Goal: Task Accomplishment & Management: Complete application form

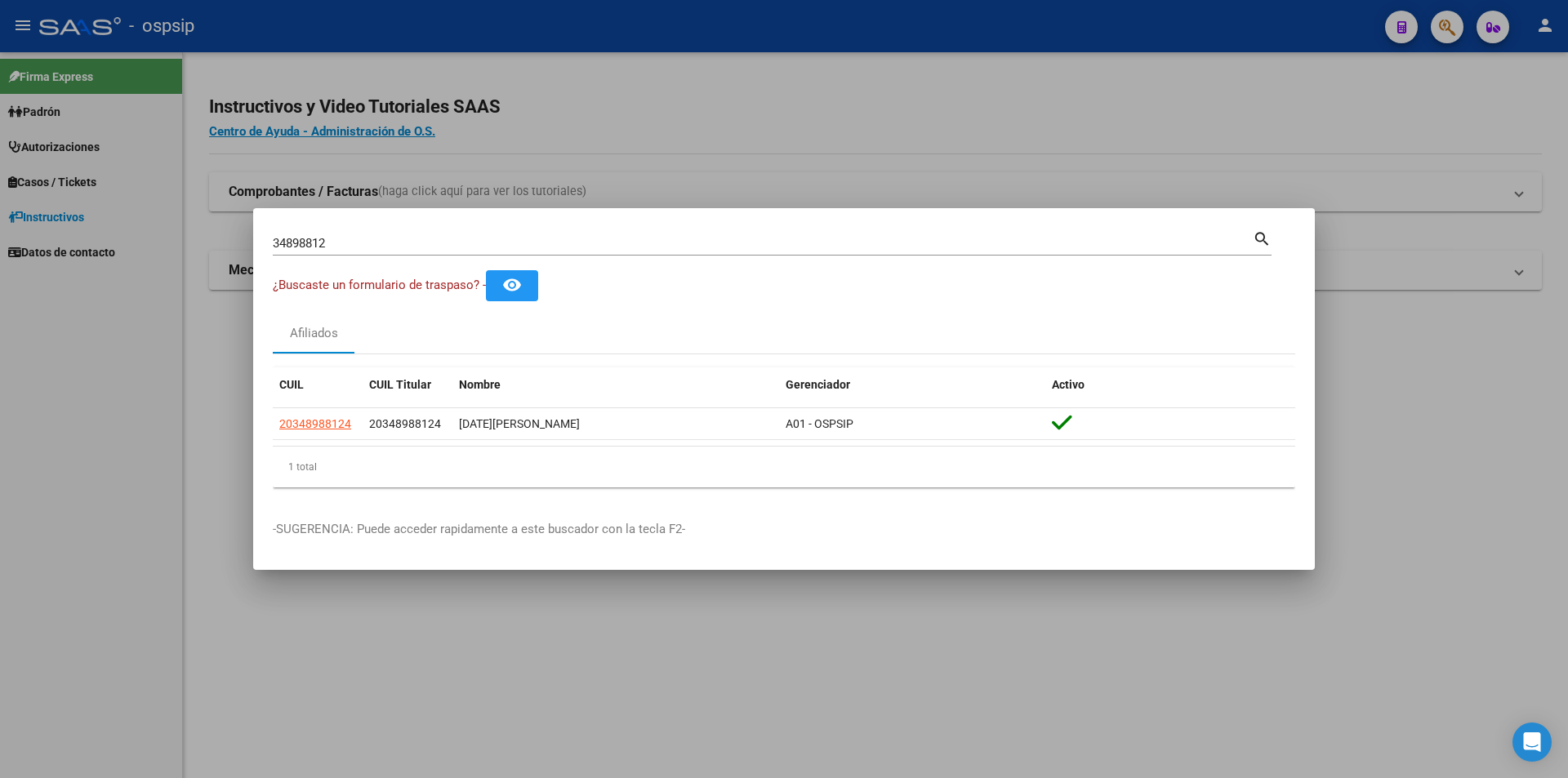
click at [342, 239] on input "34898812" at bounding box center [762, 243] width 980 height 15
type input "3"
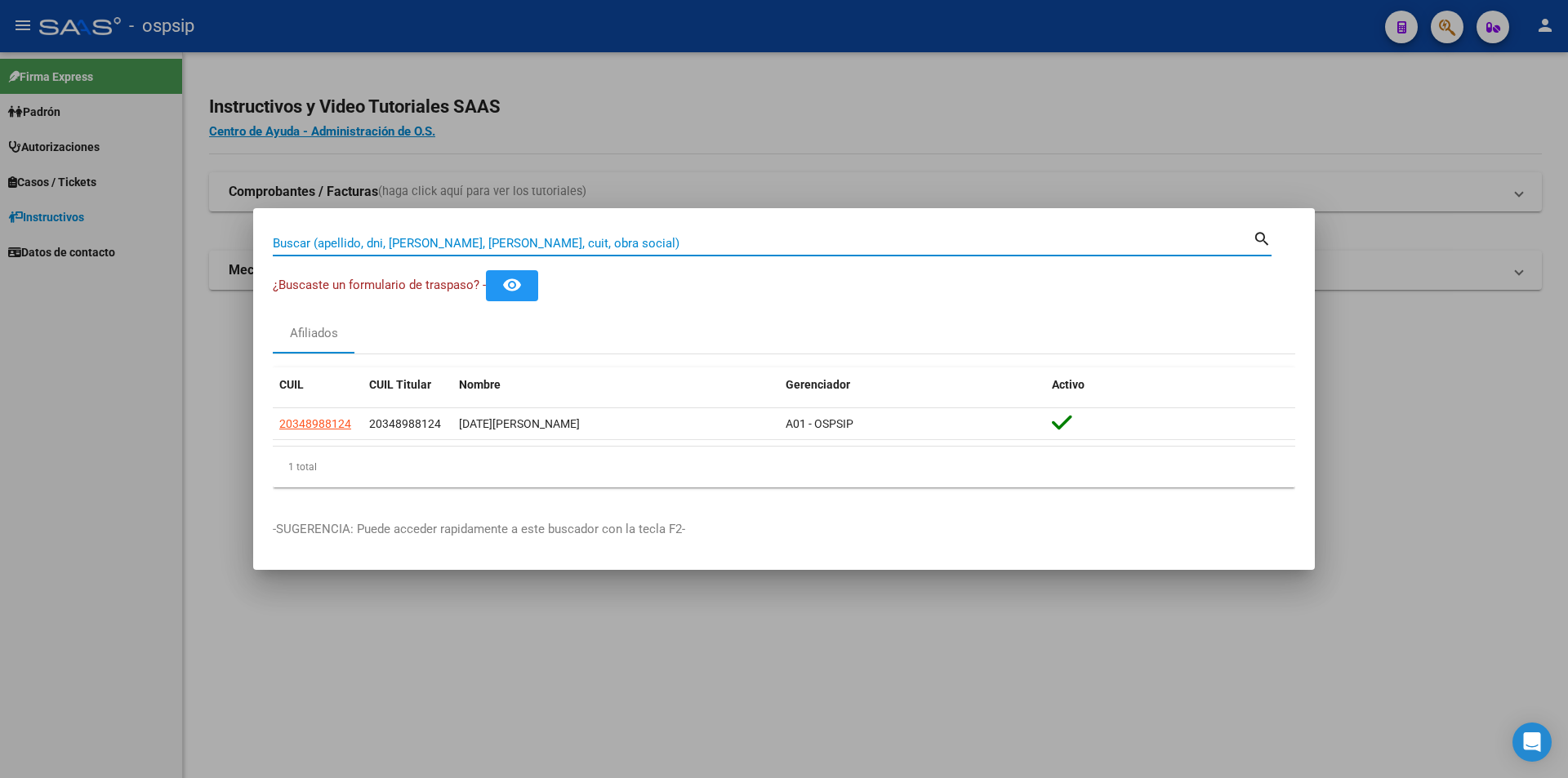
paste input "34612899"
type input "34612899"
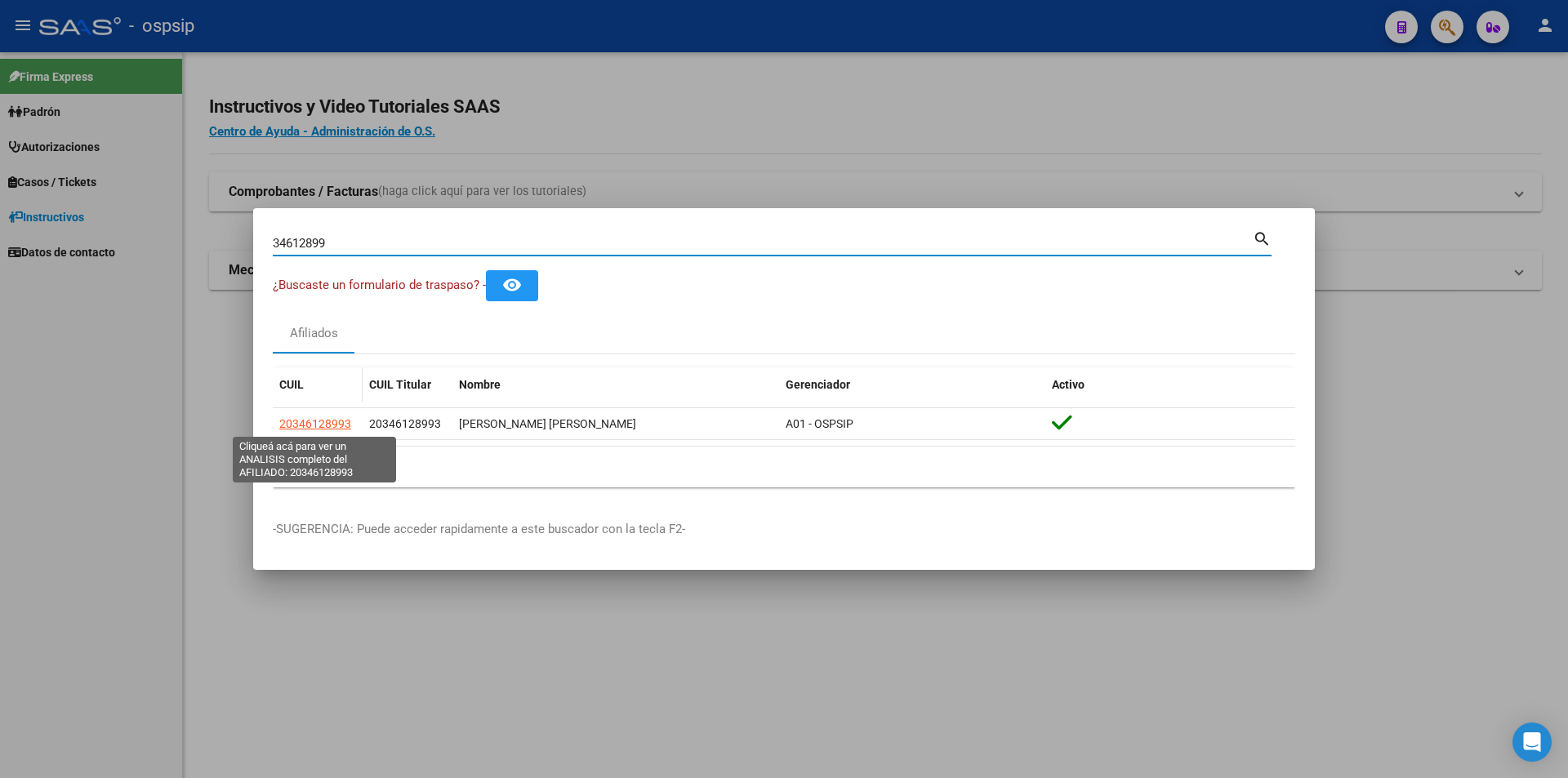
click at [333, 423] on span "20346128993" at bounding box center [315, 423] width 72 height 13
type textarea "20346128993"
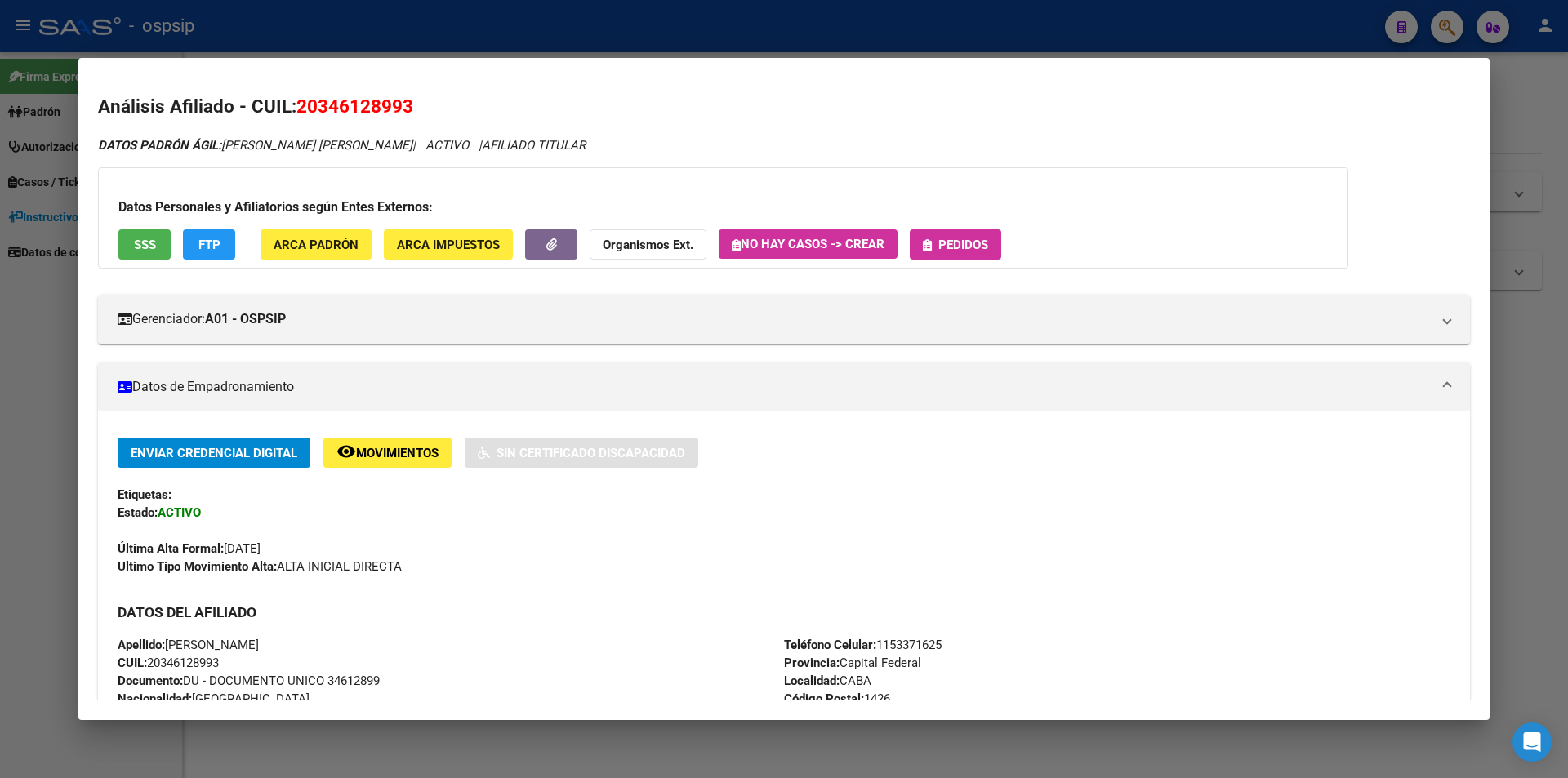
drag, startPoint x: 928, startPoint y: 274, endPoint x: 938, endPoint y: 256, distance: 20.6
click at [928, 271] on div "DATOS PADRÓN ÁGIL: ROMBOLA JUAN FRANCO | ACTIVO | AFILIADO TITULAR Datos Person…" at bounding box center [784, 781] width 1372 height 1290
click at [938, 256] on button "Pedidos" at bounding box center [955, 244] width 91 height 30
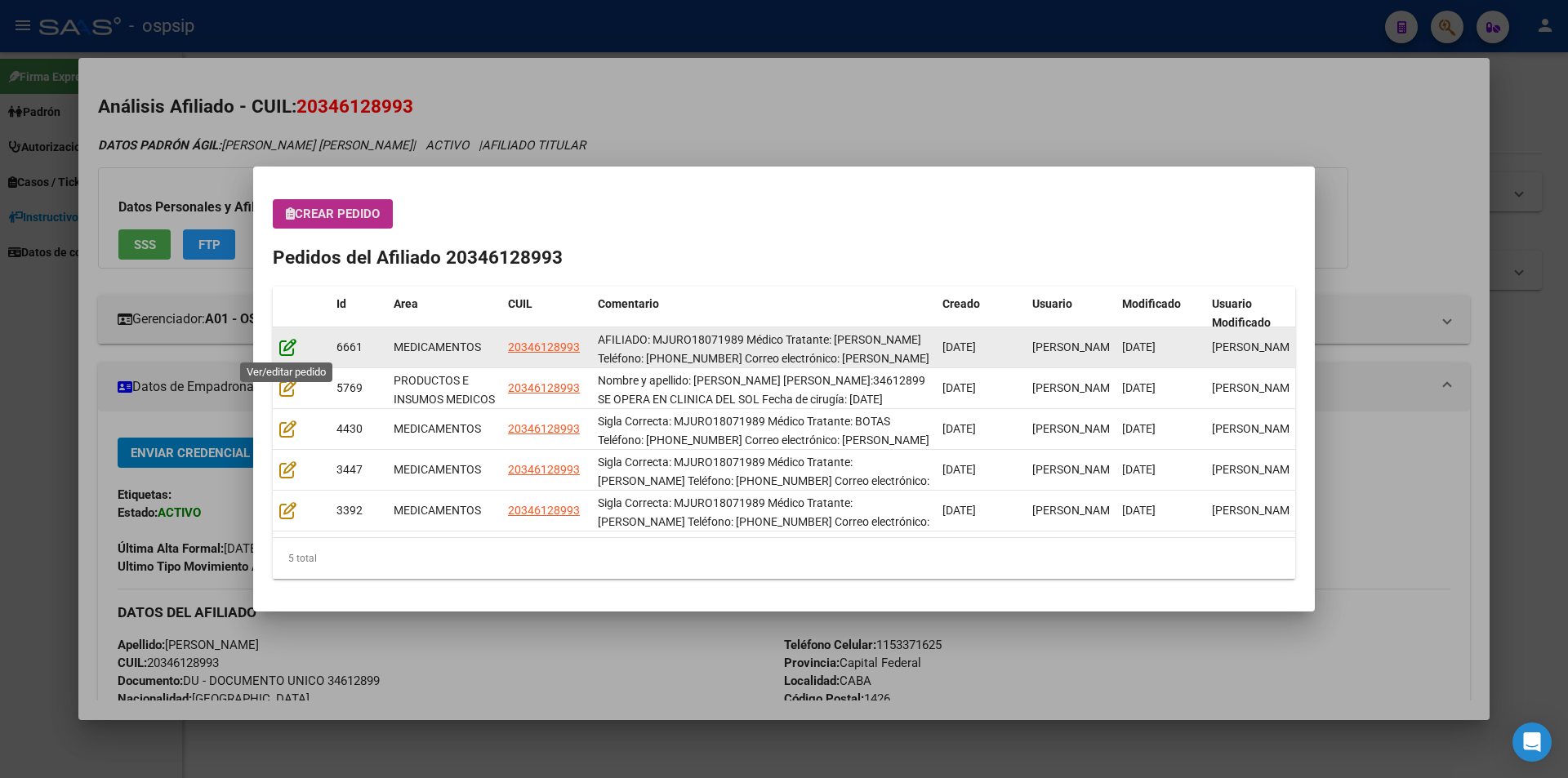
click at [289, 345] on icon at bounding box center [287, 347] width 17 height 18
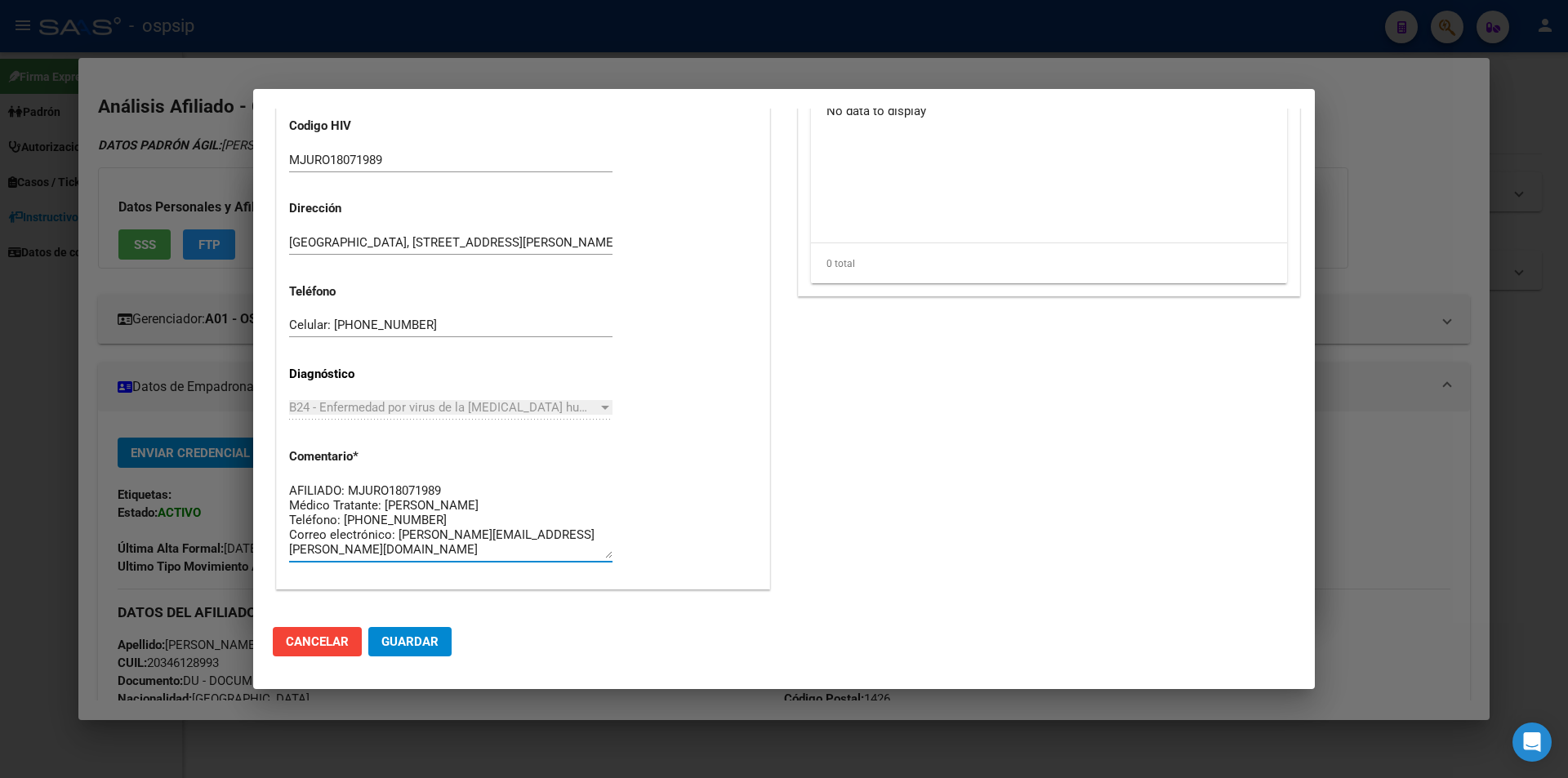
drag, startPoint x: 410, startPoint y: 550, endPoint x: 273, endPoint y: 446, distance: 172.0
click at [273, 446] on div "Información General 20346128993 Casos (0) Creado: 28/07/2025 14:46 - Perez Mari…" at bounding box center [523, 87] width 500 height 1056
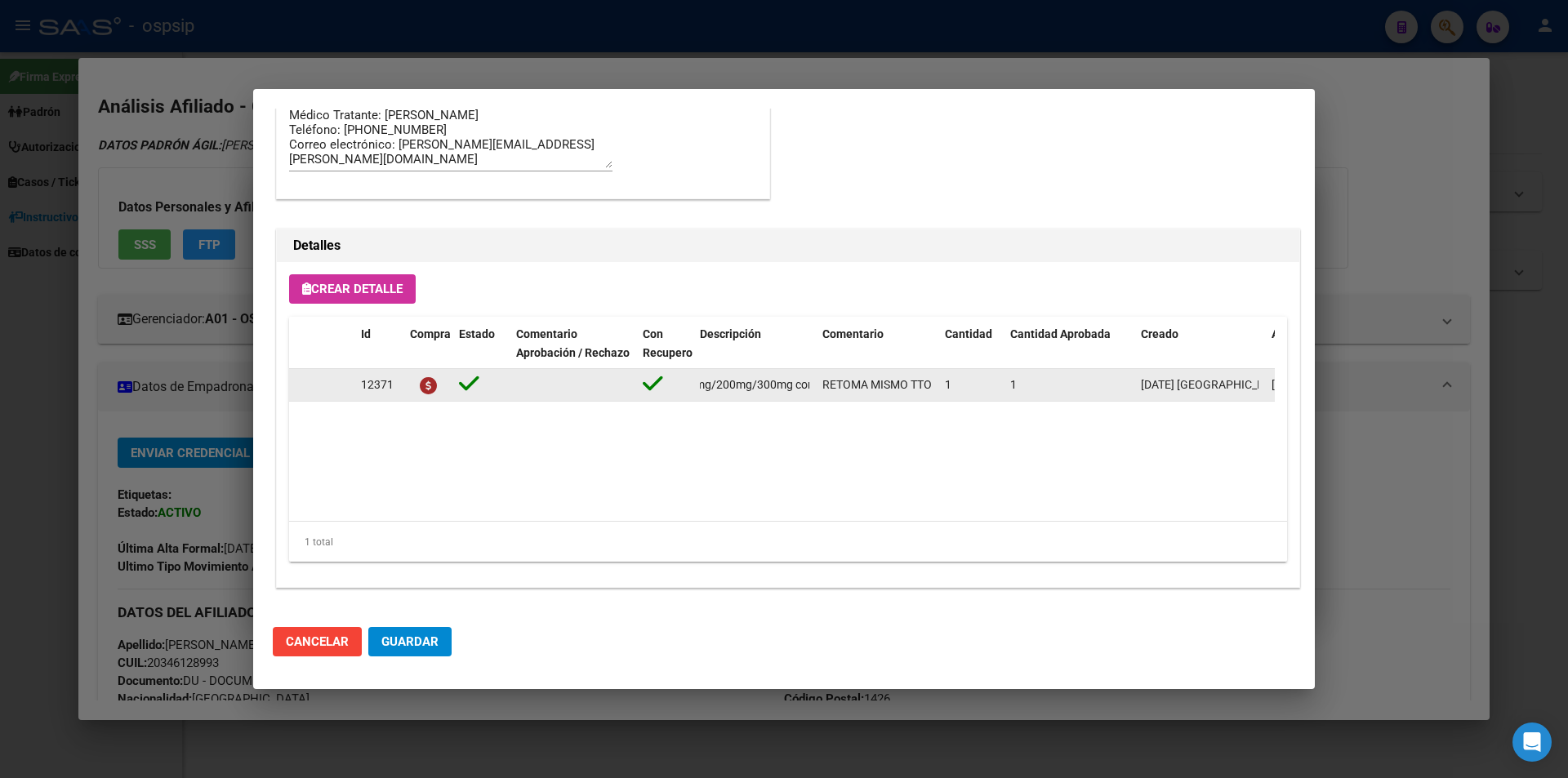
scroll to position [0, 339]
drag, startPoint x: 702, startPoint y: 390, endPoint x: 816, endPoint y: 390, distance: 114.0
click at [816, 390] on div "12371 efavirenz+emtricitabina+tenofov. 600mg/200mg/300mg comp.rec.x 30 (EFV/ FT…" at bounding box center [900, 385] width 1221 height 32
copy span "[MEDICAL_DATA]+[MEDICAL_DATA]+tenofov. 600mg/200mg/300mg comp.rec.x 30 (EFV/ FT…"
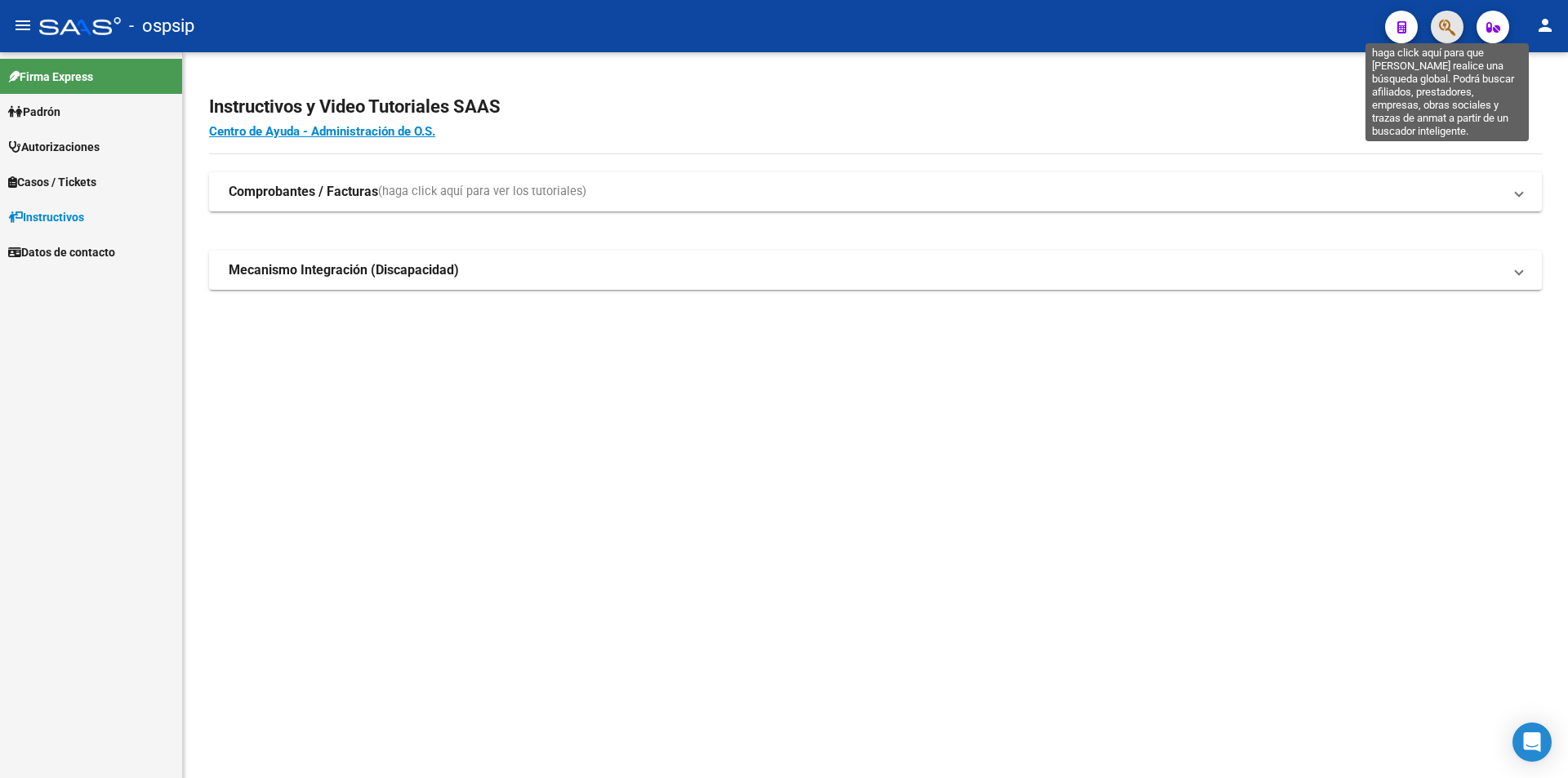
click at [1454, 30] on icon "button" at bounding box center [1447, 26] width 17 height 19
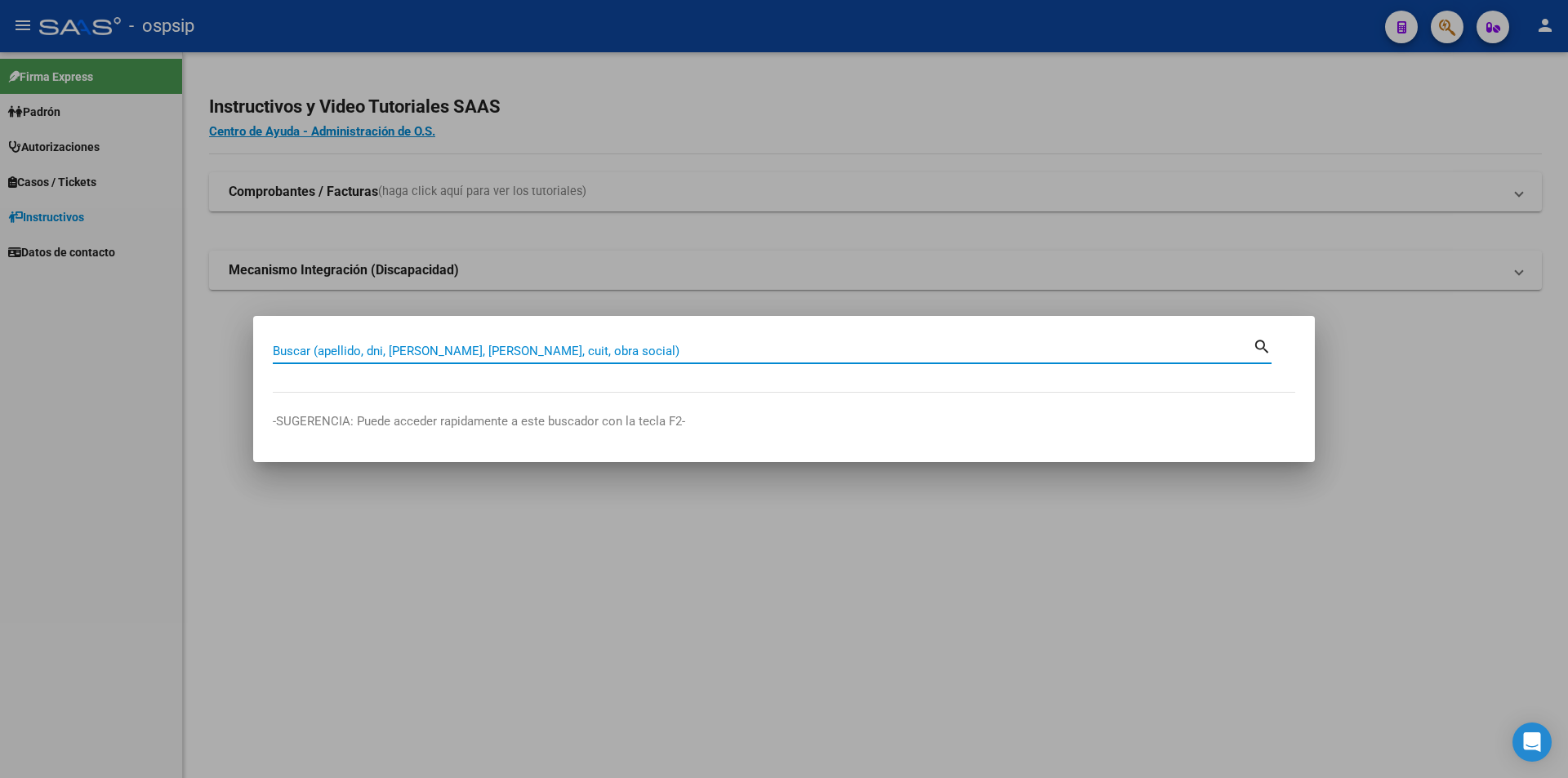
paste input "29246850"
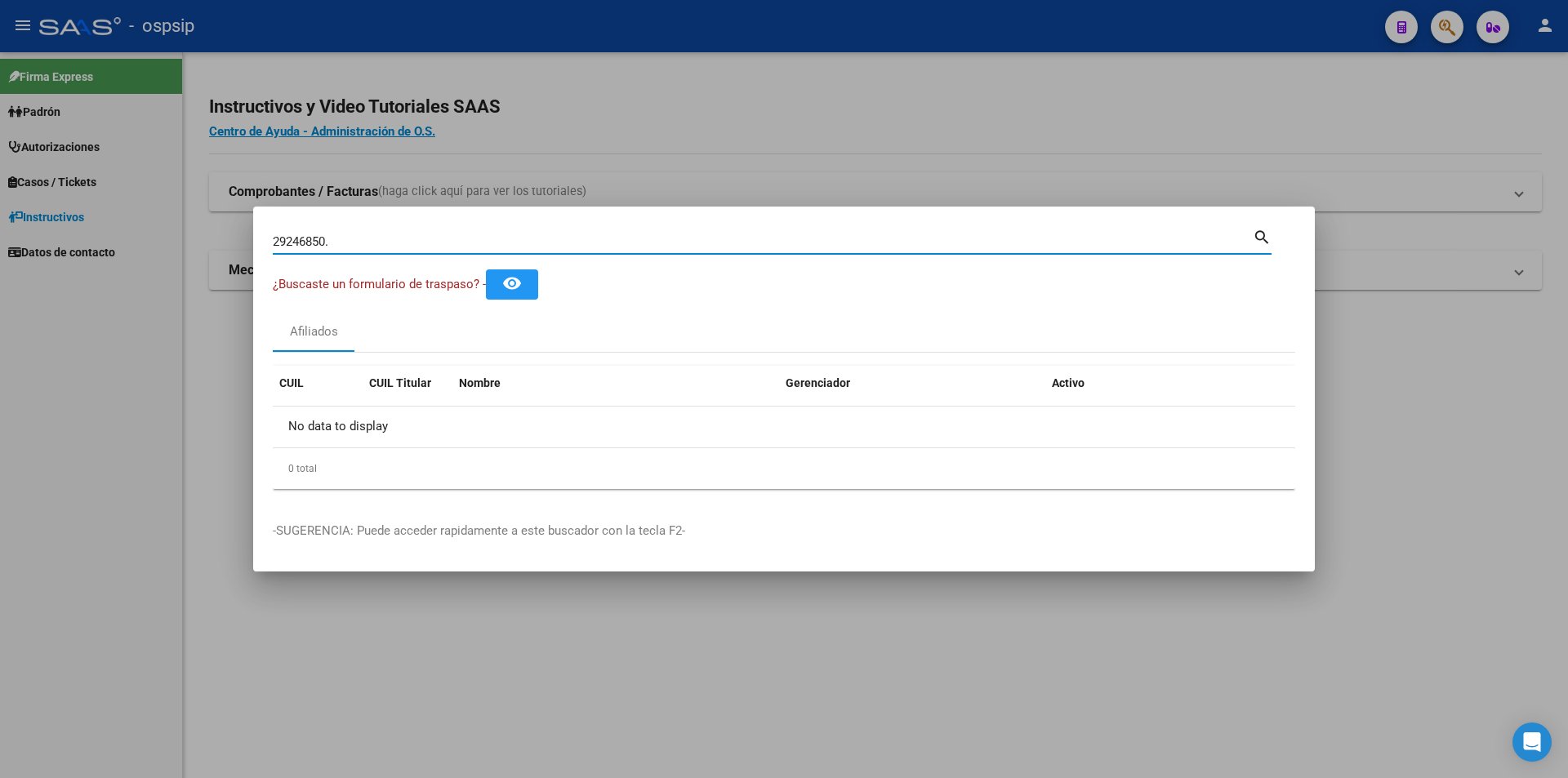
type input "29246850"
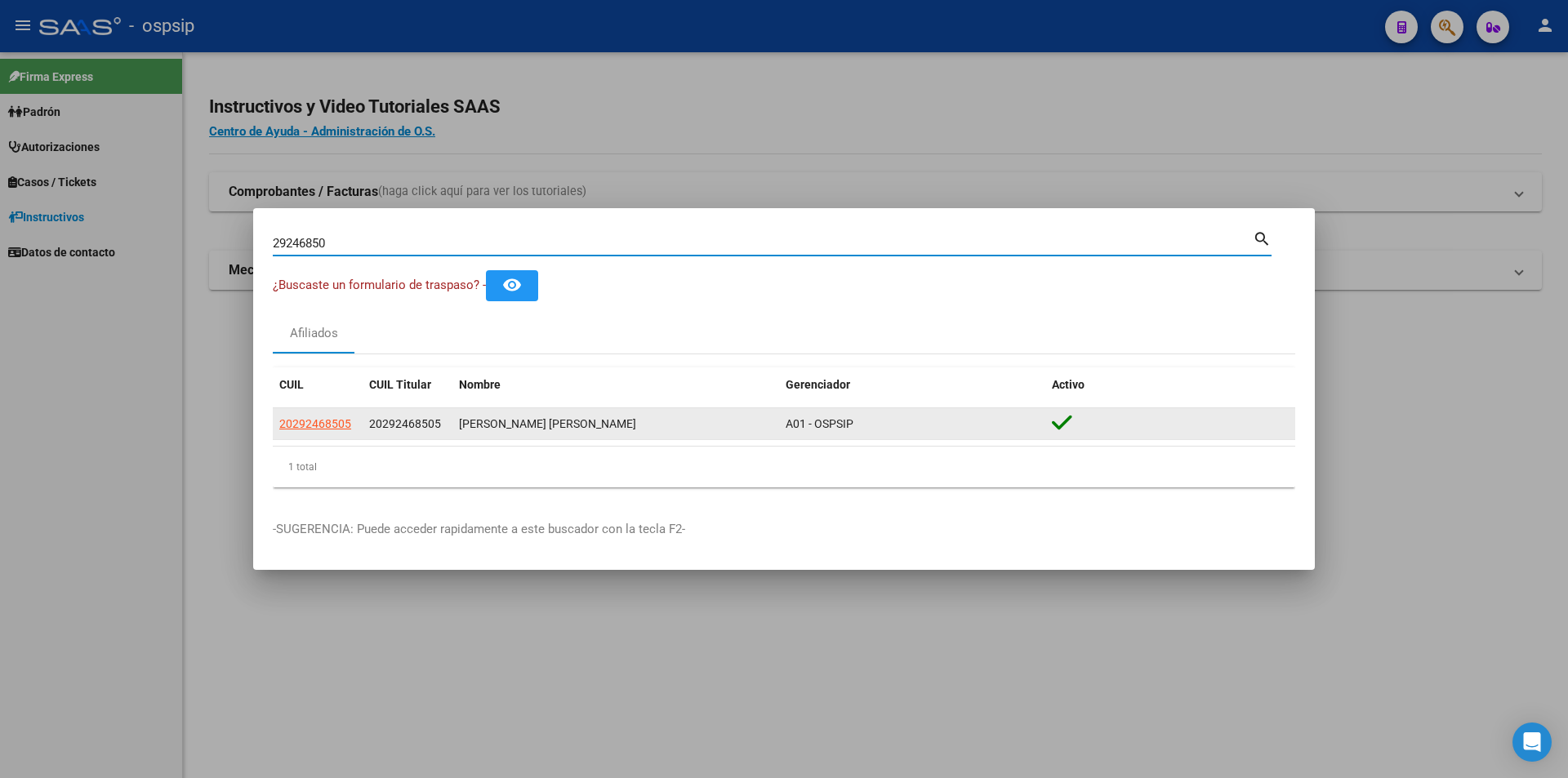
click at [310, 436] on datatable-body-cell "20292468505" at bounding box center [318, 424] width 90 height 31
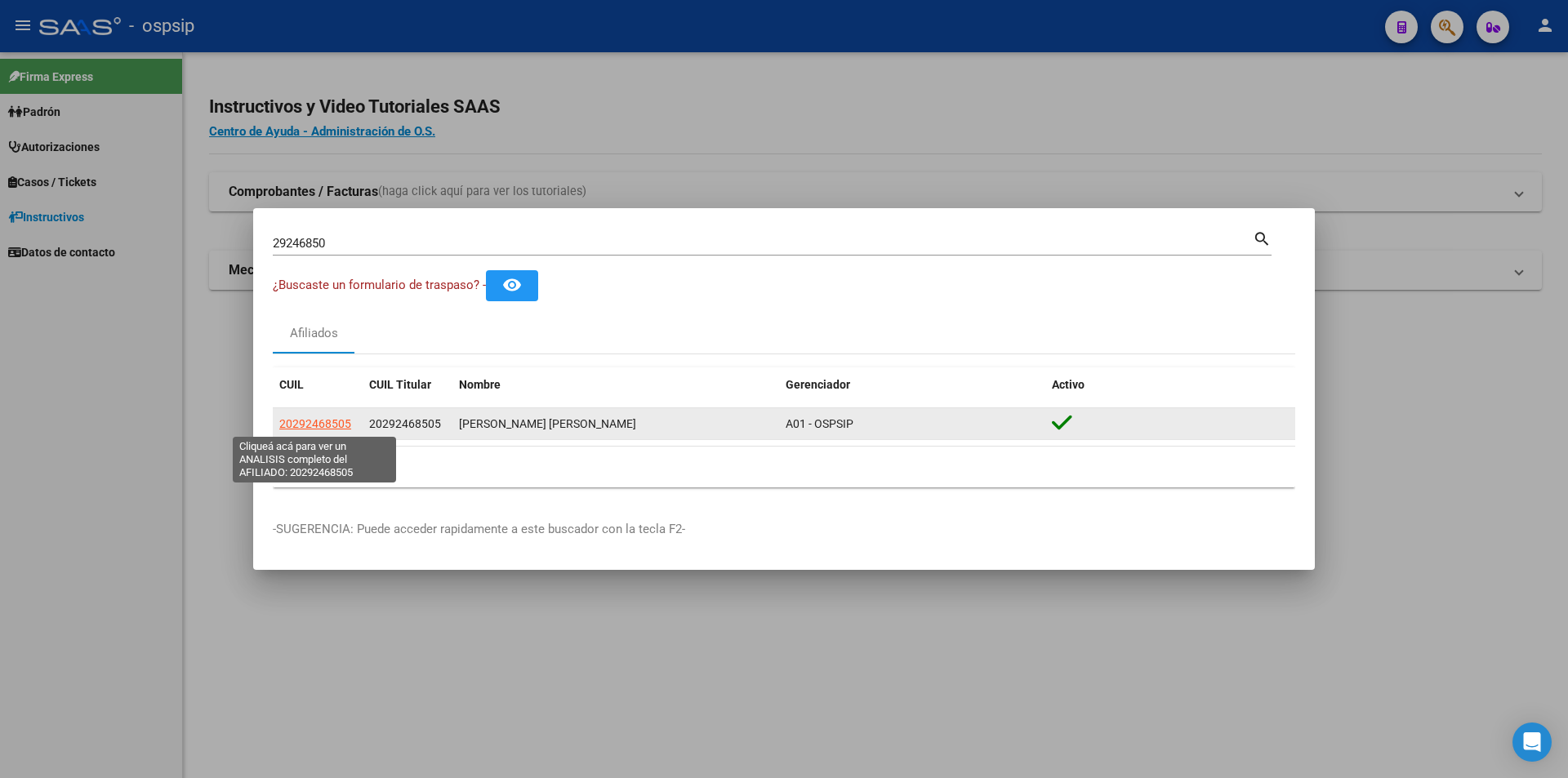
click at [315, 425] on span "20292468505" at bounding box center [315, 423] width 72 height 13
type textarea "20292468505"
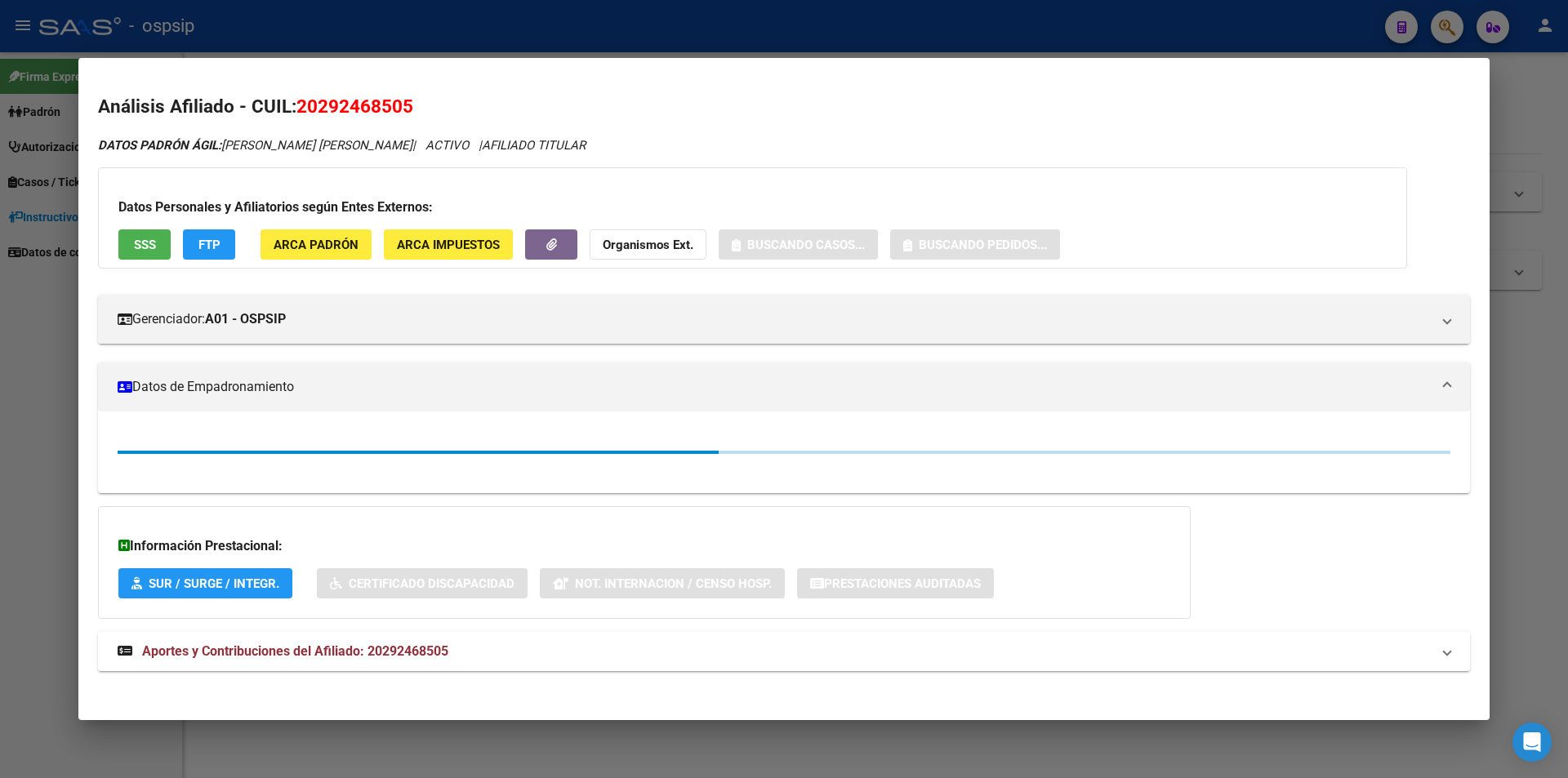
click at [138, 227] on div "Datos Personales y Afiliatorios según Entes Externos: SSS FTP ARCA Padrón ARCA …" at bounding box center [753, 218] width 1309 height 101
click at [138, 237] on span "SSS" at bounding box center [145, 244] width 22 height 15
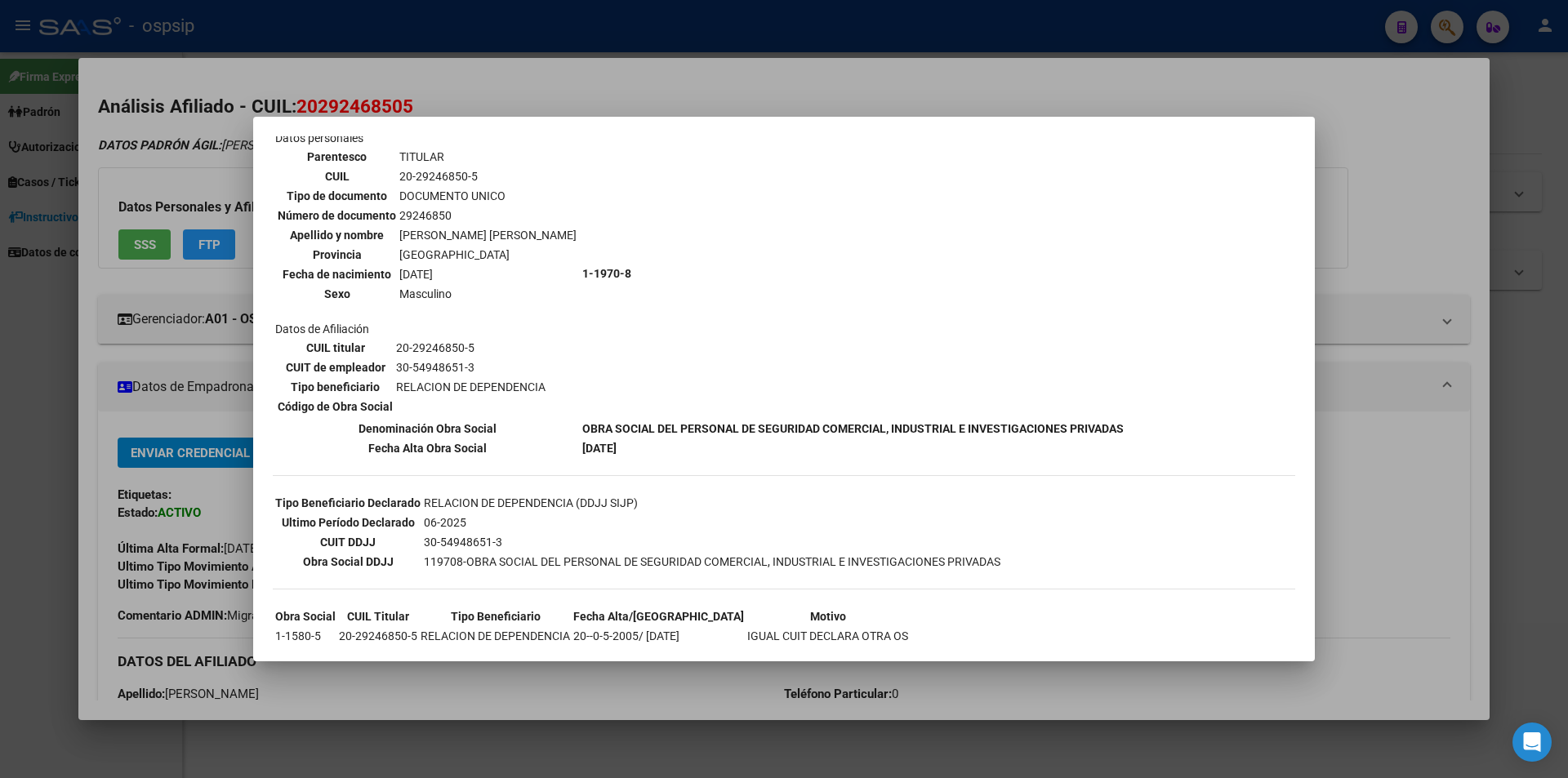
scroll to position [130, 0]
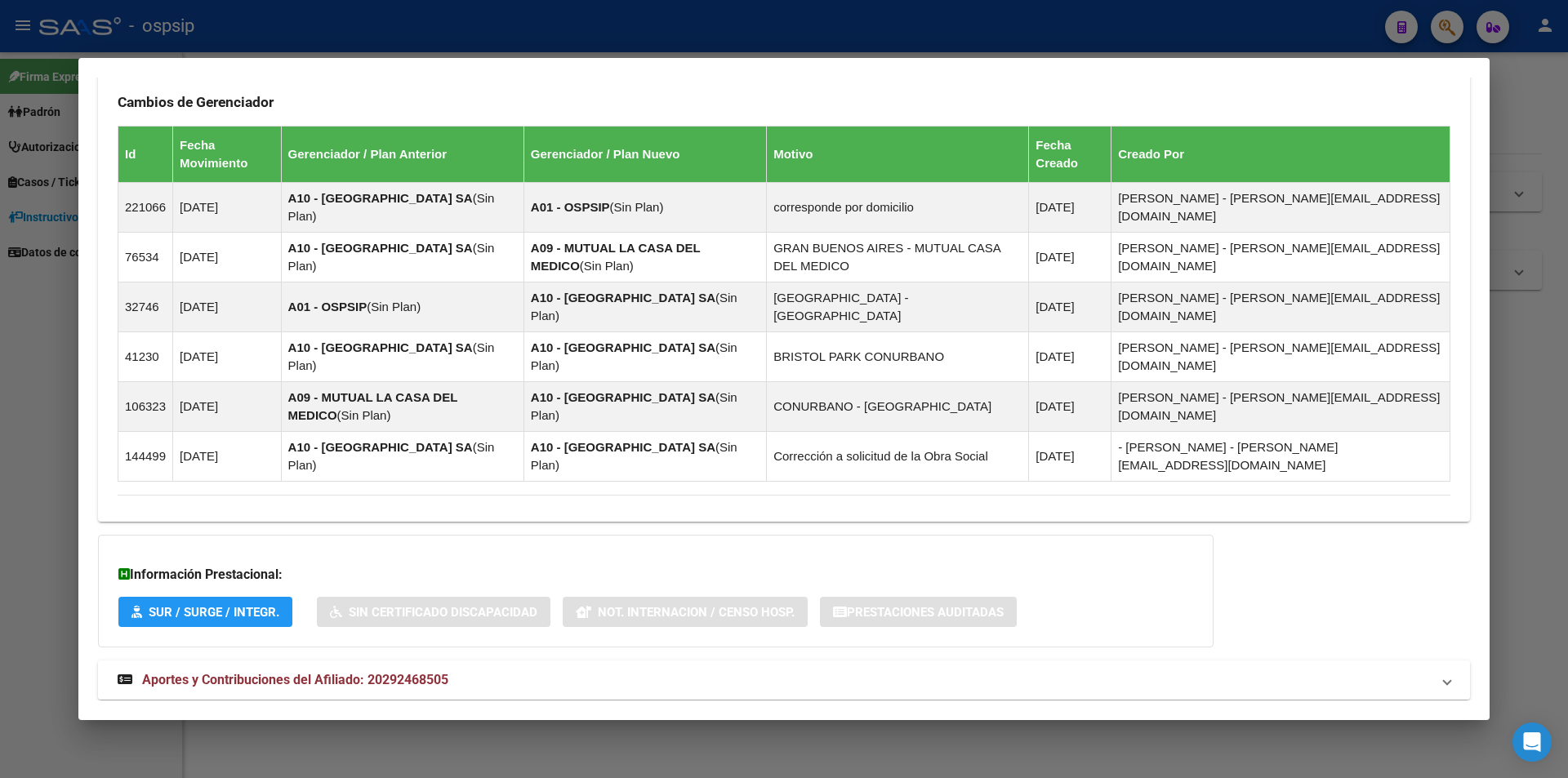
click at [390, 672] on span "Aportes y Contribuciones del Afiliado: 20292468505" at bounding box center [295, 680] width 306 height 16
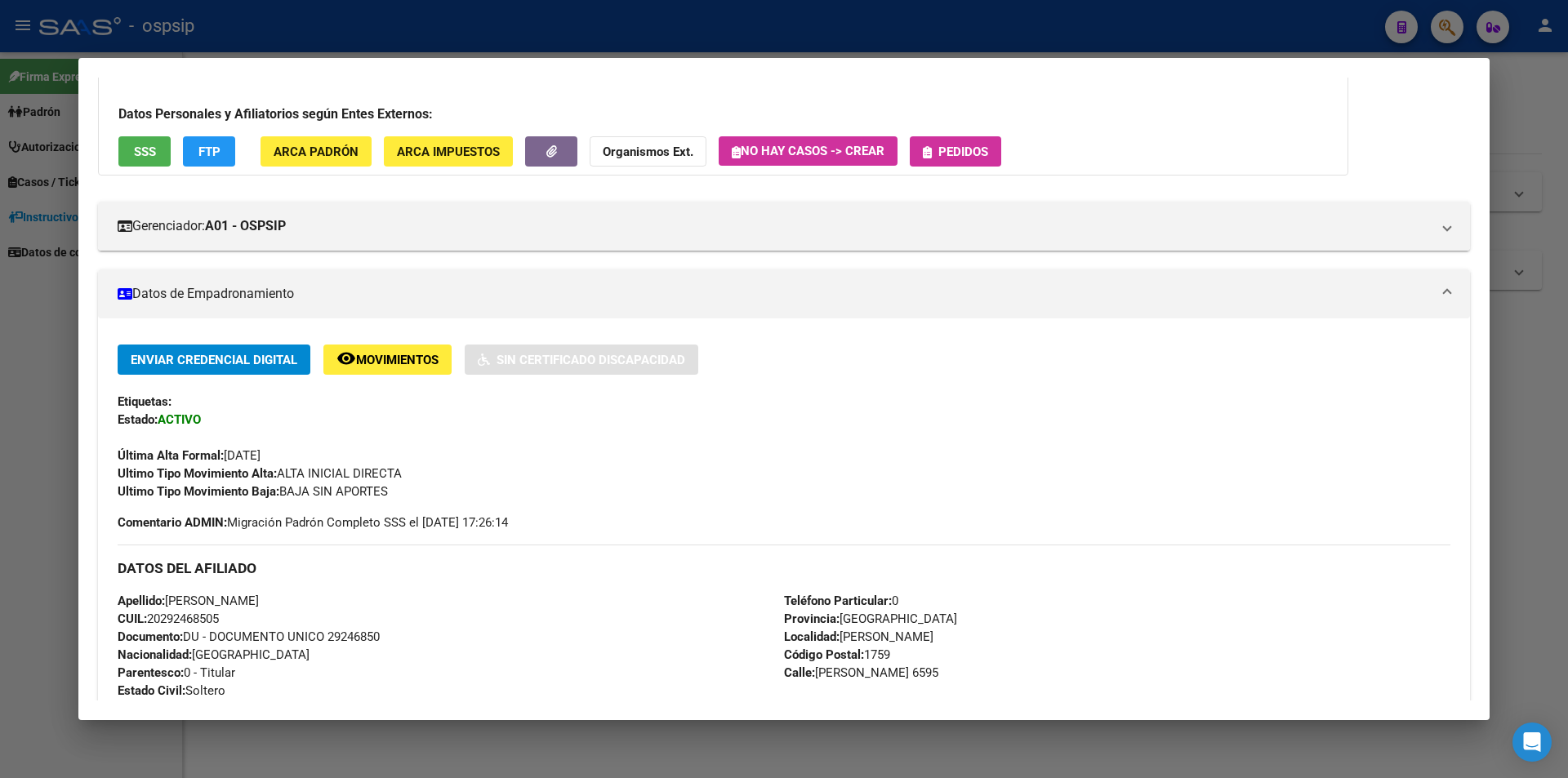
scroll to position [0, 0]
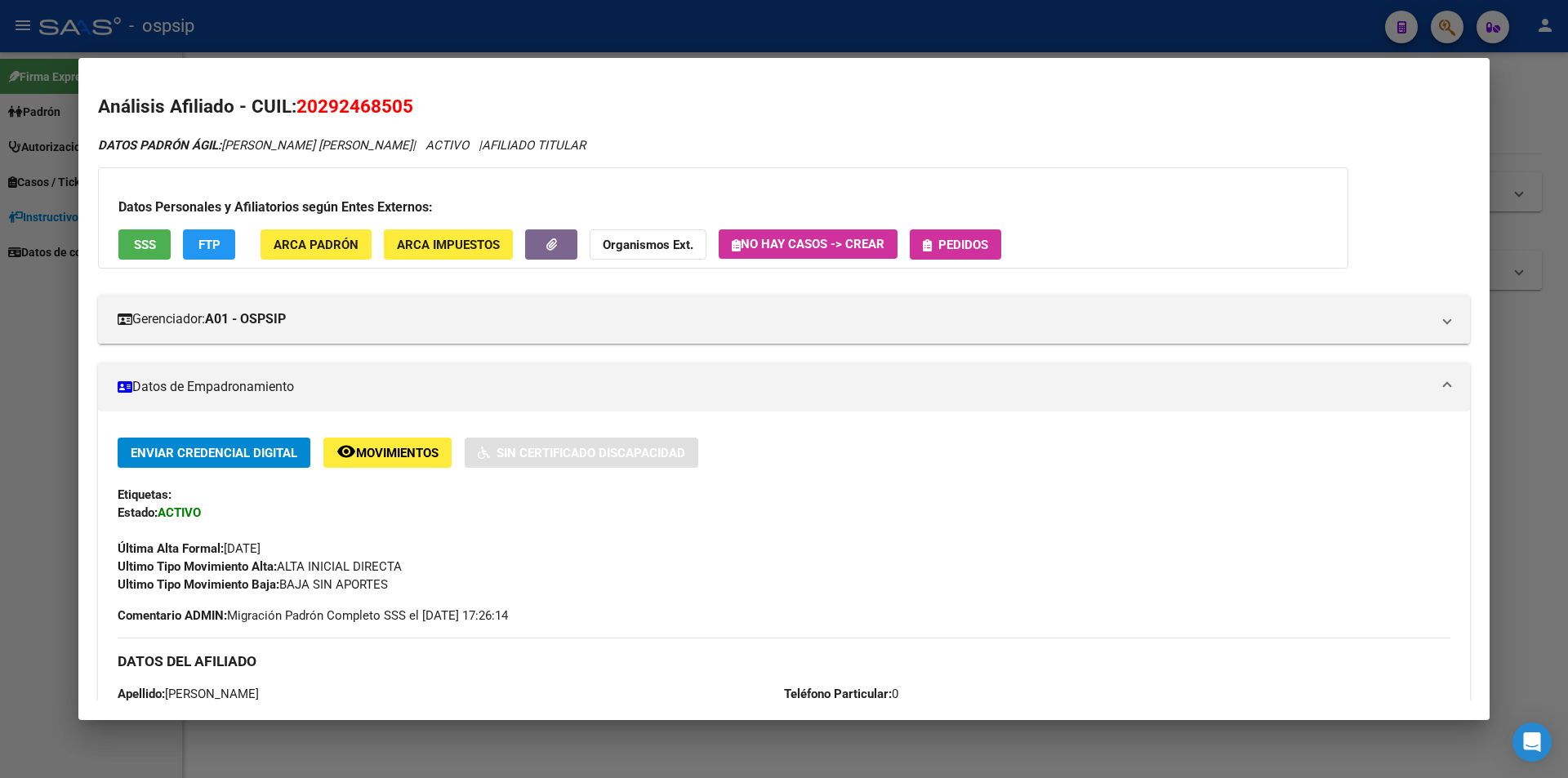
click at [981, 236] on button "Pedidos" at bounding box center [955, 244] width 91 height 30
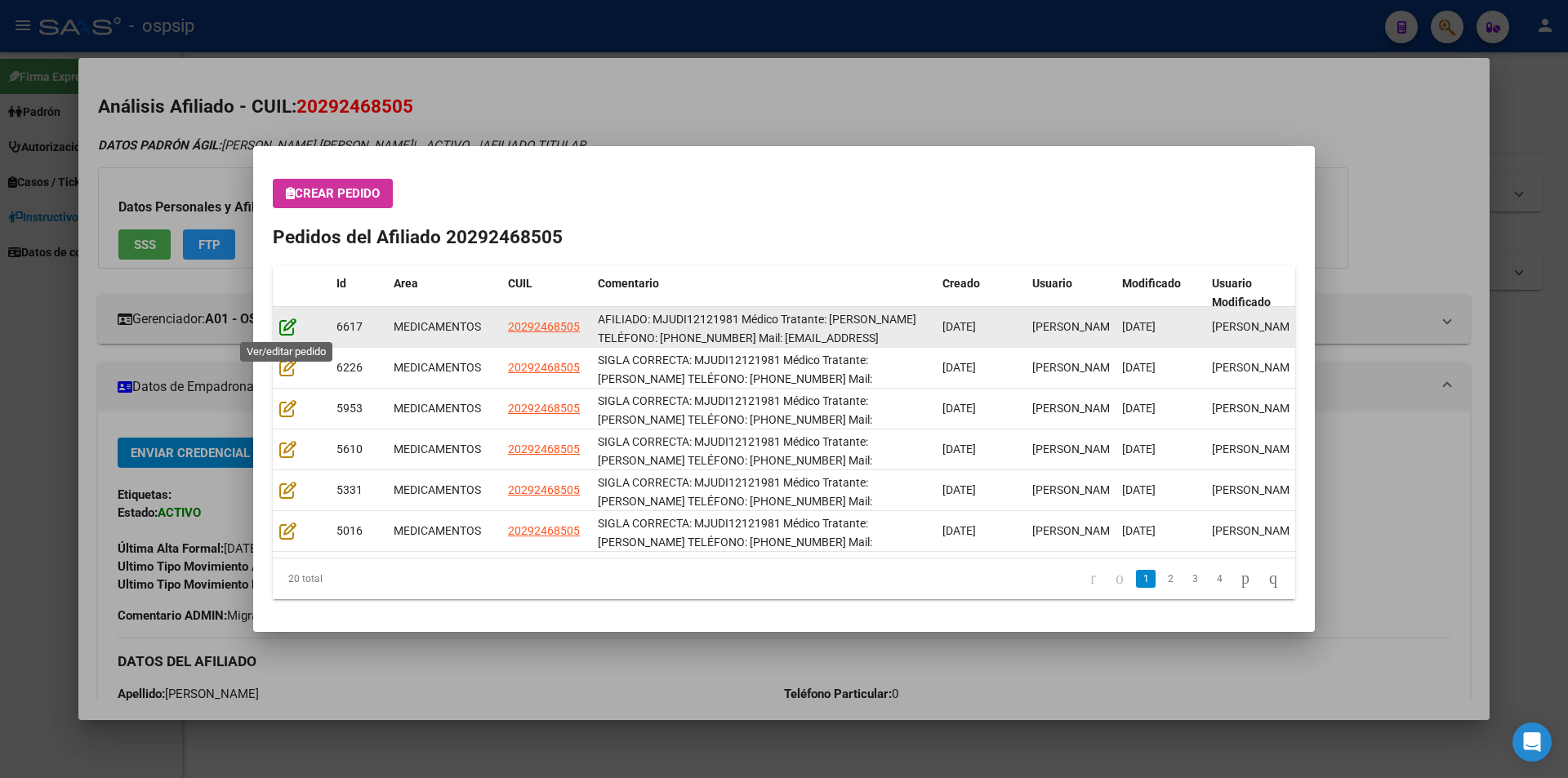
click at [285, 324] on icon at bounding box center [287, 327] width 17 height 18
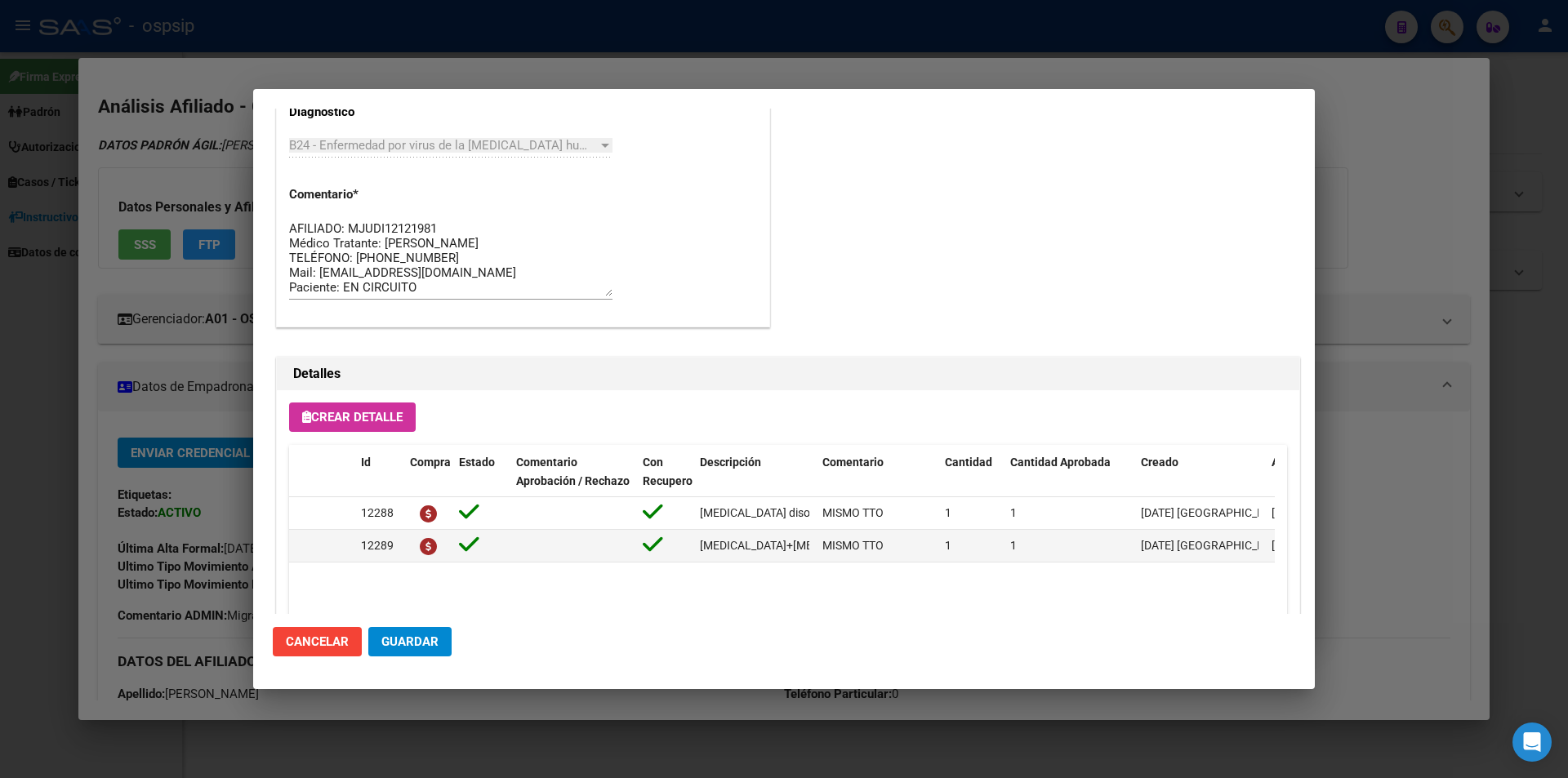
scroll to position [717, 0]
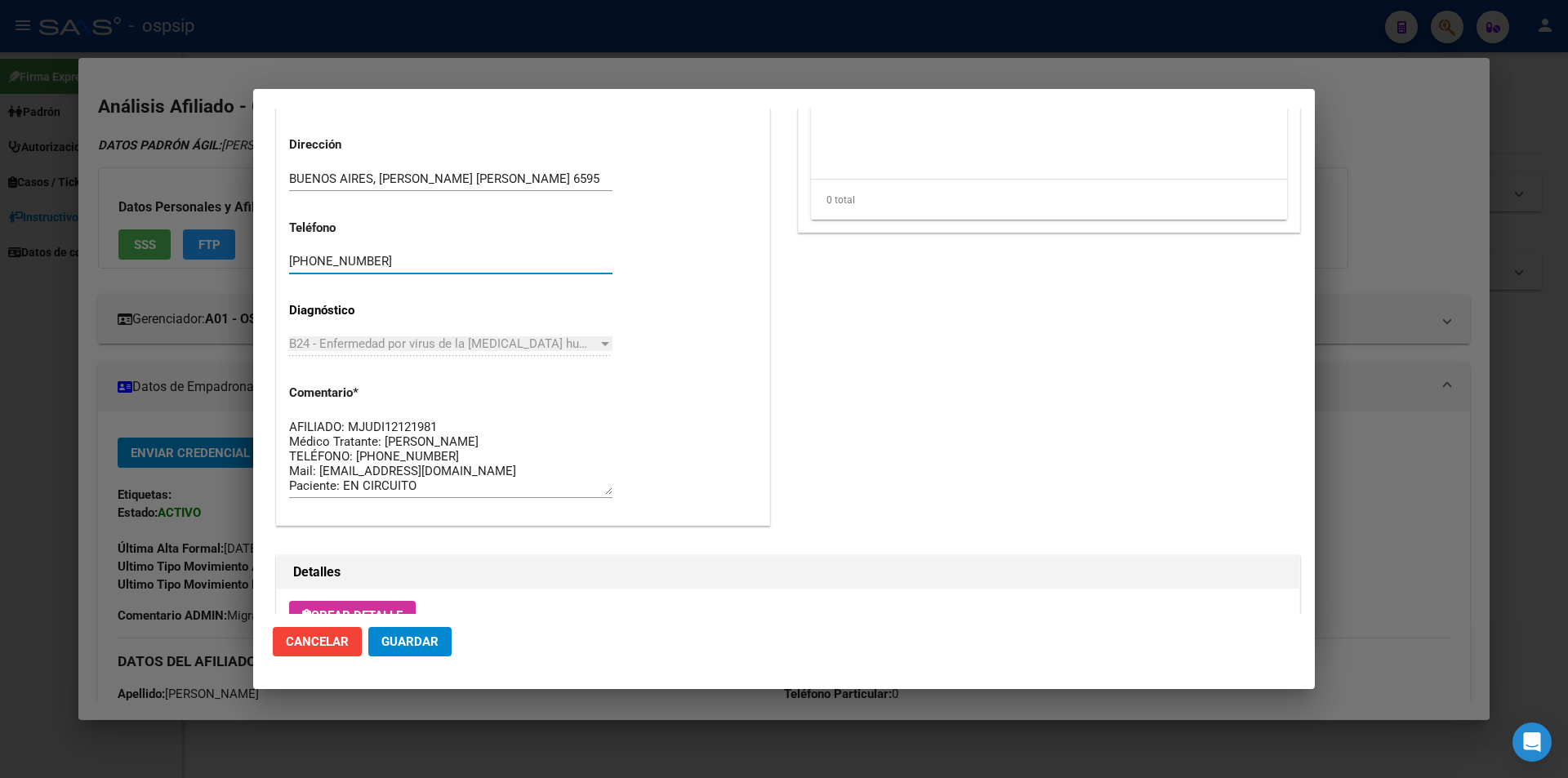
drag, startPoint x: 411, startPoint y: 266, endPoint x: 255, endPoint y: 271, distance: 156.1
click at [255, 271] on mat-dialog-content "Editar Pedido 6617 COMENTARIOS DEL PEDIDO Escriba su comentario aquí. Enviar co…" at bounding box center [784, 361] width 1062 height 505
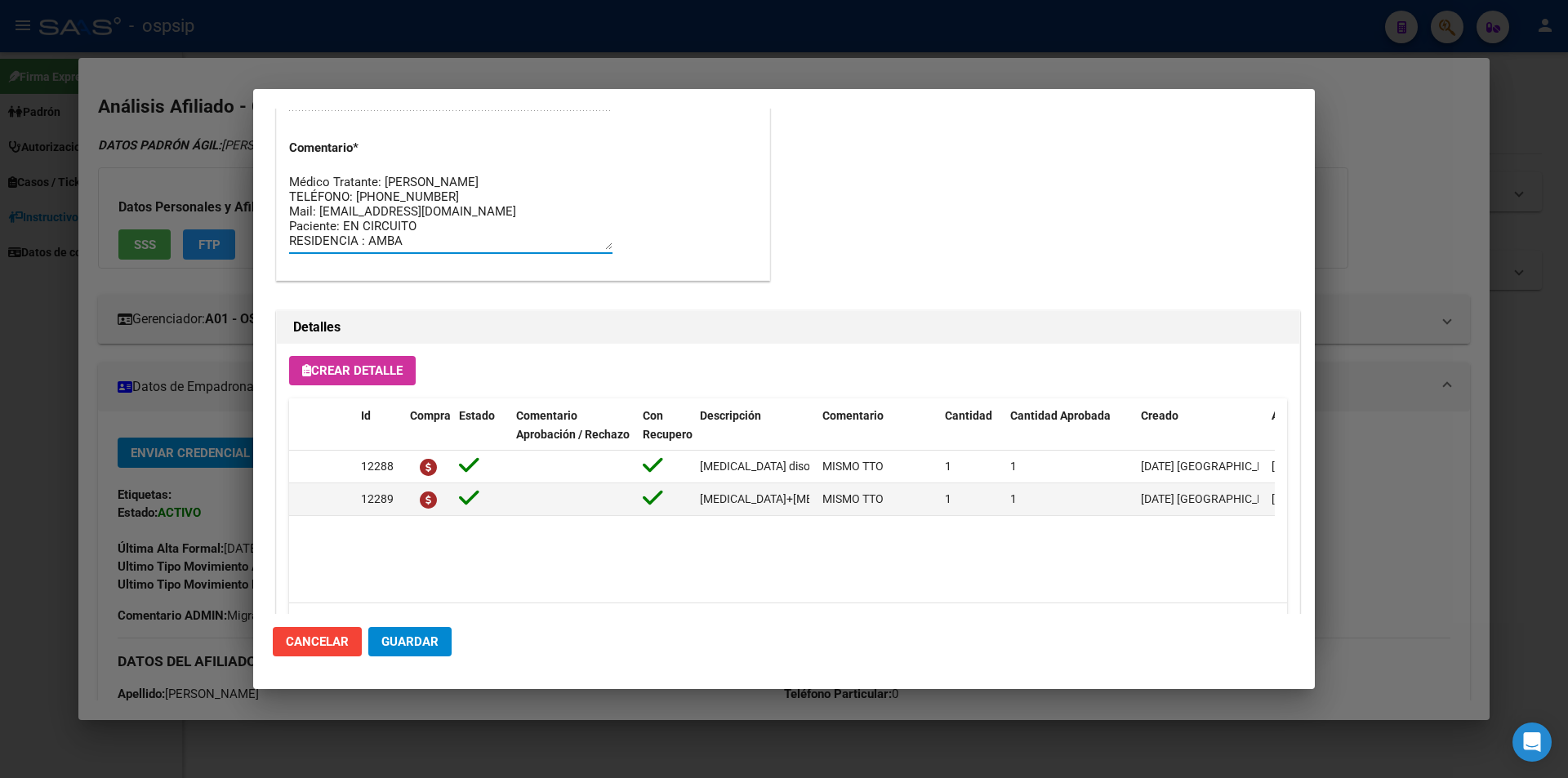
scroll to position [0, 0]
drag, startPoint x: 415, startPoint y: 243, endPoint x: 261, endPoint y: 153, distance: 178.4
click at [261, 153] on mat-dialog-content "Editar Pedido 6617 COMENTARIOS DEL PEDIDO Escriba su comentario aquí. Enviar co…" at bounding box center [784, 361] width 1062 height 505
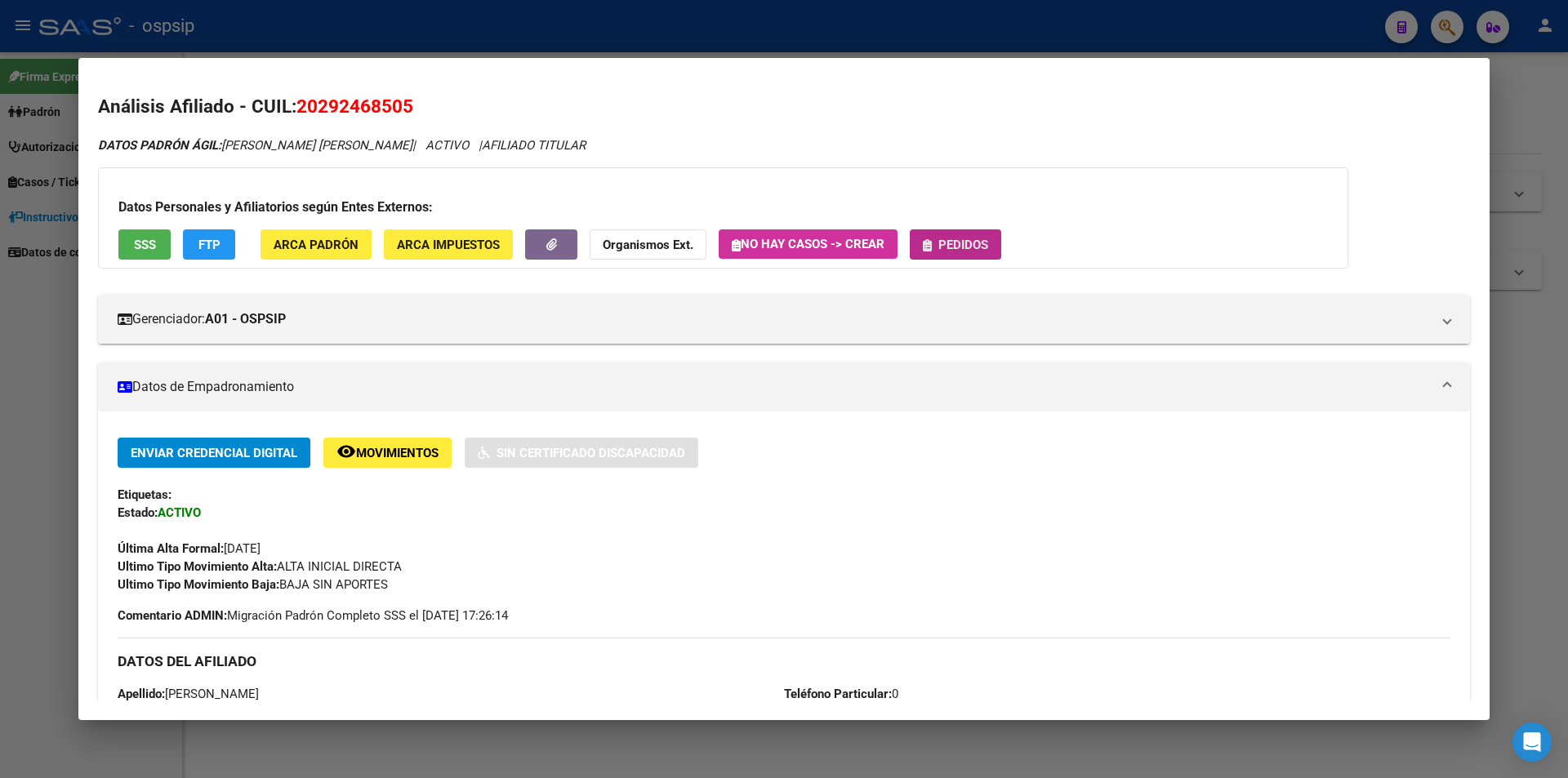
click at [938, 241] on span "Pedidos" at bounding box center [956, 243] width 66 height 15
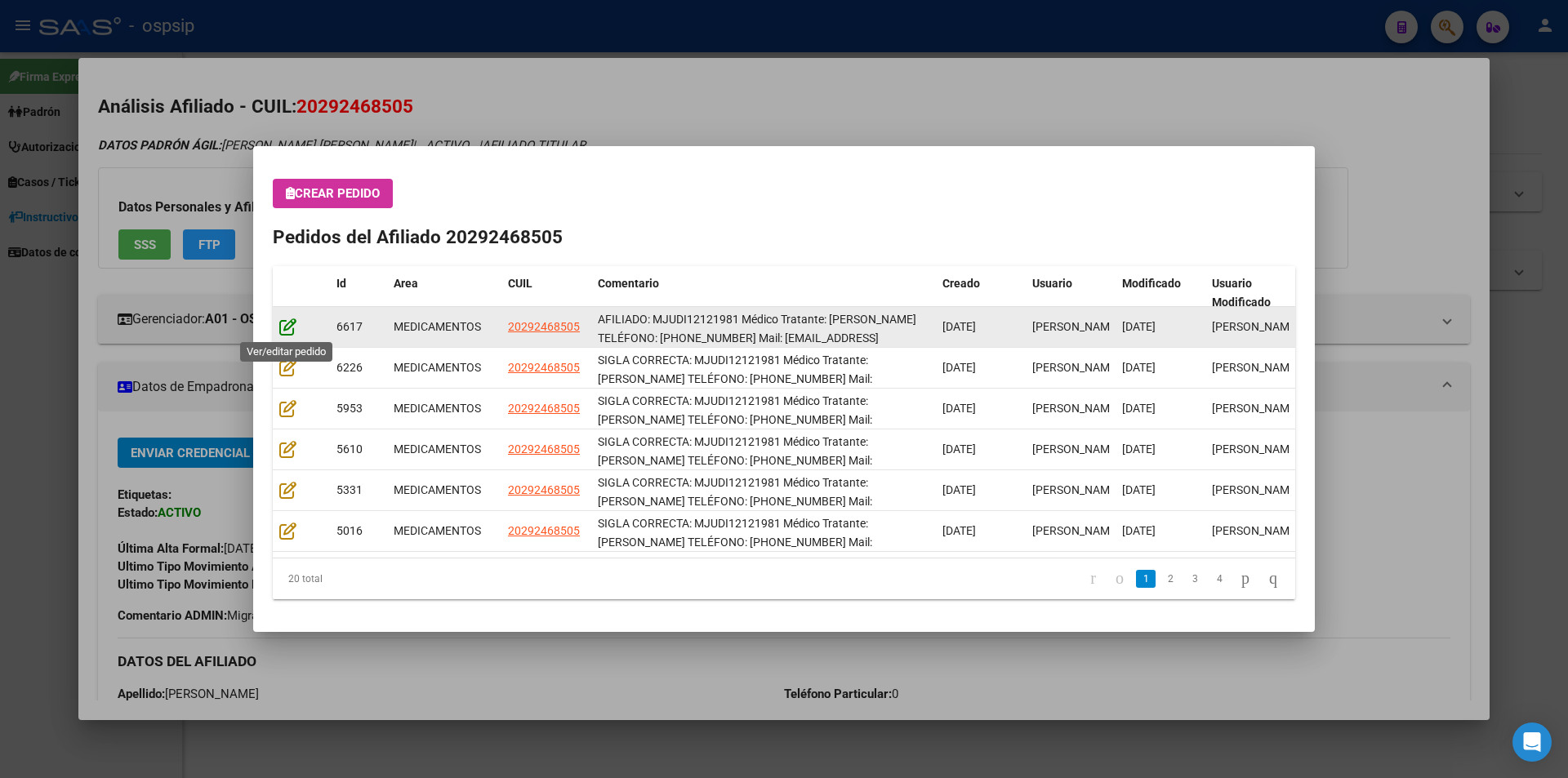
click at [287, 325] on icon at bounding box center [287, 327] width 17 height 18
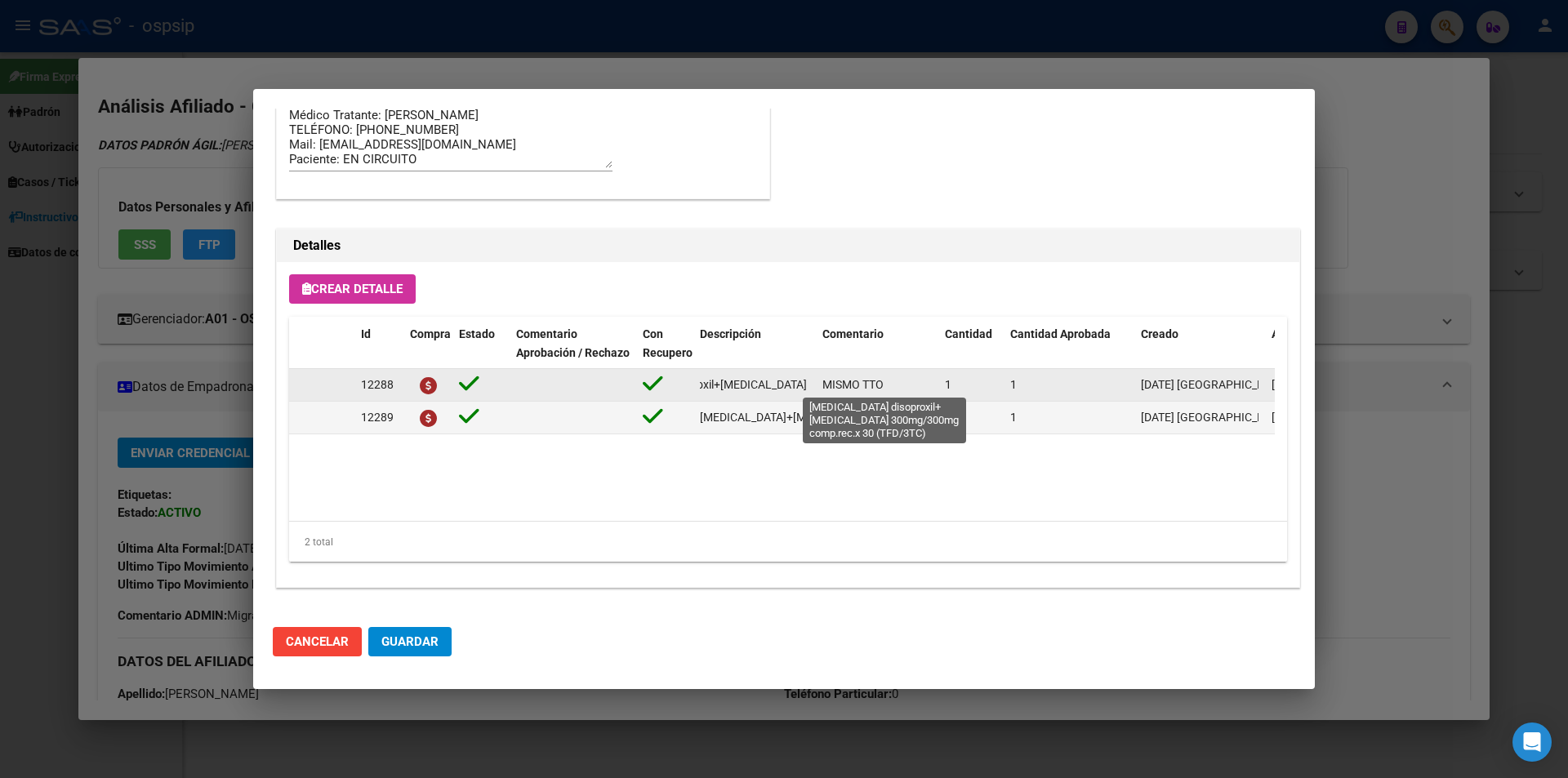
scroll to position [0, 261]
drag, startPoint x: 697, startPoint y: 382, endPoint x: 819, endPoint y: 391, distance: 122.3
click at [819, 391] on div "12288 tenofovir disoproxil+lamivudina 300mg/300mg comp.rec.x 30 (TFD/3TC) MISMO…" at bounding box center [900, 385] width 1221 height 32
copy span "[MEDICAL_DATA] disoproxil+[MEDICAL_DATA] 300mg/300mg comp.rec.x 30 (TFD/3TC)"
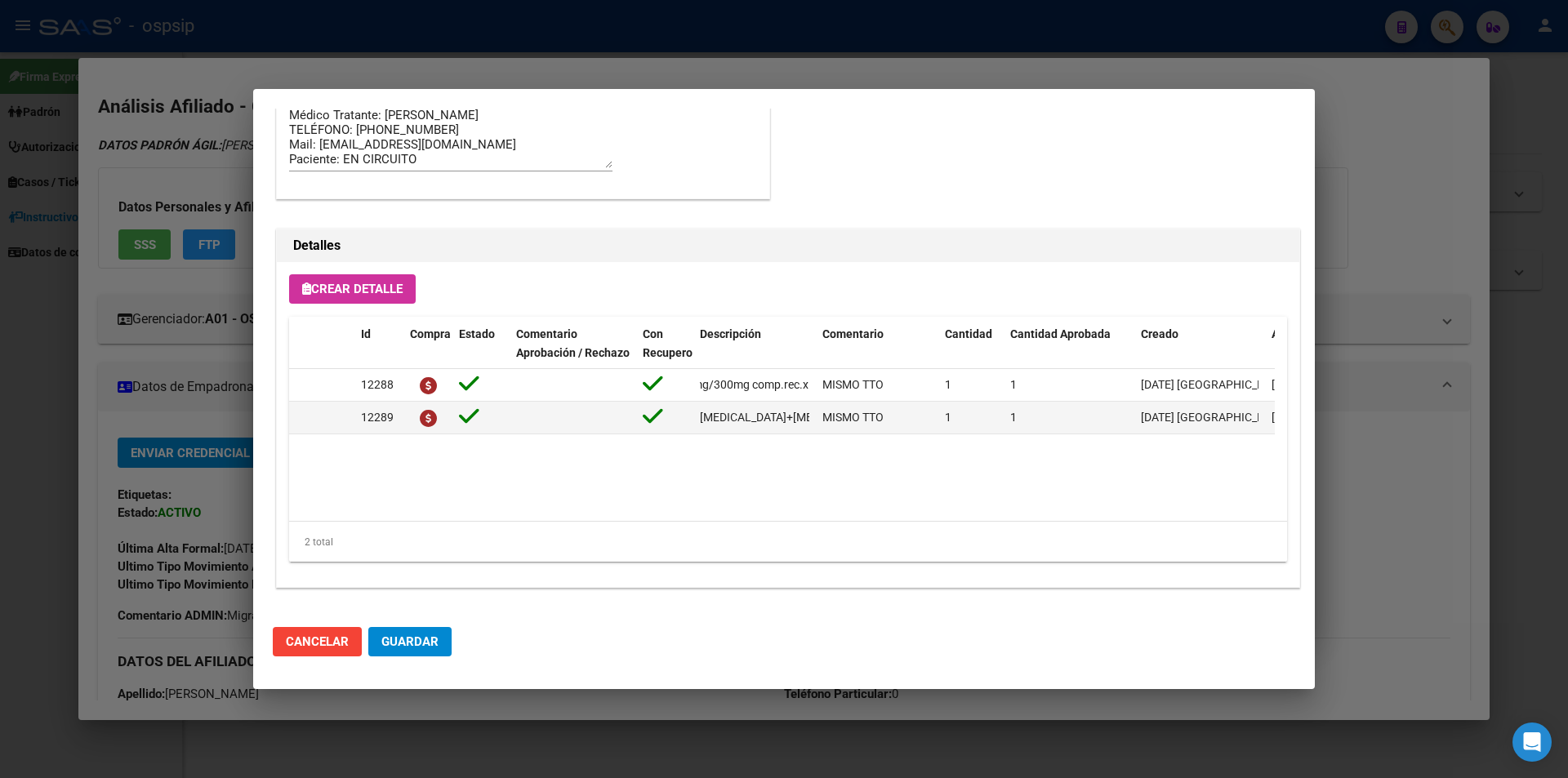
drag, startPoint x: 686, startPoint y: 414, endPoint x: 777, endPoint y: 445, distance: 96.1
click at [810, 426] on div "12289 darunavir+ritonavir 800mg/100mg comp.rec.x 30 (DRV/RTV) MISMO TTO 1 1 22/…" at bounding box center [900, 418] width 1221 height 32
click at [773, 445] on datatable-body "12288 tenofovir disoproxil+lamivudina 300mg/300mg comp.rec.x 30 (TFD/3TC) MISMO…" at bounding box center [782, 444] width 986 height 152
drag, startPoint x: 701, startPoint y: 422, endPoint x: 819, endPoint y: 429, distance: 118.2
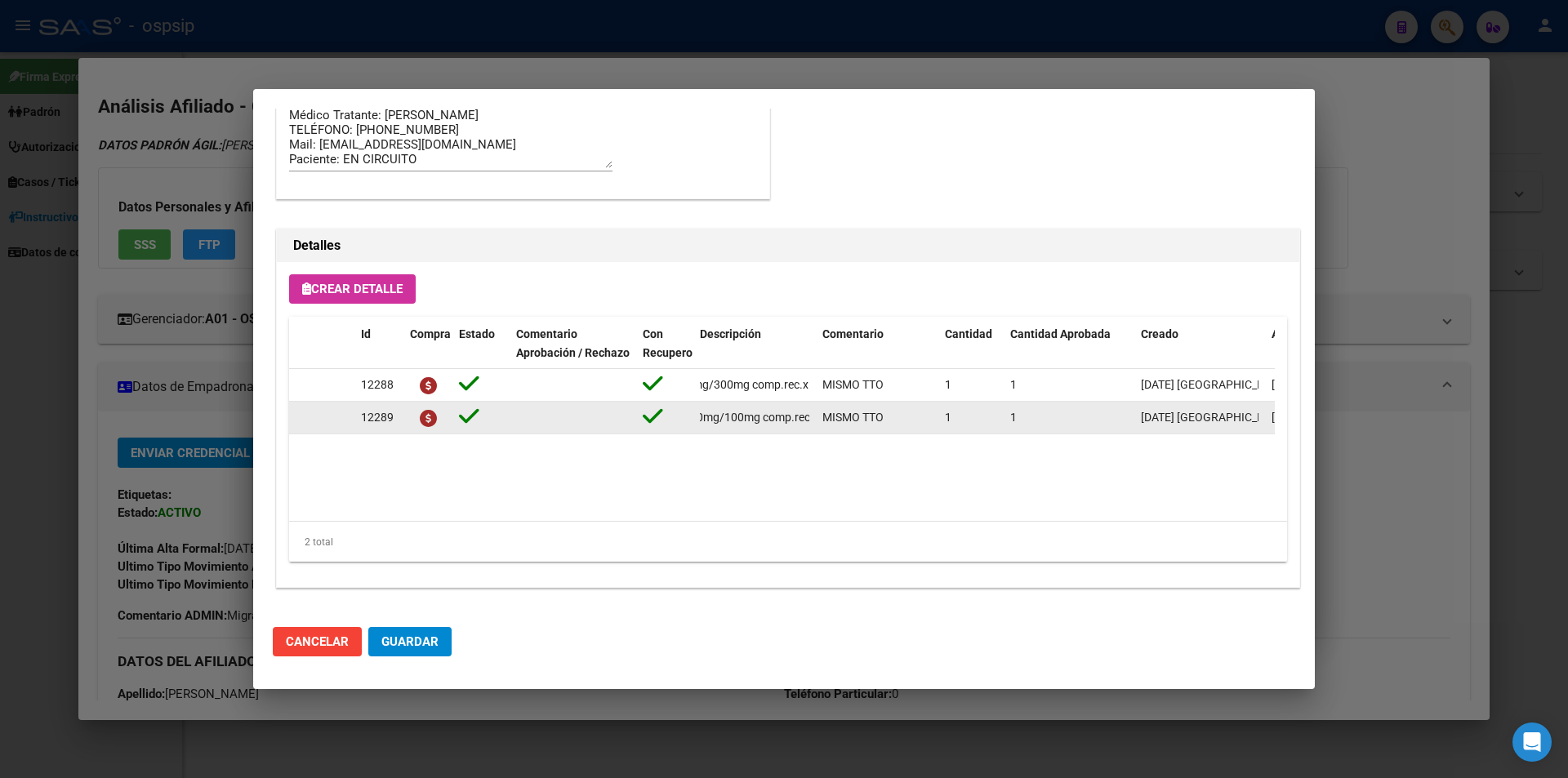
click at [819, 429] on div "12289 darunavir+ritonavir 800mg/100mg comp.rec.x 30 (DRV/RTV) MISMO TTO 1 1 22/…" at bounding box center [900, 418] width 1221 height 32
copy span "[MEDICAL_DATA]+[MEDICAL_DATA] 800mg/100mg comp.rec.x 30 (DRV/RTV)"
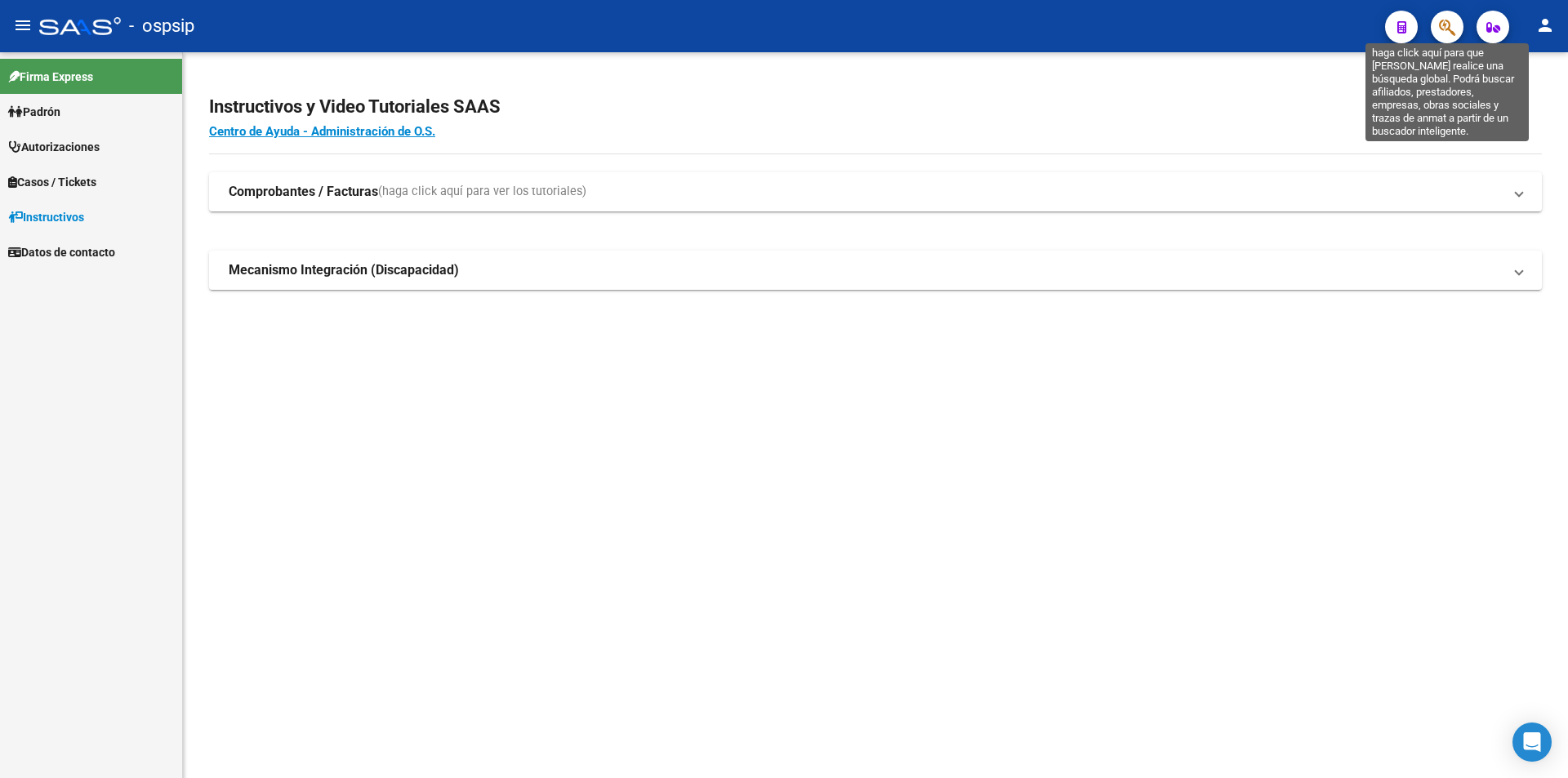
click at [1439, 27] on icon "button" at bounding box center [1447, 26] width 17 height 19
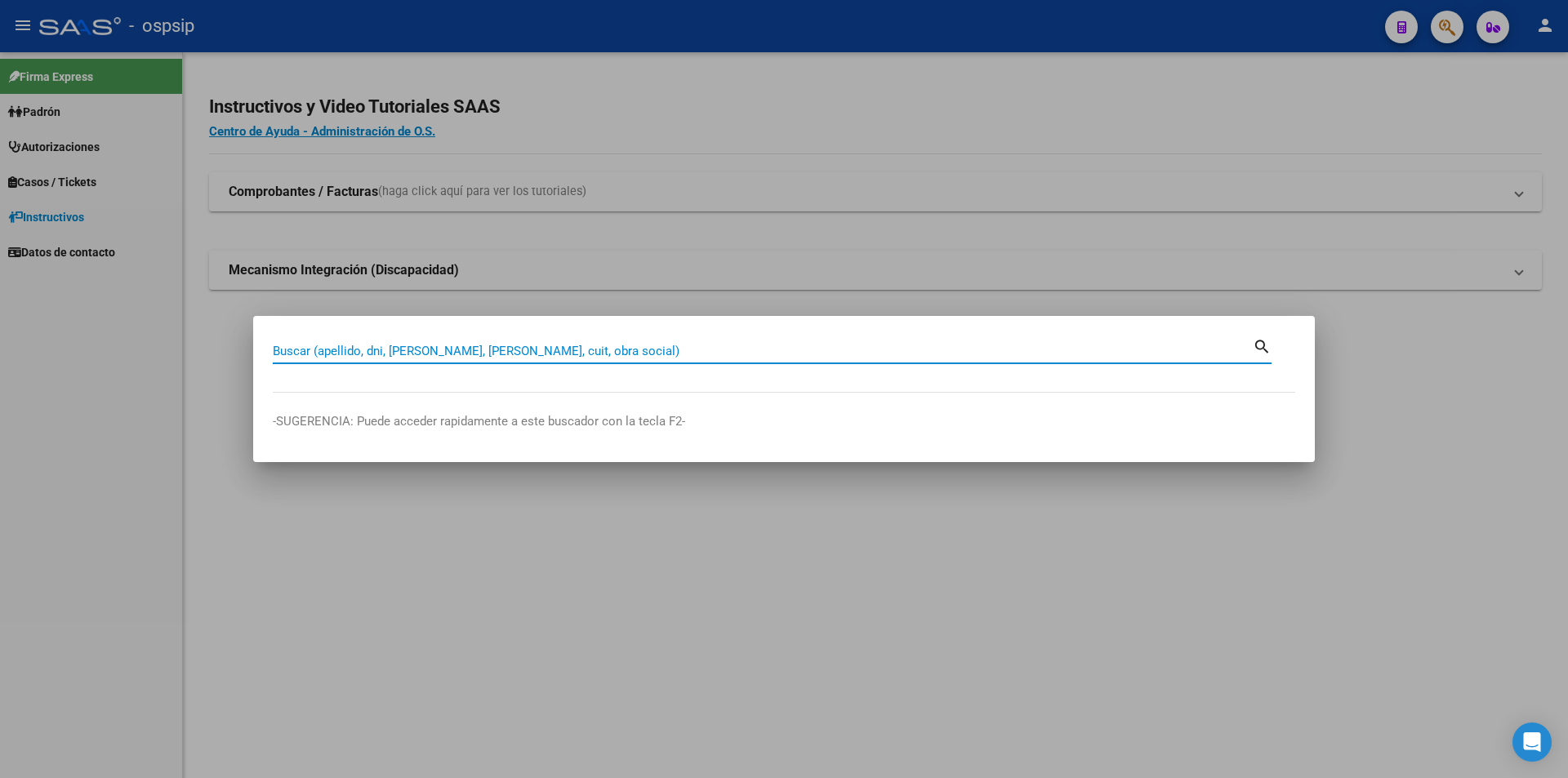
paste input "24741819"
type input "24741819"
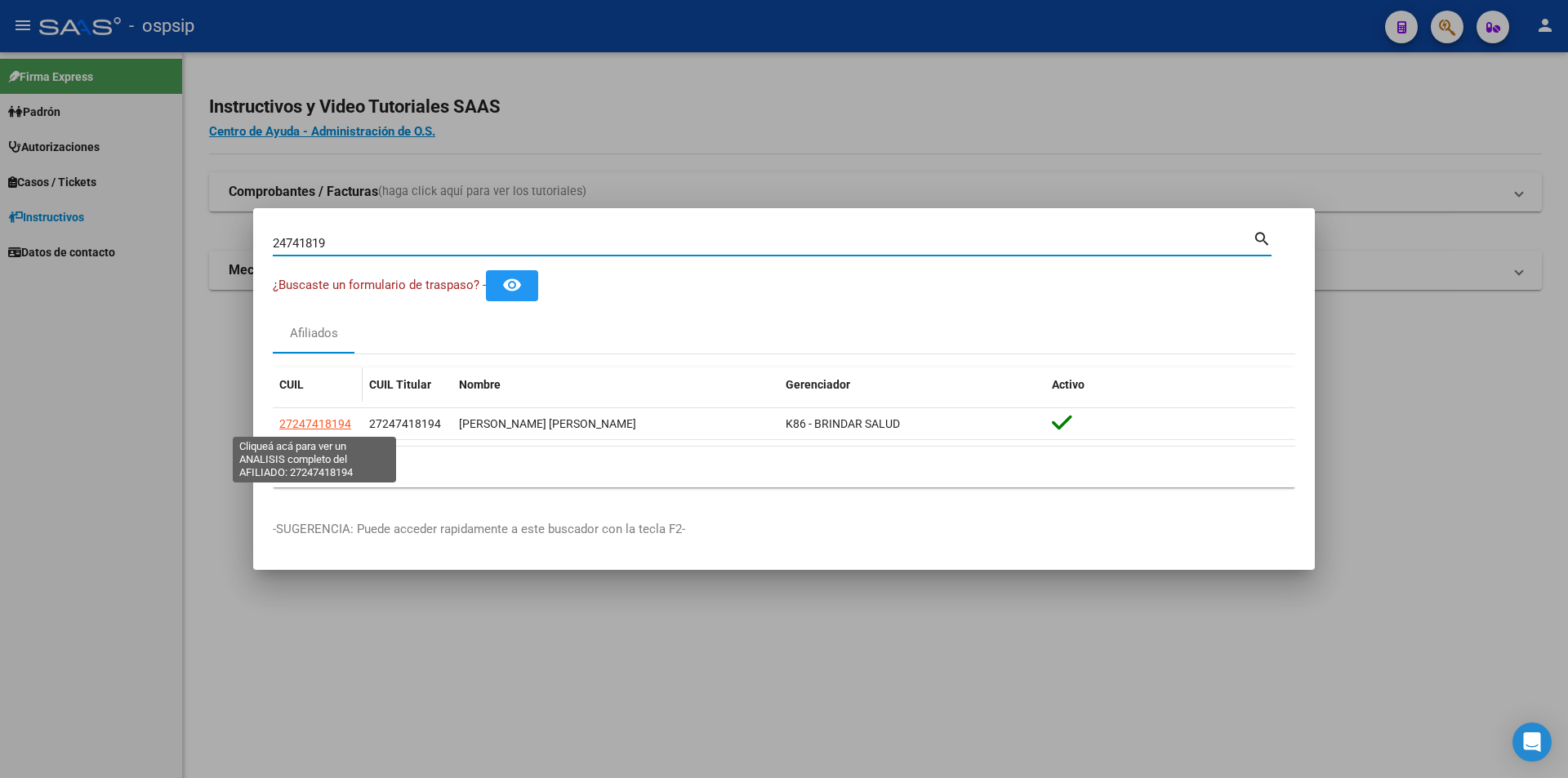
click at [318, 420] on span "27247418194" at bounding box center [315, 423] width 72 height 13
type textarea "27247418194"
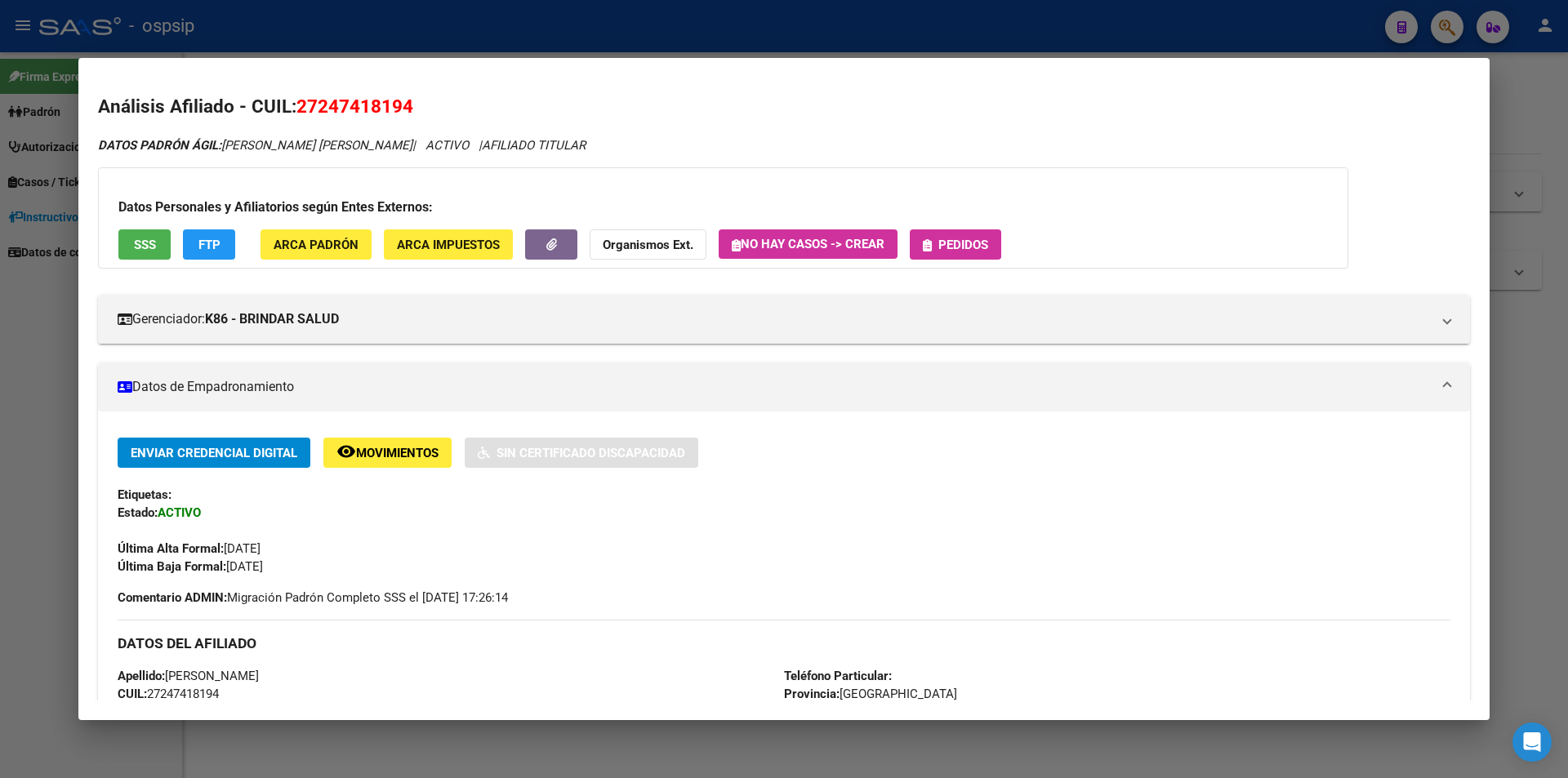
click at [975, 253] on button "Pedidos" at bounding box center [955, 244] width 91 height 30
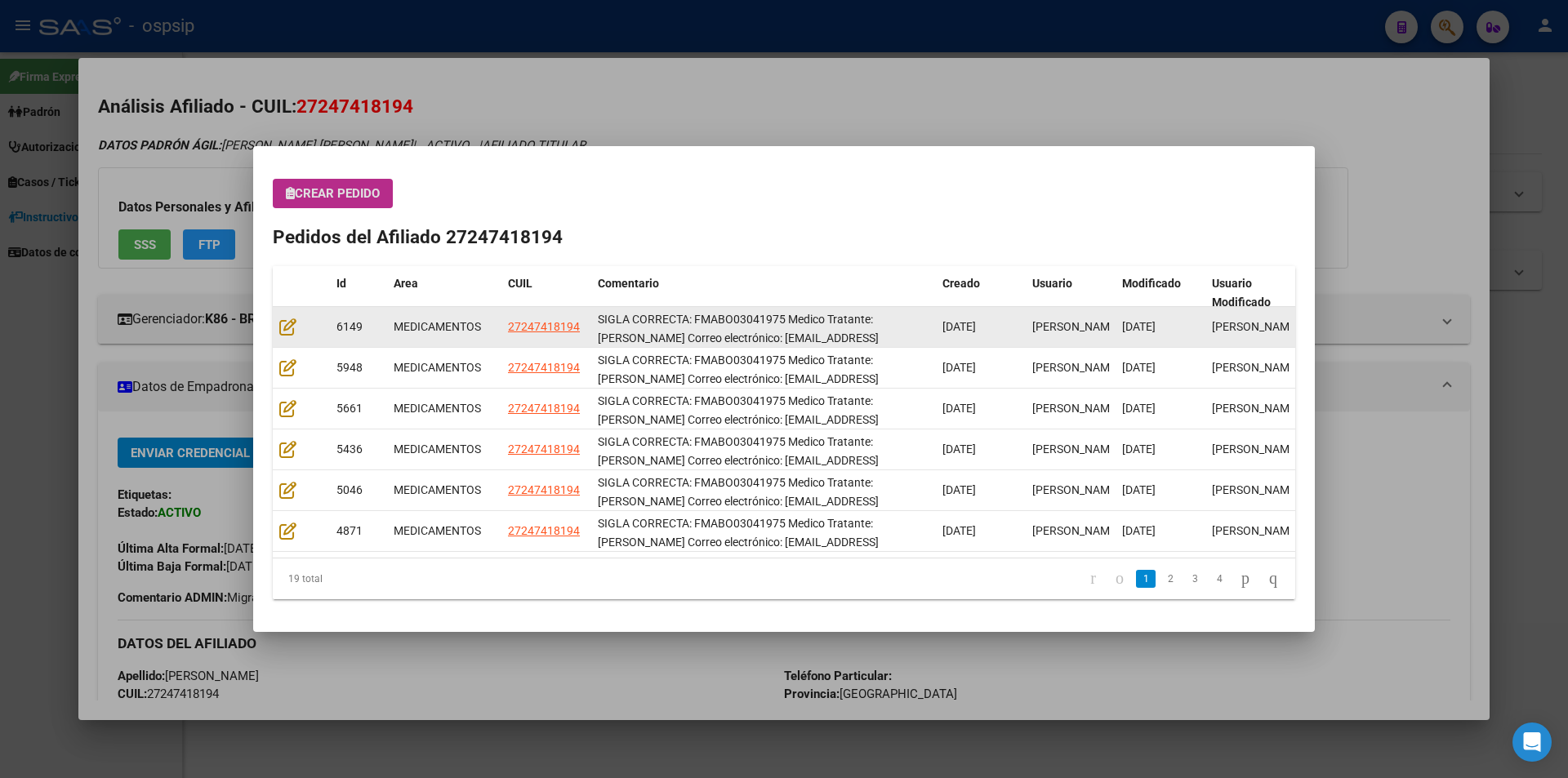
click at [275, 327] on datatable-body-cell at bounding box center [301, 327] width 57 height 40
click at [280, 329] on icon at bounding box center [287, 327] width 17 height 18
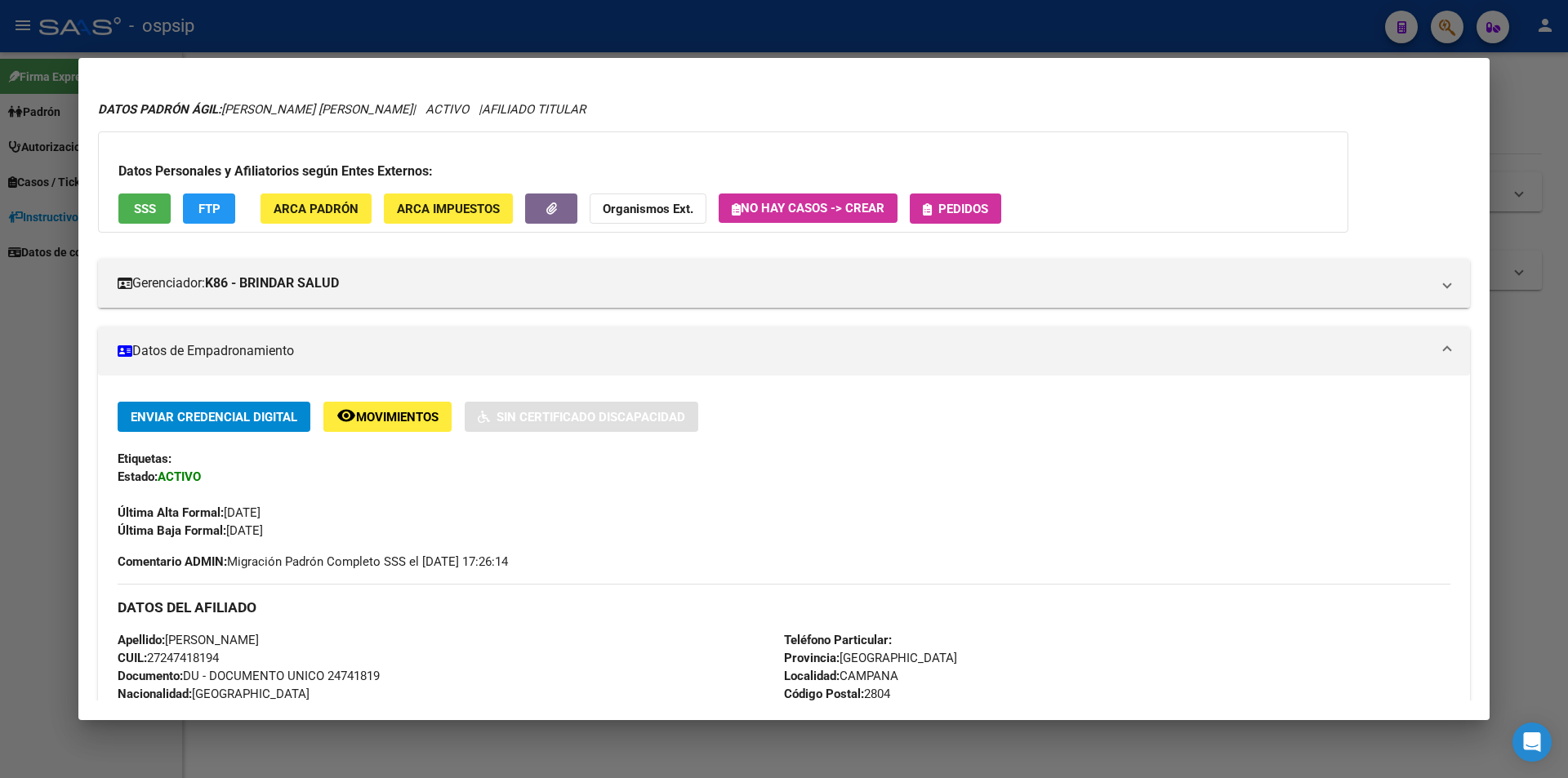
scroll to position [0, 0]
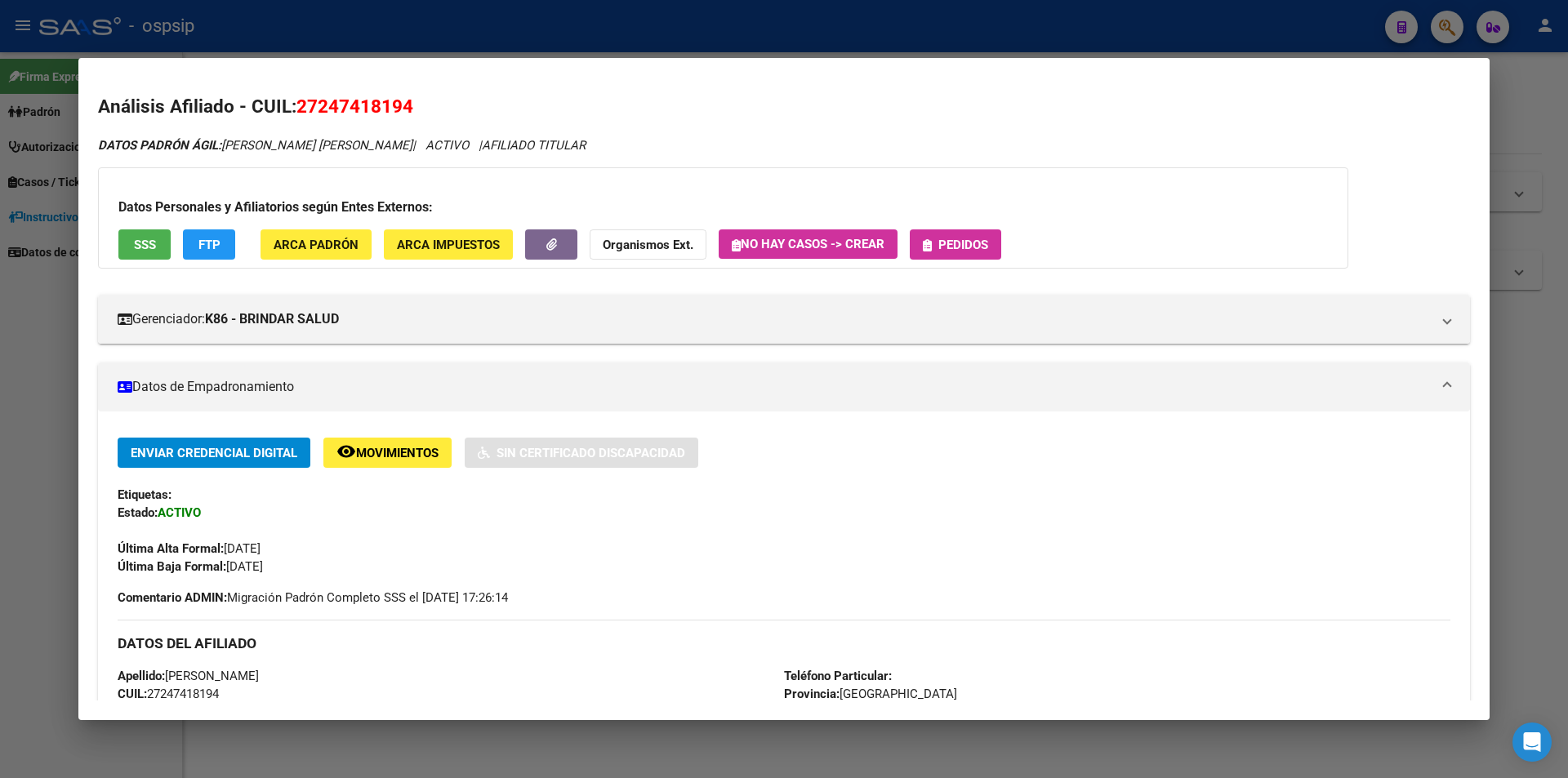
click at [966, 236] on span "Pedidos" at bounding box center [956, 243] width 66 height 15
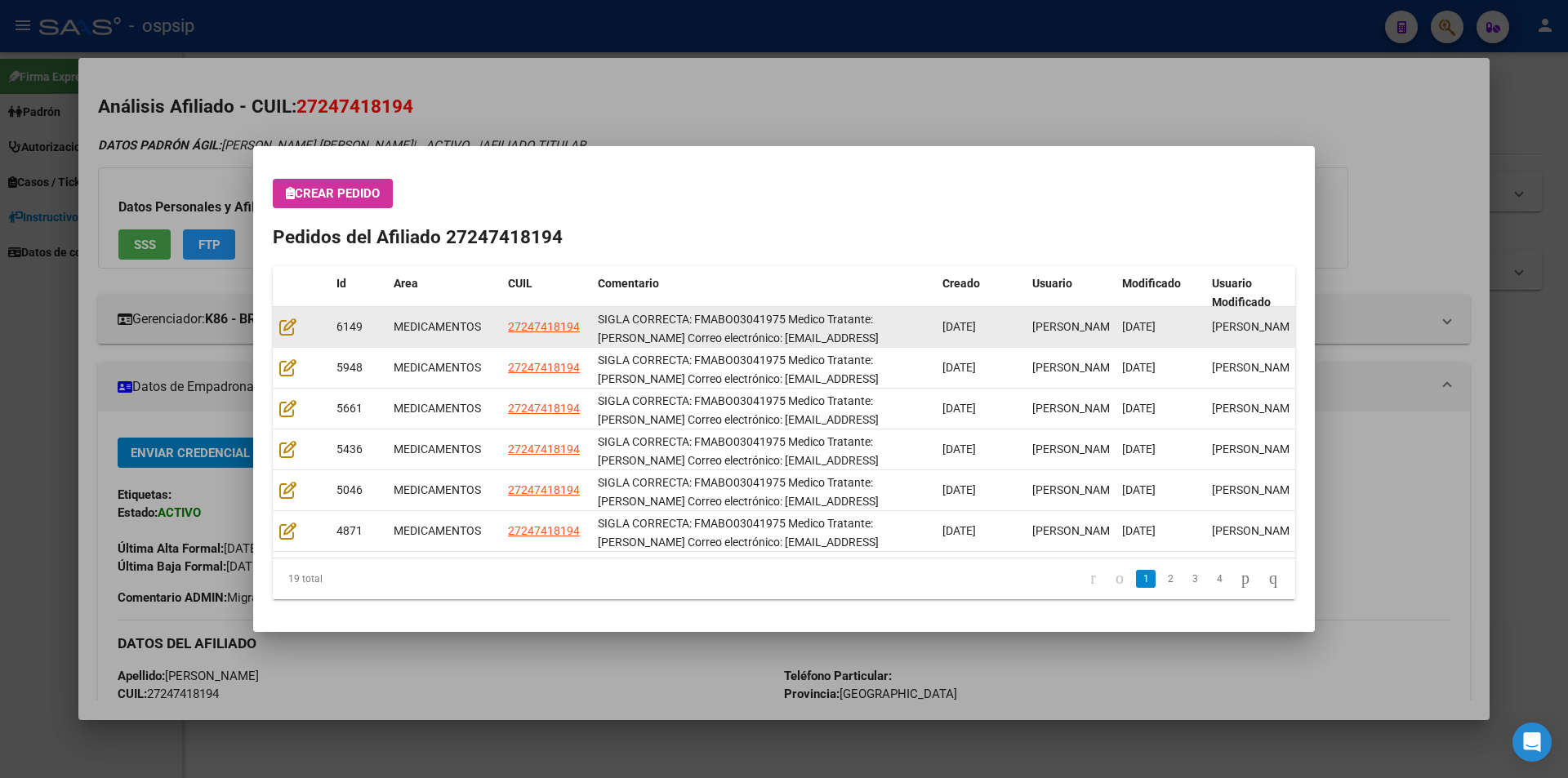
click at [298, 335] on div at bounding box center [301, 327] width 44 height 19
click at [297, 334] on div at bounding box center [301, 327] width 44 height 19
click at [289, 329] on icon at bounding box center [287, 327] width 17 height 18
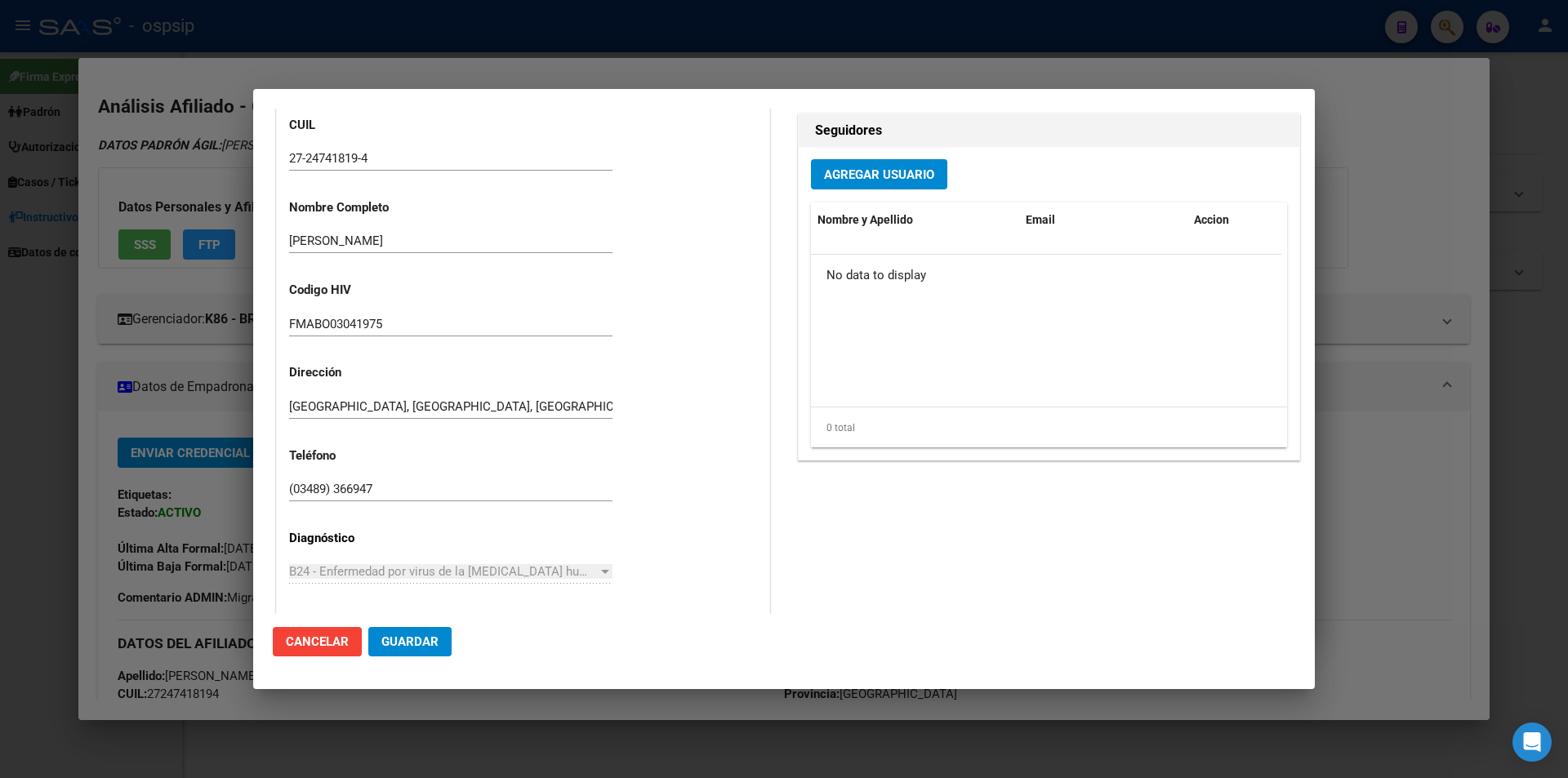
scroll to position [490, 0]
drag, startPoint x: 403, startPoint y: 485, endPoint x: 294, endPoint y: 487, distance: 109.0
click at [294, 487] on input "(03489) 366947" at bounding box center [451, 488] width 324 height 15
click at [382, 487] on input "(03489) 366947" at bounding box center [451, 488] width 324 height 15
drag, startPoint x: 383, startPoint y: 487, endPoint x: 288, endPoint y: 488, distance: 95.0
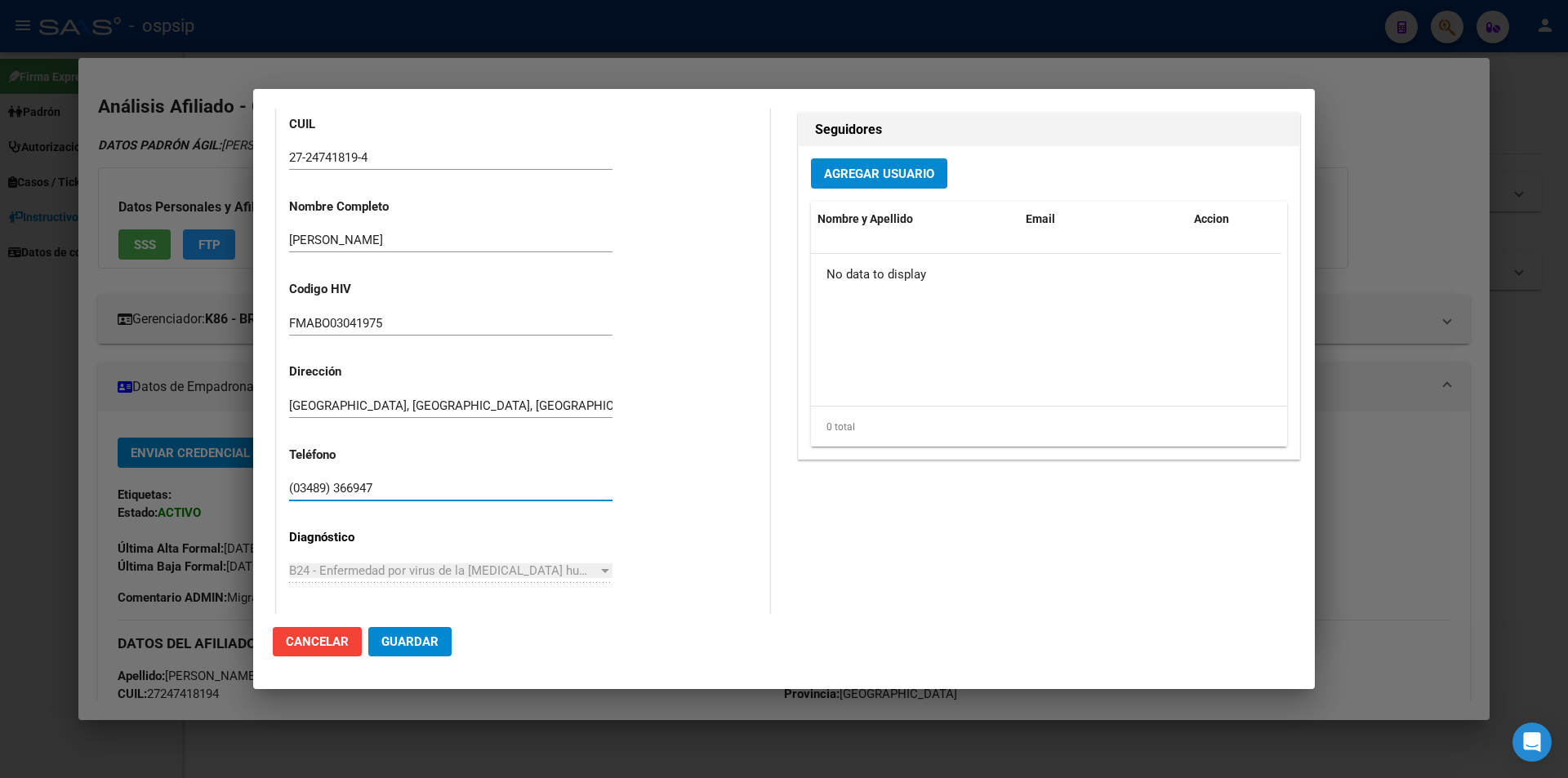
click at [266, 490] on mat-dialog-content "Editar Pedido 6149 COMENTARIOS DEL PEDIDO Escriba su comentario aquí. Enviar co…" at bounding box center [784, 361] width 1062 height 505
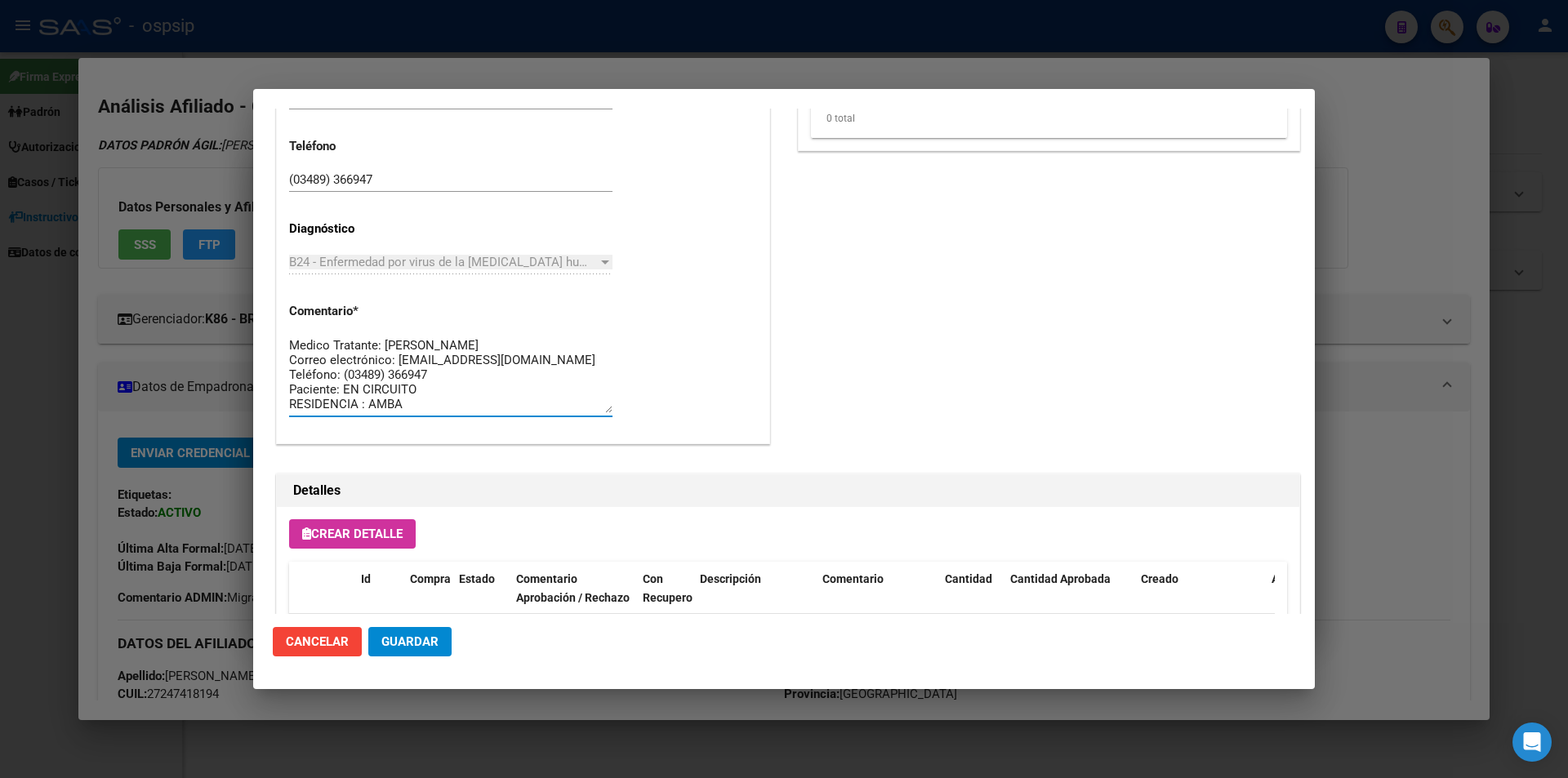
scroll to position [0, 0]
drag, startPoint x: 428, startPoint y: 407, endPoint x: 264, endPoint y: 305, distance: 193.1
click at [264, 305] on mat-dialog-content "Editar Pedido 6149 COMENTARIOS DEL PEDIDO Escriba su comentario aquí. Enviar co…" at bounding box center [784, 361] width 1062 height 505
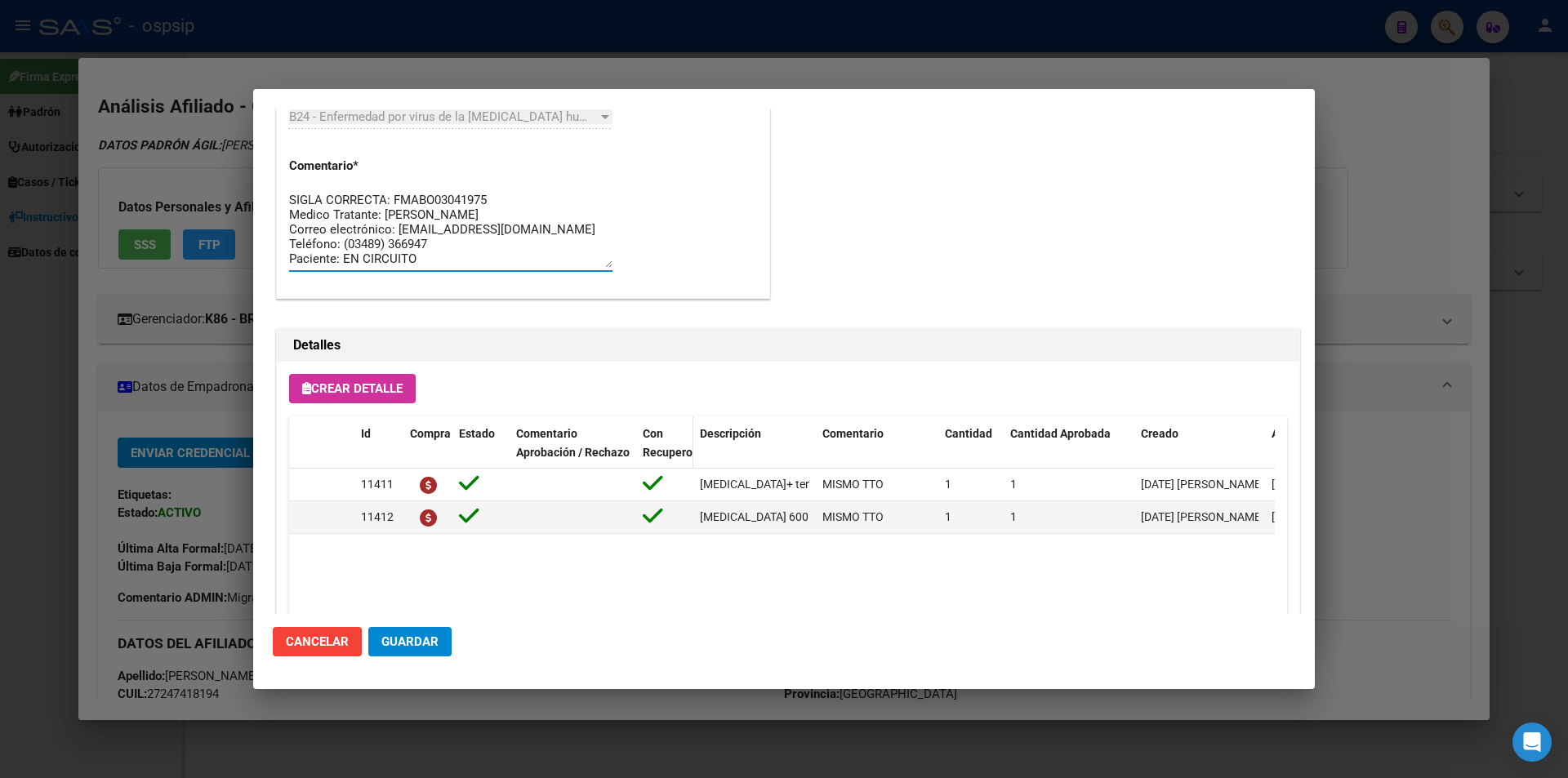
scroll to position [1044, 0]
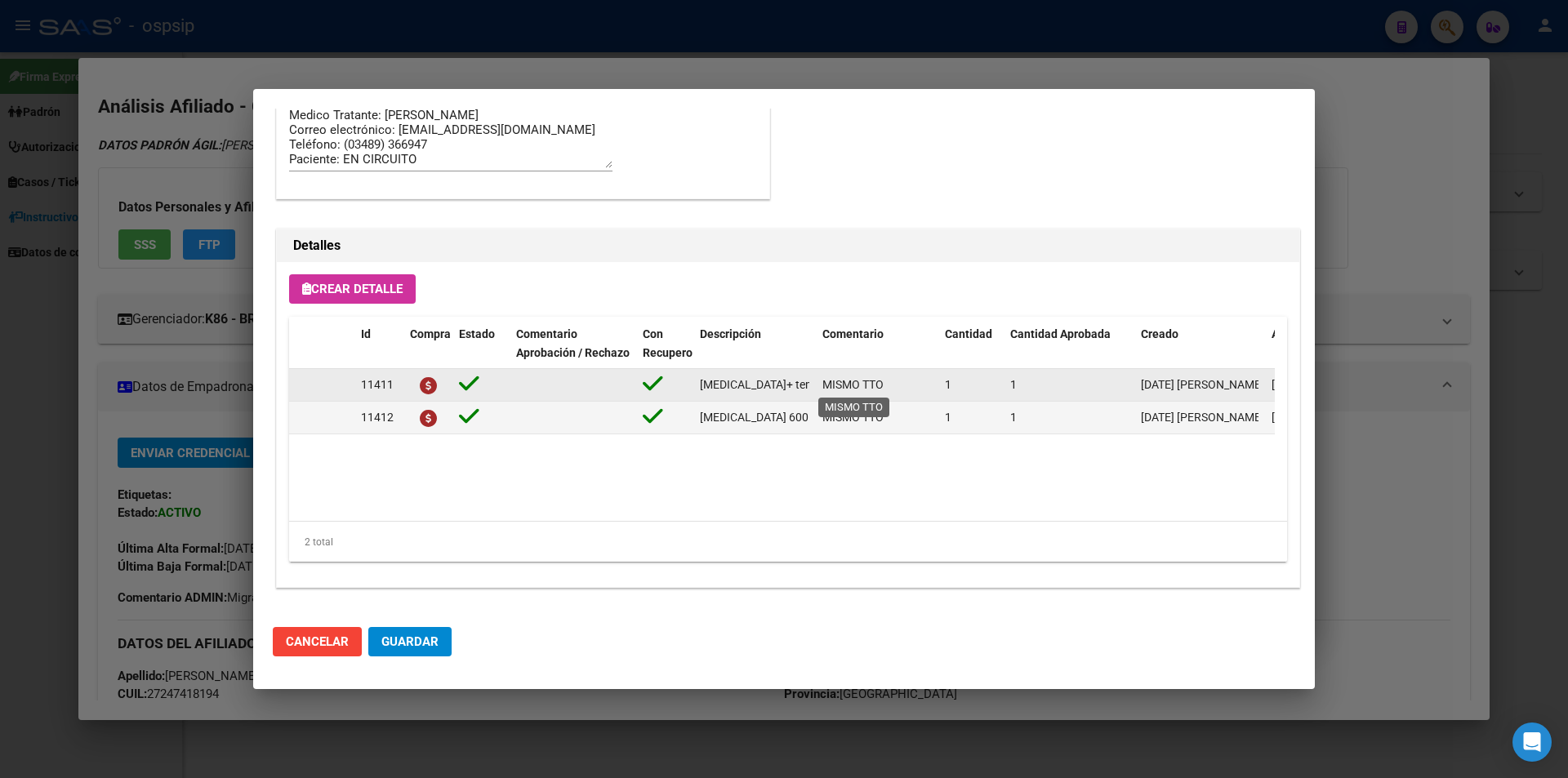
drag, startPoint x: 690, startPoint y: 384, endPoint x: 828, endPoint y: 386, distance: 138.0
click at [828, 386] on div "11411 emtricitabina+ tenofovirdisoprox. 200mg/300 mg comp.rec.x 30 (FTC/TDF) MI…" at bounding box center [900, 385] width 1221 height 32
click at [805, 384] on span "emtricitabina+ tenofovirdisoprox. 200mg/300 mg comp.rec.x 30 (FTC/TDF)" at bounding box center [900, 384] width 401 height 13
drag, startPoint x: 699, startPoint y: 383, endPoint x: 792, endPoint y: 389, distance: 93.2
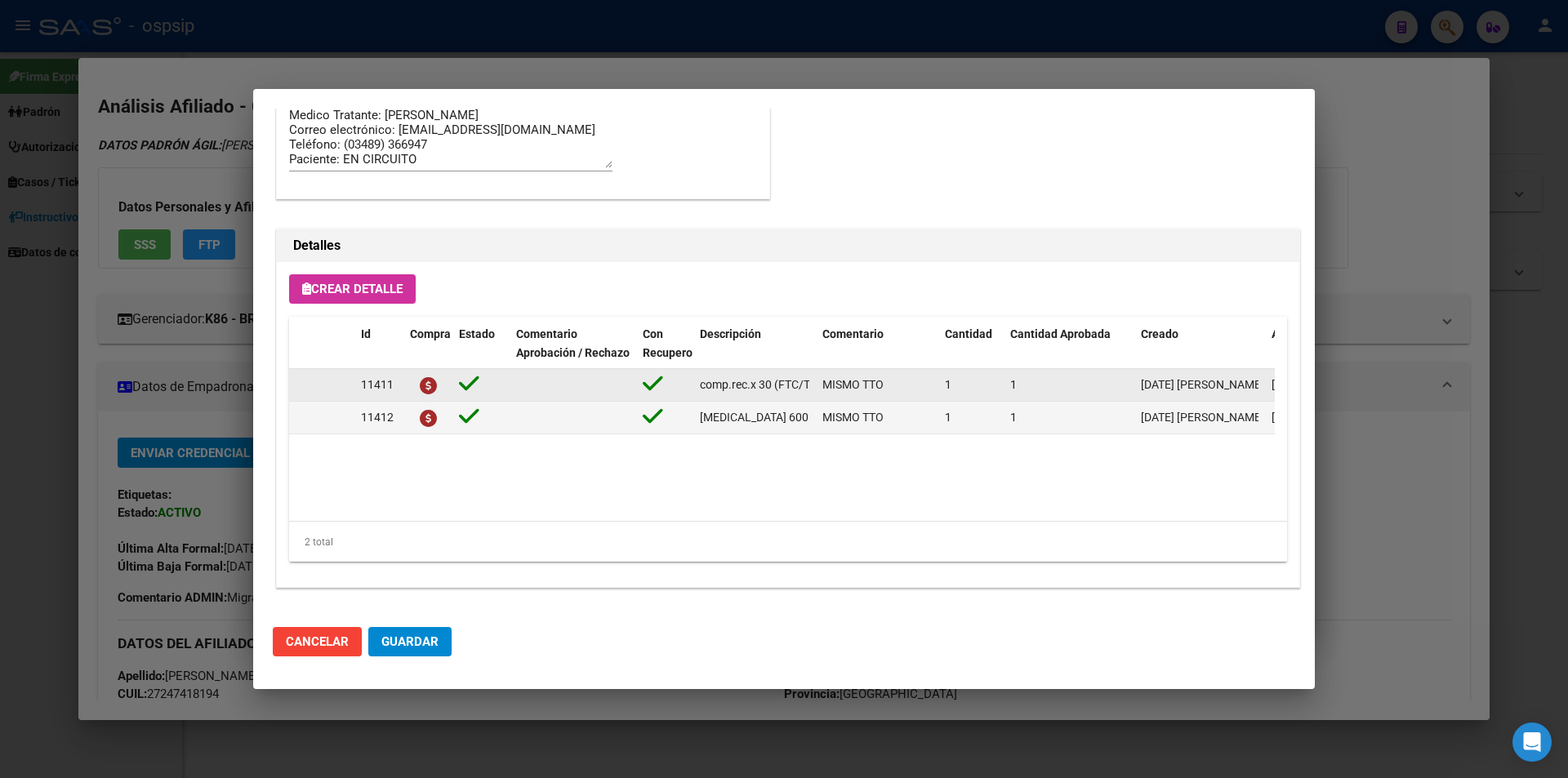
click at [818, 387] on div "11411 emtricitabina+ tenofovirdisoprox. 200mg/300 mg comp.rec.x 30 (FTC/TDF) MI…" at bounding box center [900, 385] width 1221 height 32
copy span "emtricitabina+ tenofovirdisoprox. 200mg/300 mg comp.rec.x 30 (FTC/TDF)"
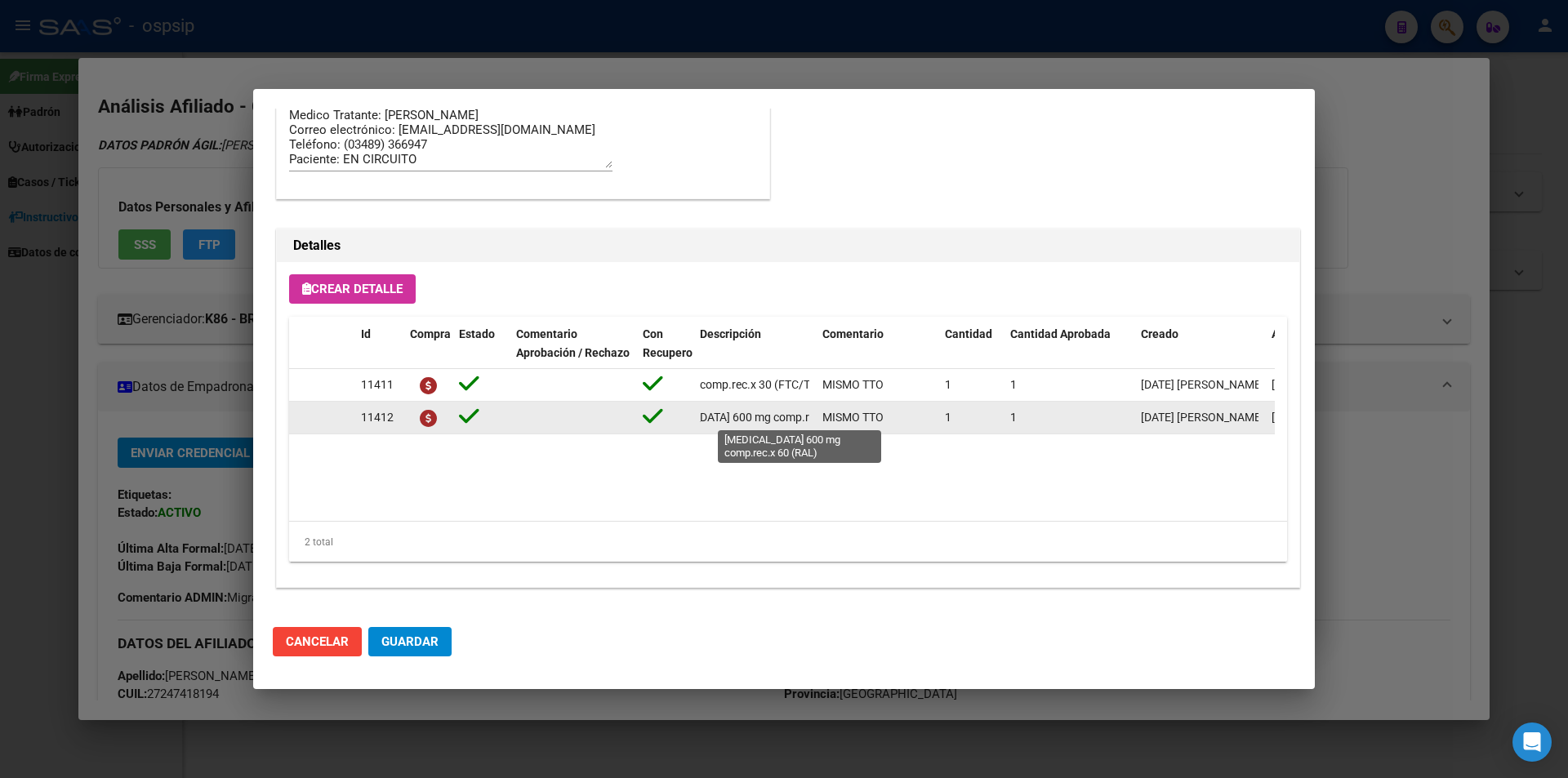
scroll to position [0, 89]
drag, startPoint x: 697, startPoint y: 419, endPoint x: 814, endPoint y: 426, distance: 117.2
click at [814, 426] on datatable-body-cell "raltegravir 600 mg comp.rec.x 60 (RAL)" at bounding box center [755, 418] width 123 height 31
copy span "raltegravir 600 mg comp.rec.x 60 (RAL)"
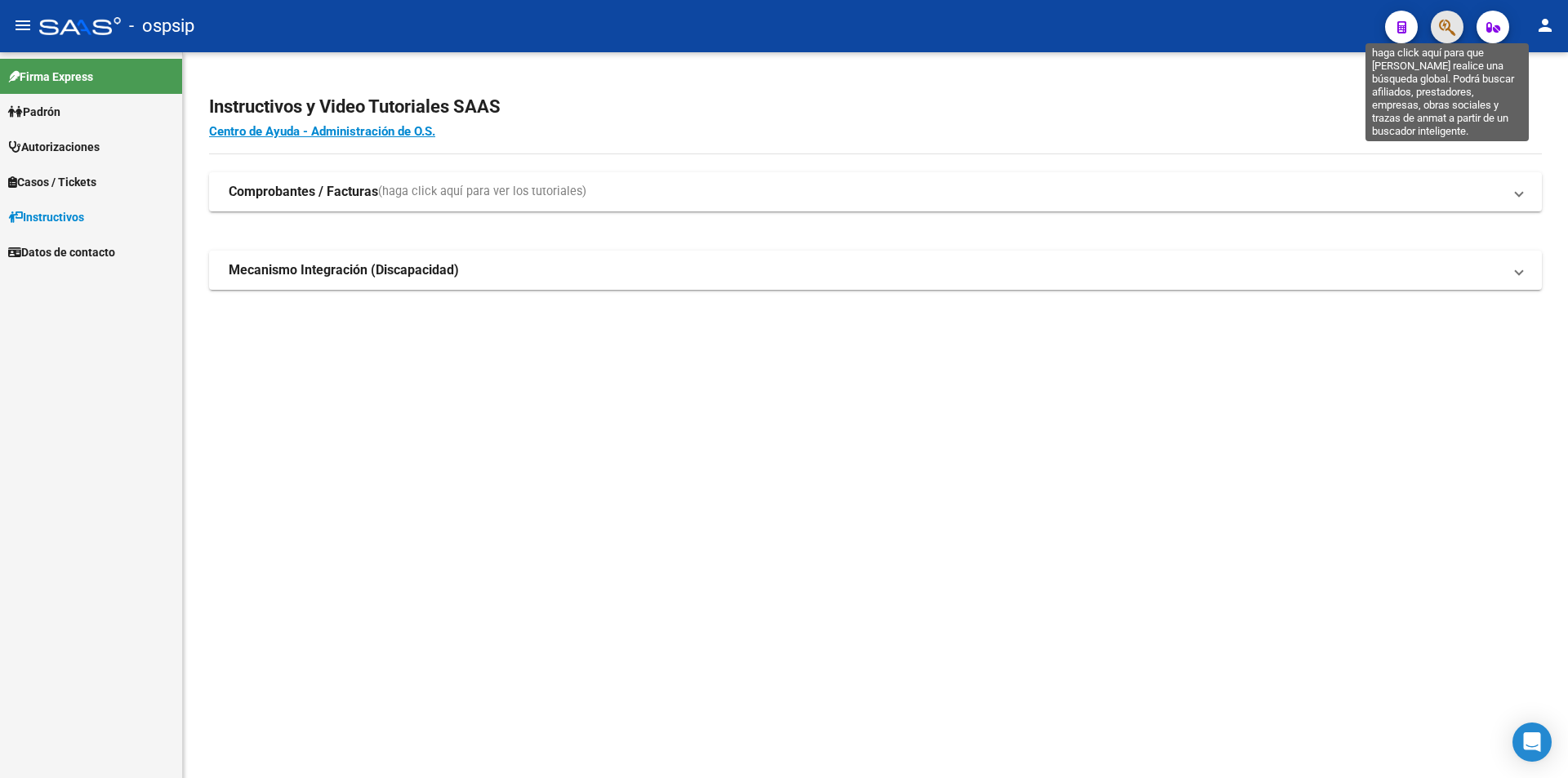
click at [1439, 27] on icon "button" at bounding box center [1447, 26] width 17 height 19
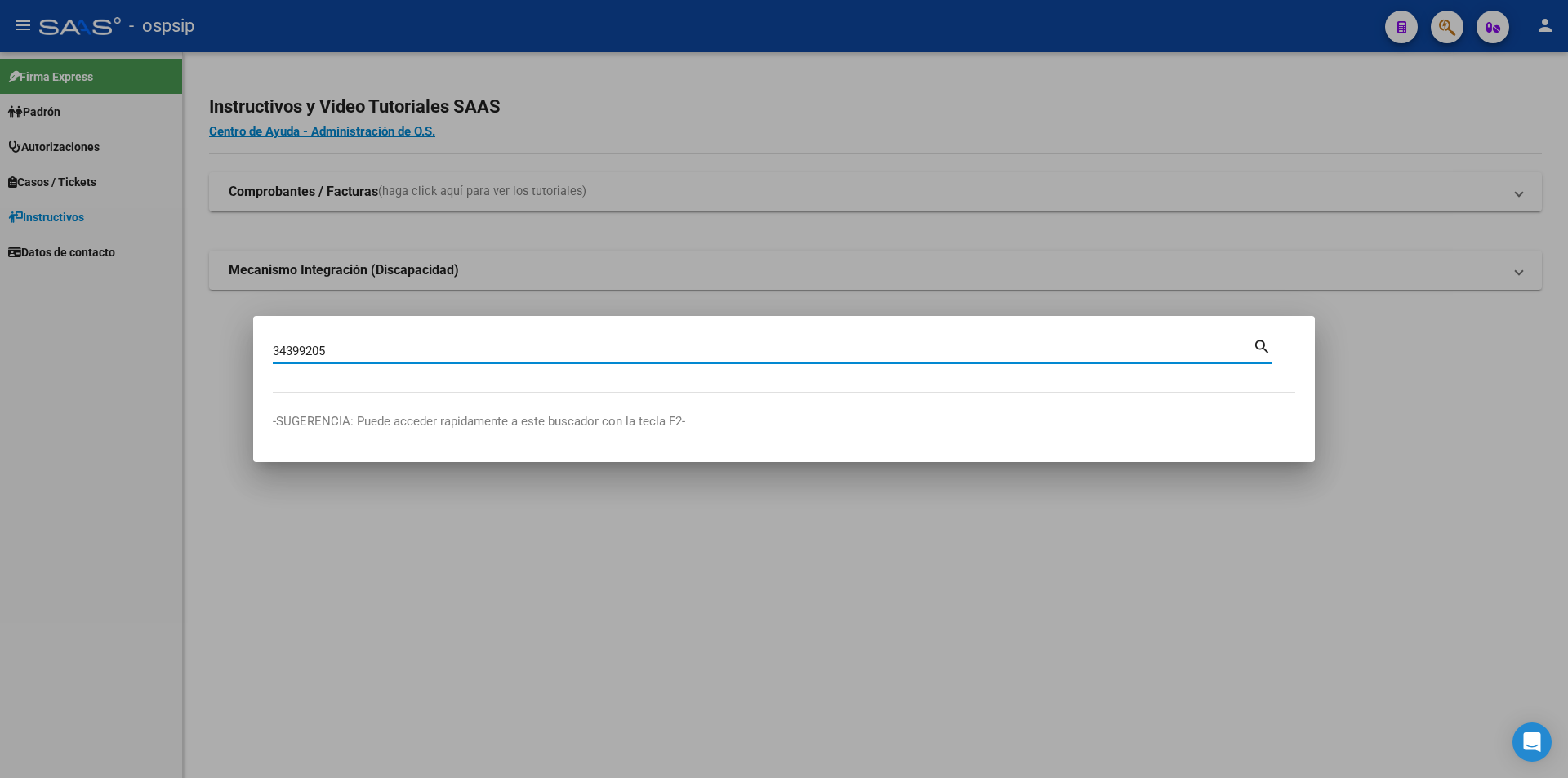
type input "34399205"
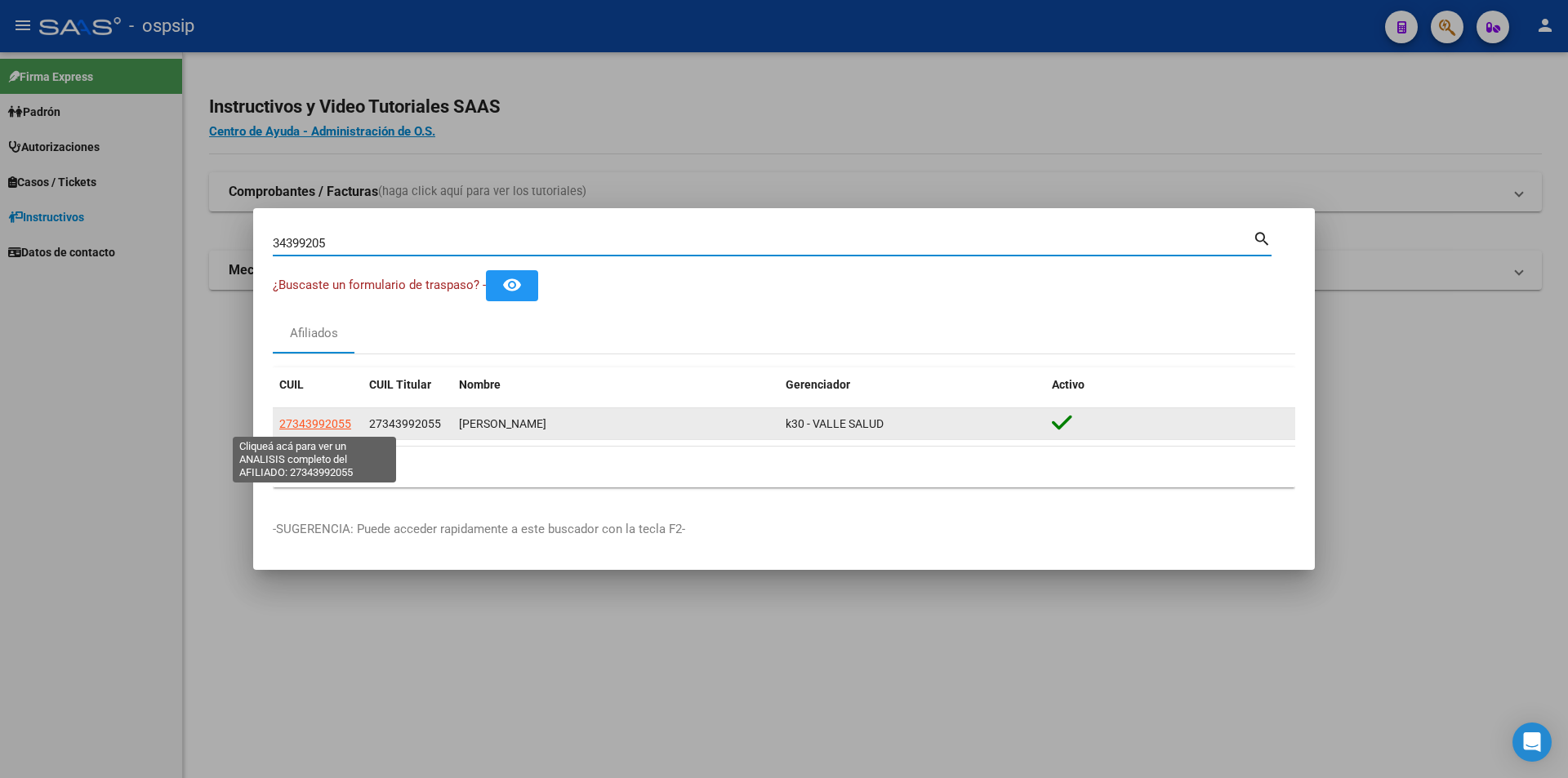
click at [312, 418] on span "27343992055" at bounding box center [315, 423] width 72 height 13
type textarea "27343992055"
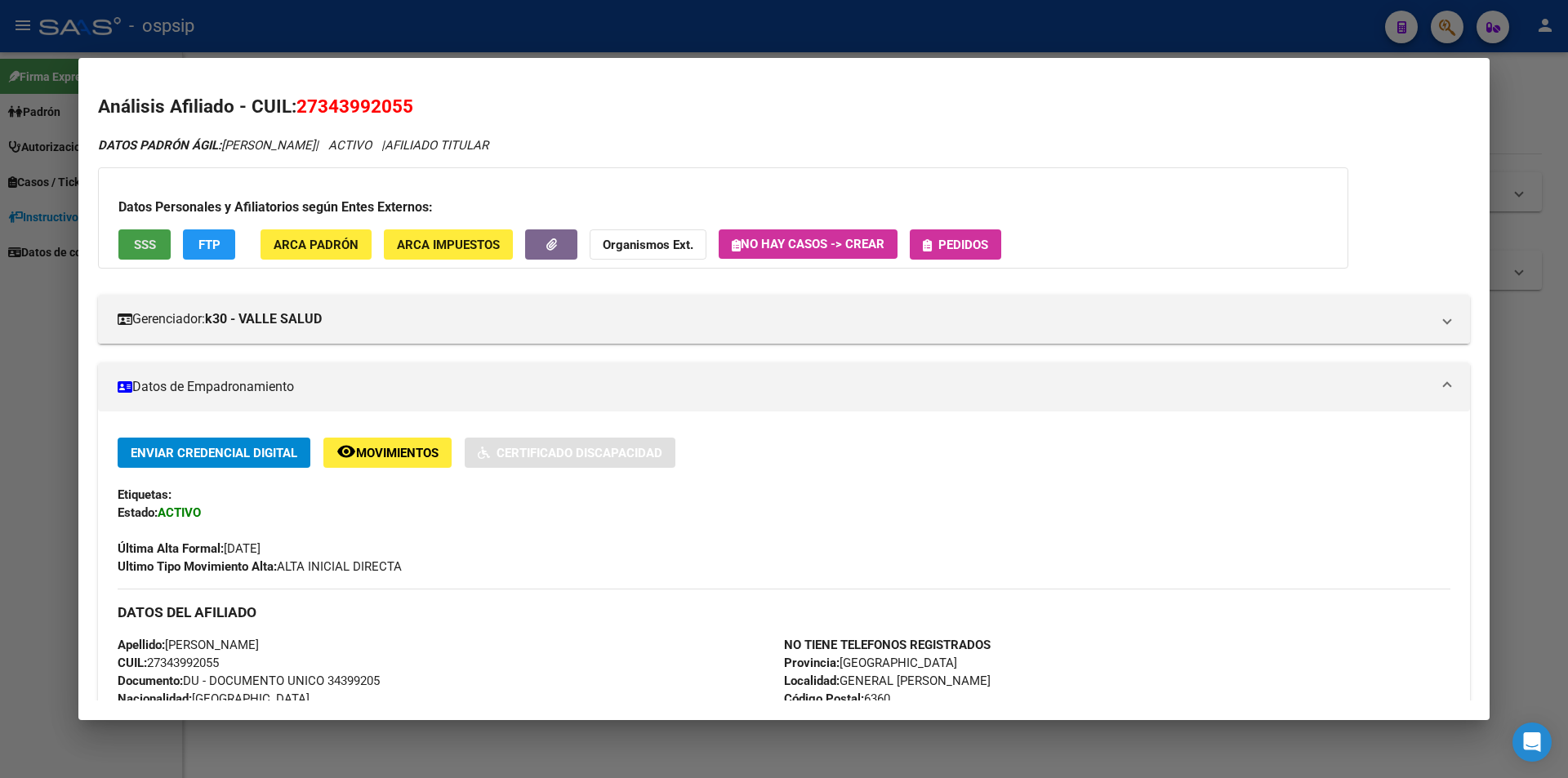
click at [149, 235] on button "SSS" at bounding box center [144, 244] width 52 height 30
click at [953, 247] on span "Pedidos" at bounding box center [963, 244] width 50 height 15
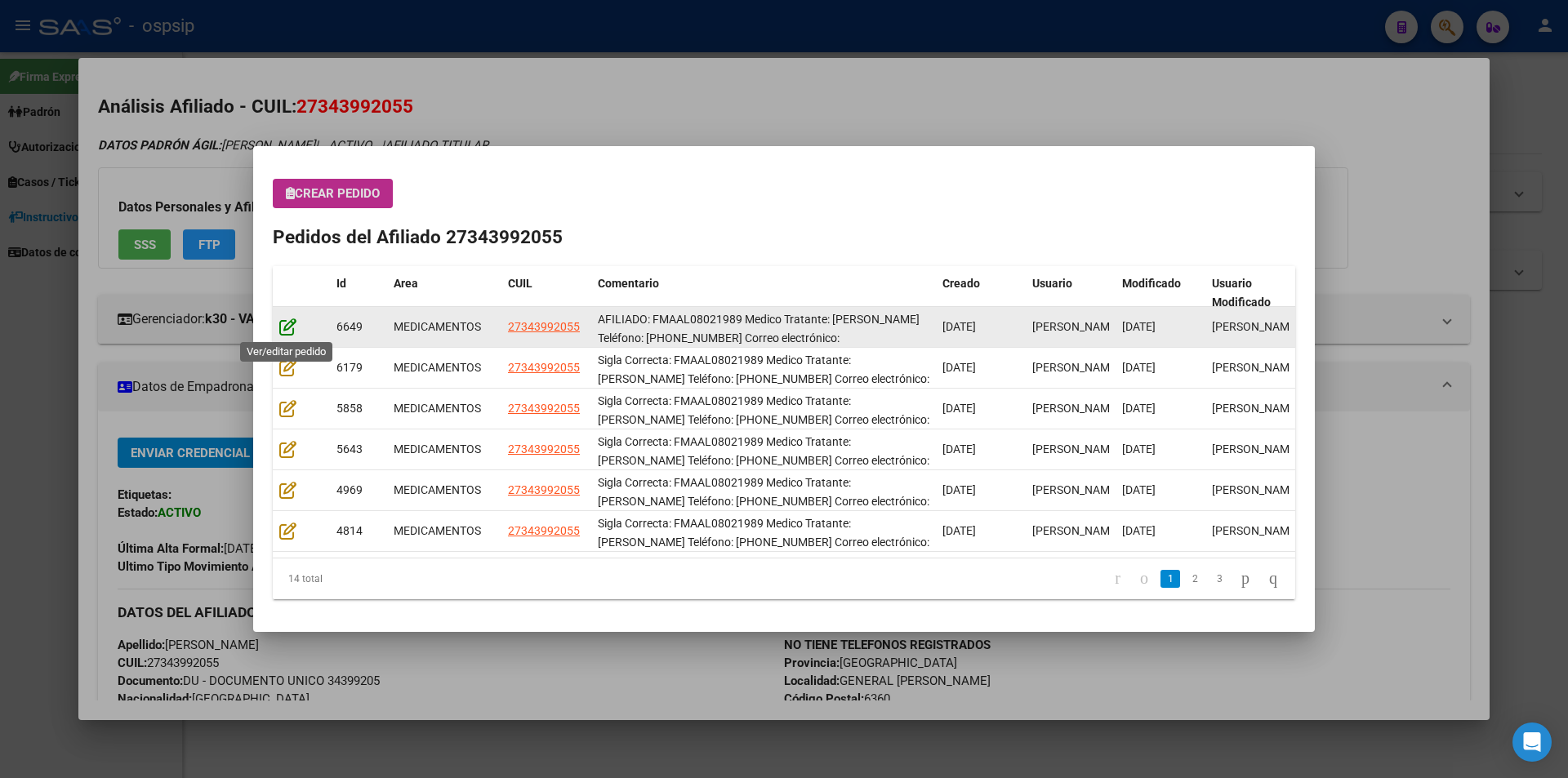
click at [285, 327] on icon at bounding box center [287, 327] width 17 height 18
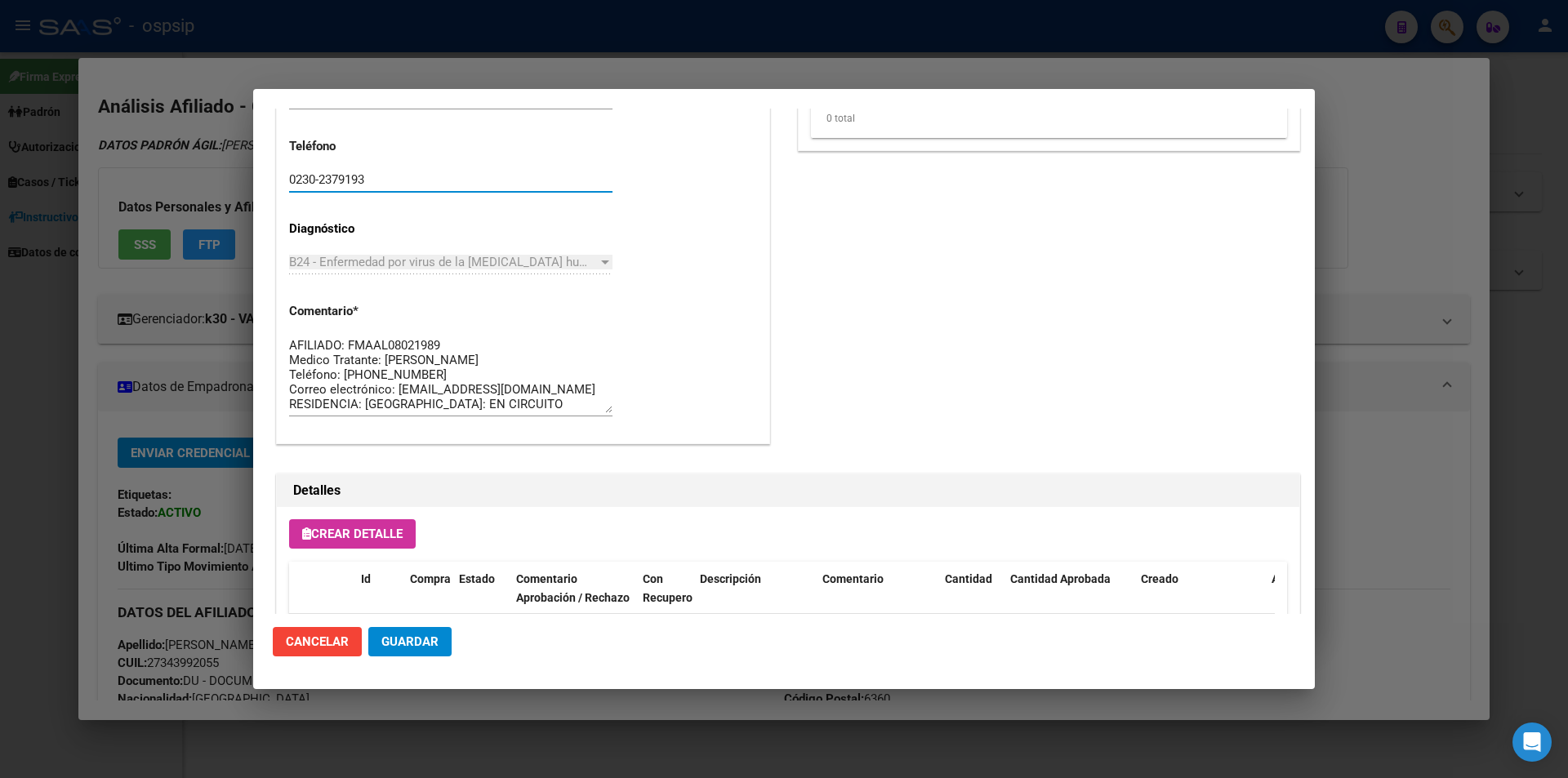
drag, startPoint x: 385, startPoint y: 179, endPoint x: 265, endPoint y: 181, distance: 120.0
click at [265, 181] on mat-dialog-content "Editar Pedido 6649 COMENTARIOS DEL PEDIDO Escriba su comentario aquí. Enviar co…" at bounding box center [784, 361] width 1062 height 505
drag, startPoint x: 465, startPoint y: 401, endPoint x: 274, endPoint y: 312, distance: 210.7
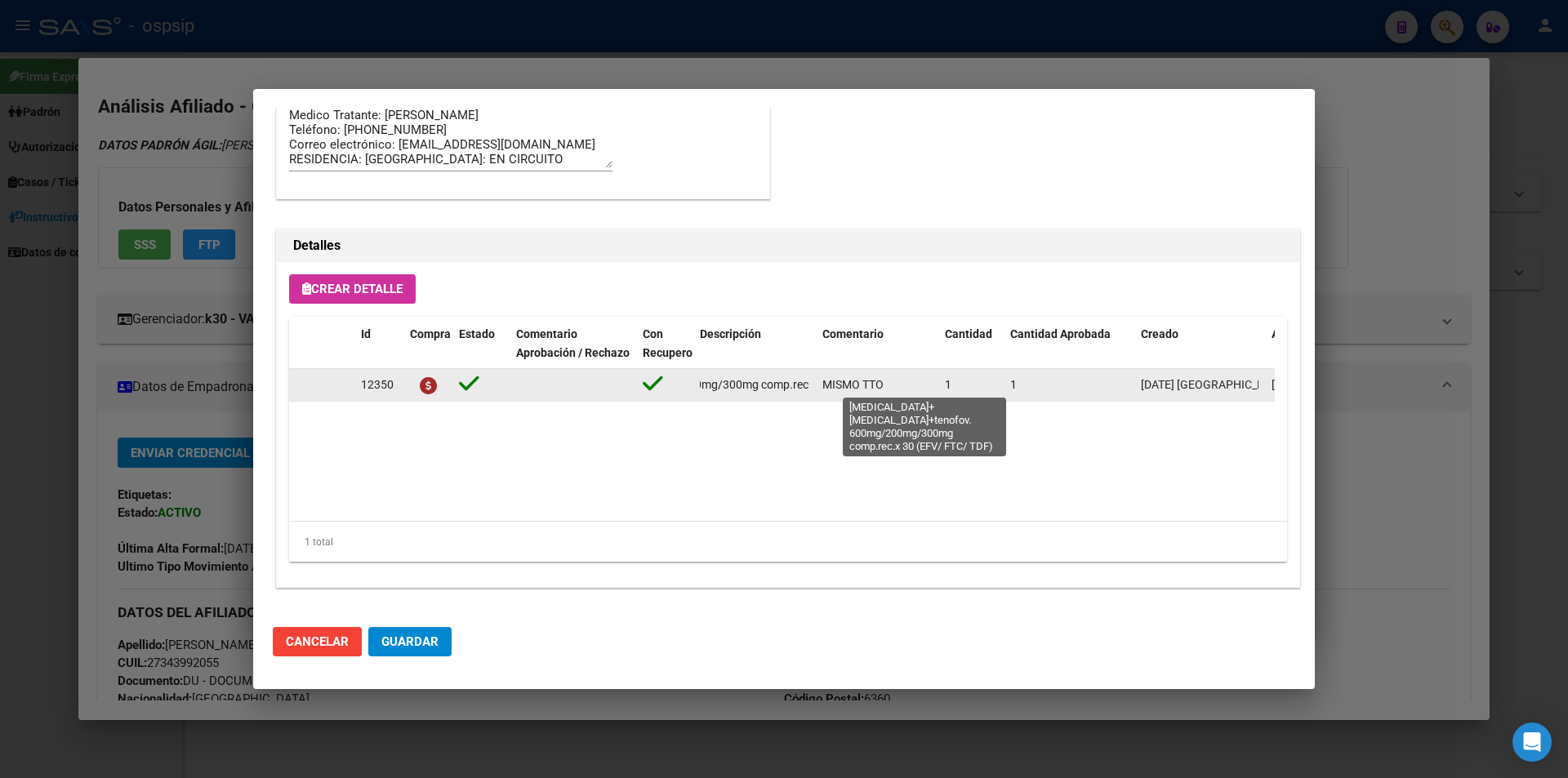
scroll to position [0, 339]
drag, startPoint x: 691, startPoint y: 390, endPoint x: 809, endPoint y: 389, distance: 118.0
click at [809, 389] on div "12350 efavirenz+emtricitabina+tenofov. 600mg/200mg/300mg comp.rec.x 30 (EFV/ FT…" at bounding box center [900, 385] width 1221 height 32
copy div "[MEDICAL_DATA]+[MEDICAL_DATA]+tenofov. 600mg/200mg/300mg comp.rec.x 30 (EFV/ FT…"
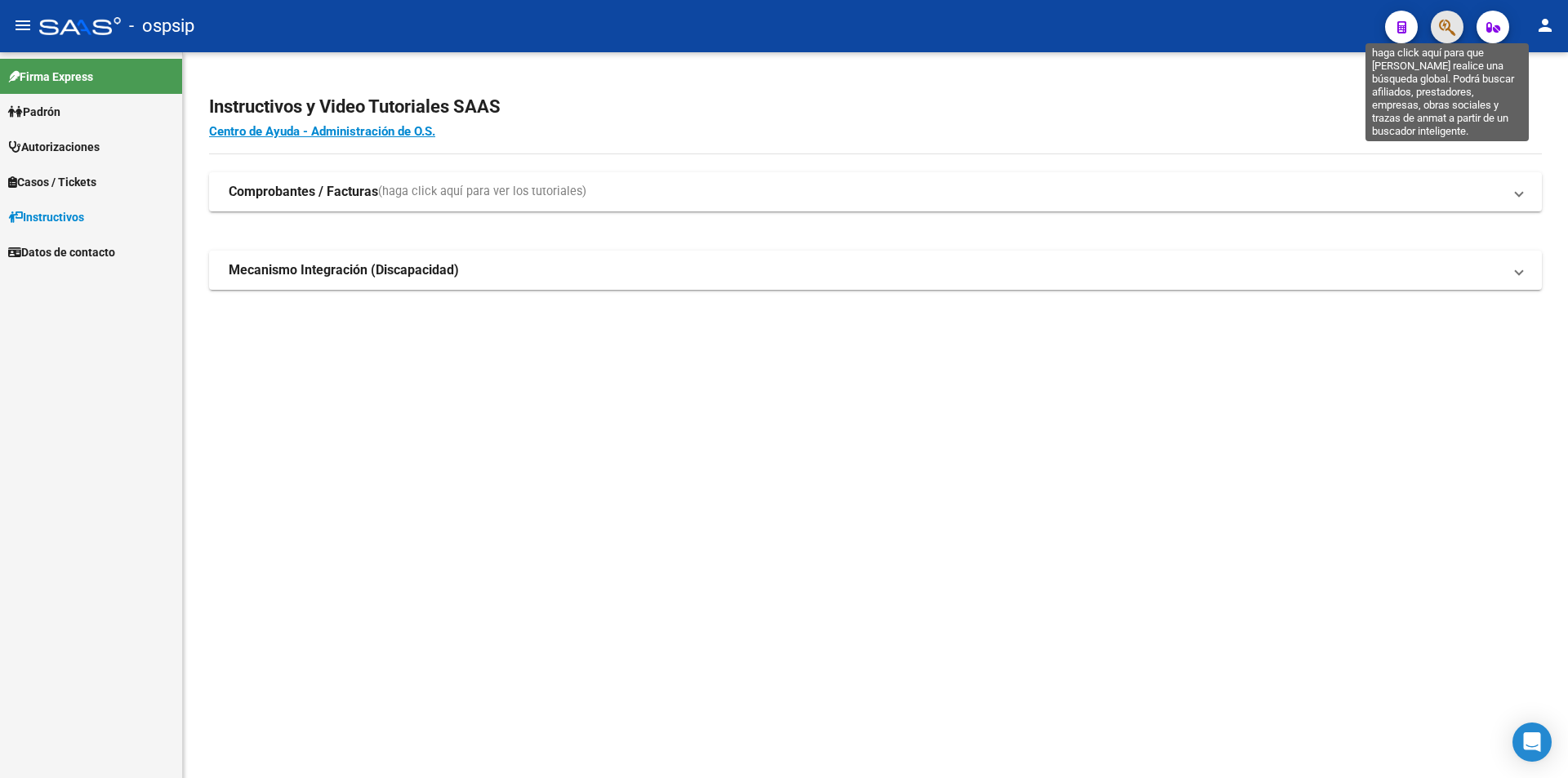
click at [1451, 26] on icon "button" at bounding box center [1447, 26] width 17 height 19
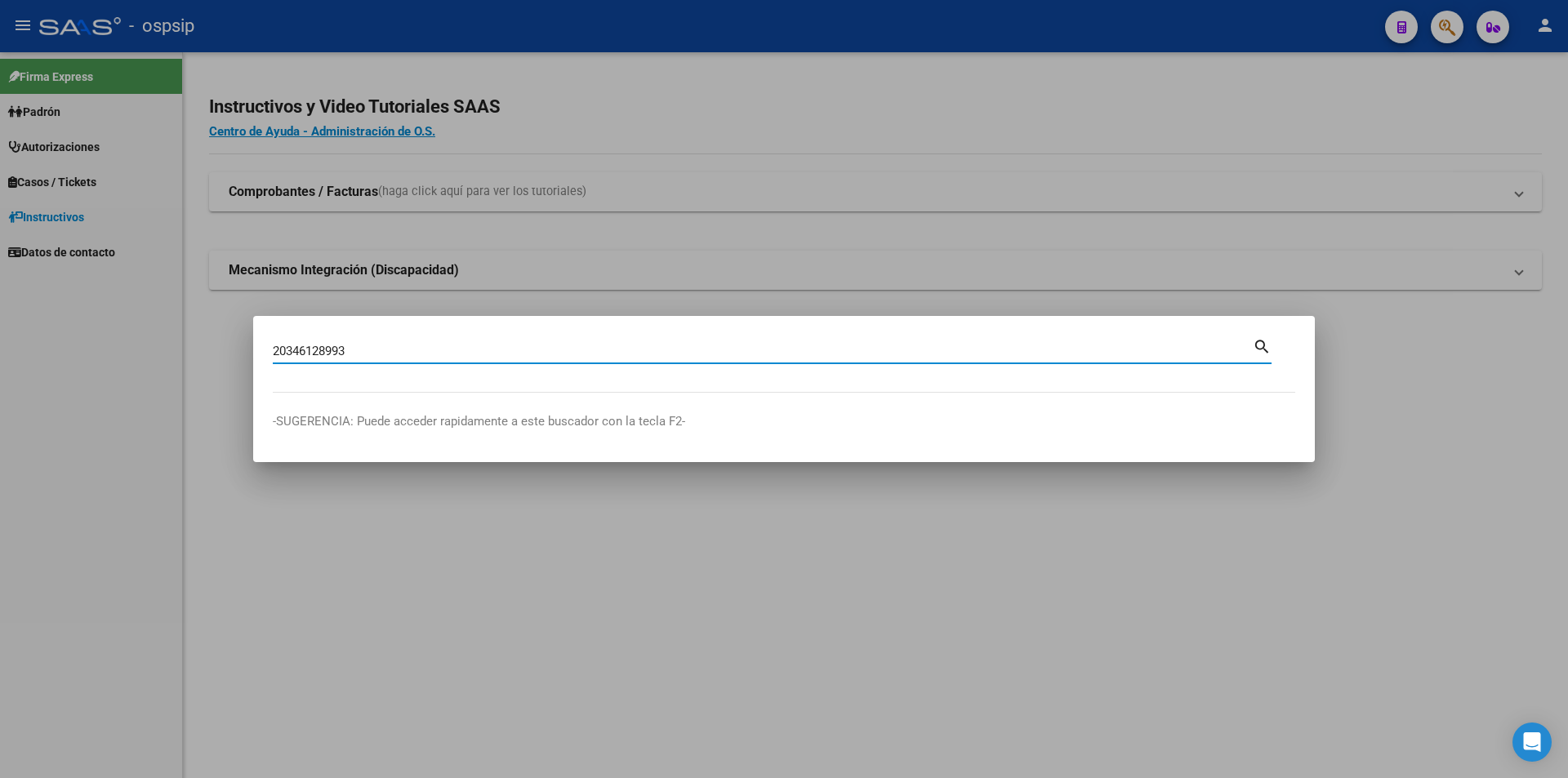
type input "20346128993"
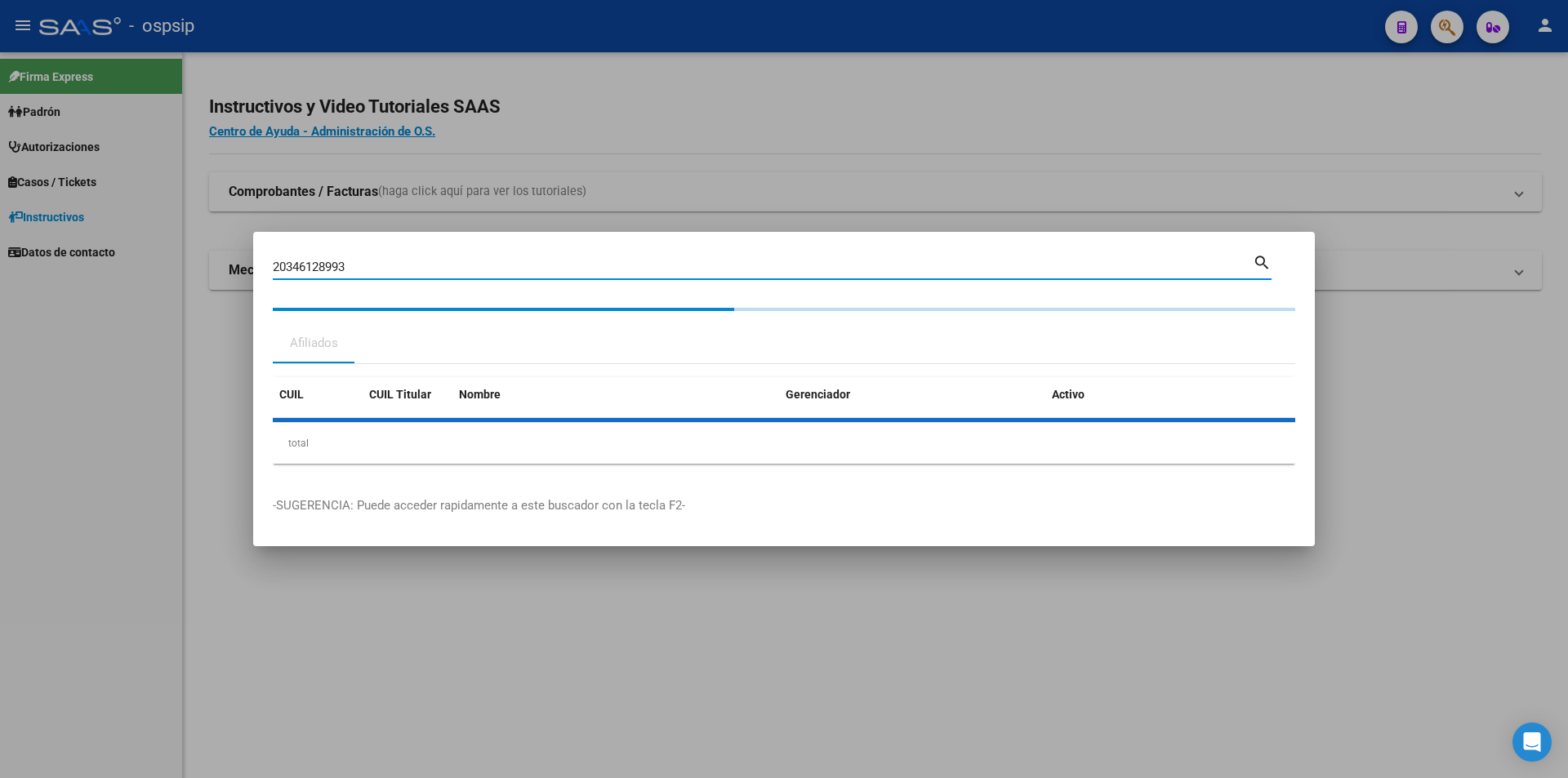
click at [311, 436] on div "total" at bounding box center [784, 443] width 1022 height 41
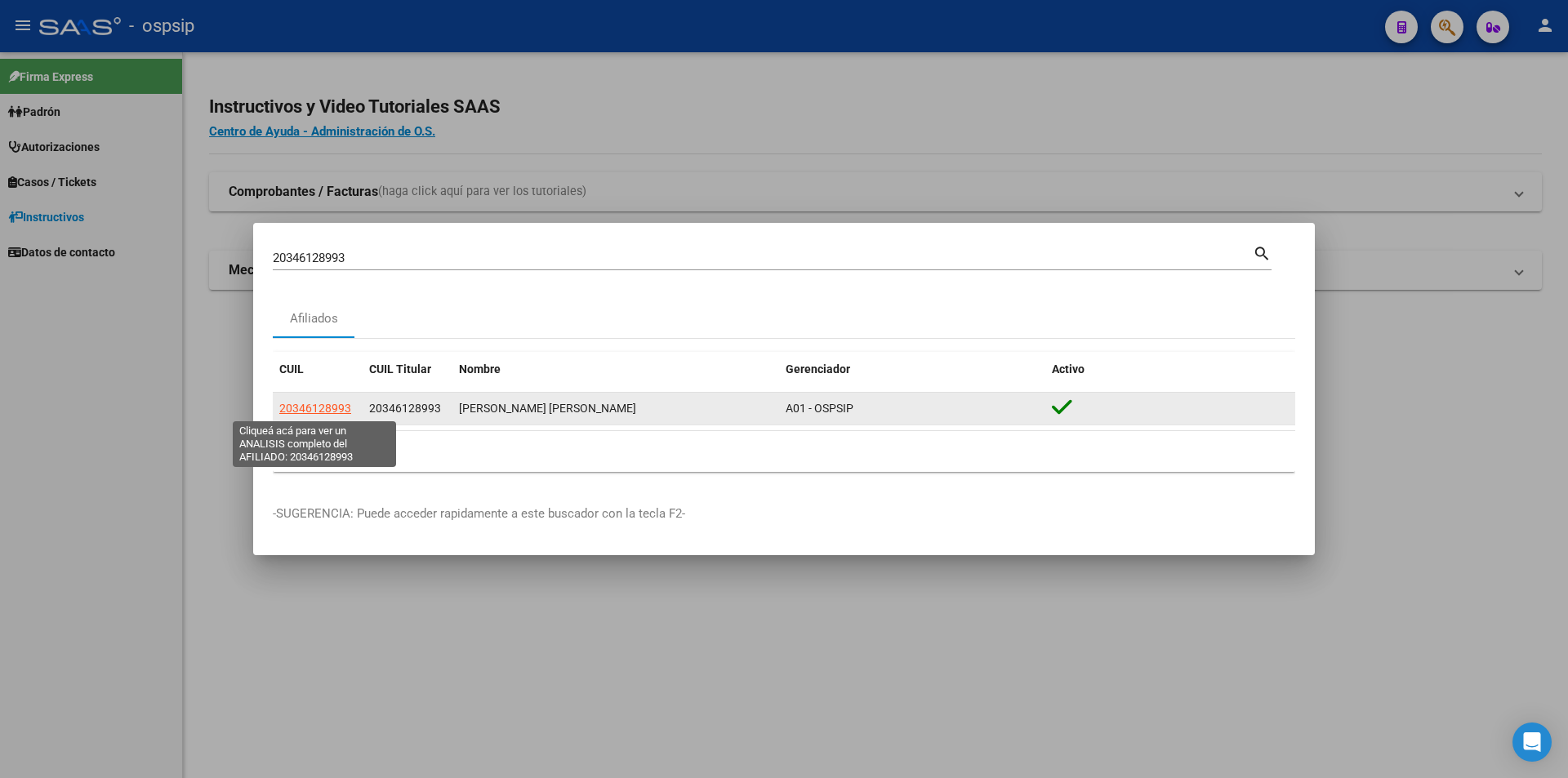
click at [317, 414] on span "20346128993" at bounding box center [315, 408] width 72 height 13
type textarea "20346128993"
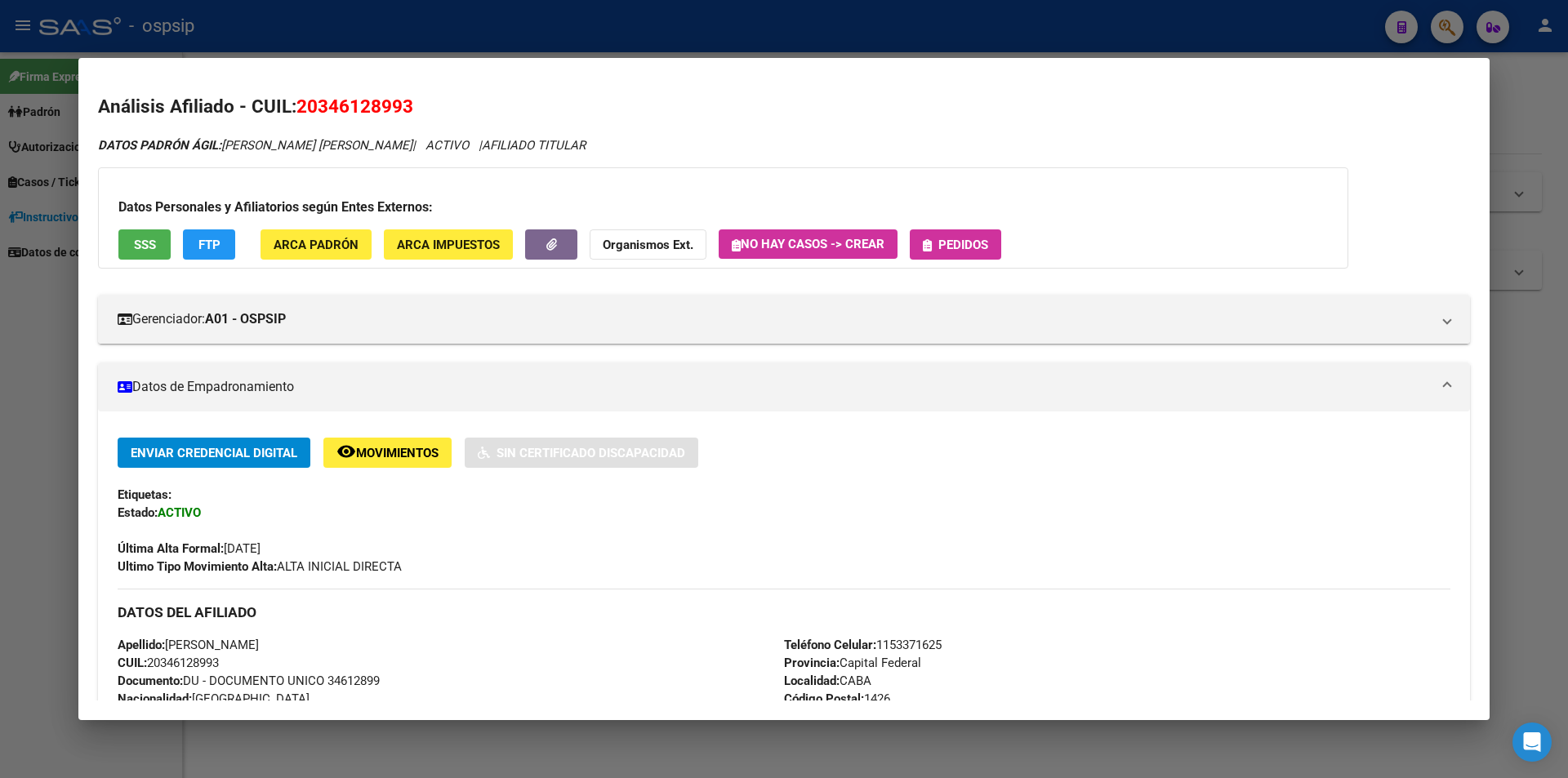
scroll to position [245, 0]
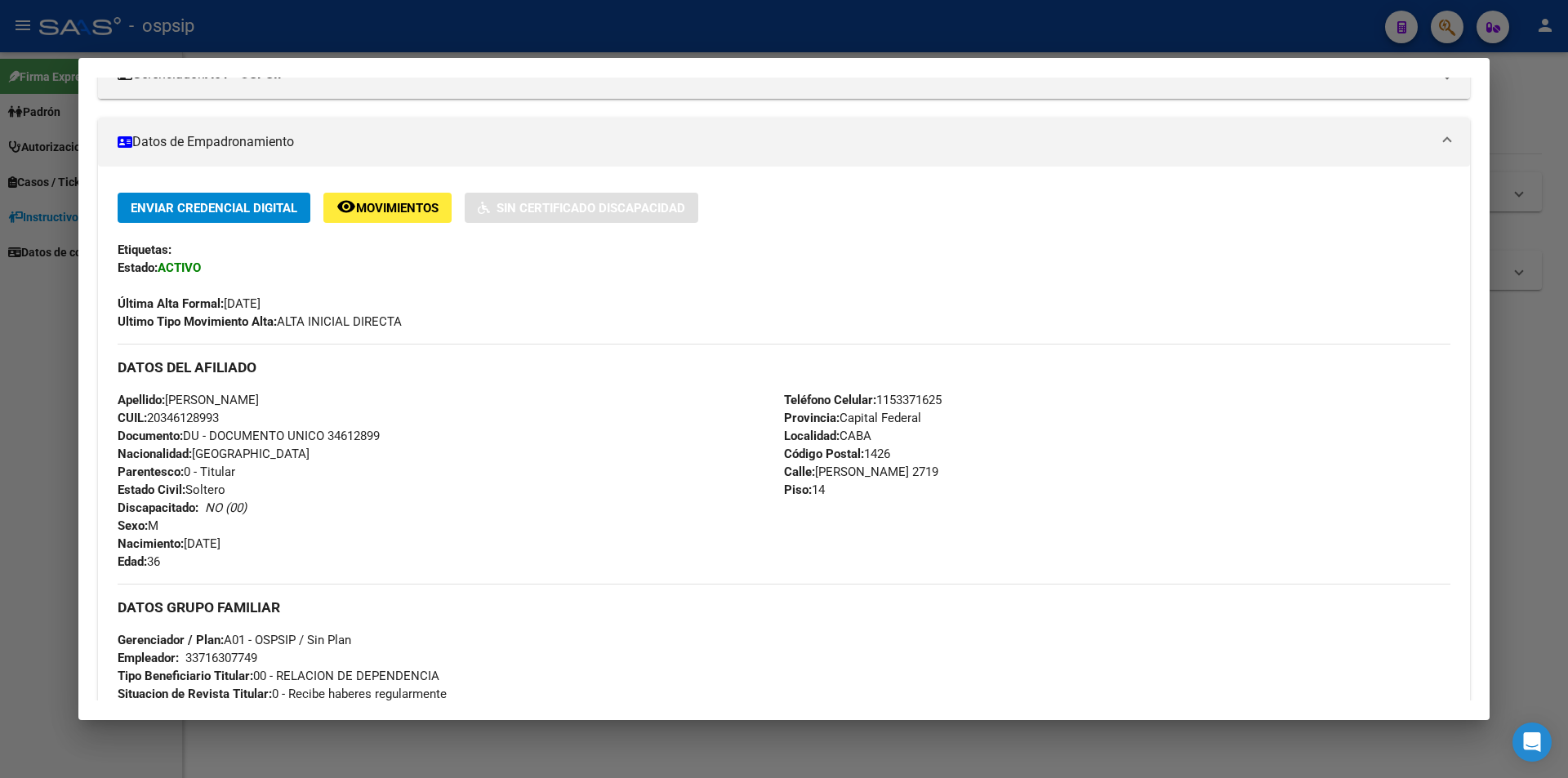
drag, startPoint x: 330, startPoint y: 433, endPoint x: 403, endPoint y: 431, distance: 73.0
click at [422, 433] on div "Apellido: [PERSON_NAME] CUIL: 20346128993 Documento: DU - DOCUMENTO UNICO 34612…" at bounding box center [450, 481] width 666 height 180
copy span "34612899"
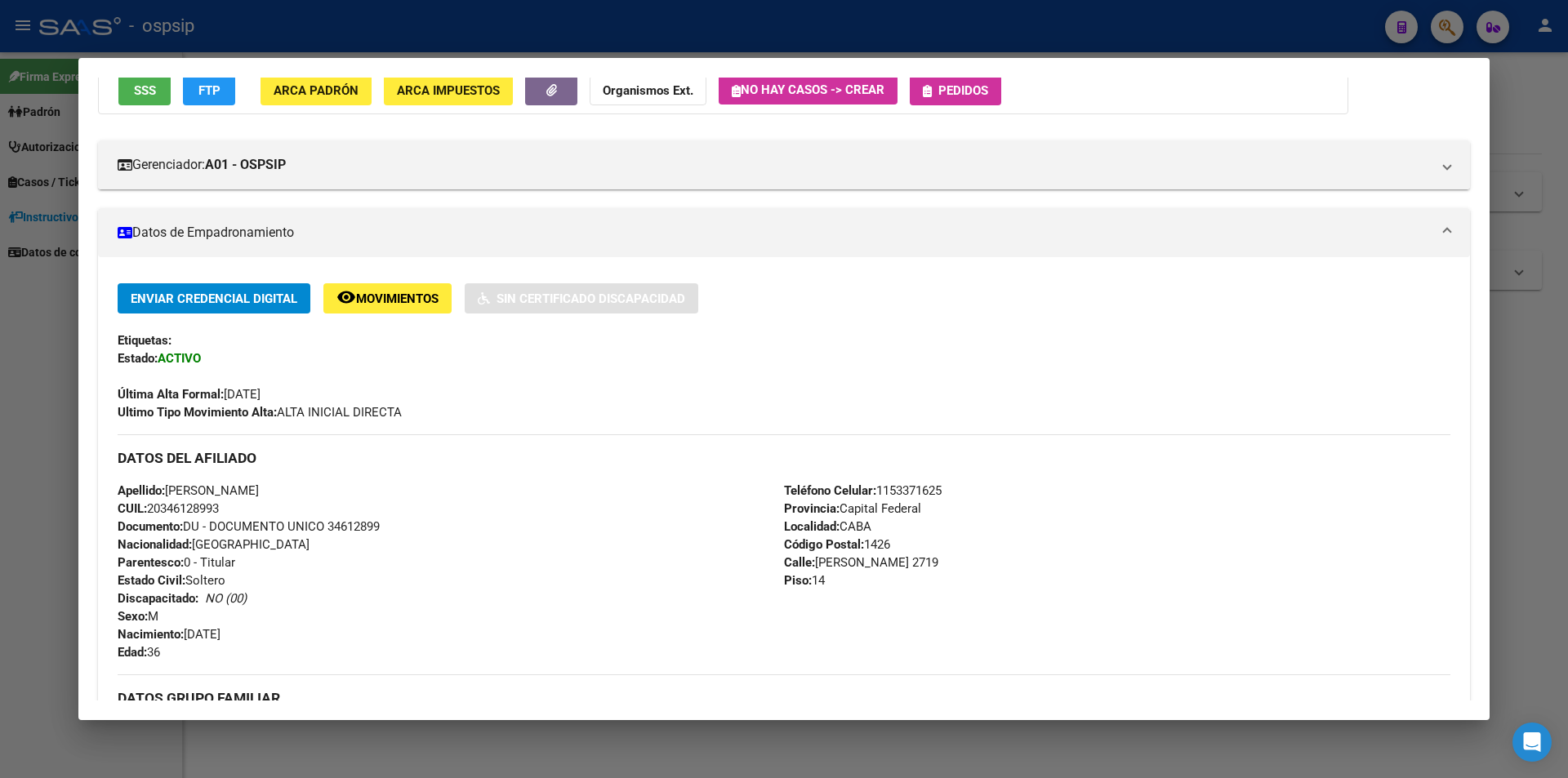
scroll to position [0, 0]
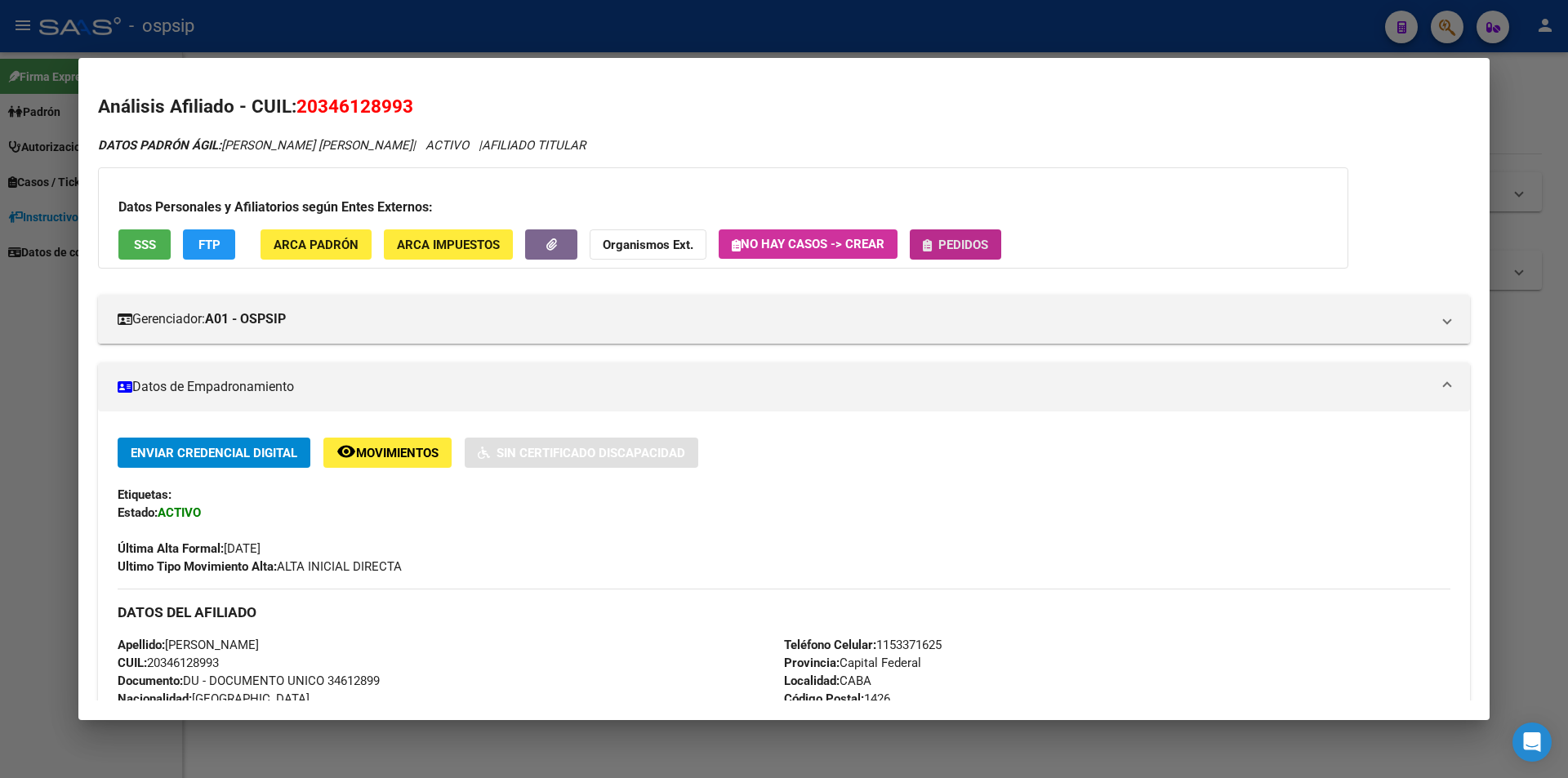
click at [916, 255] on button "Pedidos" at bounding box center [955, 244] width 91 height 30
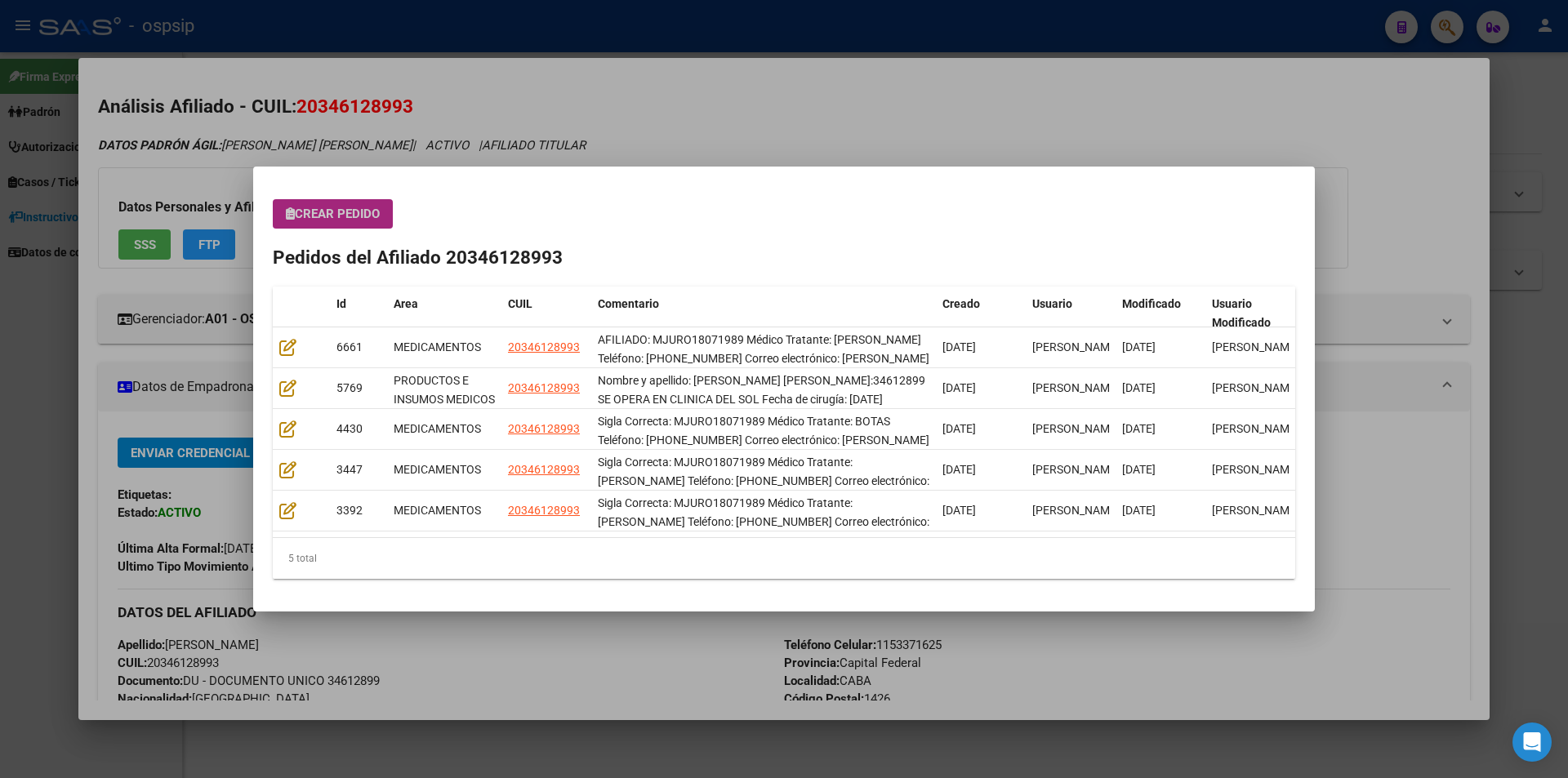
click at [321, 220] on span "Crear Pedido" at bounding box center [333, 214] width 94 height 15
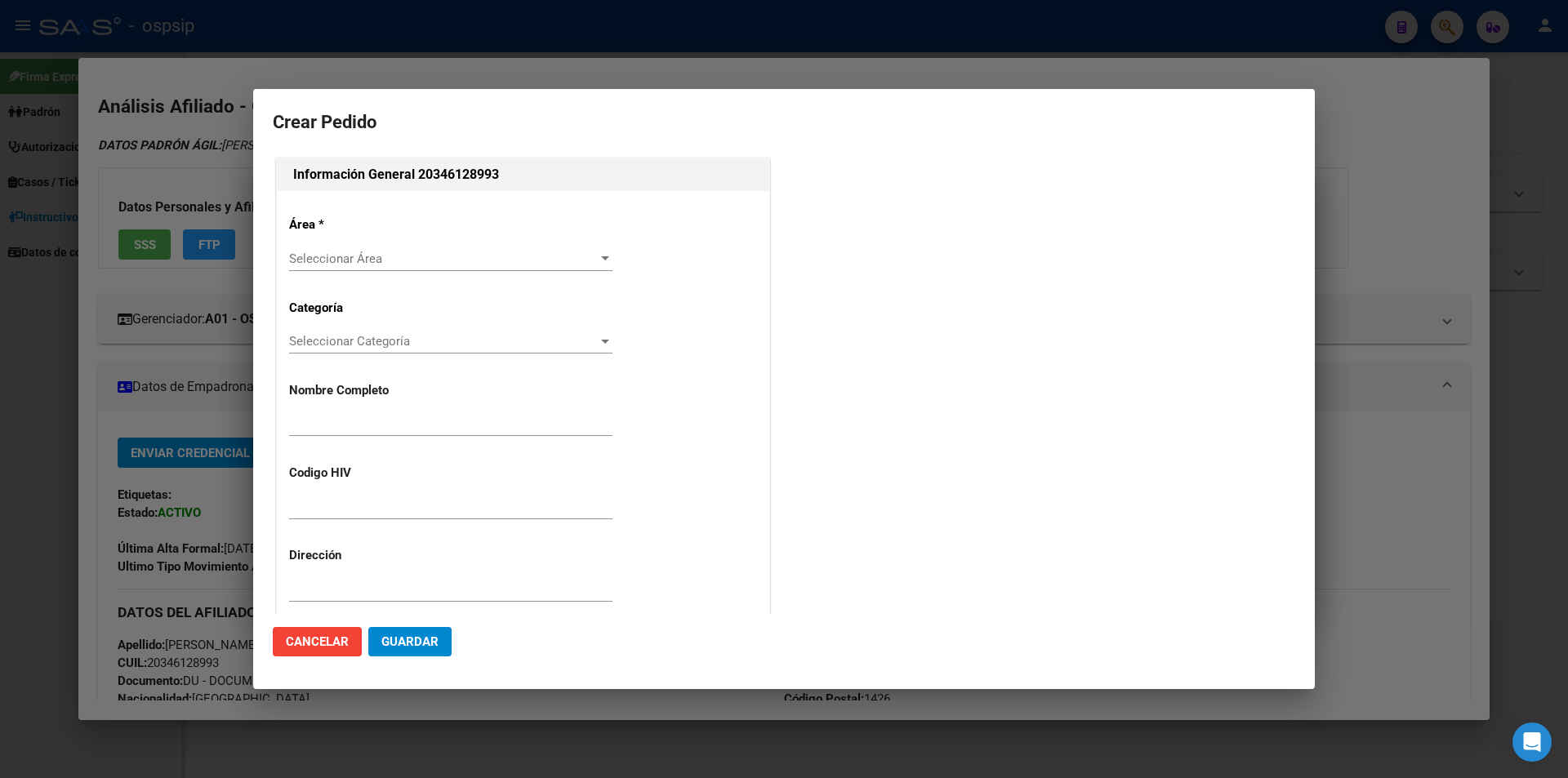
type input "[PERSON_NAME]"
type input "MJURO18071989"
type input "Capital Federal, CABA, [PERSON_NAME] 2719, Piso: 14"
type input "Celular: [PHONE_NUMBER]"
type input "[GEOGRAPHIC_DATA], [STREET_ADDRESS][PERSON_NAME]"
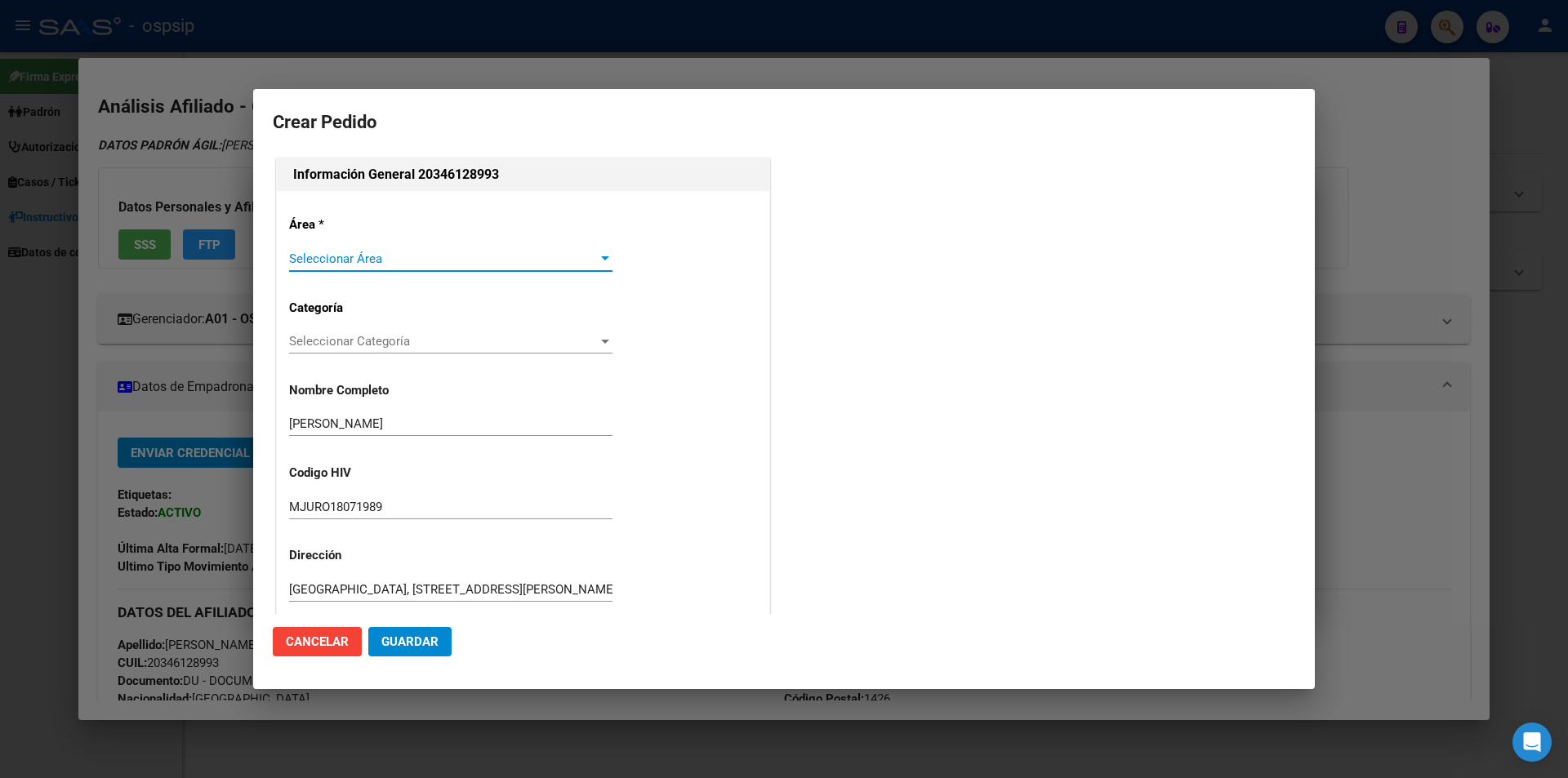
click at [329, 251] on span "Seleccionar Área" at bounding box center [444, 258] width 309 height 15
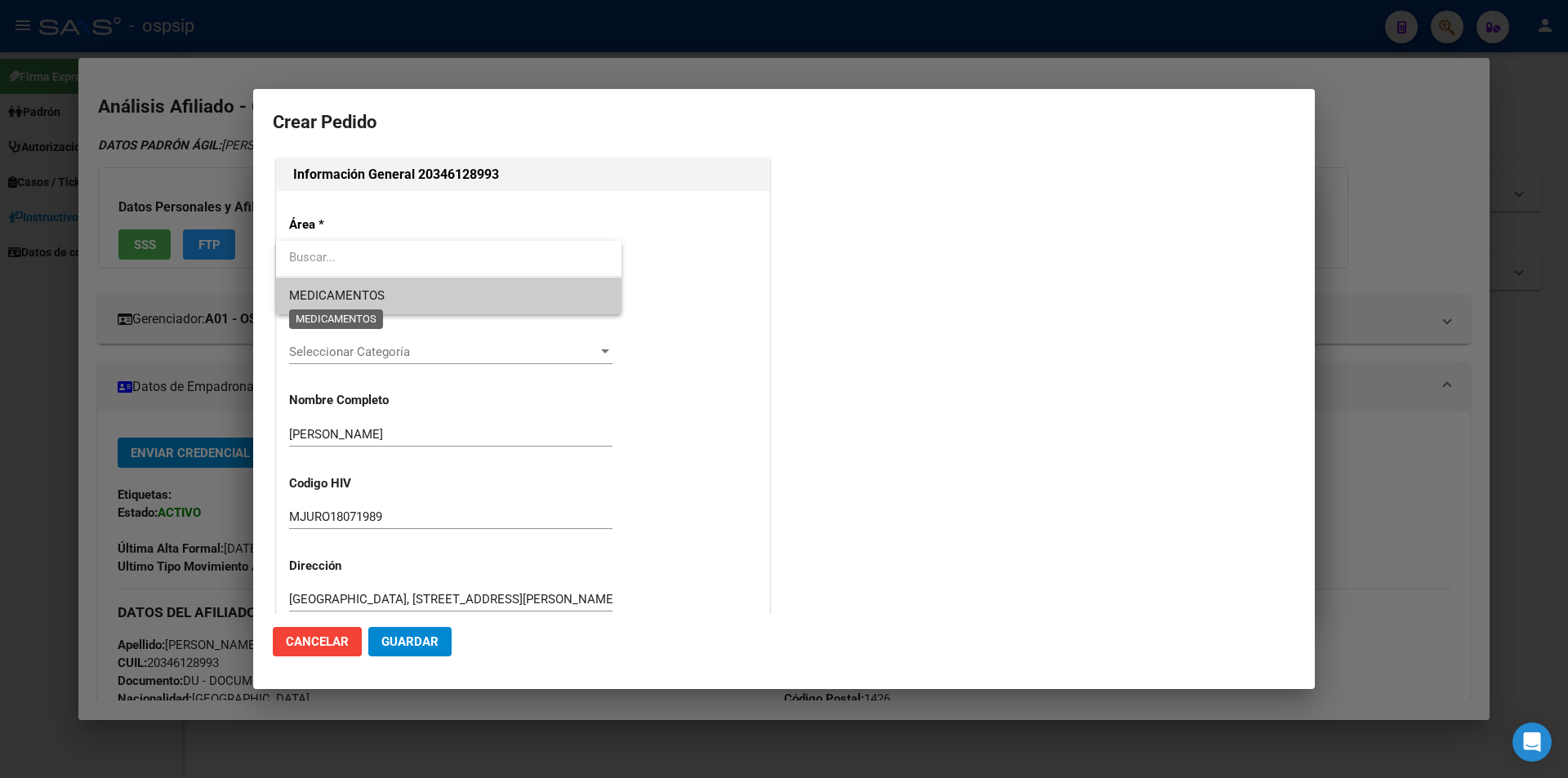
click at [324, 296] on span "MEDICAMENTOS" at bounding box center [337, 295] width 95 height 15
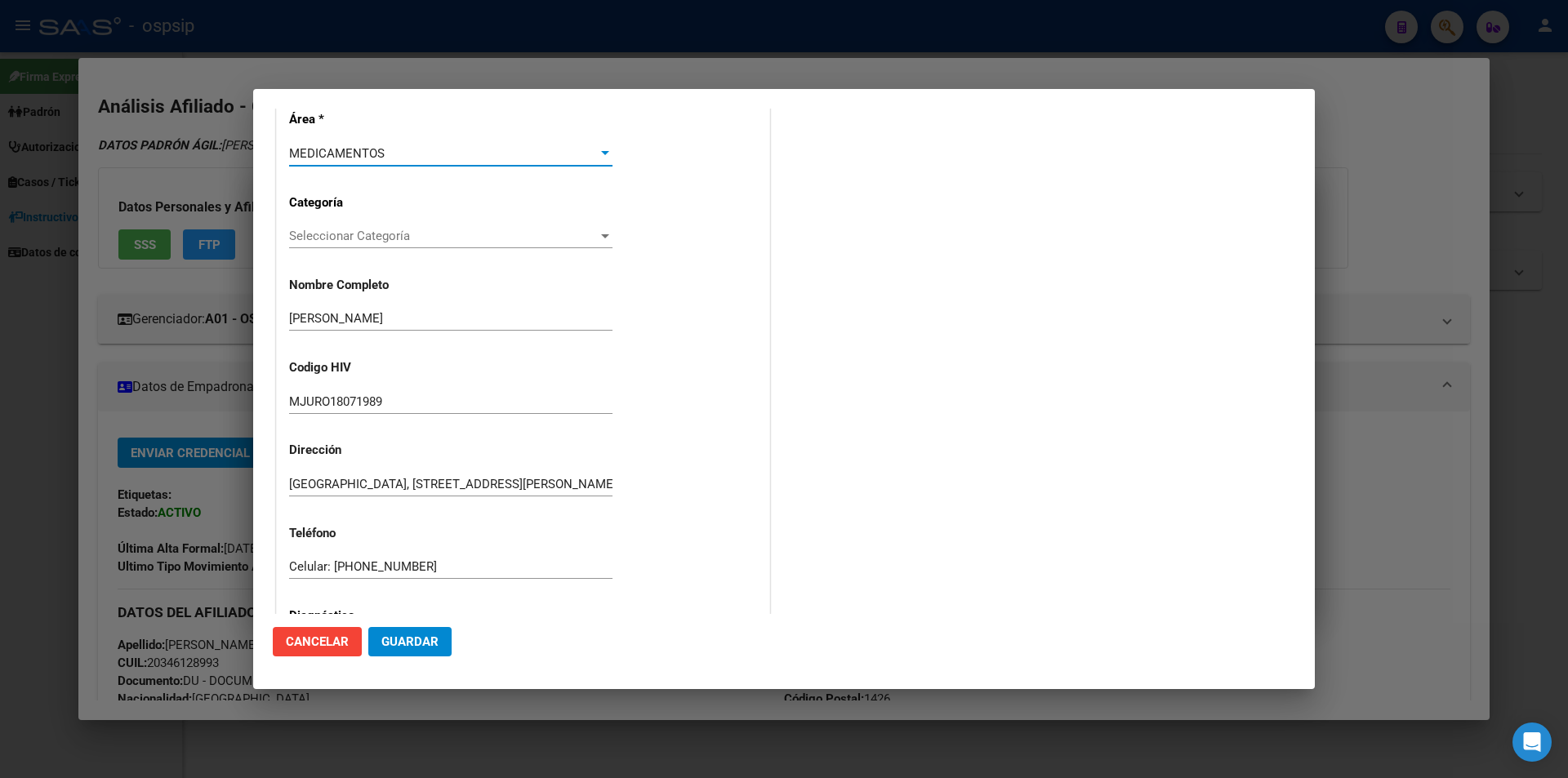
scroll to position [163, 0]
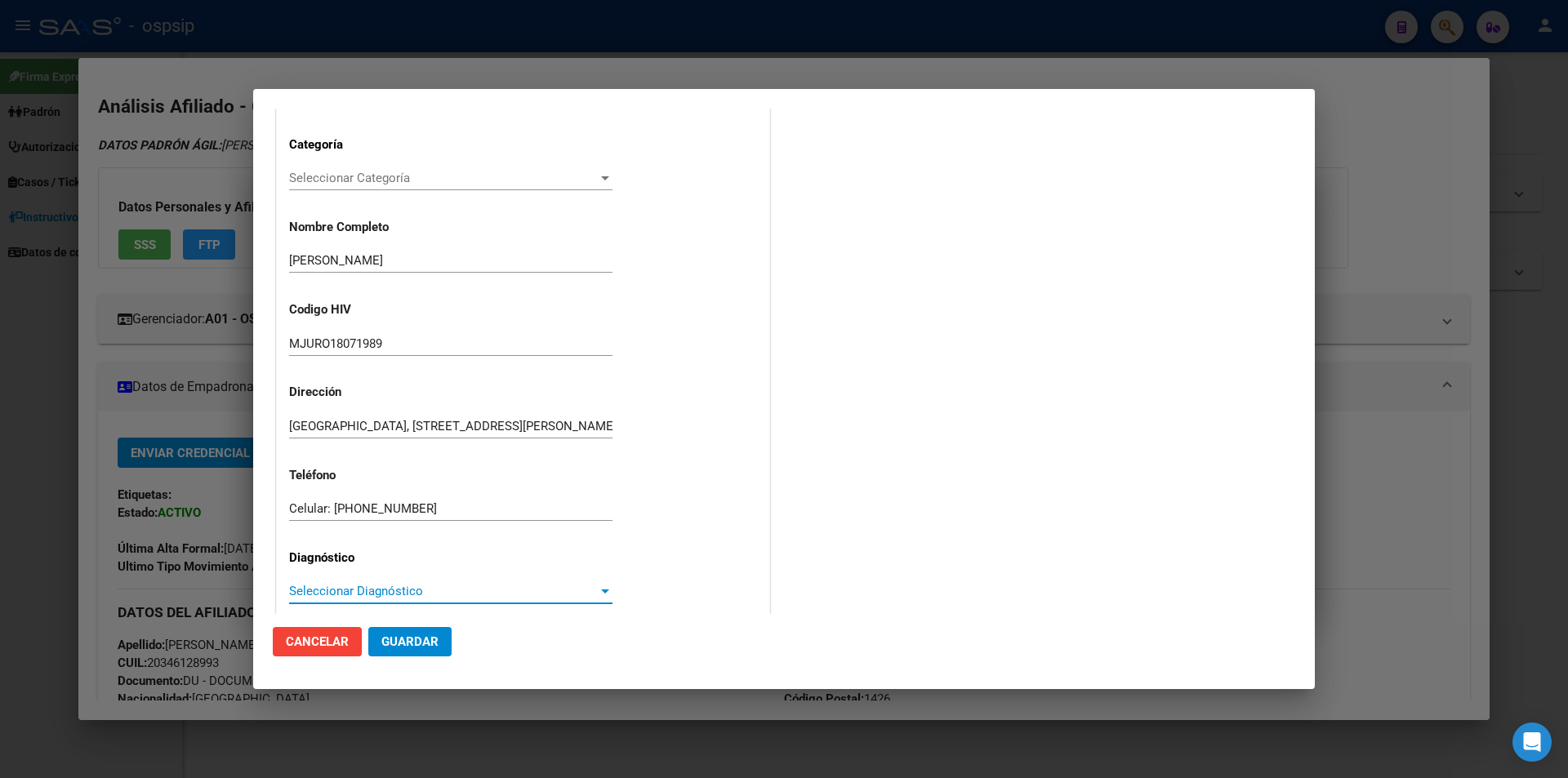
click at [352, 592] on span "Seleccionar Diagnóstico" at bounding box center [444, 591] width 309 height 15
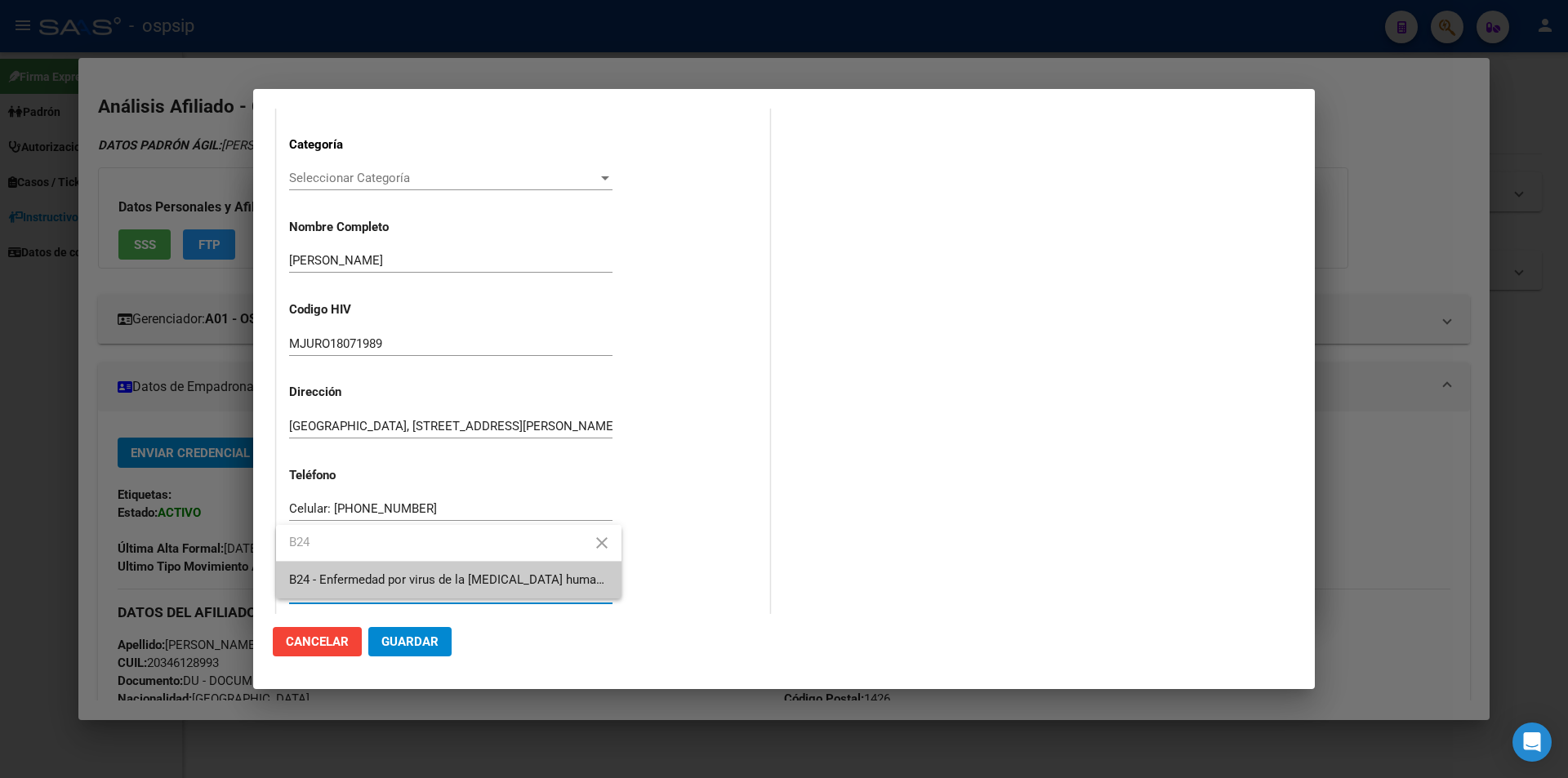
type input "B24"
click at [329, 565] on span "B24 - Enfermedad por virus de la [MEDICAL_DATA] humana [VIH], sin otra especifi…" at bounding box center [448, 580] width 319 height 36
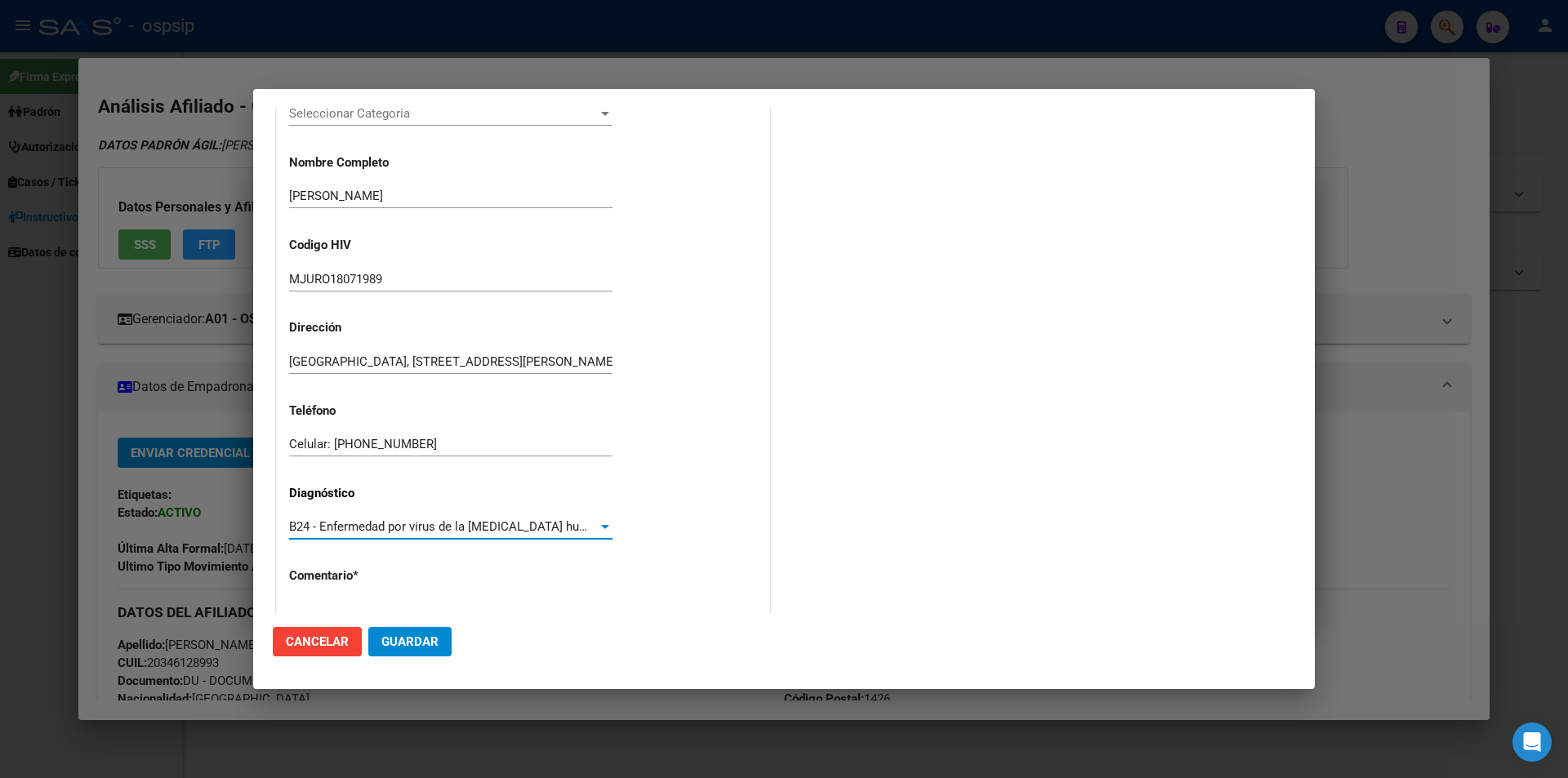
scroll to position [348, 0]
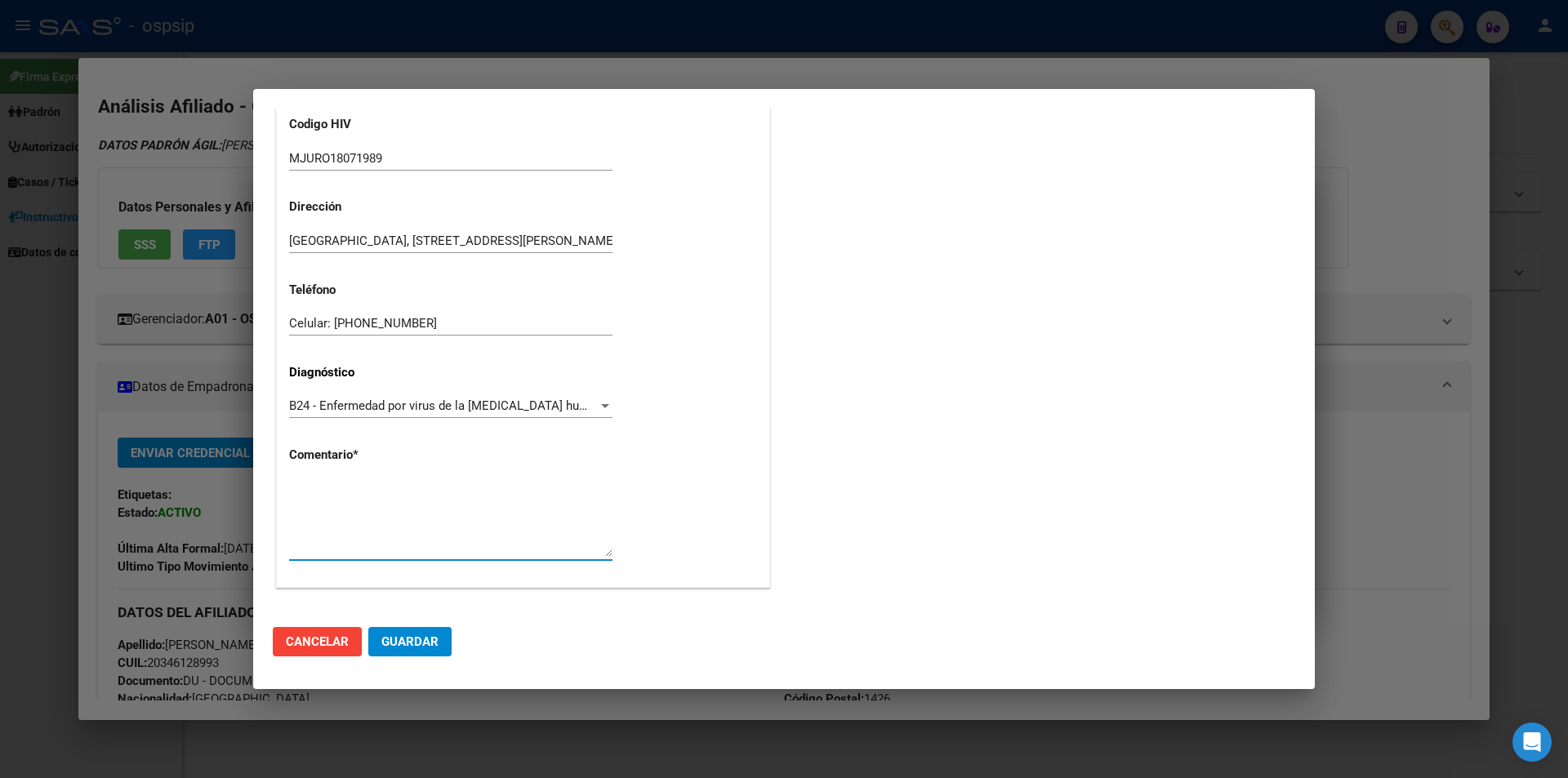
paste textarea "AFILIADO: MJURO18071989 Médico Tratante: [PERSON_NAME] Teléfono: [PHONE_NUMBER]…"
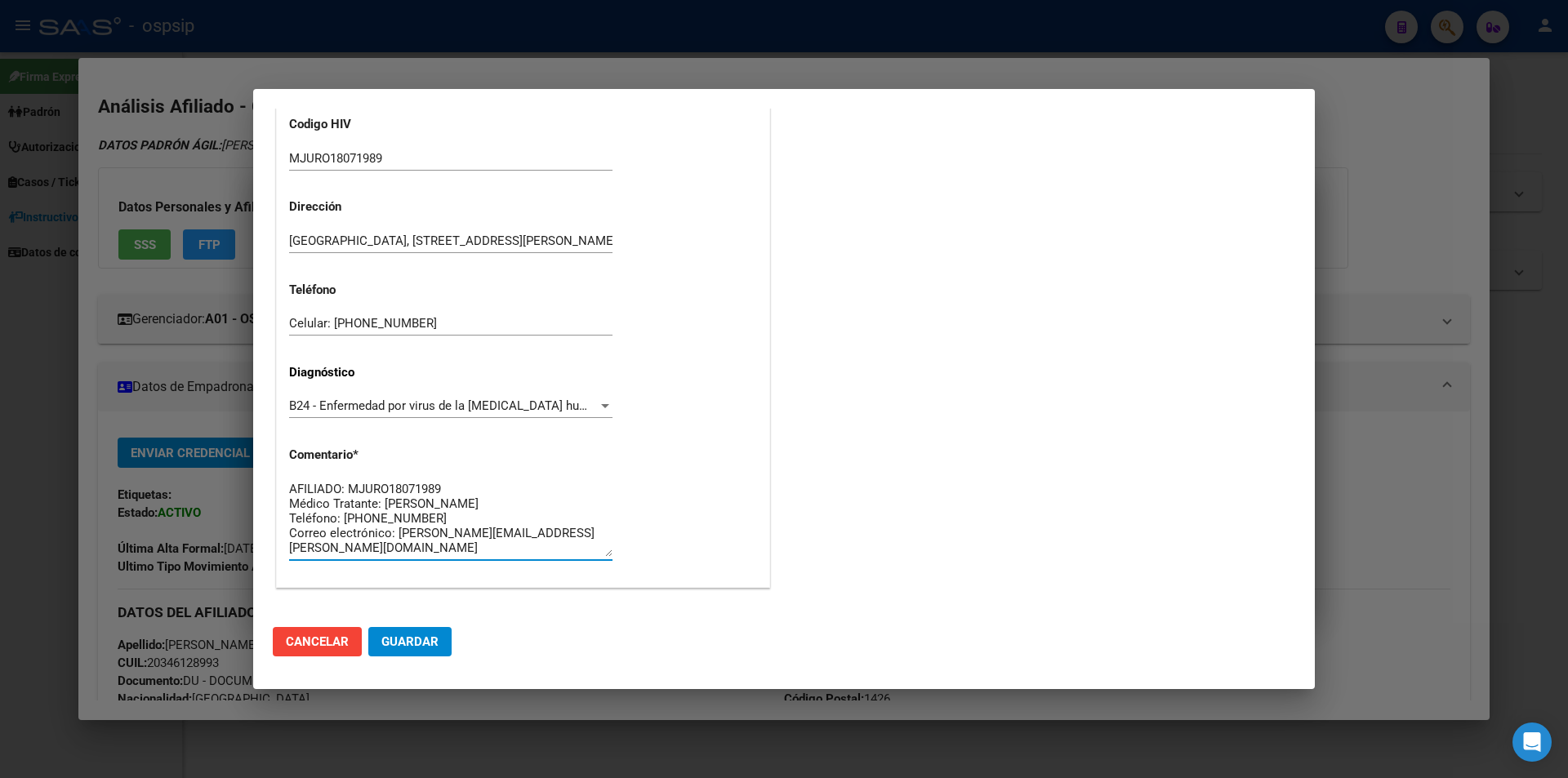
scroll to position [15, 0]
type textarea "AFILIADO: MJURO18071989 Médico Tratante: [PERSON_NAME] Teléfono: [PHONE_NUMBER]…"
click at [426, 635] on span "Guardar" at bounding box center [410, 642] width 57 height 15
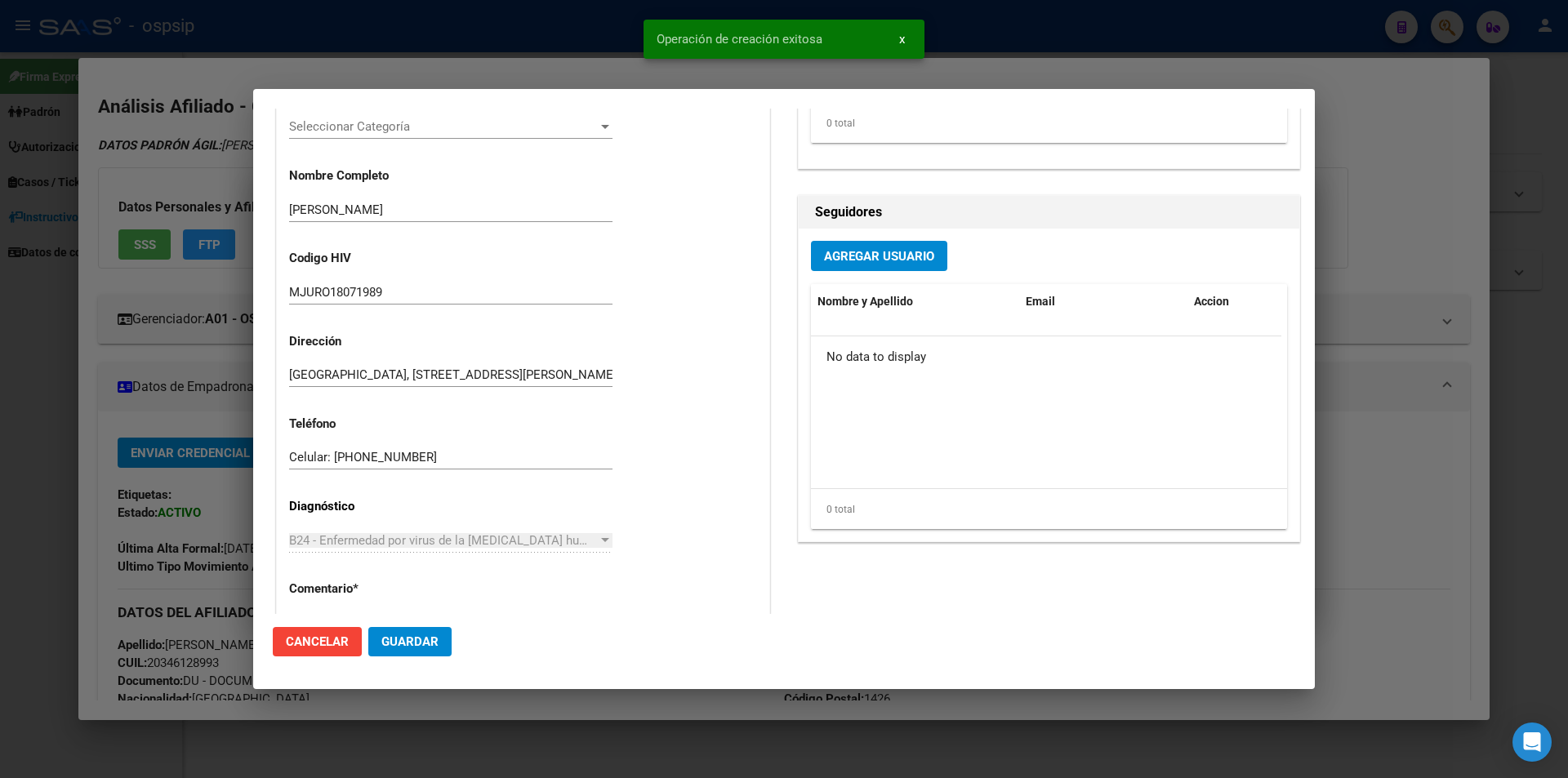
scroll to position [0, 0]
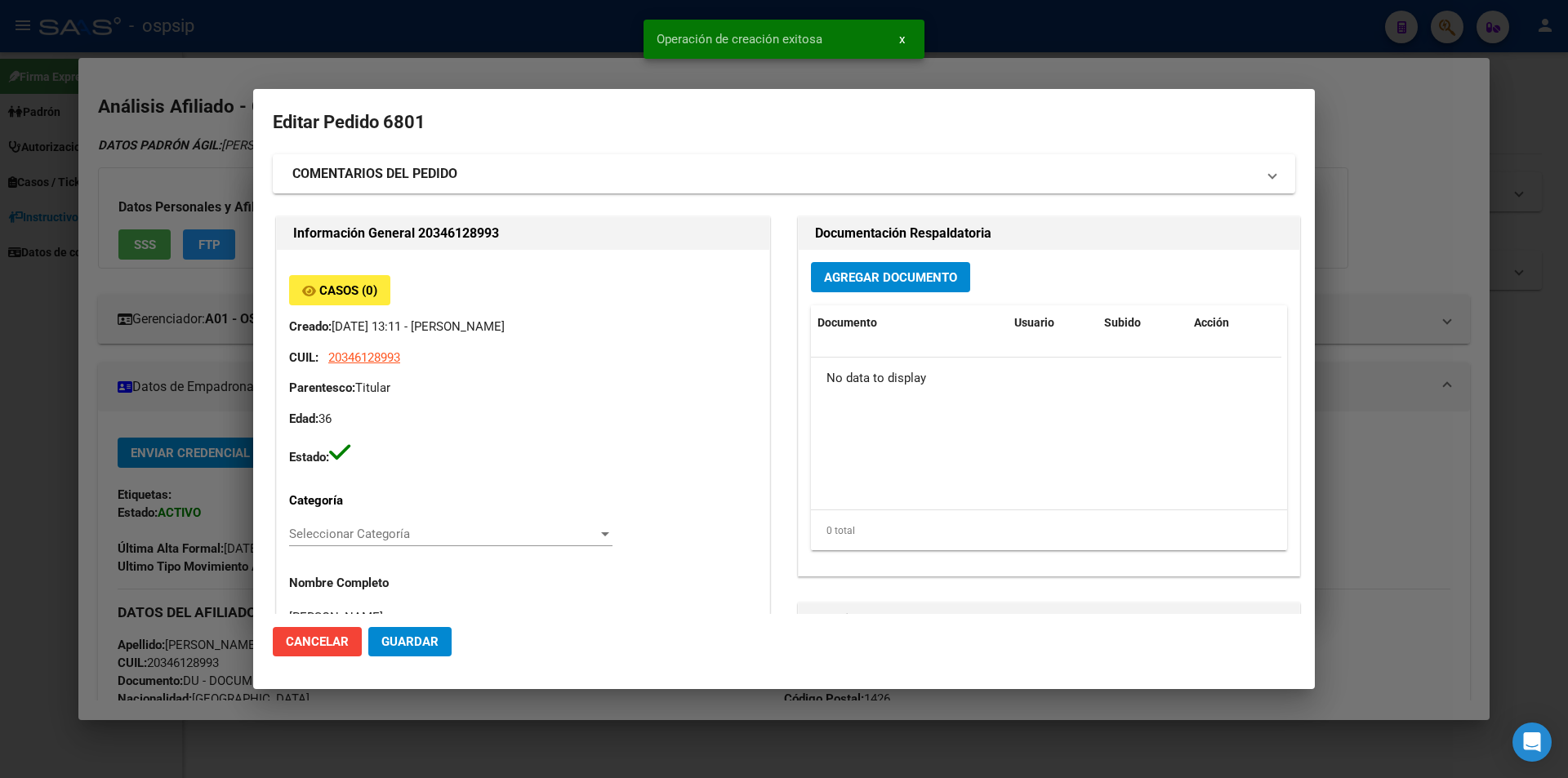
click at [825, 282] on span "Agregar Documento" at bounding box center [891, 278] width 133 height 15
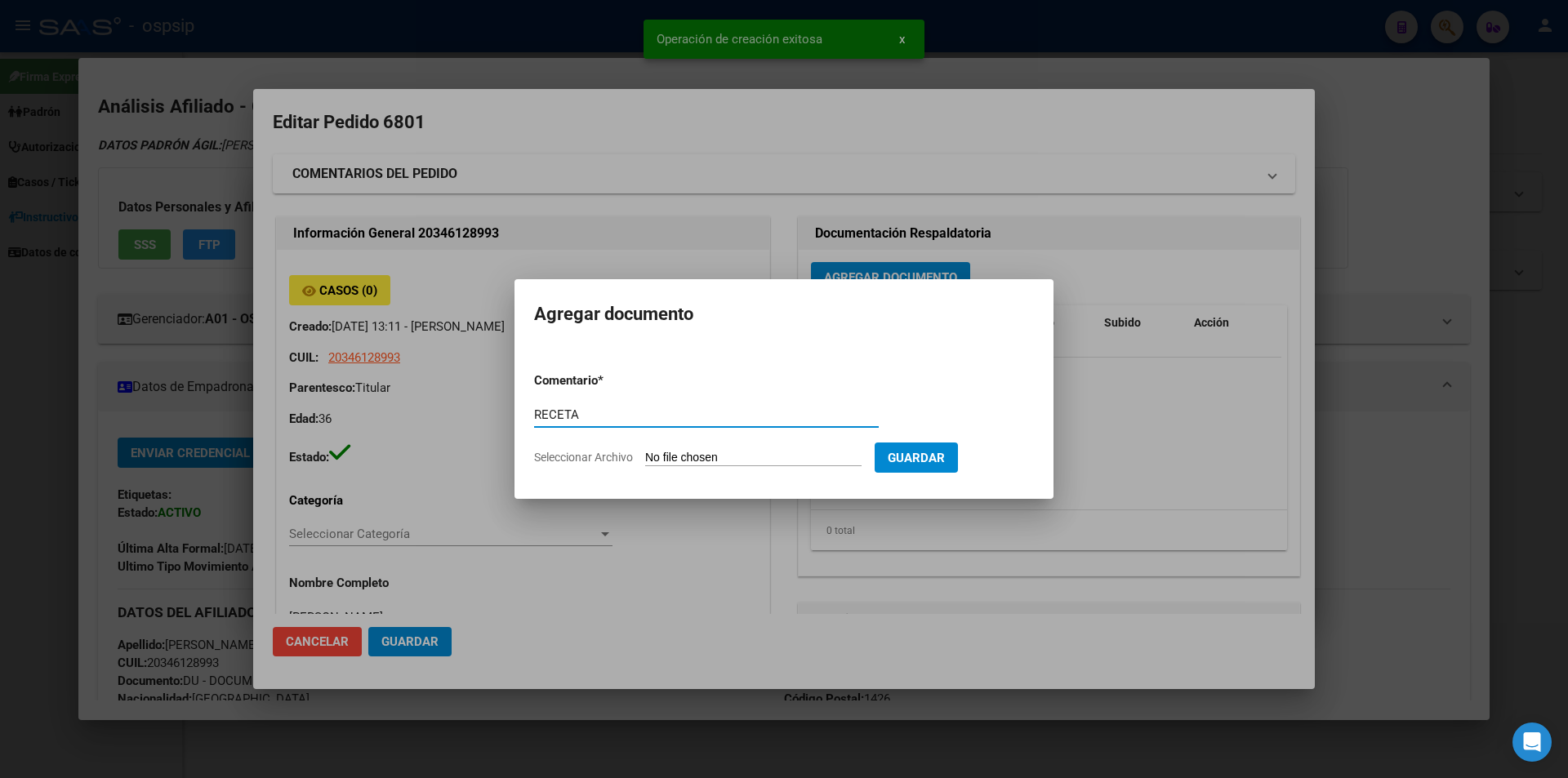
type input "RECETA"
click at [670, 456] on input "Seleccionar Archivo" at bounding box center [754, 458] width 217 height 16
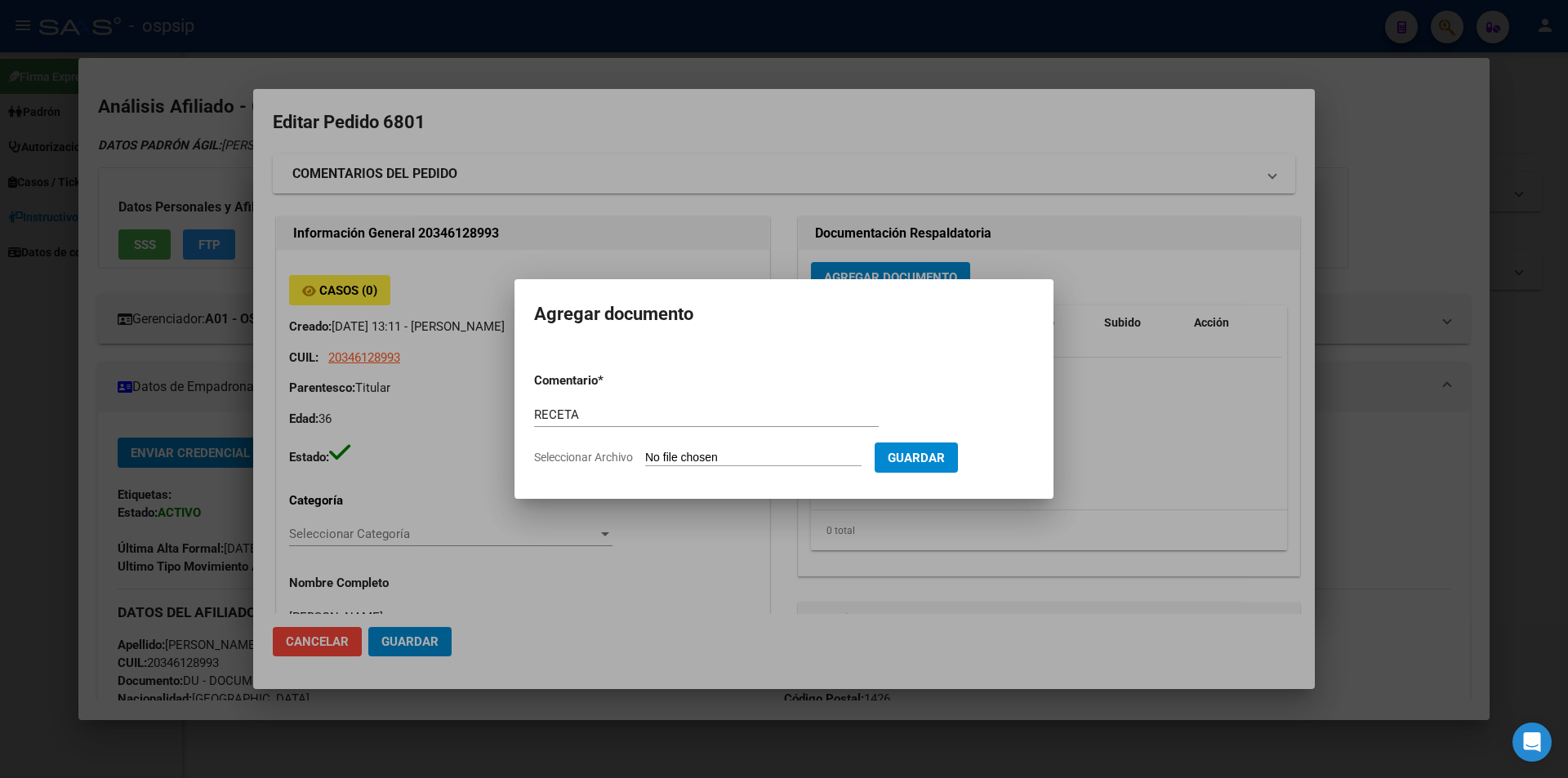
type input "C:\fakepath\1000027847.jpg"
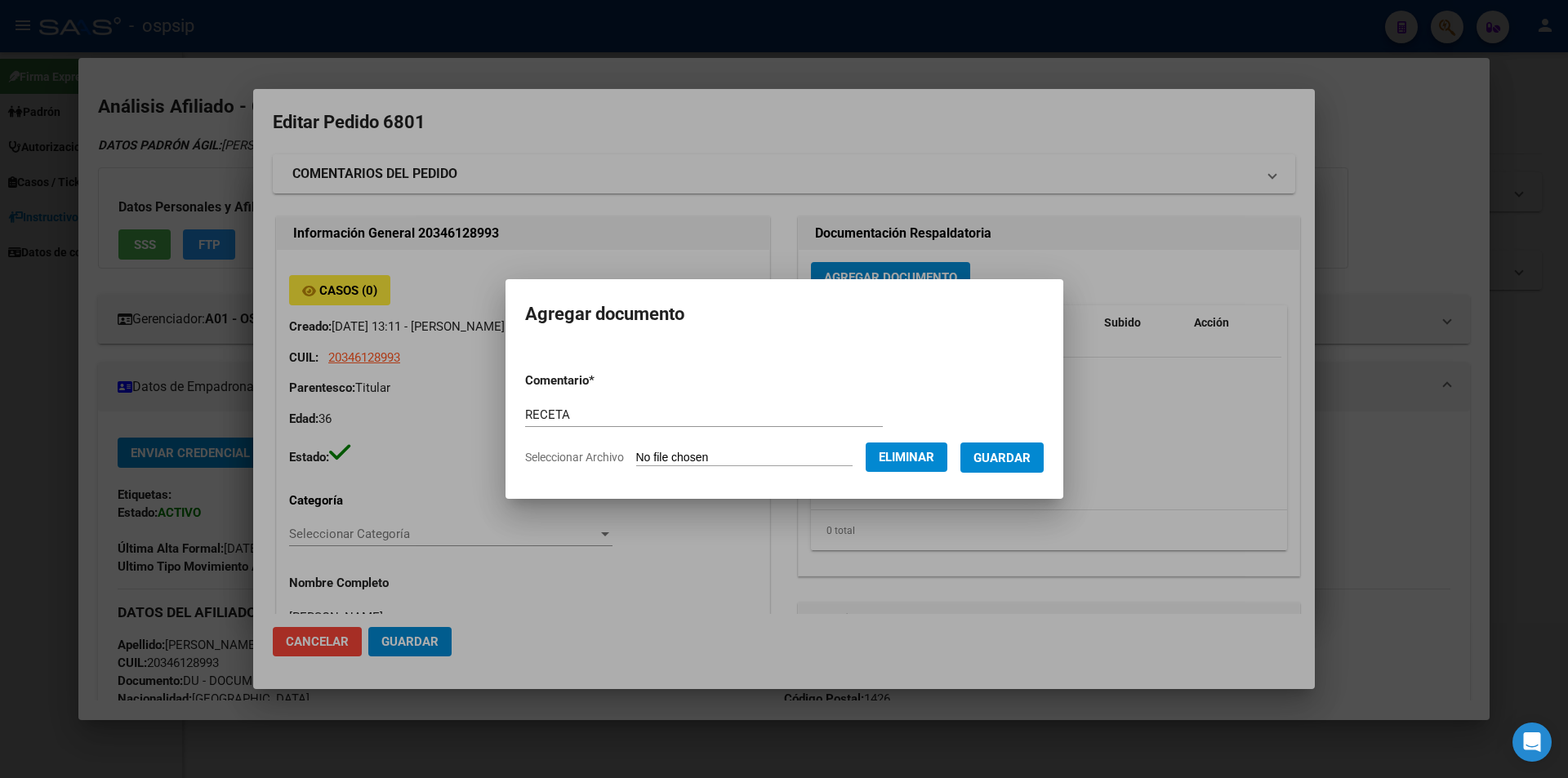
click at [1014, 468] on button "Guardar" at bounding box center [1002, 457] width 83 height 30
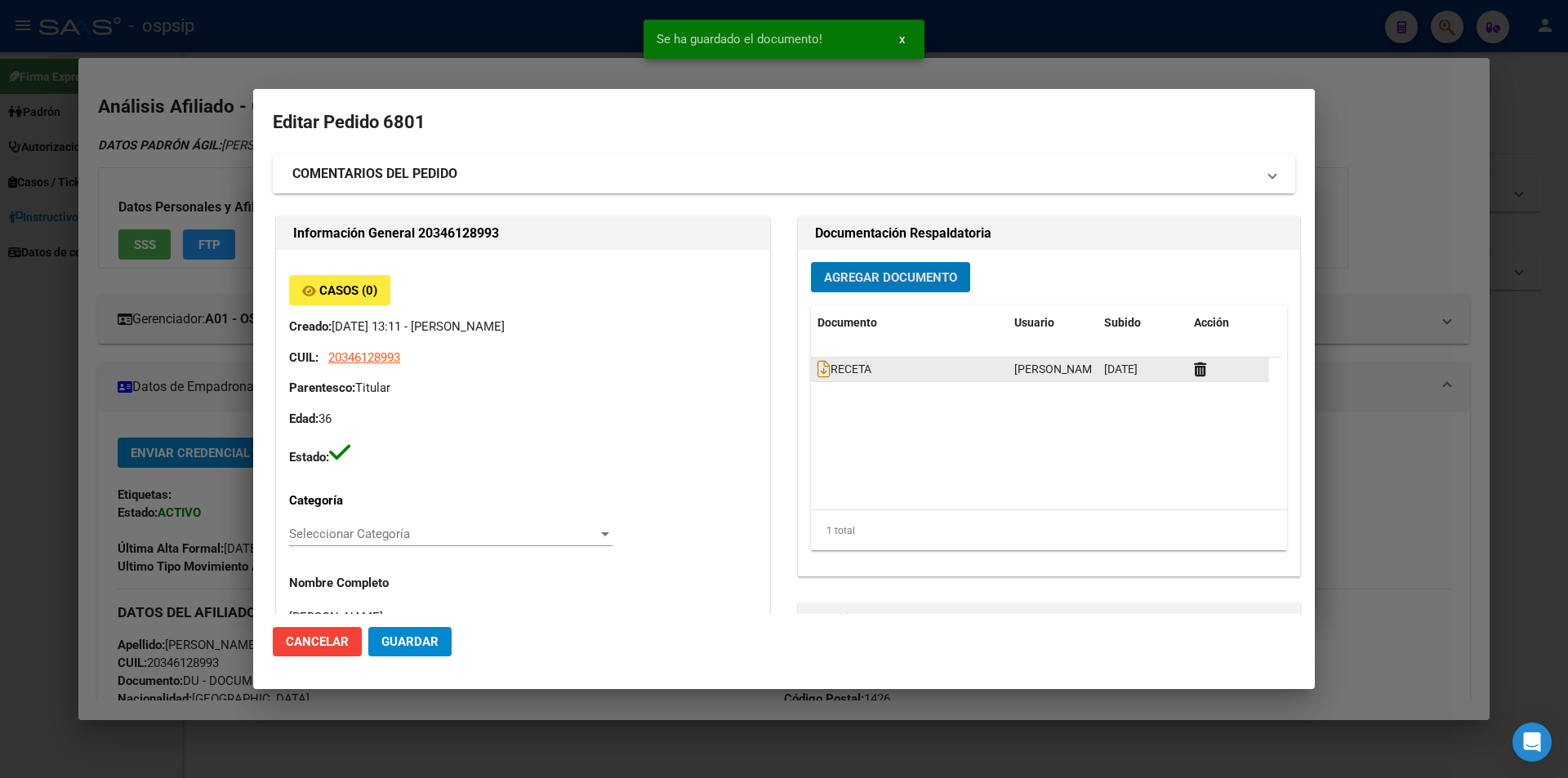
click at [817, 378] on div "RECETA" at bounding box center [909, 369] width 183 height 19
click at [817, 375] on icon at bounding box center [823, 369] width 13 height 18
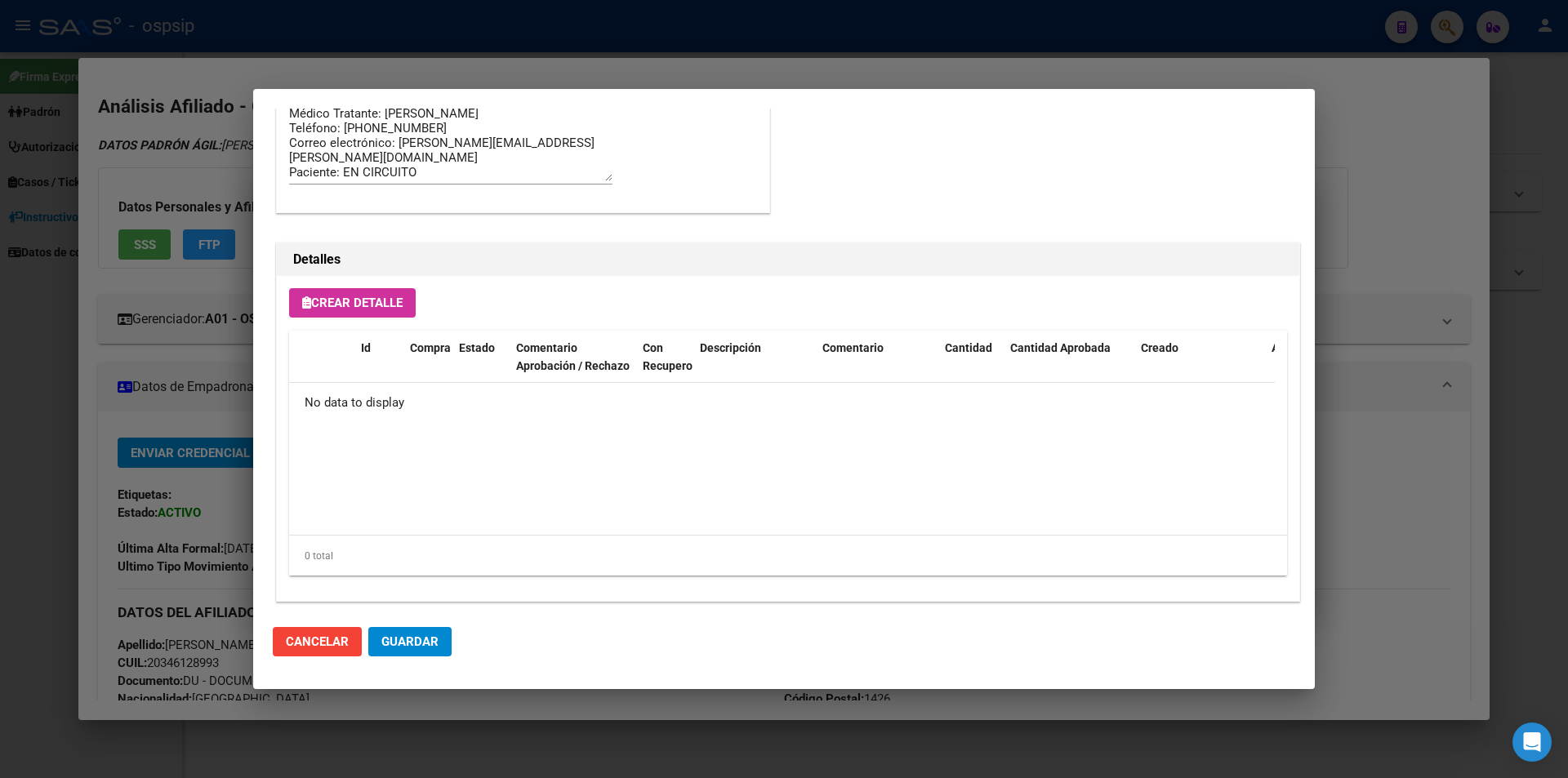
scroll to position [931, 0]
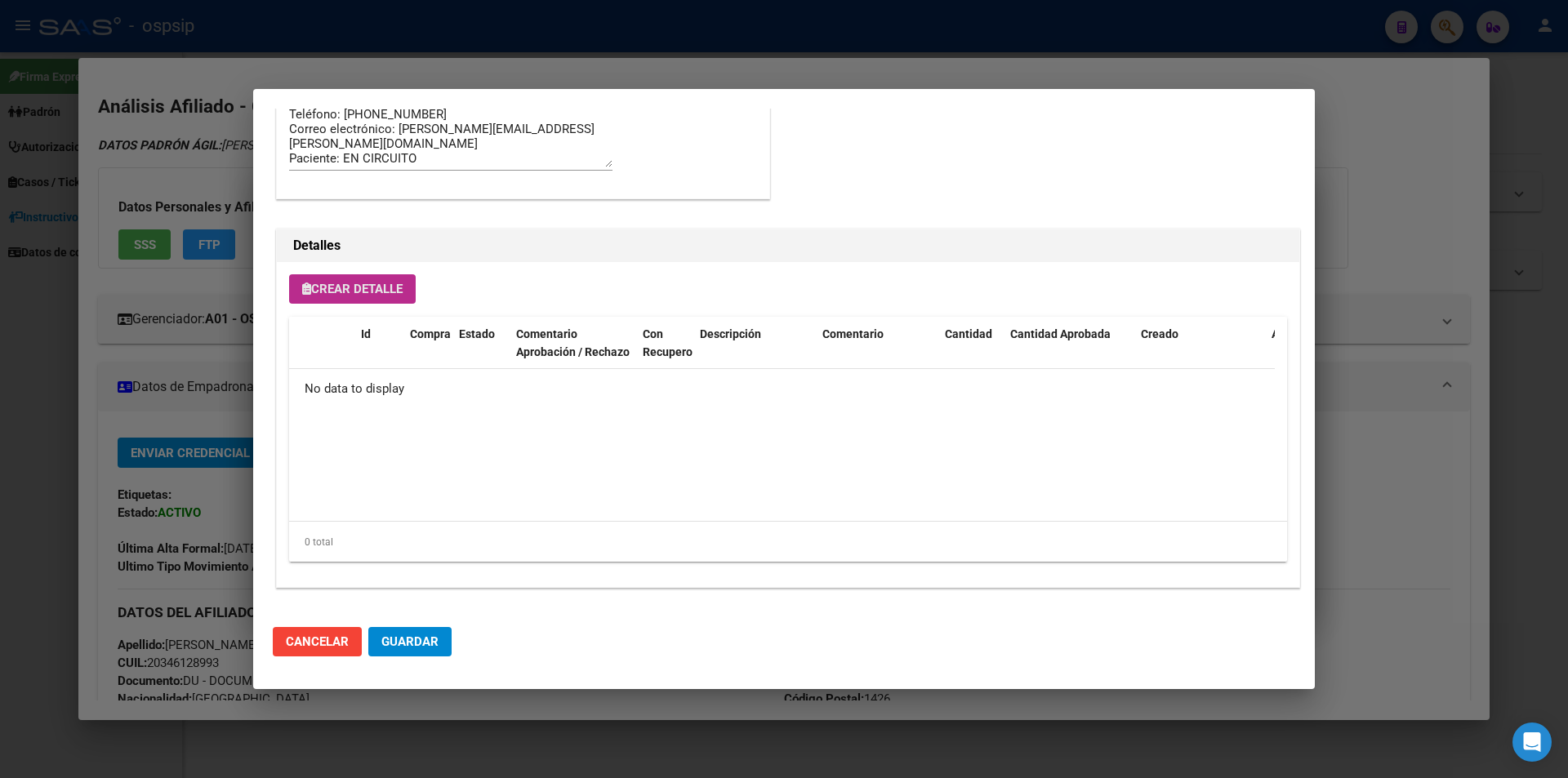
click at [376, 285] on span "Crear Detalle" at bounding box center [352, 288] width 100 height 15
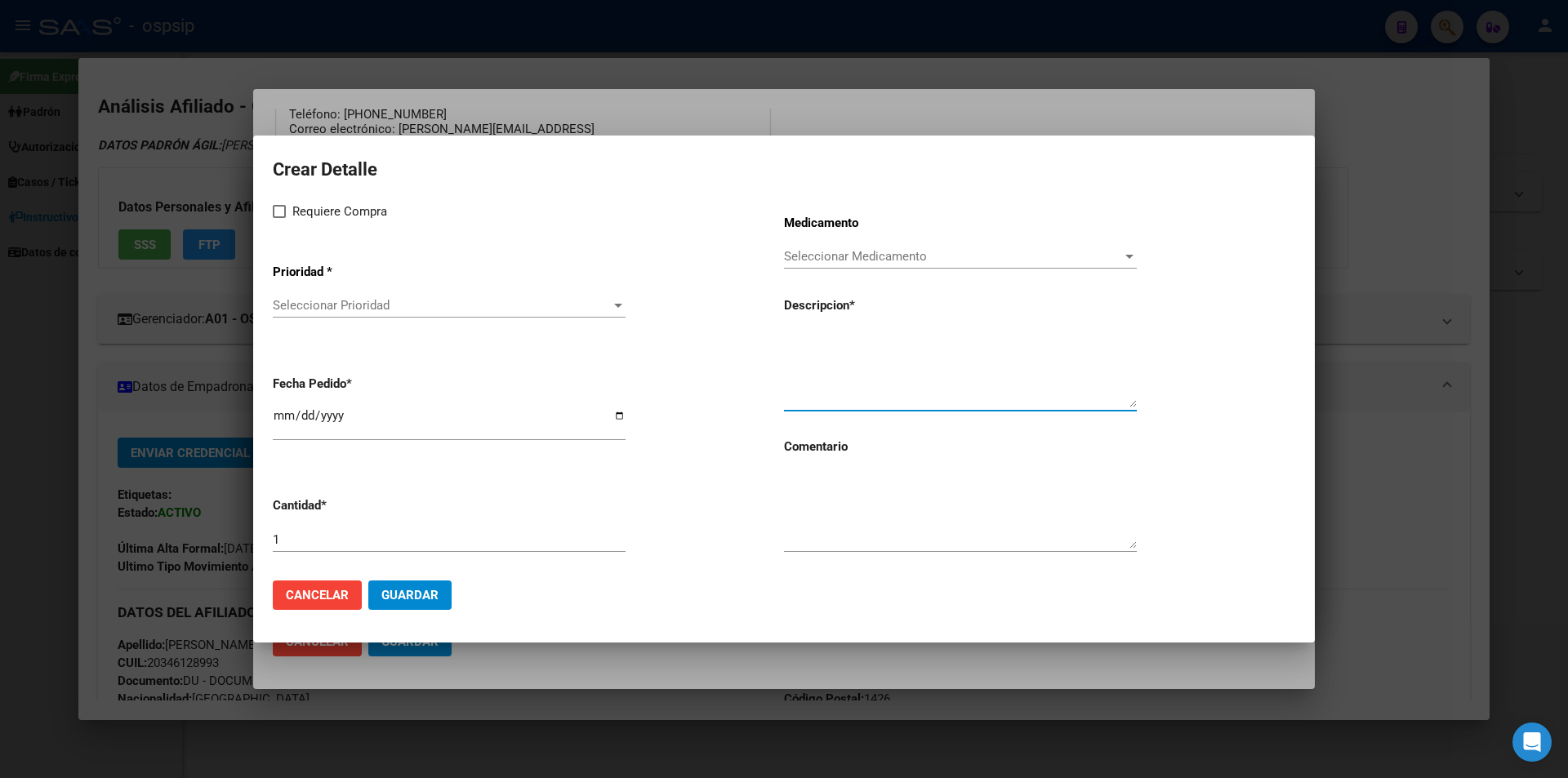
paste textarea "[MEDICAL_DATA]+[MEDICAL_DATA]+tenofov. 600mg/200mg/300mg comp.rec.x 30 (EFV/ FT…"
type textarea "[MEDICAL_DATA]+[MEDICAL_DATA]+tenofov. 600mg/200mg/300mg comp.rec.x 30 (EFV/ FT…"
click at [845, 519] on textarea at bounding box center [961, 510] width 353 height 77
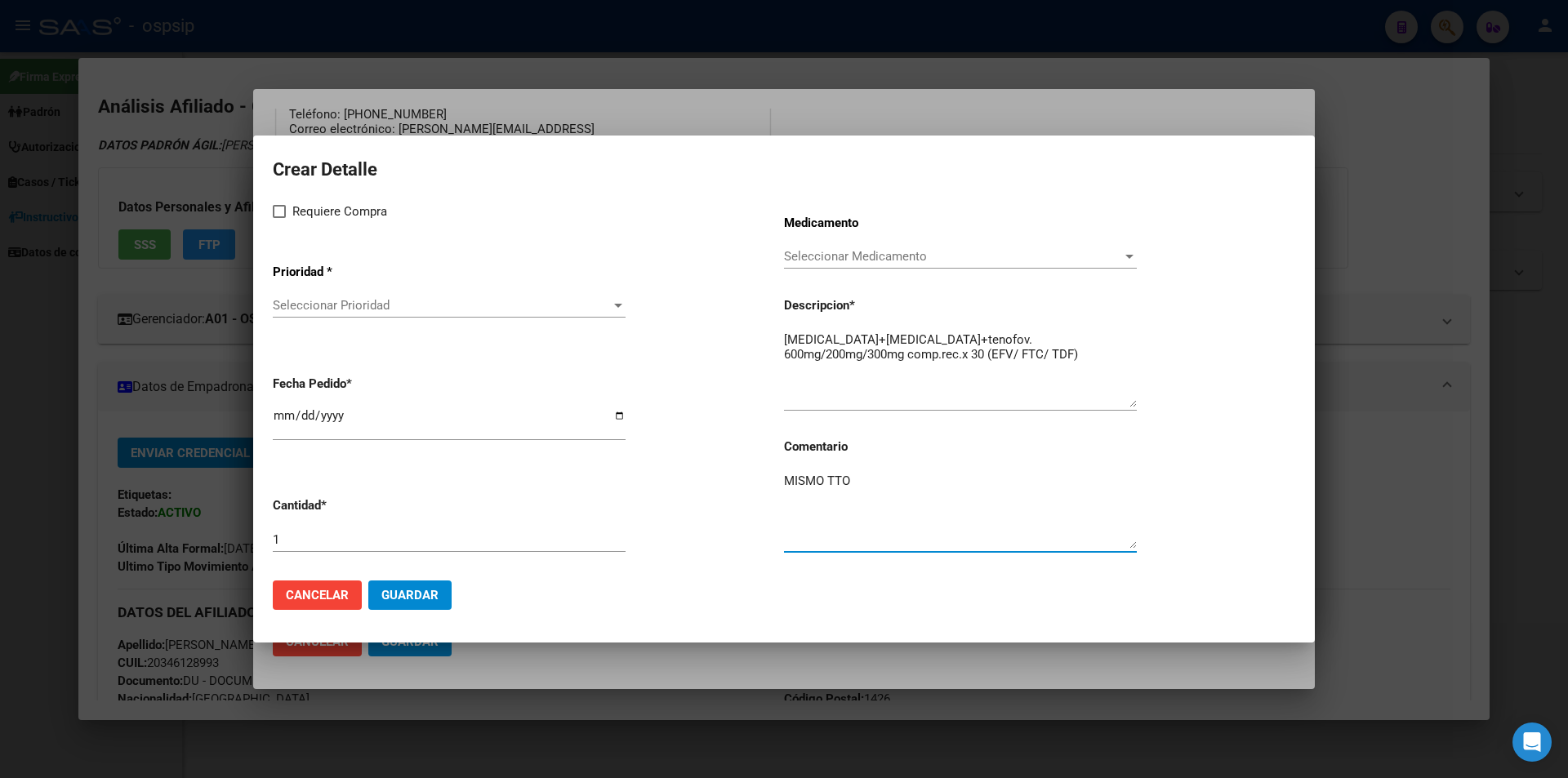
type textarea "MISMO TTO"
click at [284, 220] on label "Requiere Compra" at bounding box center [330, 212] width 115 height 20
click at [280, 219] on input "Requiere Compra" at bounding box center [279, 218] width 1 height 1
checkbox input "true"
click at [345, 314] on div "Seleccionar Prioridad Seleccionar Prioridad" at bounding box center [449, 305] width 353 height 25
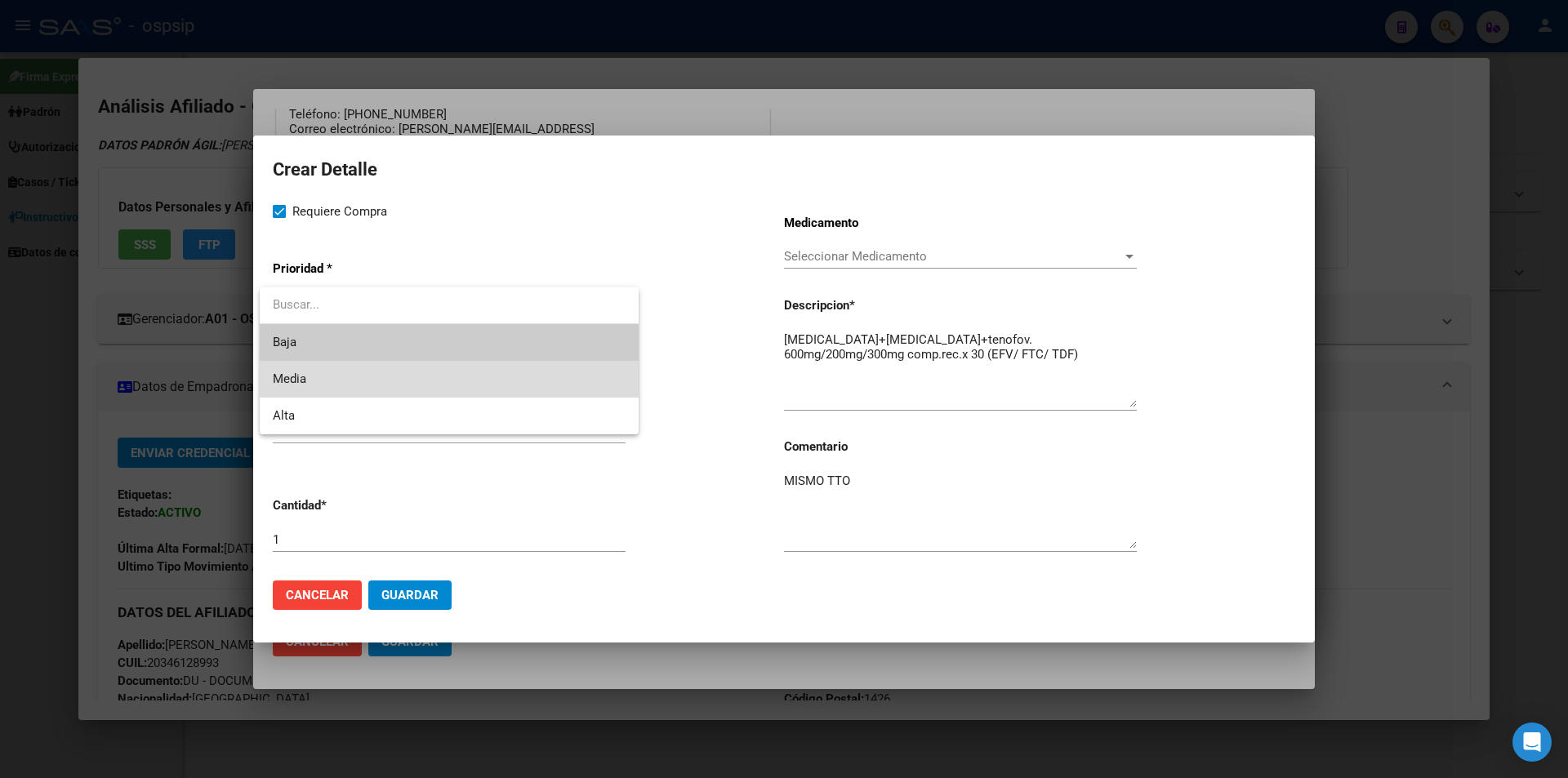
click at [329, 378] on span "Media" at bounding box center [449, 379] width 353 height 36
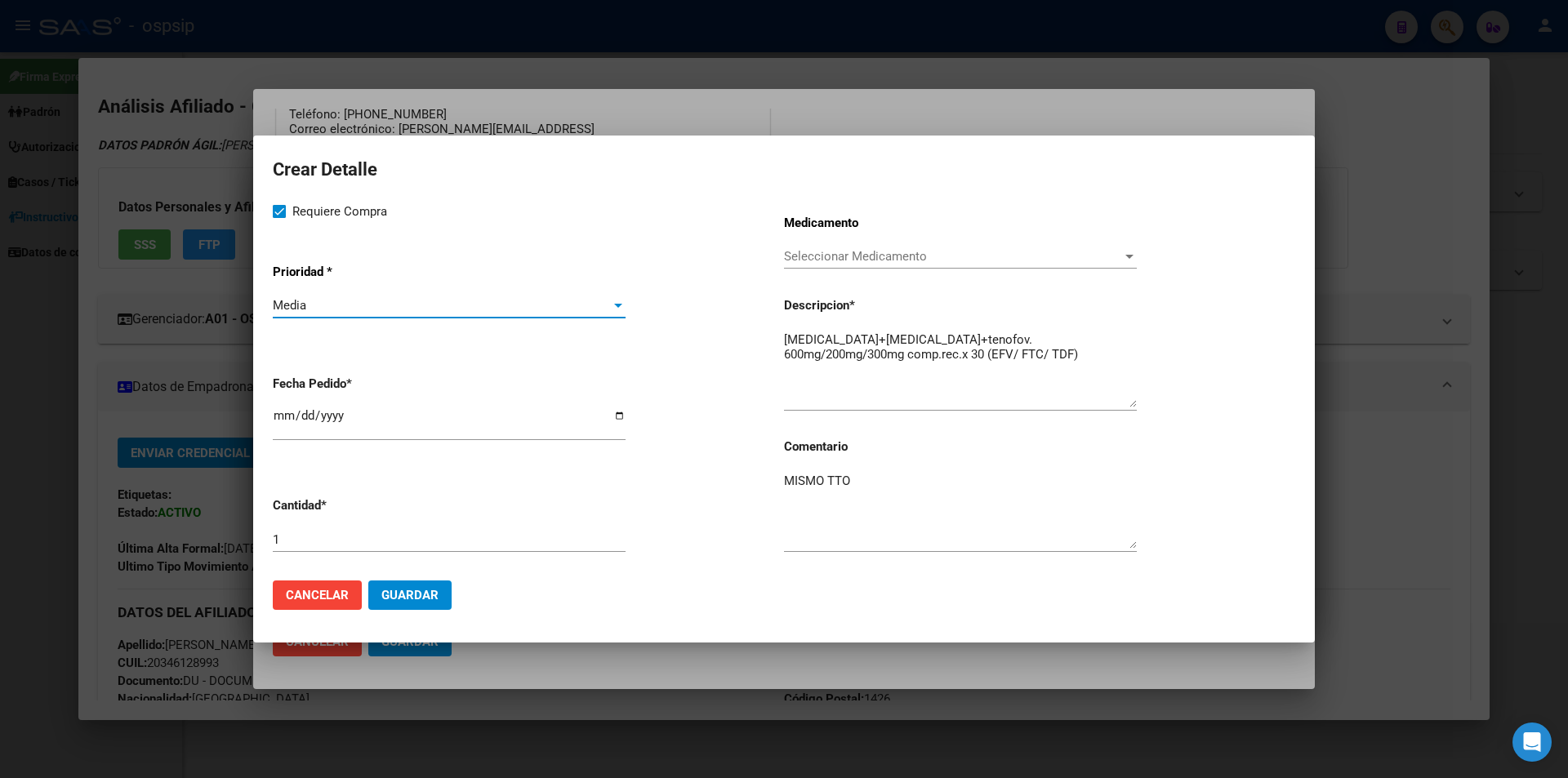
click at [281, 423] on input "[DATE]" at bounding box center [449, 422] width 353 height 26
type input "[DATE]"
click at [436, 597] on span "Guardar" at bounding box center [410, 595] width 57 height 15
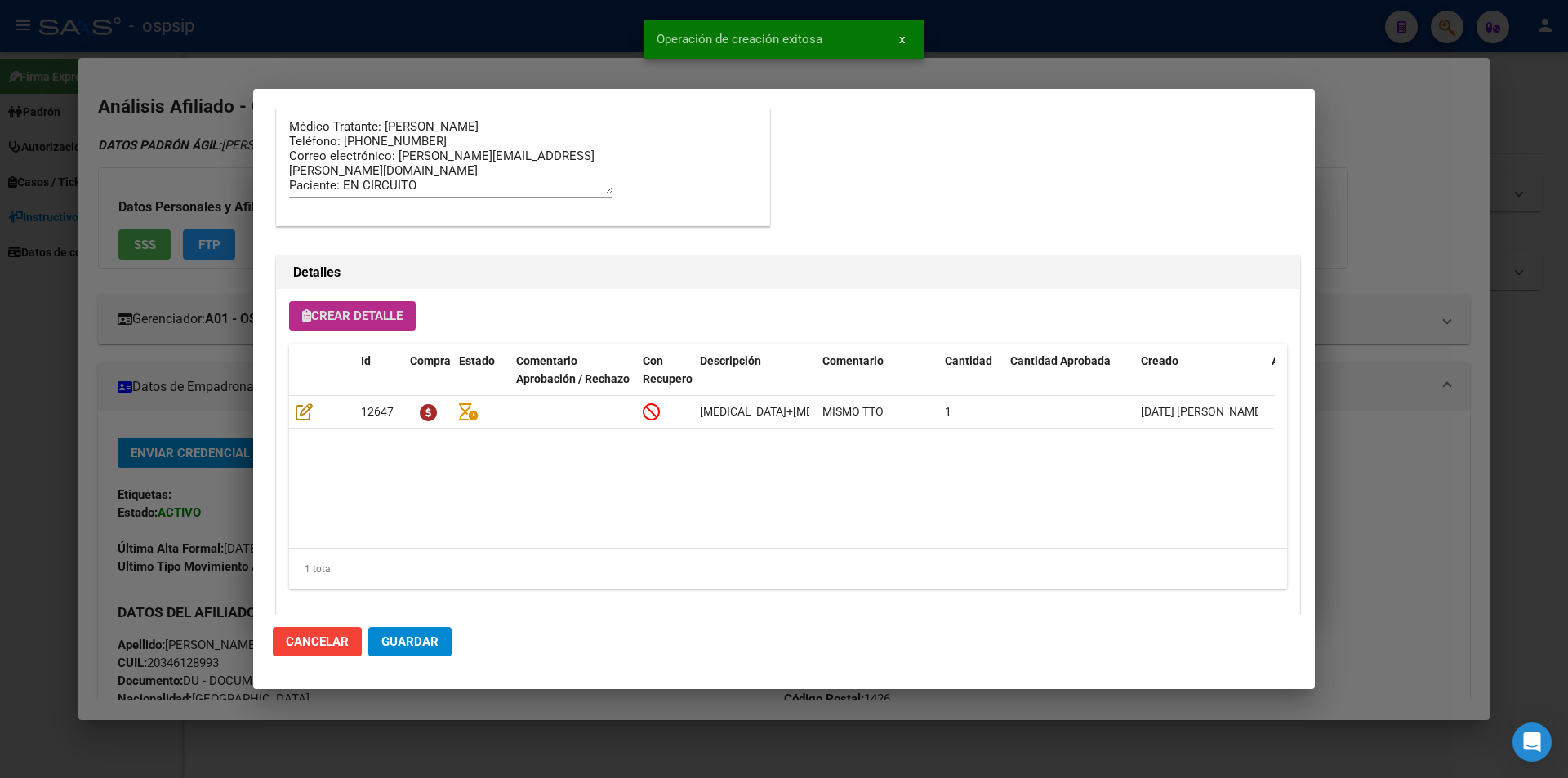
scroll to position [961, 0]
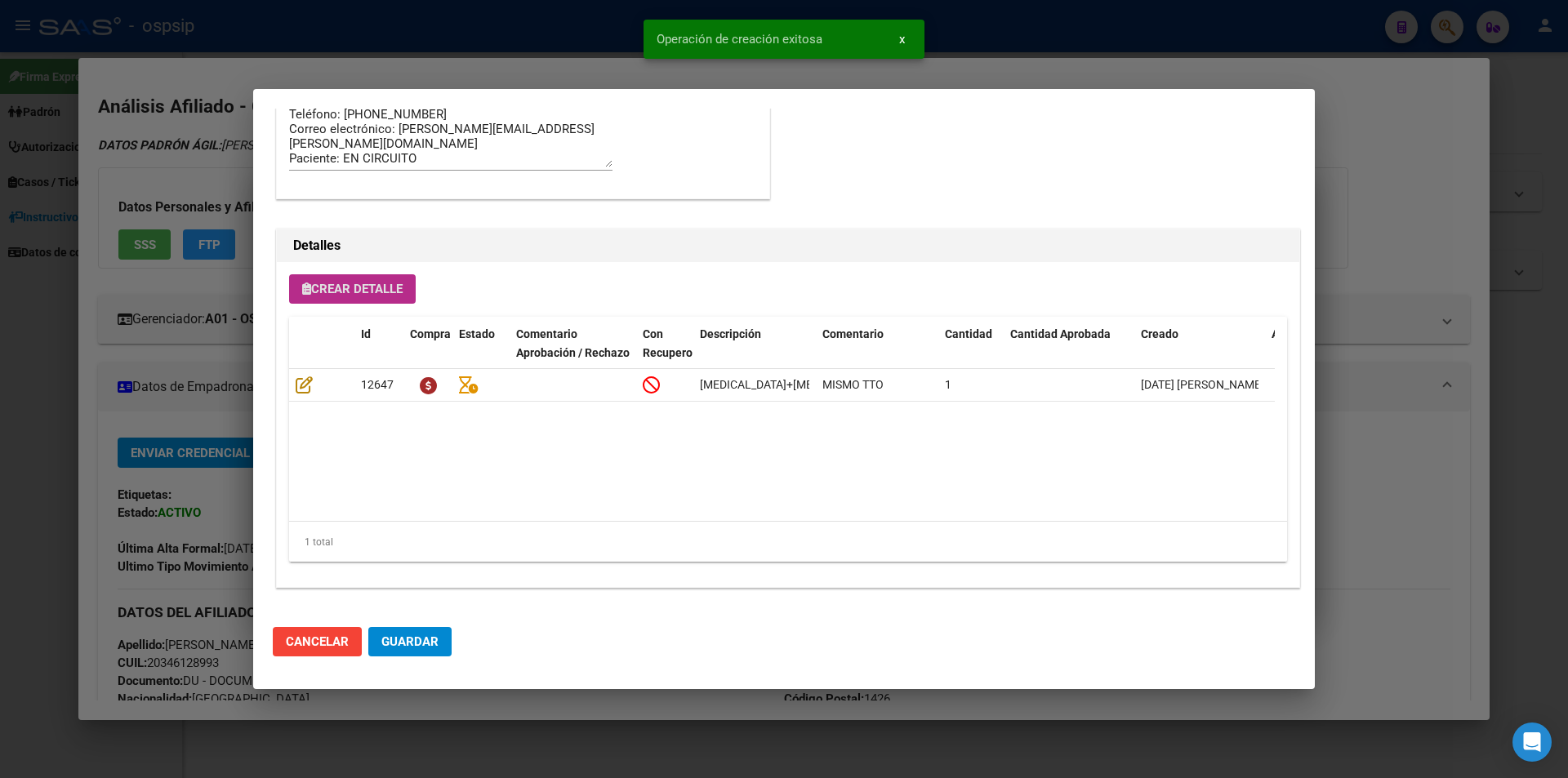
click at [427, 644] on span "Guardar" at bounding box center [410, 642] width 57 height 15
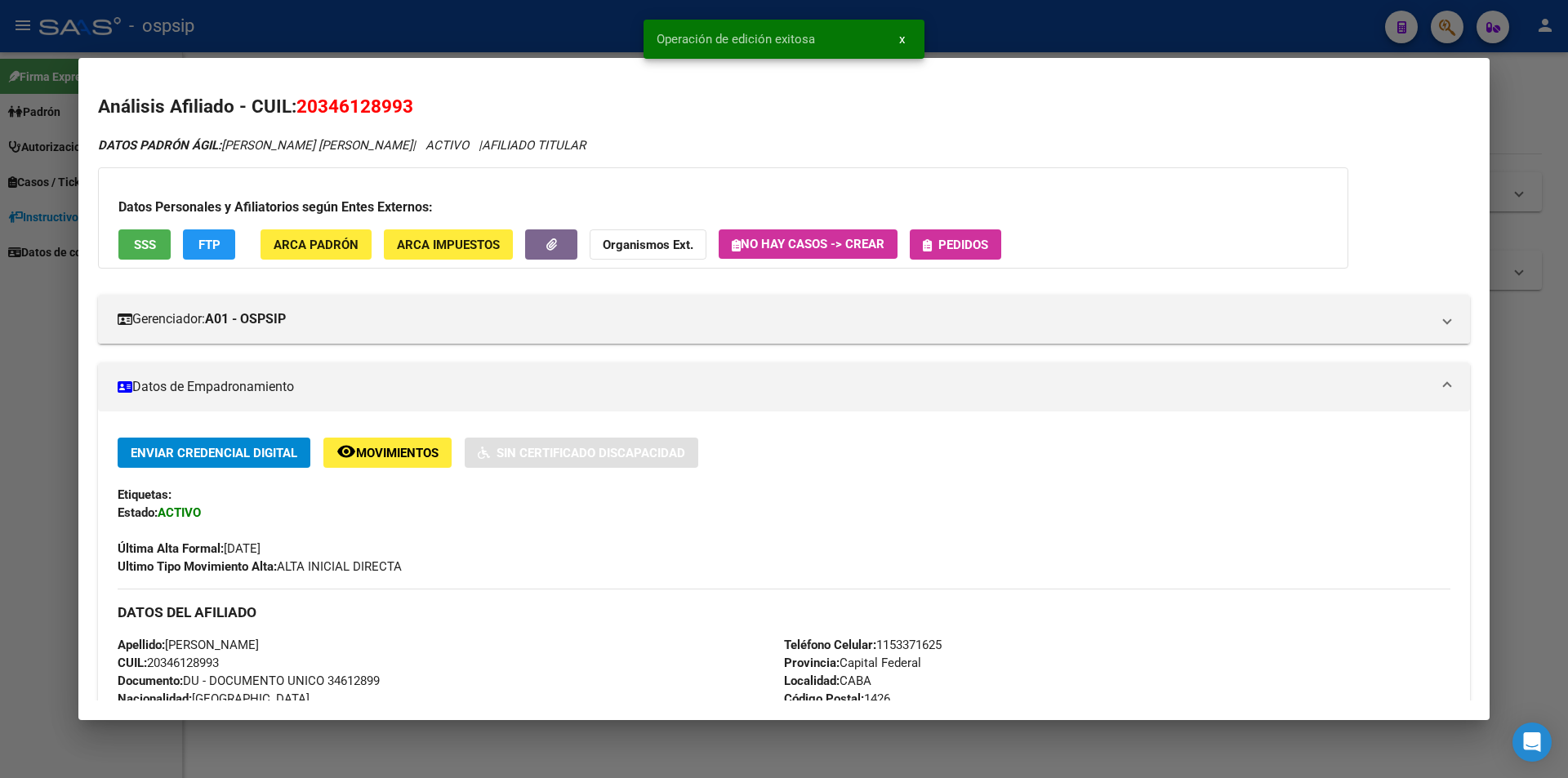
click at [954, 265] on div "Datos Personales y Afiliatorios según Entes Externos: SSS FTP ARCA Padrón ARCA …" at bounding box center [723, 218] width 1250 height 101
click at [956, 266] on div "Datos Personales y Afiliatorios según Entes Externos: SSS FTP ARCA Padrón ARCA …" at bounding box center [723, 218] width 1250 height 101
click at [958, 246] on span "Pedidos" at bounding box center [963, 244] width 50 height 15
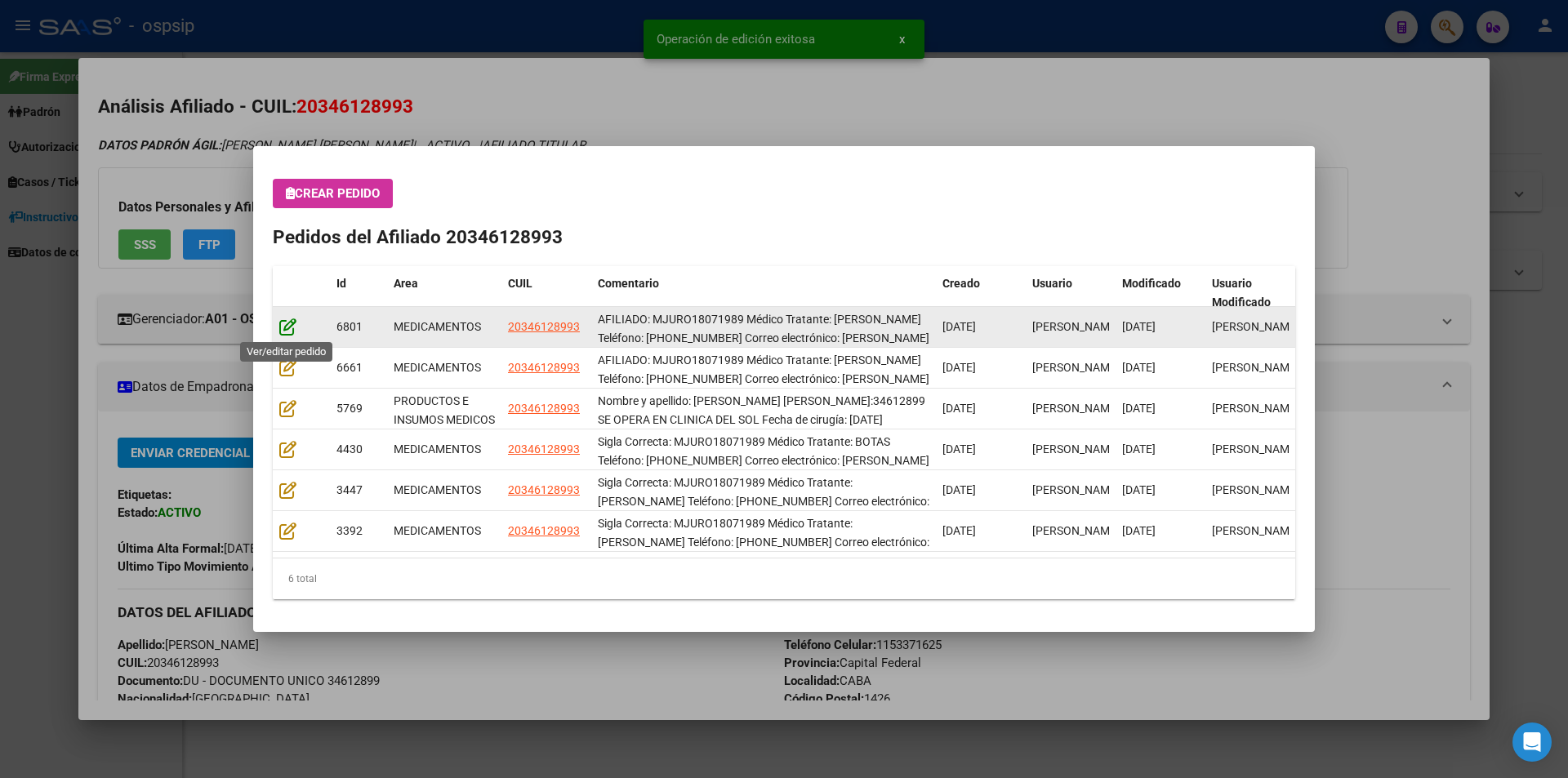
click at [291, 324] on icon at bounding box center [287, 327] width 17 height 18
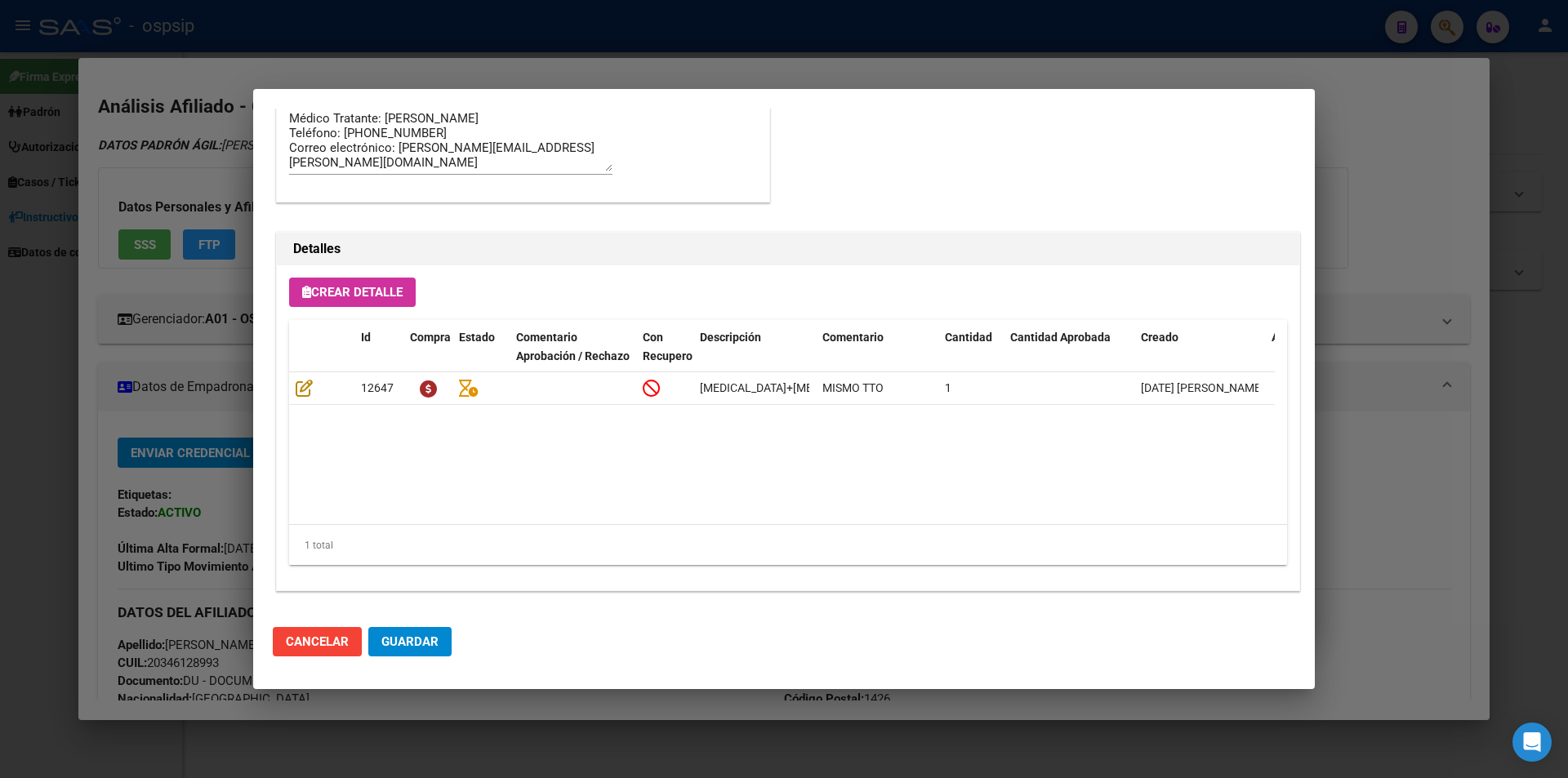
scroll to position [1044, 0]
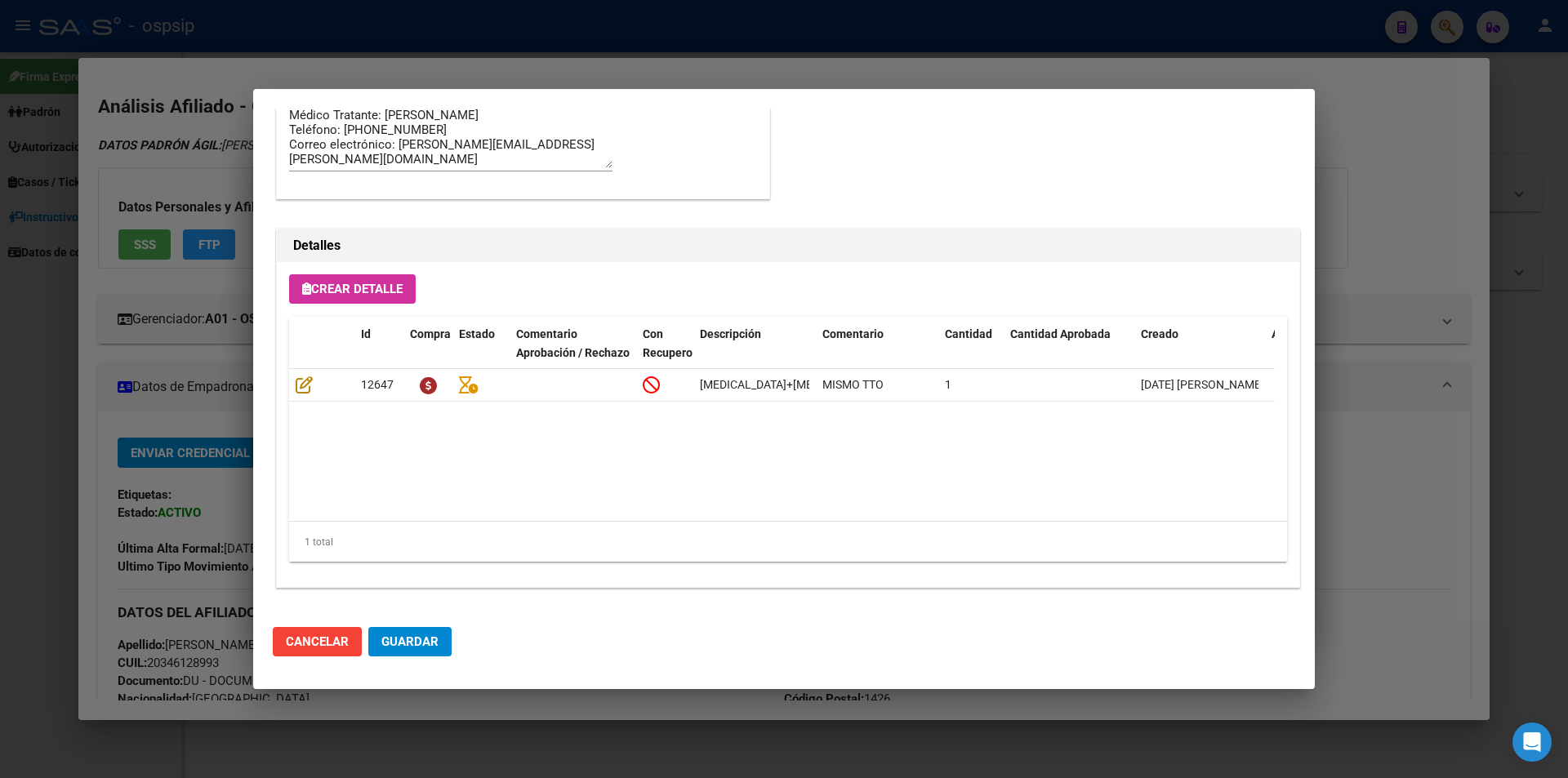
click at [414, 643] on span "Guardar" at bounding box center [410, 642] width 57 height 15
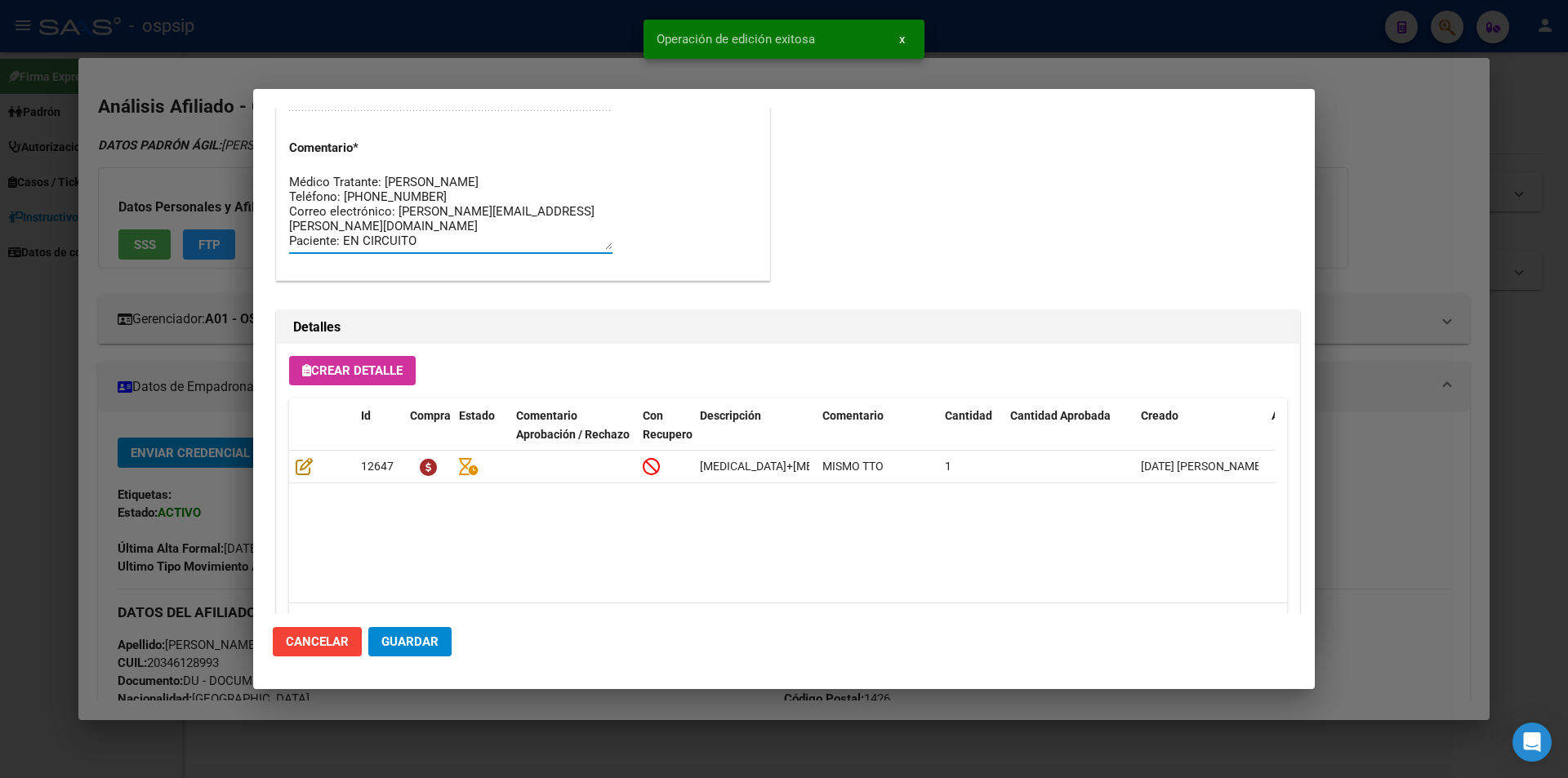
scroll to position [0, 0]
drag, startPoint x: 427, startPoint y: 238, endPoint x: 303, endPoint y: 155, distance: 149.2
click at [303, 155] on app-form-text-field "Comentario * AFILIADO: MJURO18071989 Médico Tratante: [PERSON_NAME] Teléfono: […" at bounding box center [457, 194] width 337 height 108
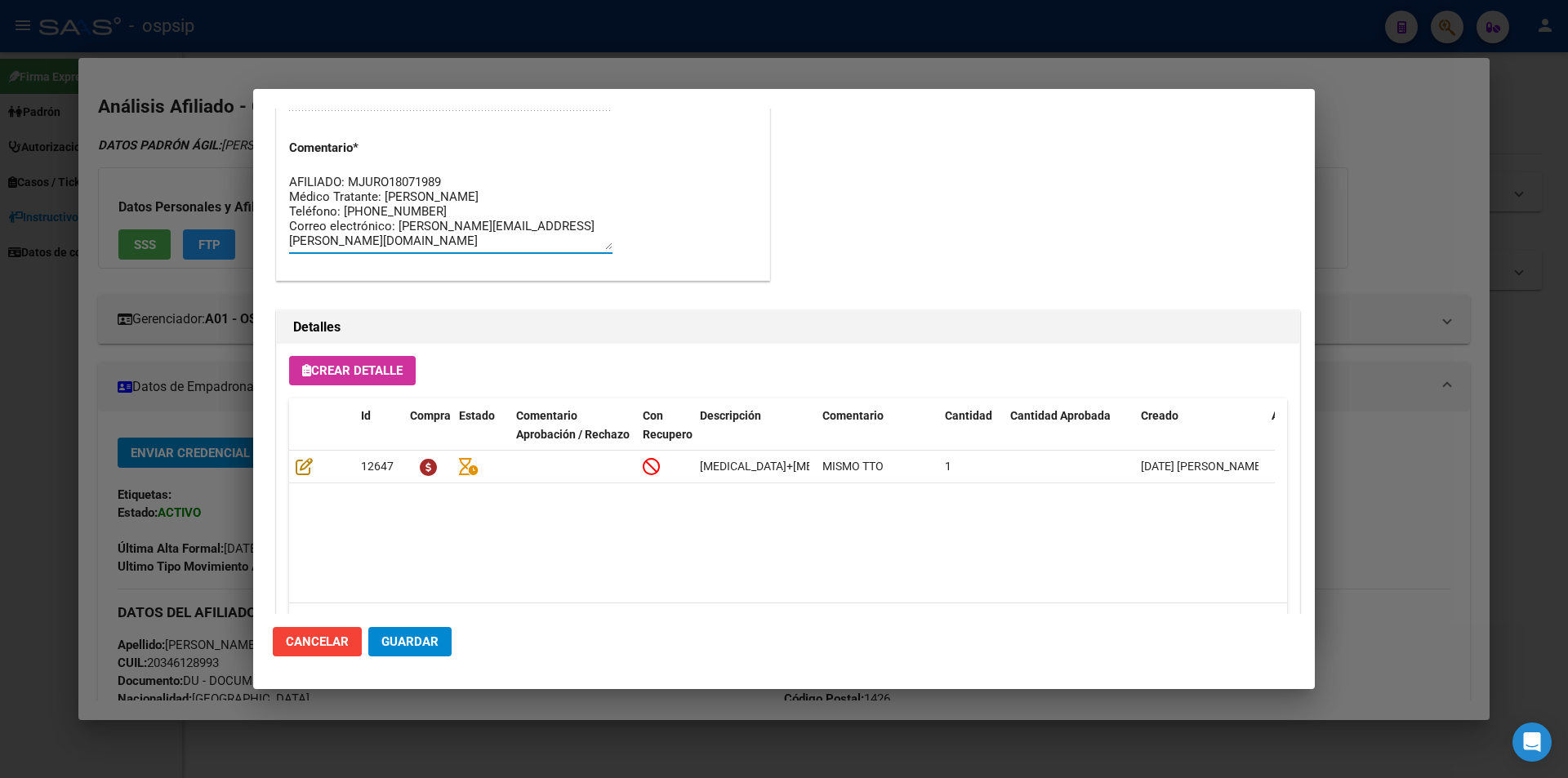
click at [444, 238] on textarea "AFILIADO: MJURO18071989 Médico Tratante: [PERSON_NAME] Teléfono: [PHONE_NUMBER]…" at bounding box center [451, 211] width 324 height 77
drag, startPoint x: 421, startPoint y: 247, endPoint x: 270, endPoint y: 172, distance: 168.6
click at [270, 172] on mat-dialog-content "Editar Pedido 6801 COMENTARIOS DEL PEDIDO Escriba su comentario aquí. Enviar co…" at bounding box center [784, 361] width 1062 height 505
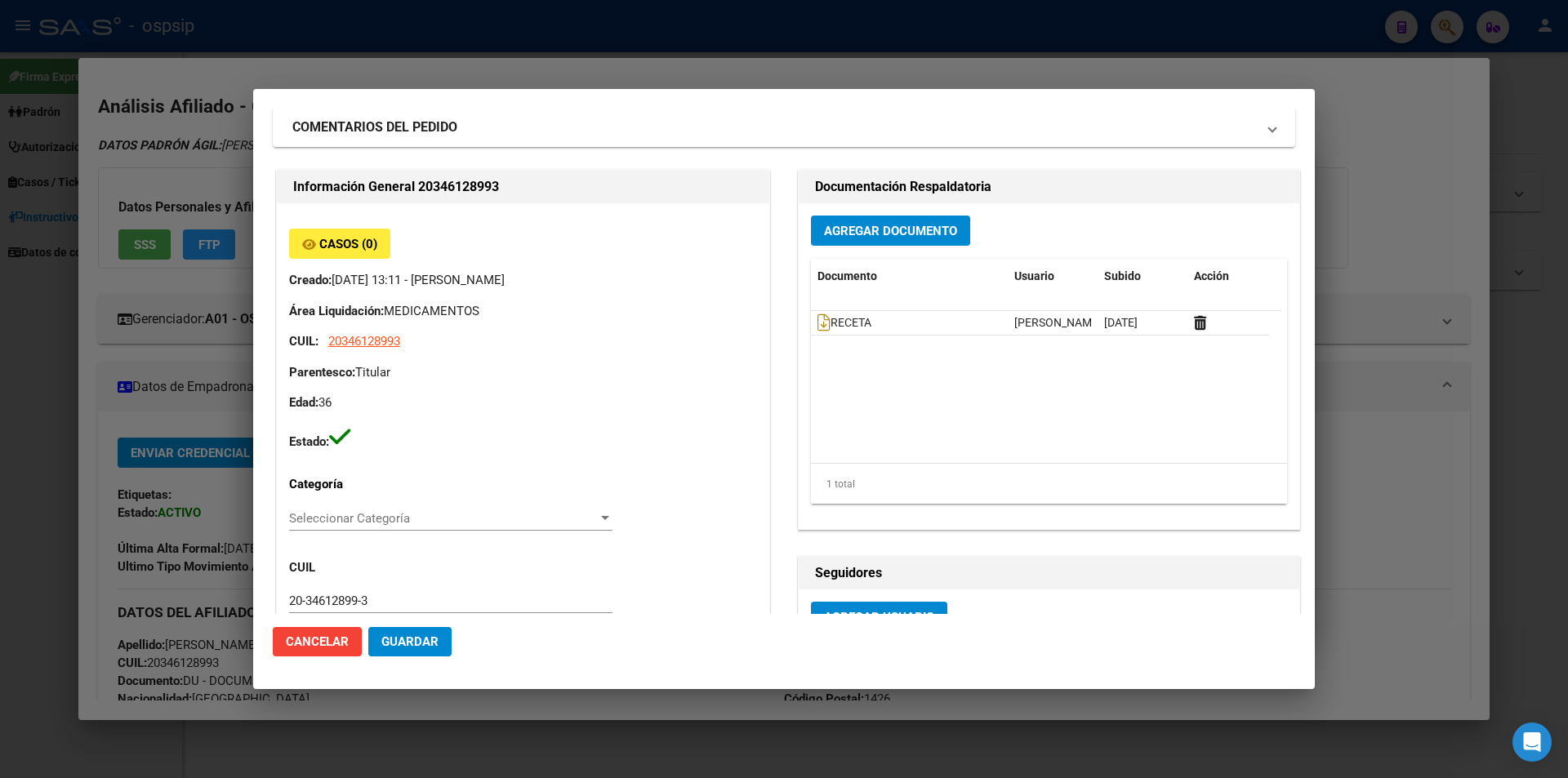
scroll to position [0, 0]
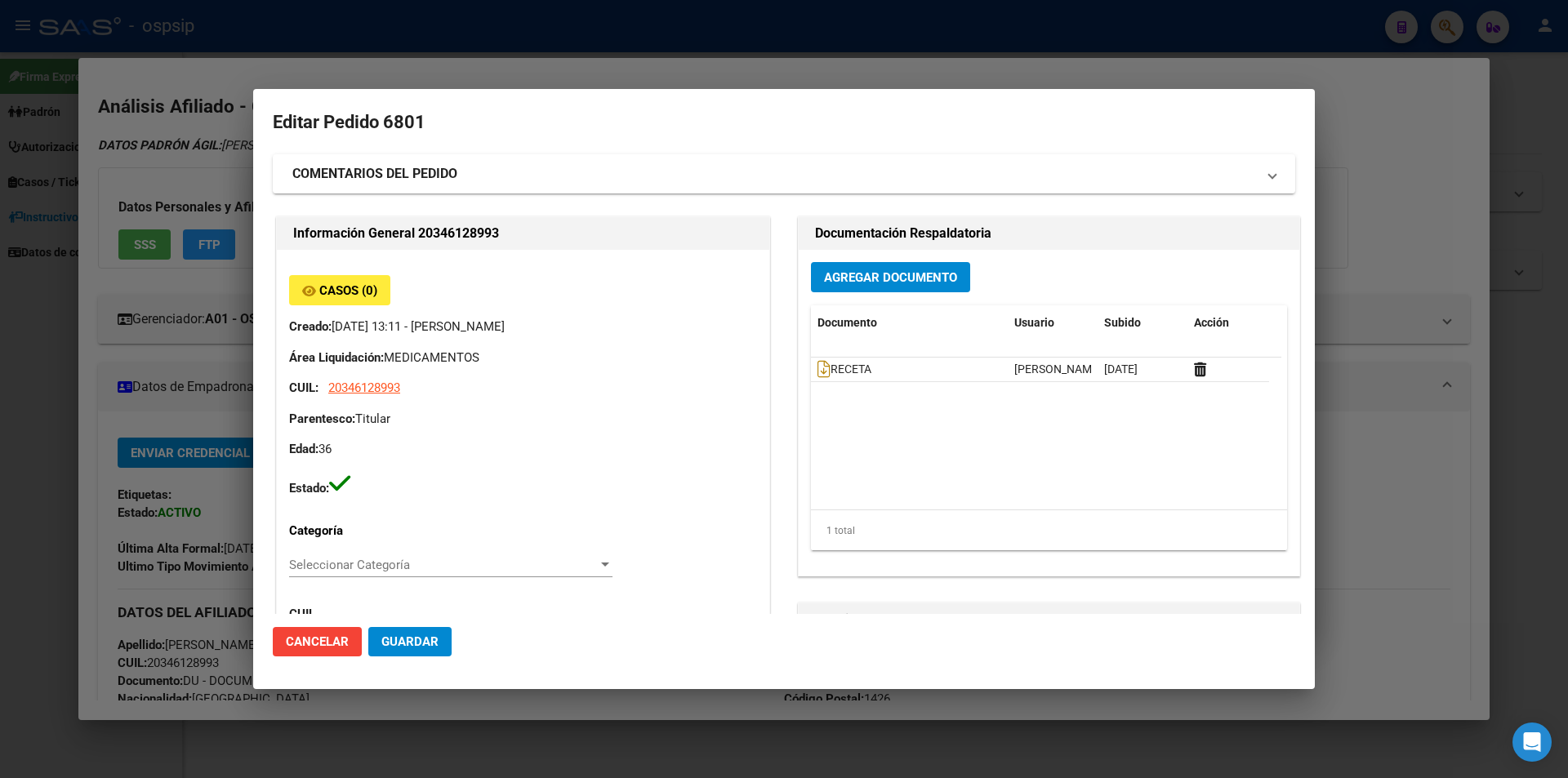
click at [420, 641] on span "Guardar" at bounding box center [410, 642] width 57 height 15
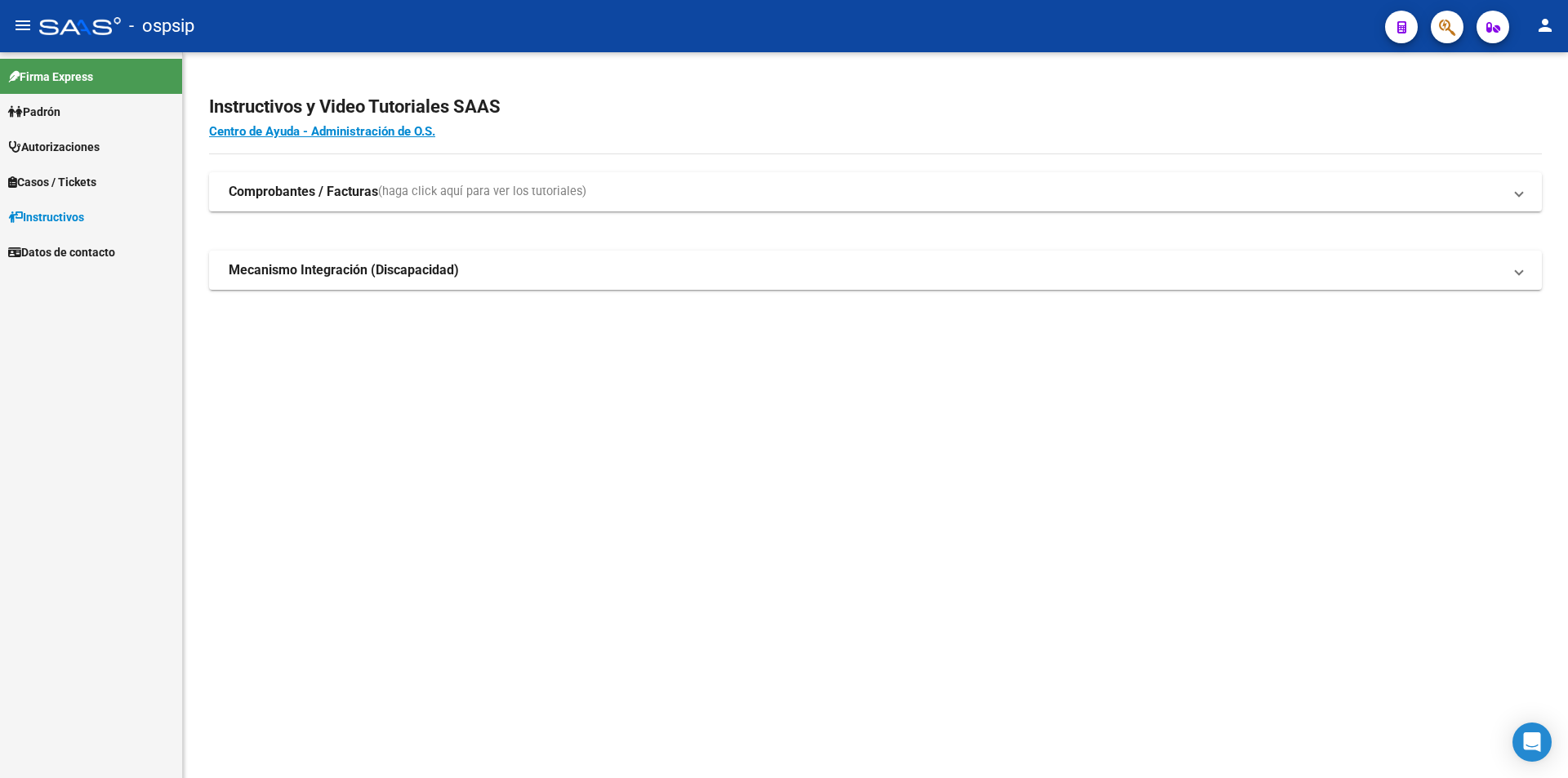
click at [1450, 29] on icon "button" at bounding box center [1447, 26] width 17 height 19
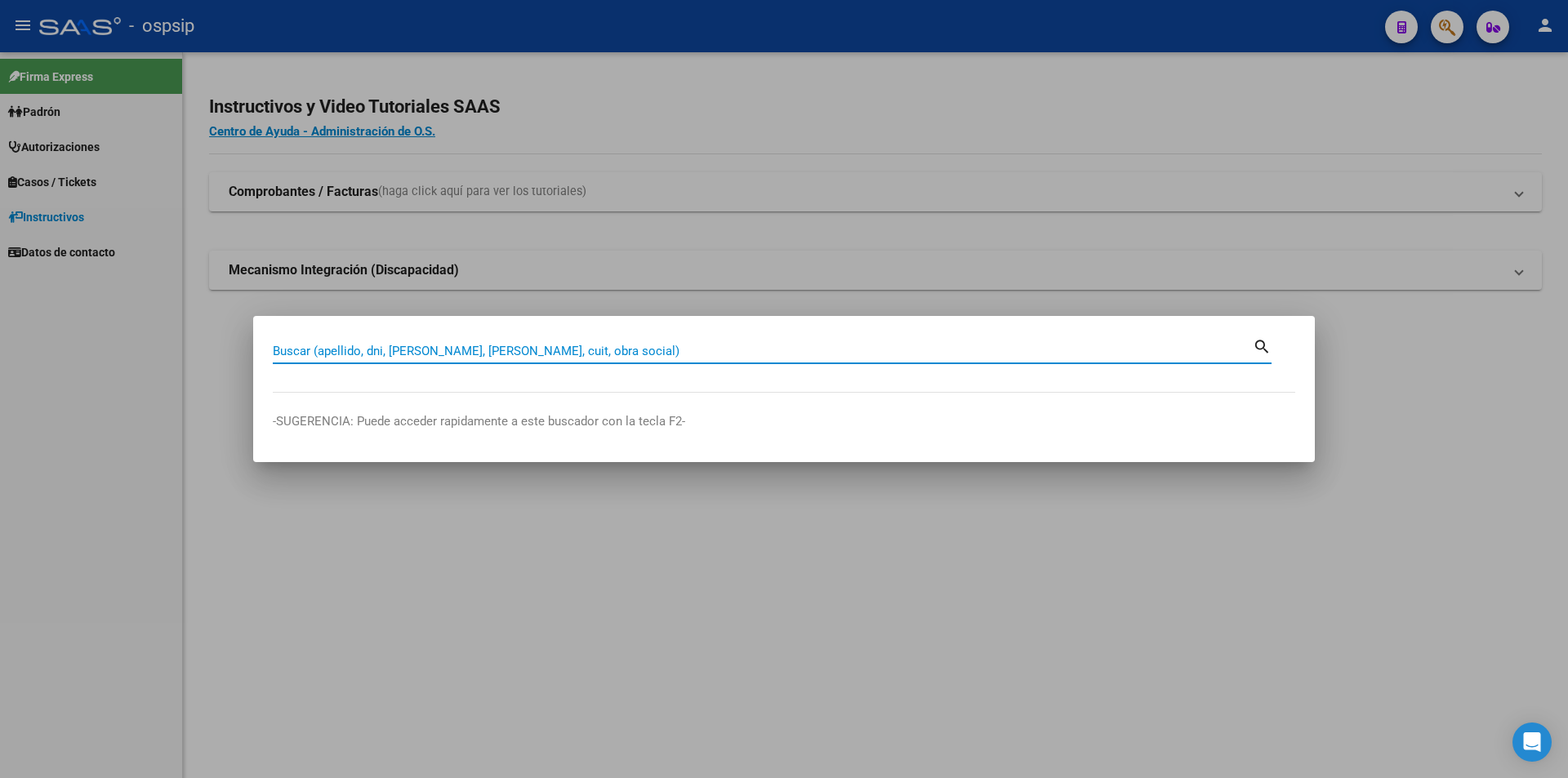
paste input "20292468505"
type input "20292468505"
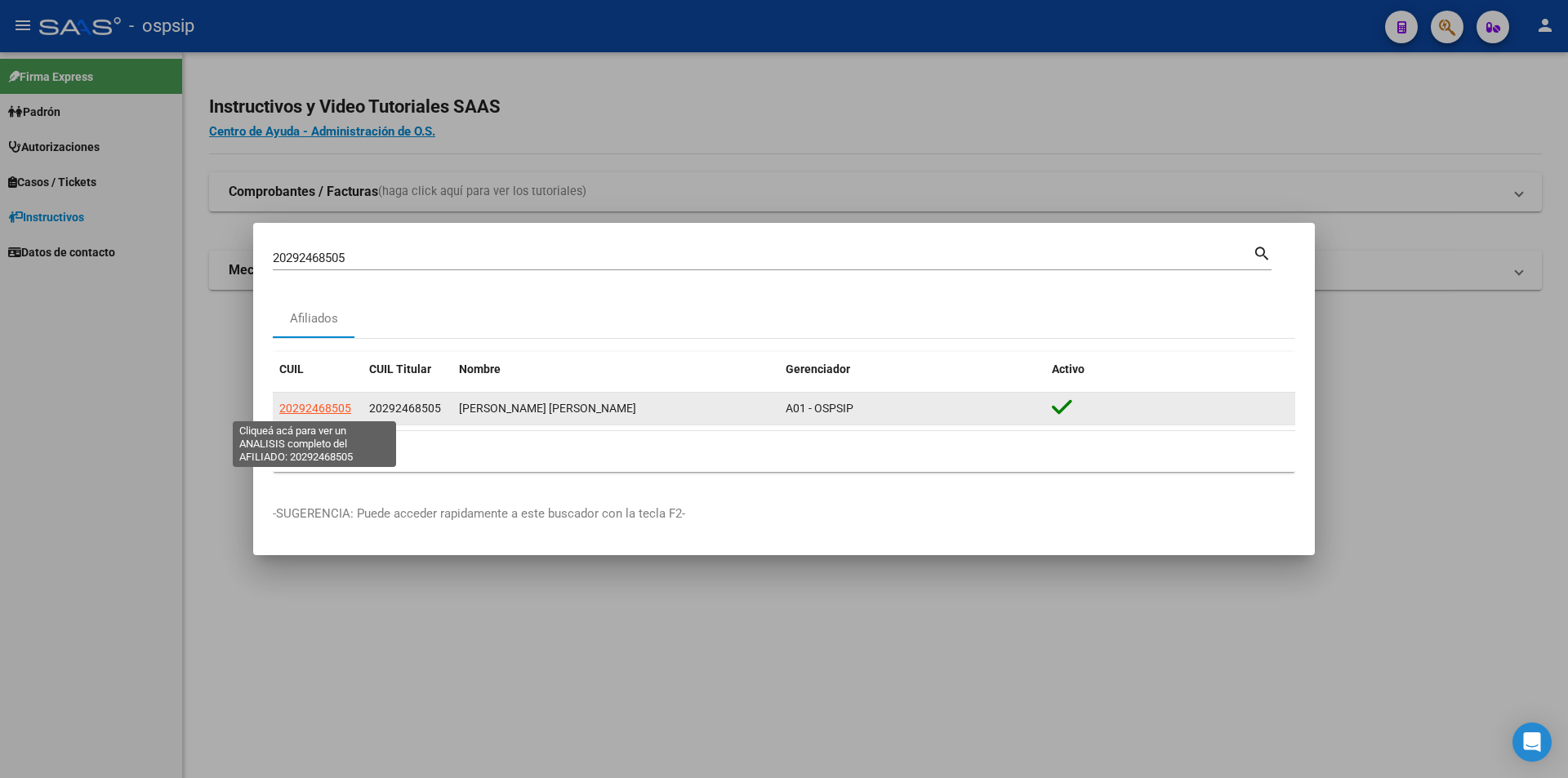
click at [338, 411] on span "20292468505" at bounding box center [315, 408] width 72 height 13
type textarea "20292468505"
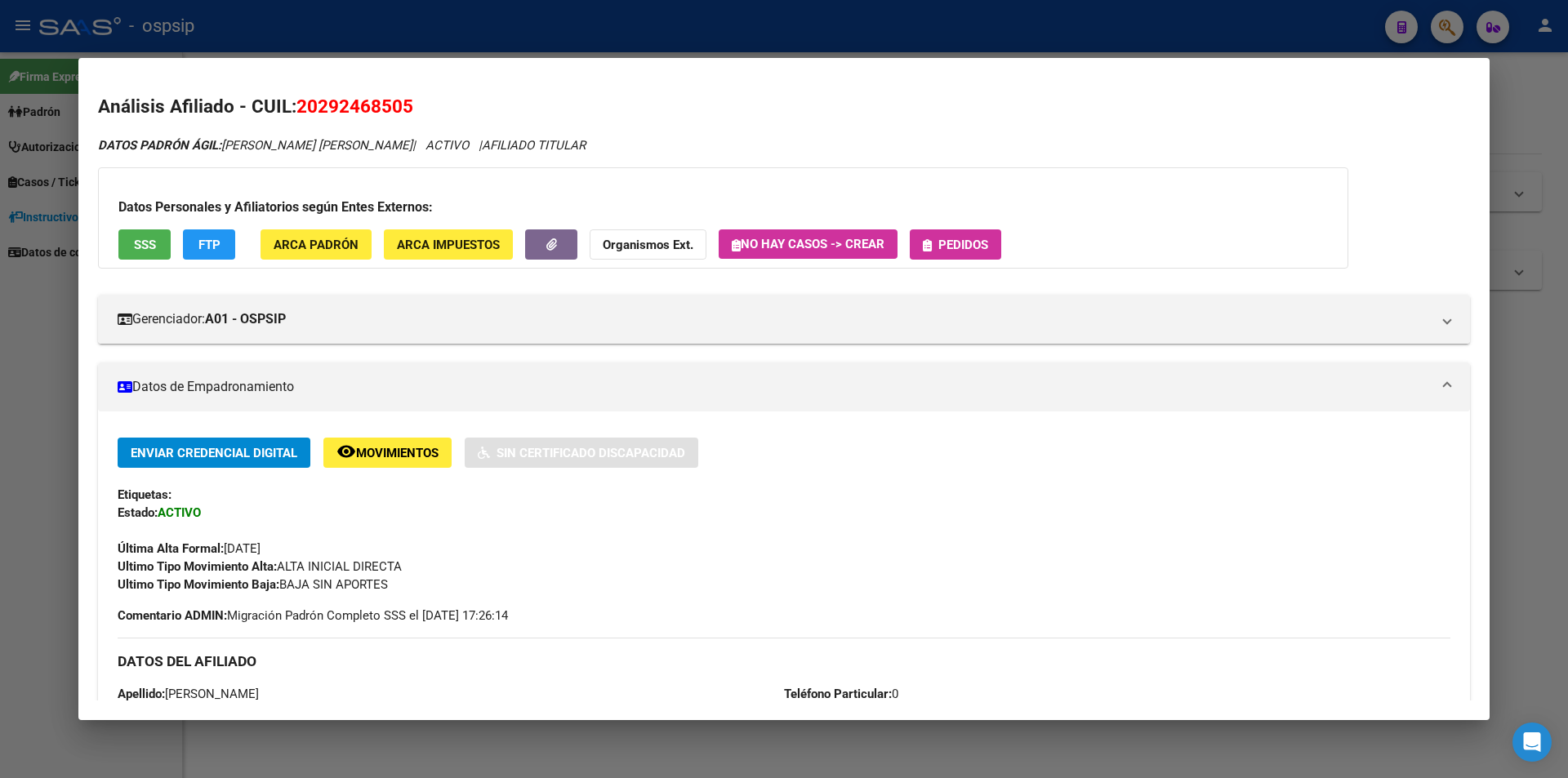
click at [966, 237] on span "Pedidos" at bounding box center [963, 244] width 50 height 15
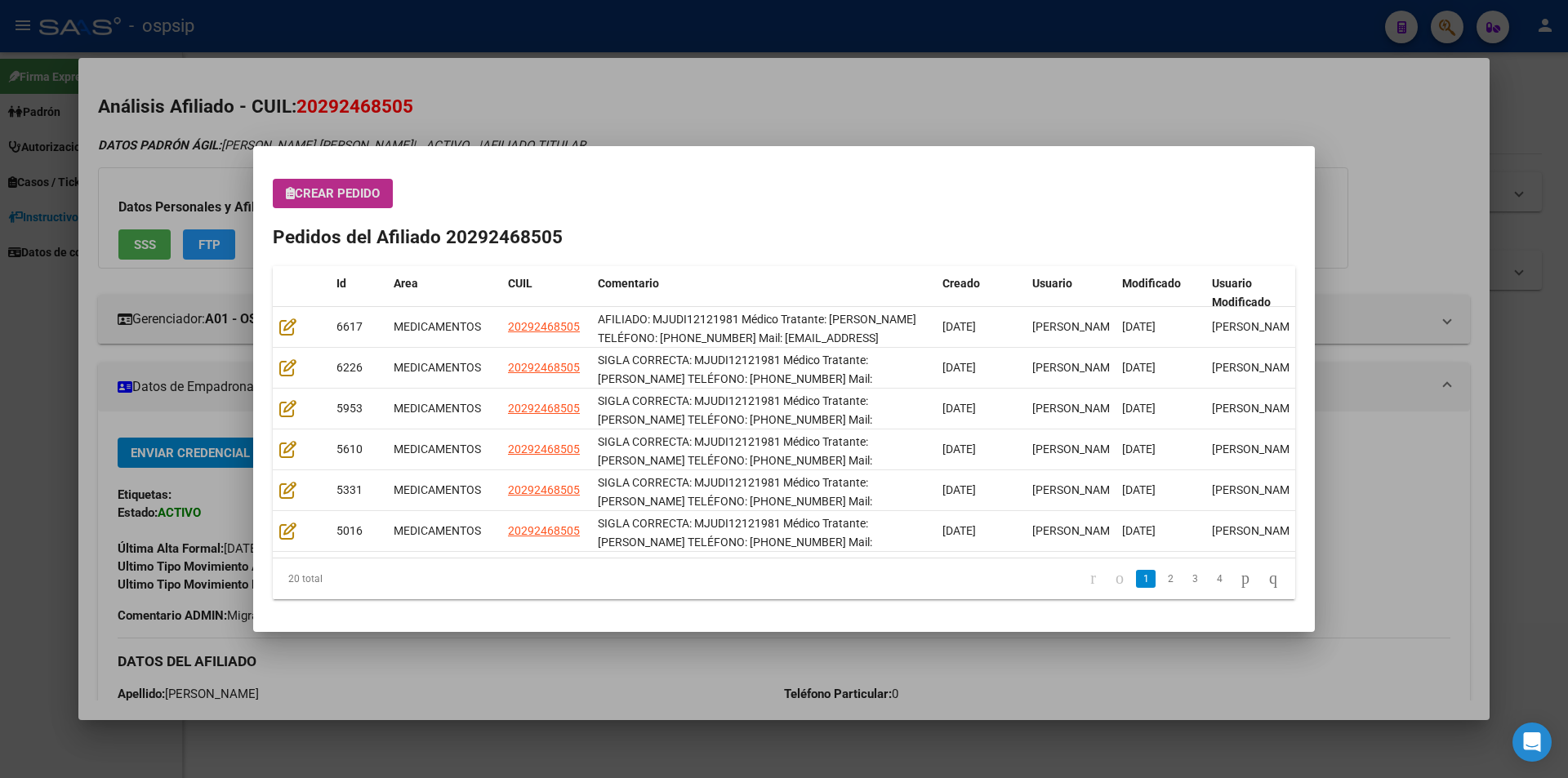
click at [334, 196] on span "Crear Pedido" at bounding box center [333, 193] width 94 height 15
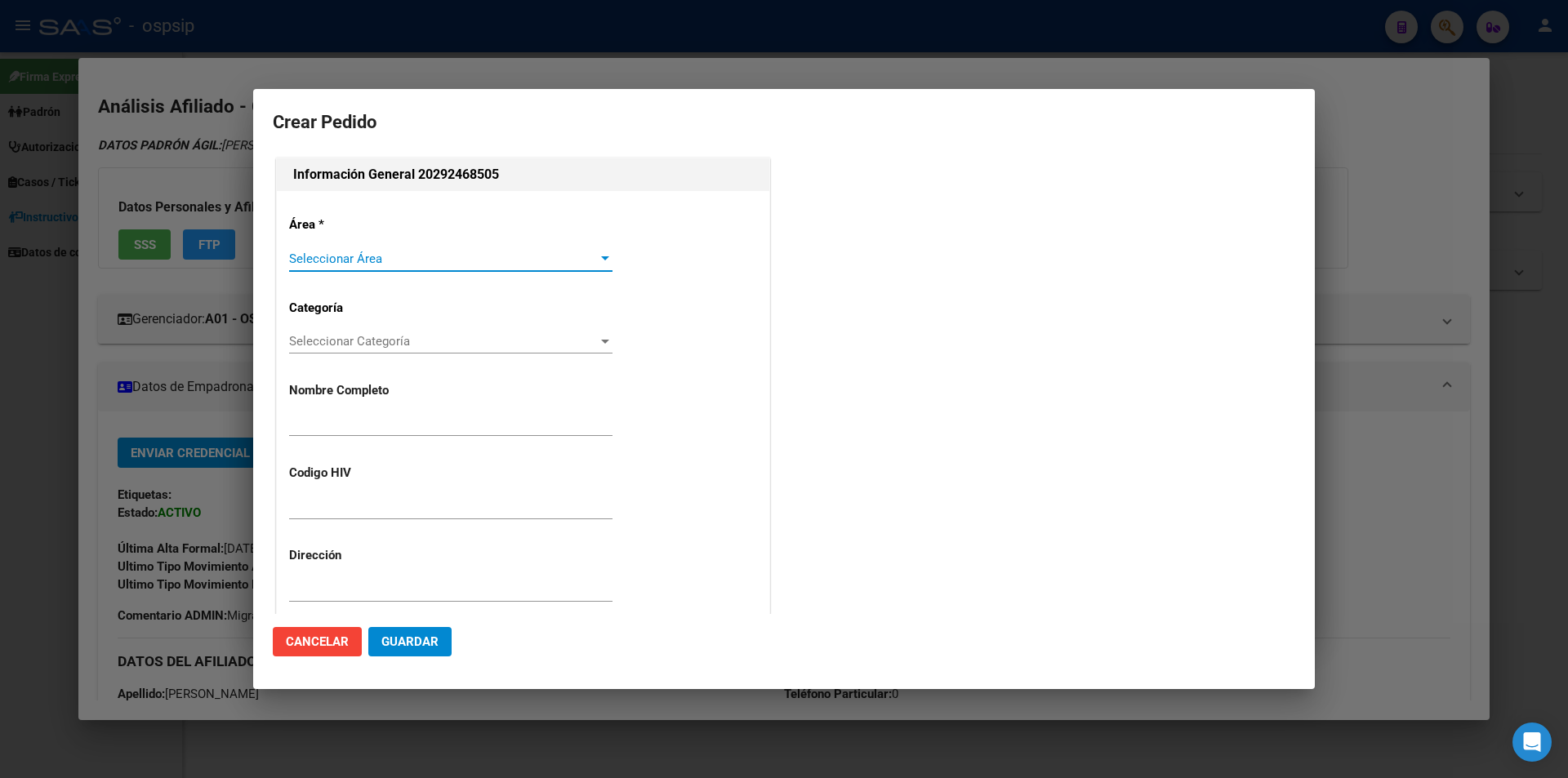
type input "[PERSON_NAME]"
type input "MJUDI12121981"
type input "[GEOGRAPHIC_DATA], [PERSON_NAME] [PERSON_NAME] 6595"
type input "Particular: 0"
click at [333, 256] on span "Seleccionar Área" at bounding box center [444, 258] width 309 height 15
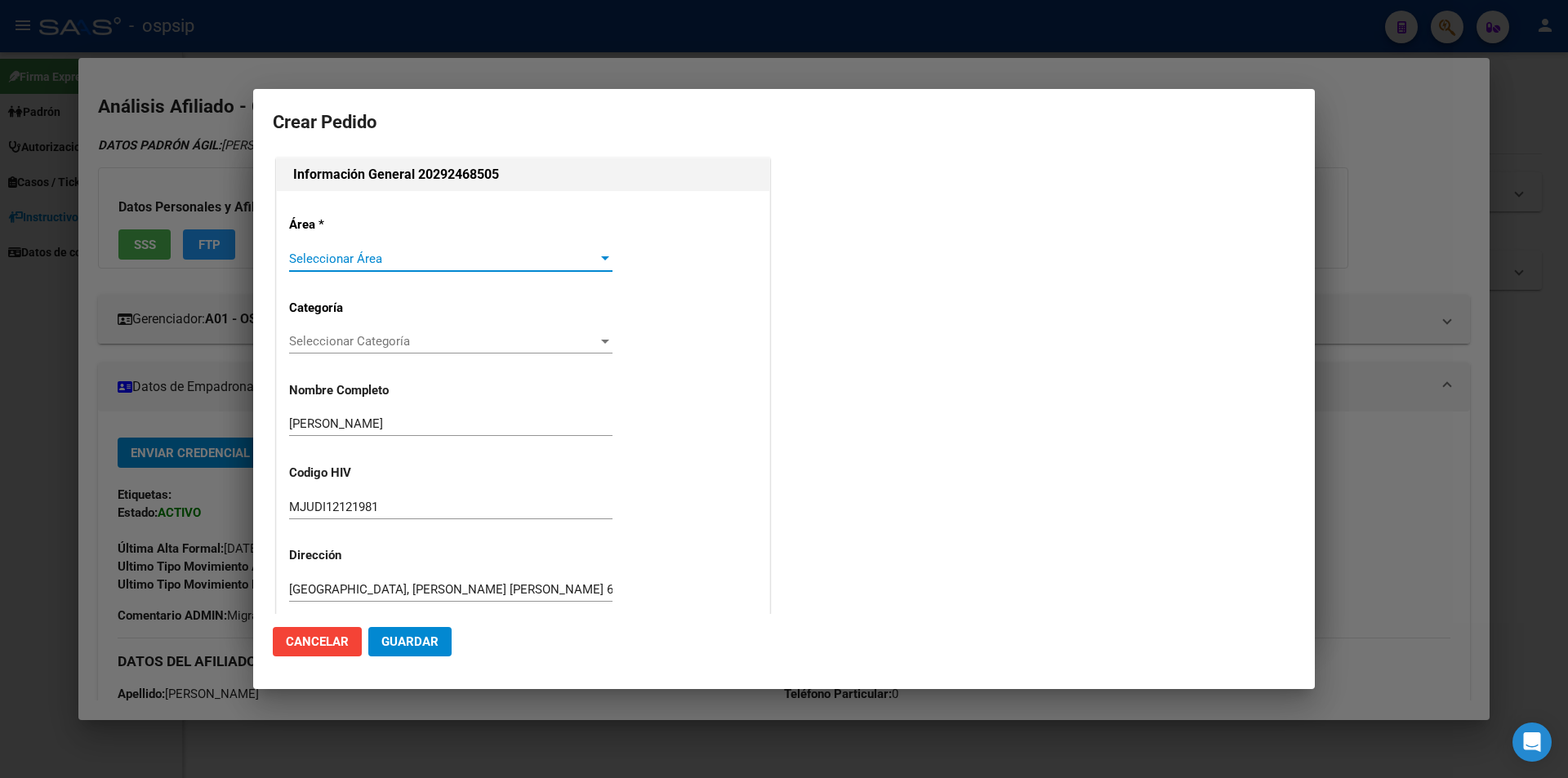
type input "BUENOS AIRES, [PERSON_NAME] [PERSON_NAME] 6595"
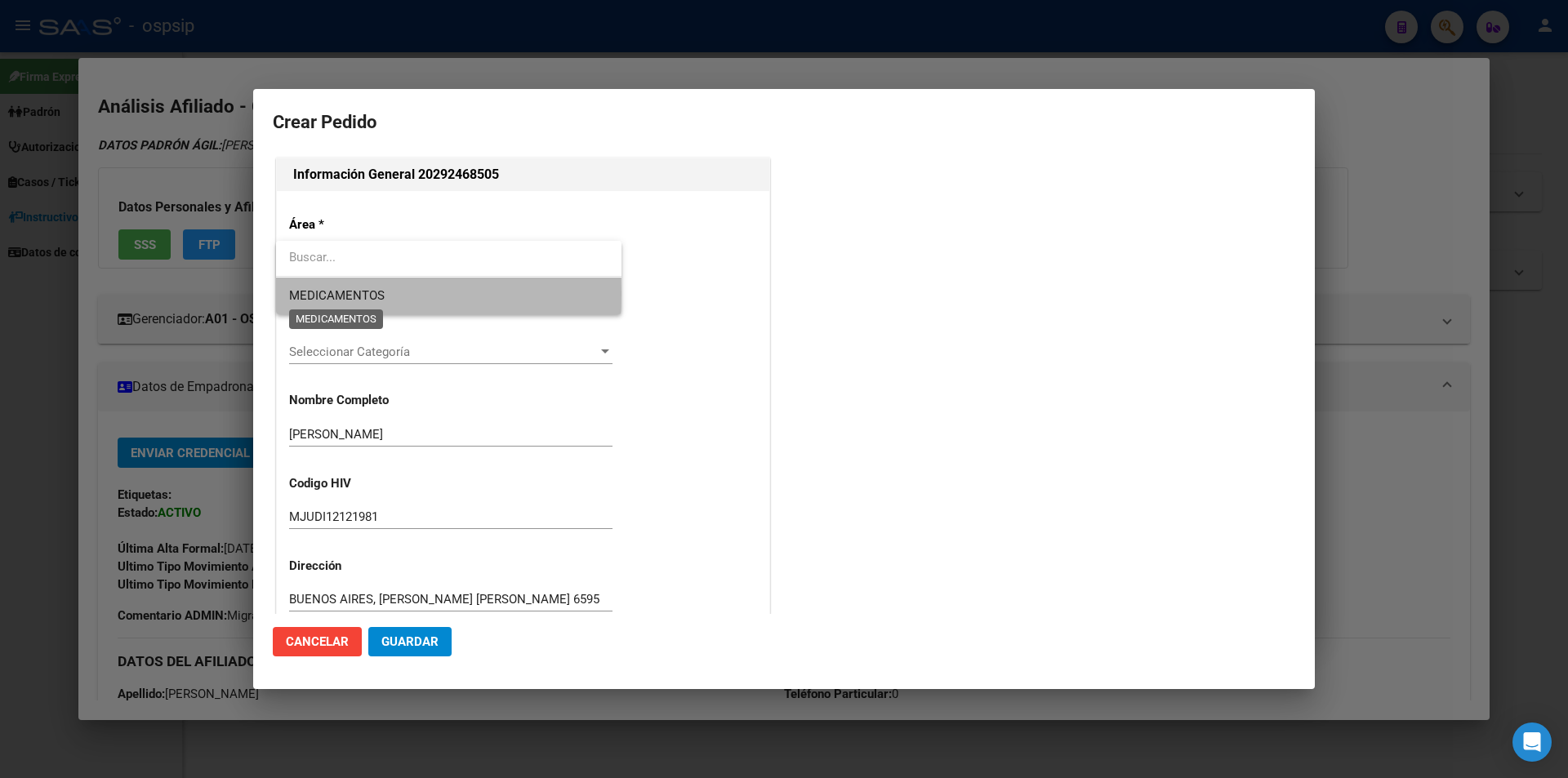
click at [331, 294] on span "MEDICAMENTOS" at bounding box center [337, 295] width 95 height 15
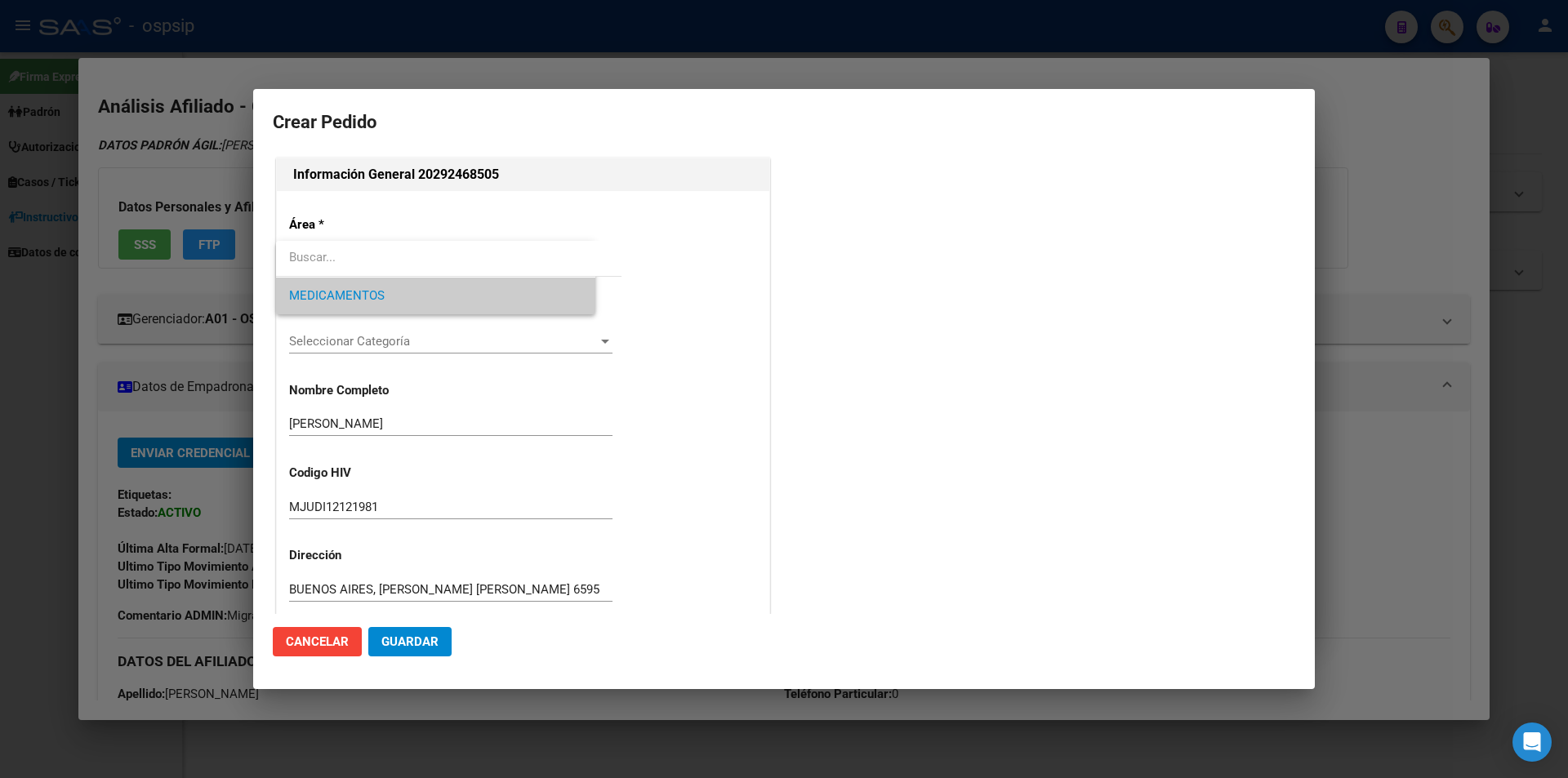
scroll to position [163, 0]
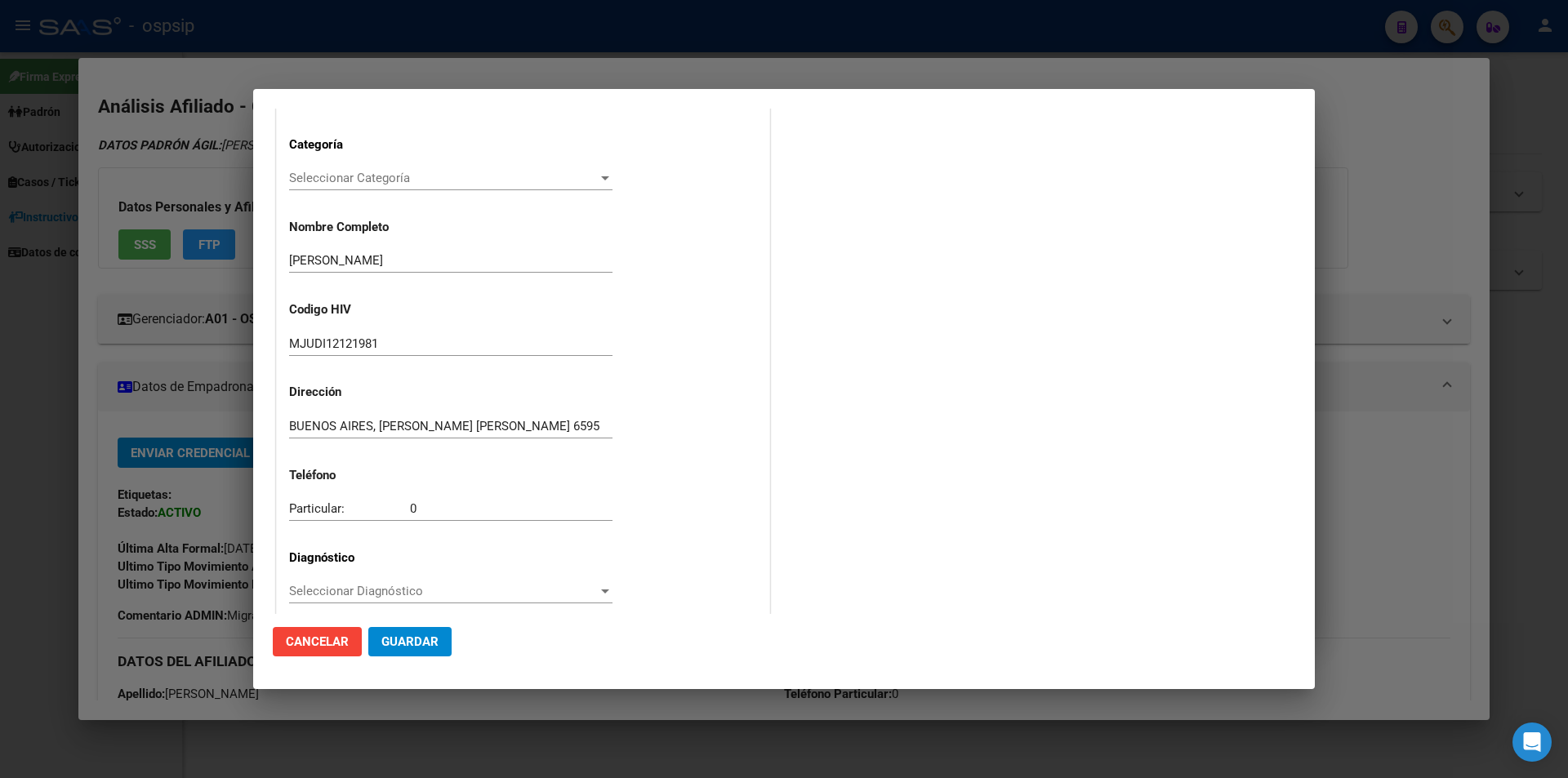
drag, startPoint x: 471, startPoint y: 519, endPoint x: 222, endPoint y: 493, distance: 250.4
click at [222, 493] on div "20292468505 Buscar (apellido, dni, cuil, nro traspaso, cuit, obra social) searc…" at bounding box center [784, 389] width 1568 height 778
click at [455, 510] on input "Particular: 0" at bounding box center [451, 508] width 324 height 15
type input "P"
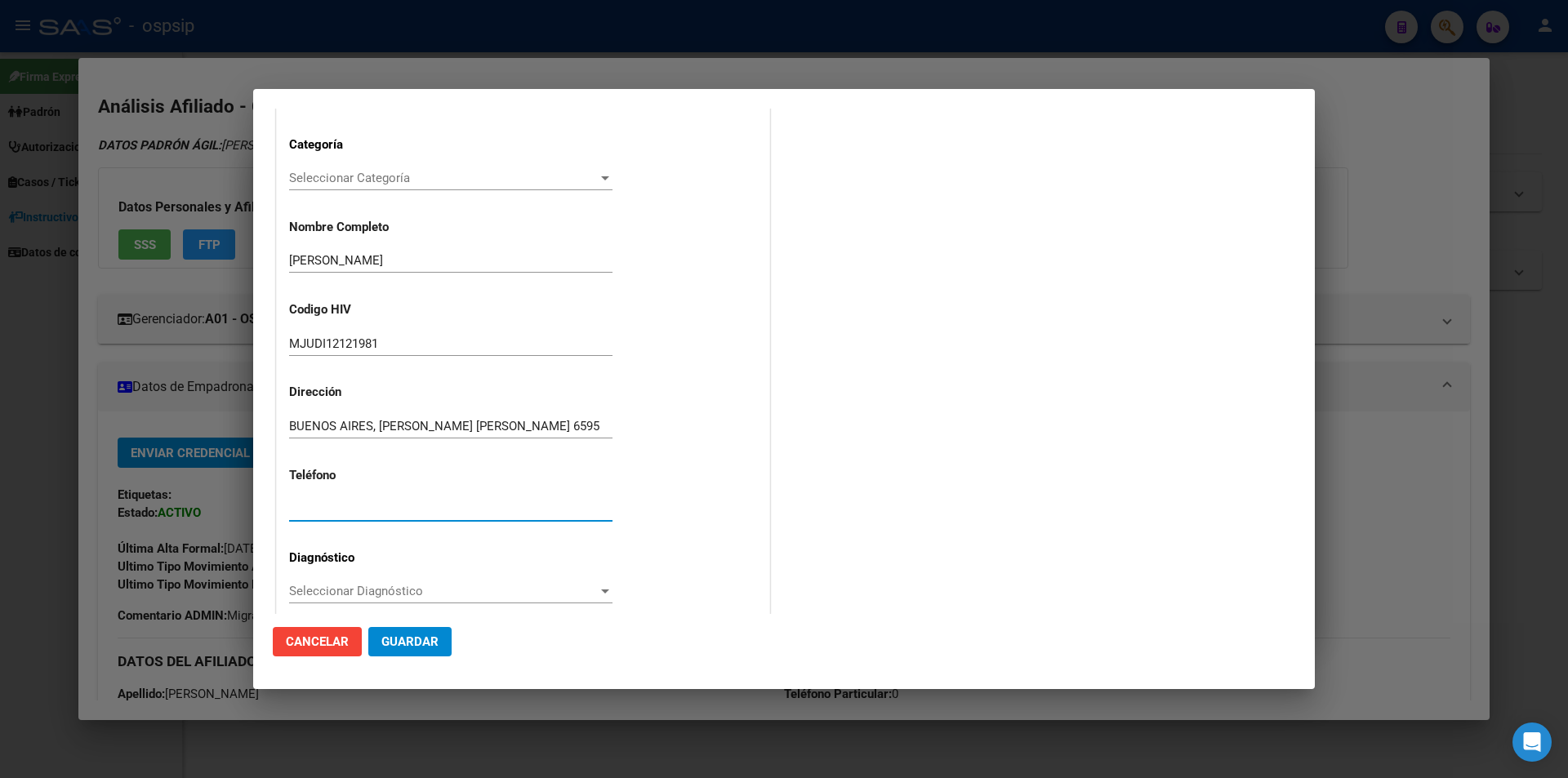
paste input "[PHONE_NUMBER]"
type input "[PHONE_NUMBER]"
click at [361, 587] on span "Seleccionar Diagnóstico" at bounding box center [444, 591] width 309 height 15
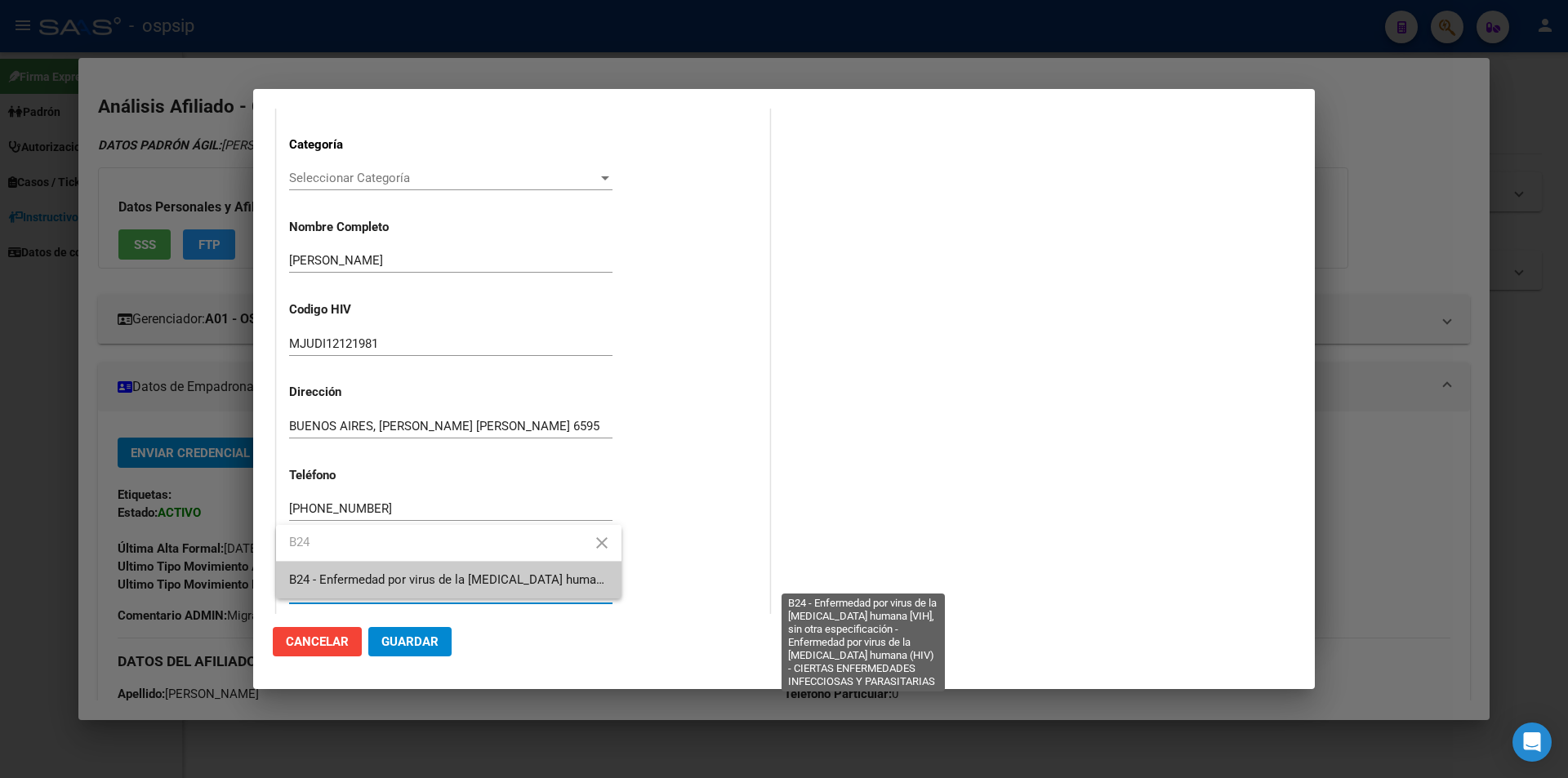
type input "B24"
click at [358, 580] on span "B24 - Enfermedad por virus de la [MEDICAL_DATA] humana [VIH], sin otra especifi…" at bounding box center [861, 579] width 1142 height 15
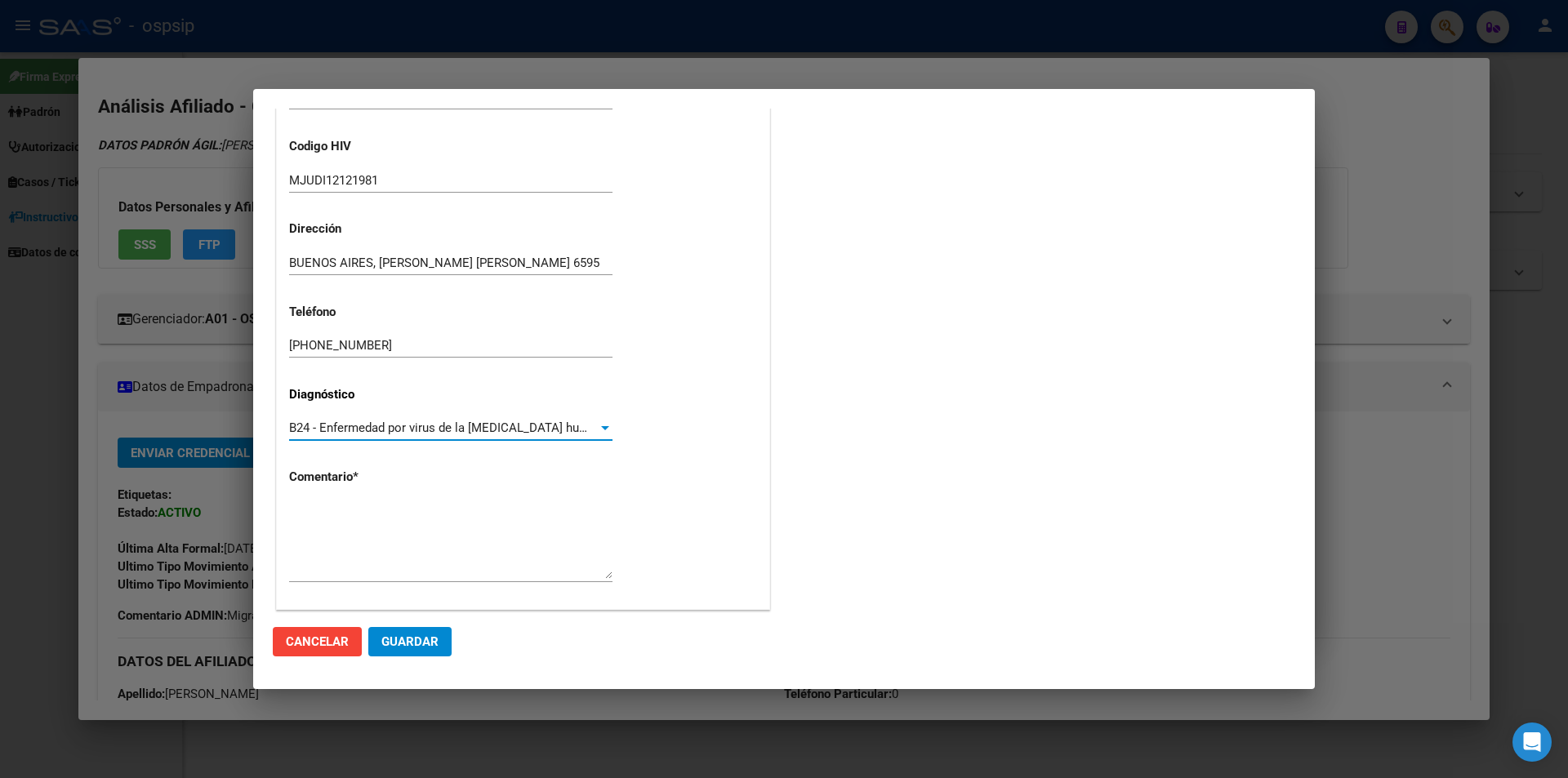
scroll to position [348, 0]
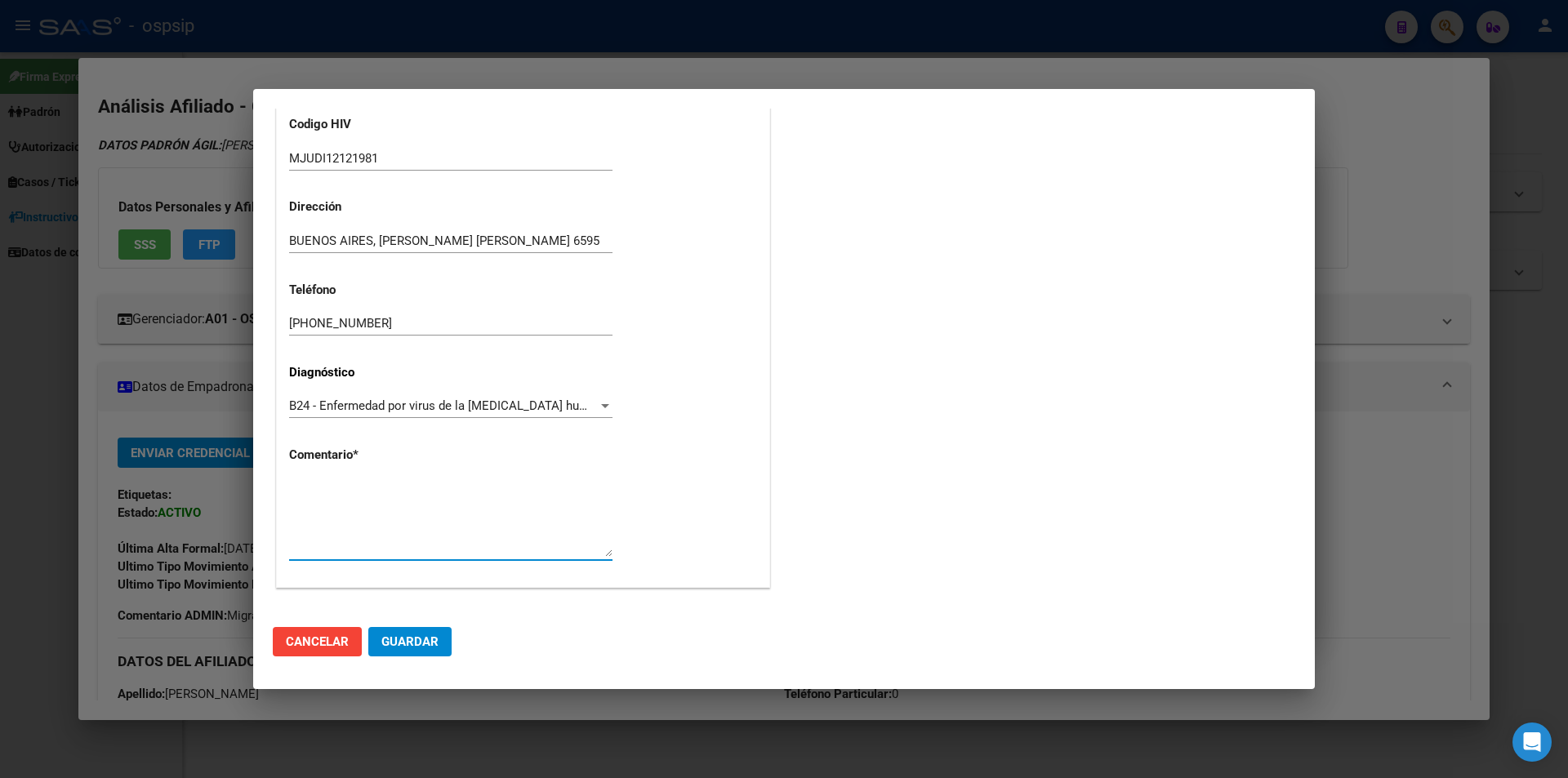
paste textarea "AFILIADO: MJUDI12121981 Médico Tratante: [PERSON_NAME] TELÉFONO: [PHONE_NUMBER]…"
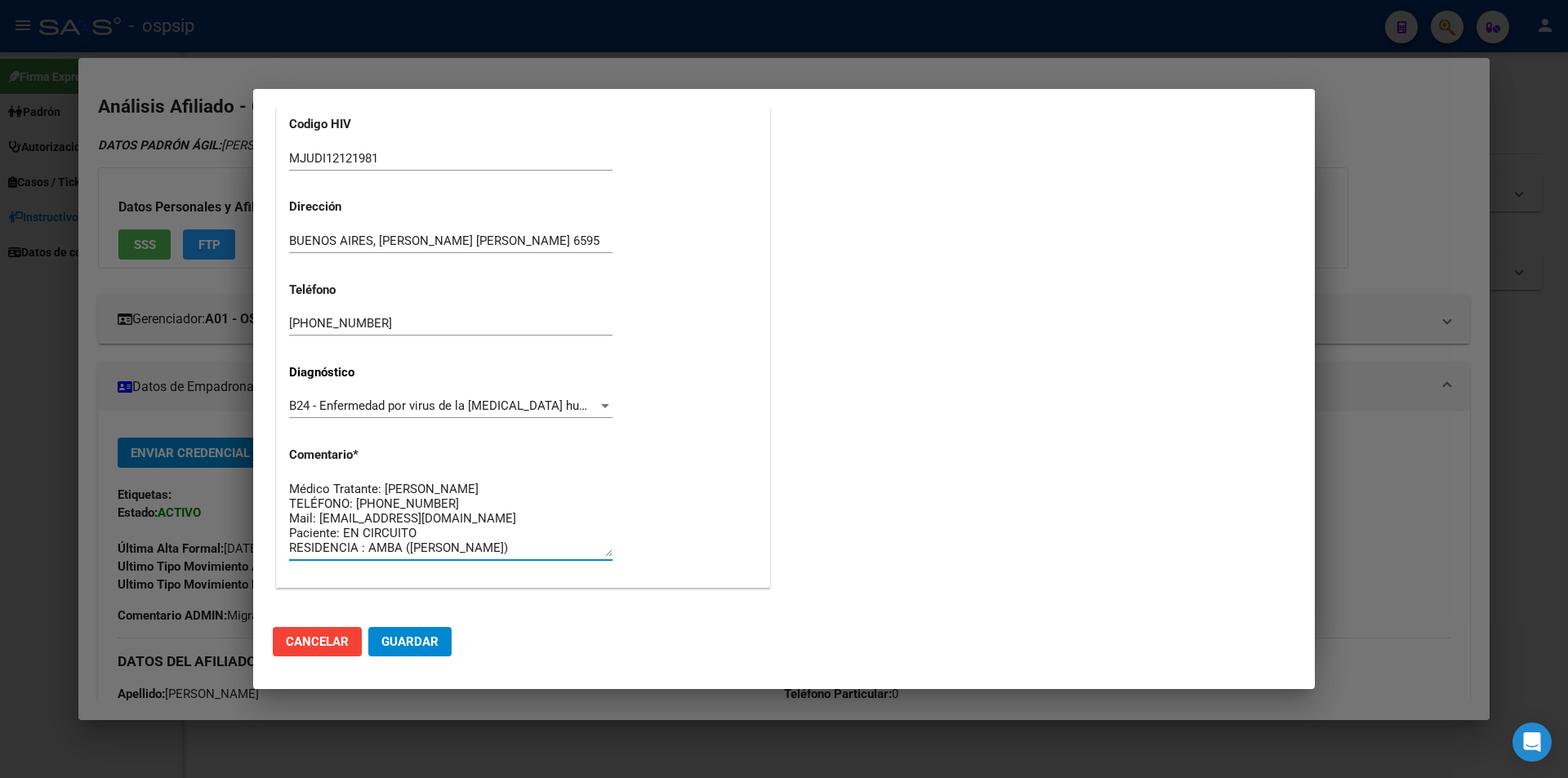
type textarea "AFILIADO: MJUDI12121981 Médico Tratante: [PERSON_NAME] TELÉFONO: [PHONE_NUMBER]…"
click at [425, 629] on button "Guardar" at bounding box center [409, 642] width 83 height 29
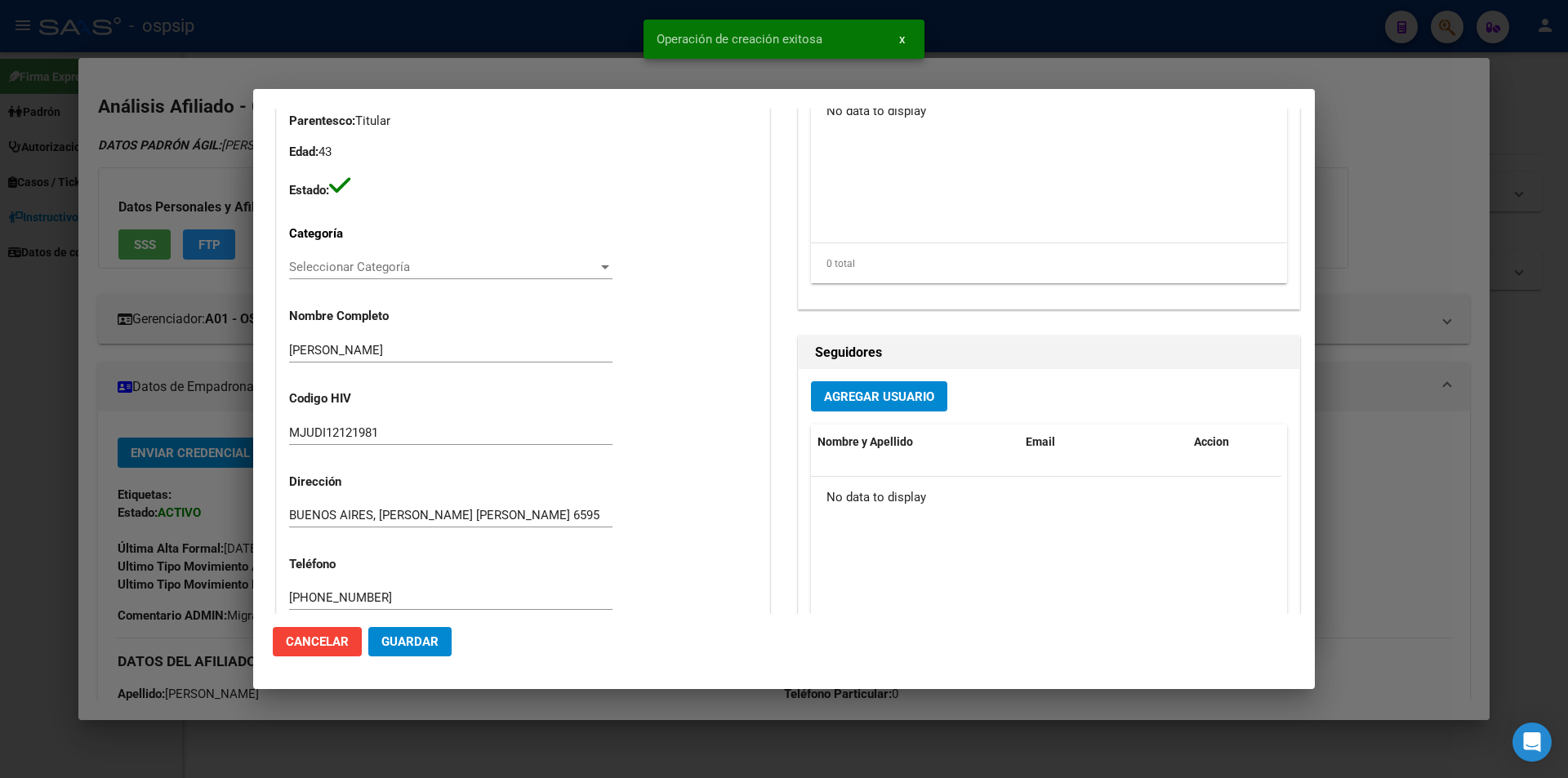
scroll to position [48, 0]
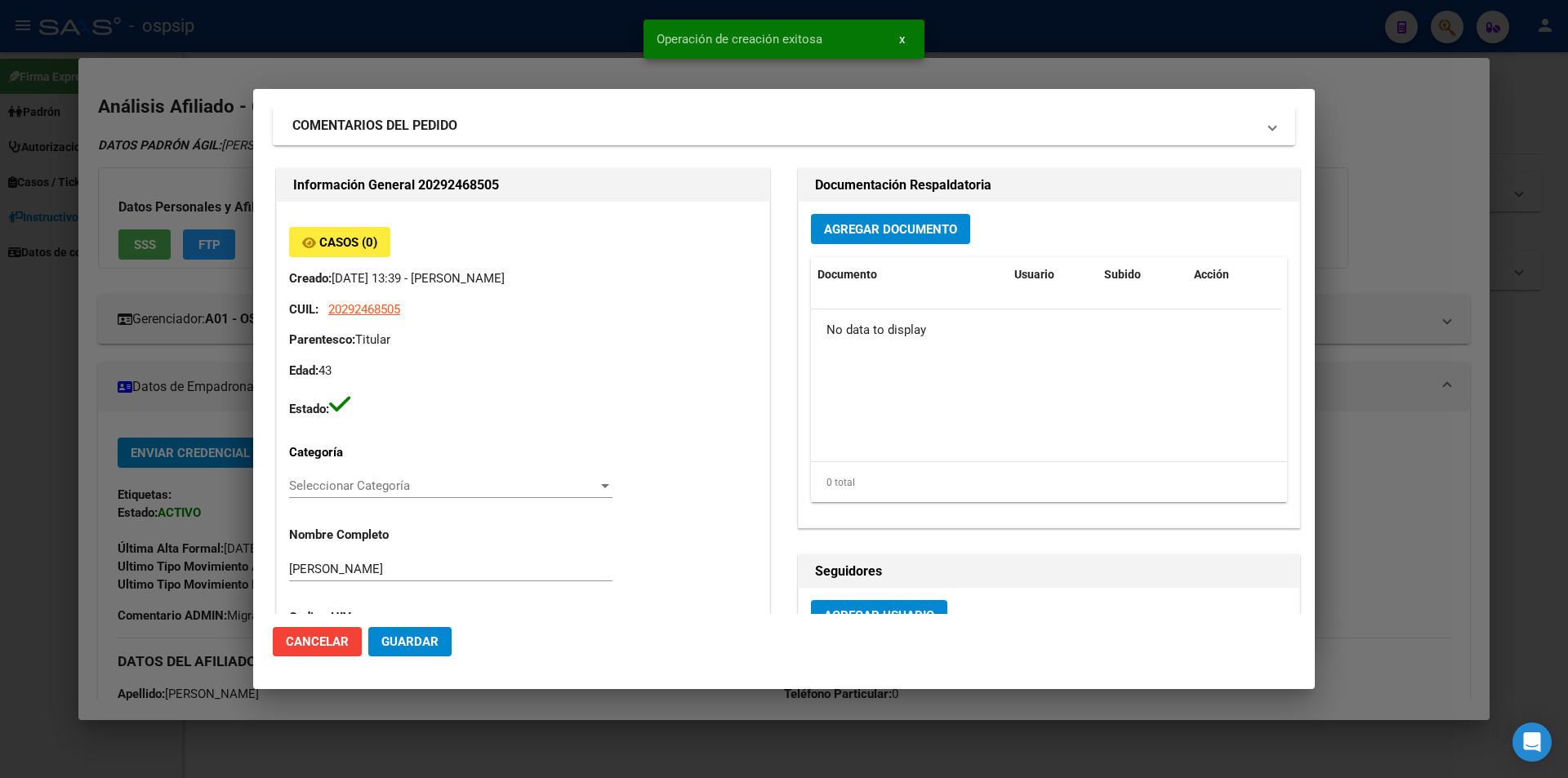
click at [871, 242] on button "Agregar Documento" at bounding box center [891, 229] width 159 height 30
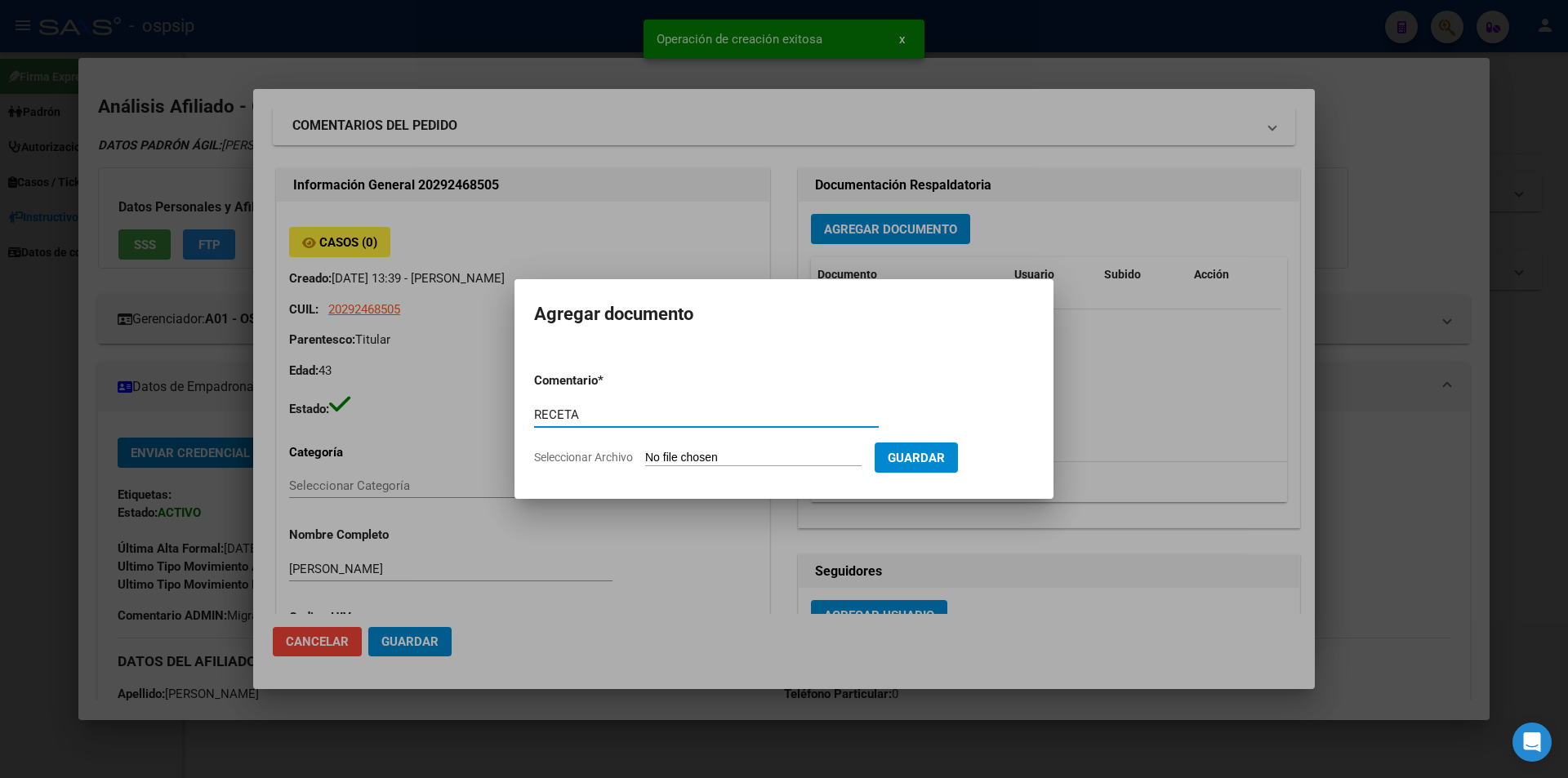
type input "RECETA"
click at [695, 466] on form "Comentario * RECETA Comentario Seleccionar Archivo Guardar" at bounding box center [783, 419] width 499 height 120
click at [695, 461] on input "Seleccionar Archivo" at bounding box center [754, 458] width 217 height 16
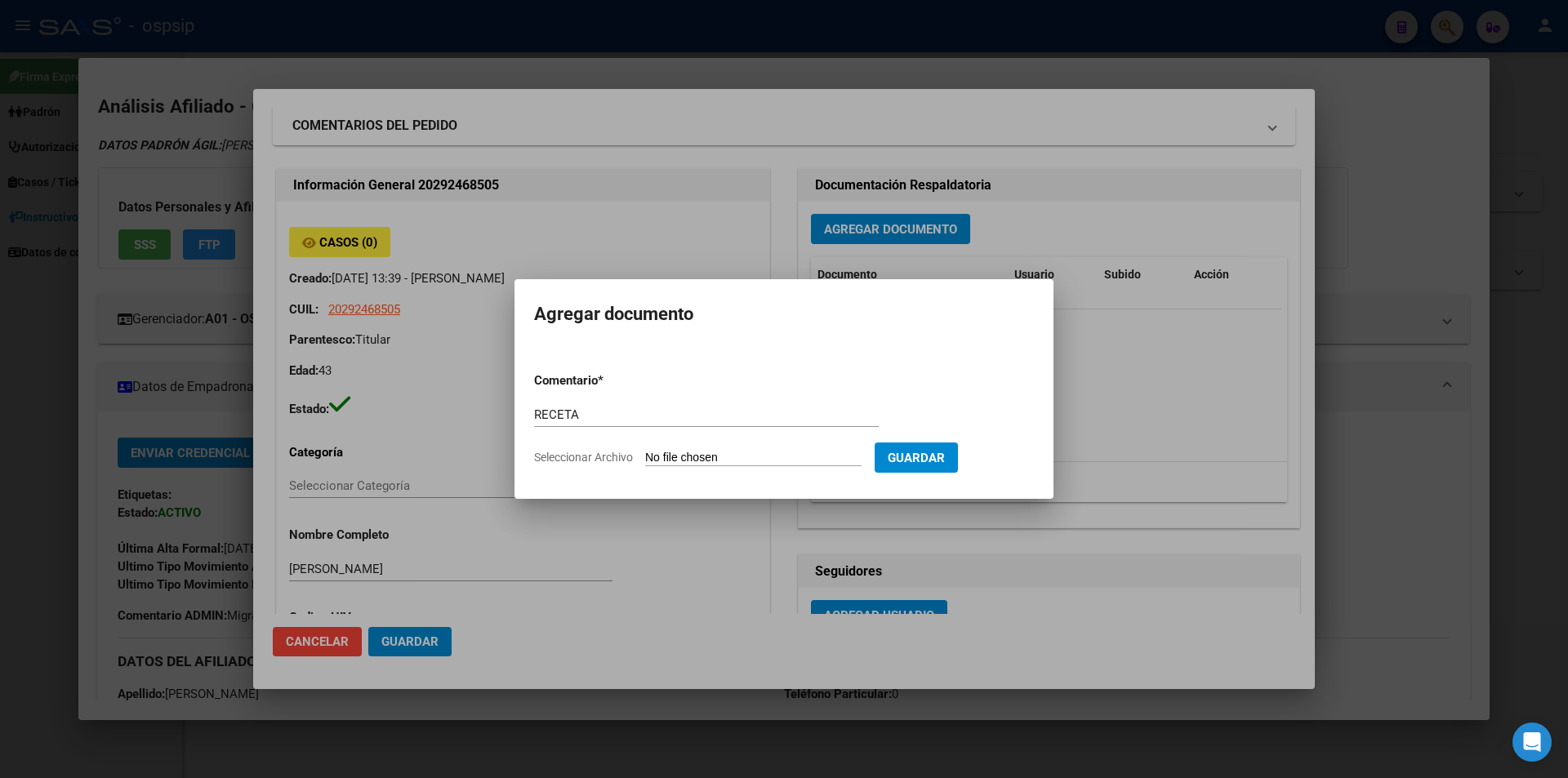
type input "C:\fakepath\Receta Medica [DATE].pdf"
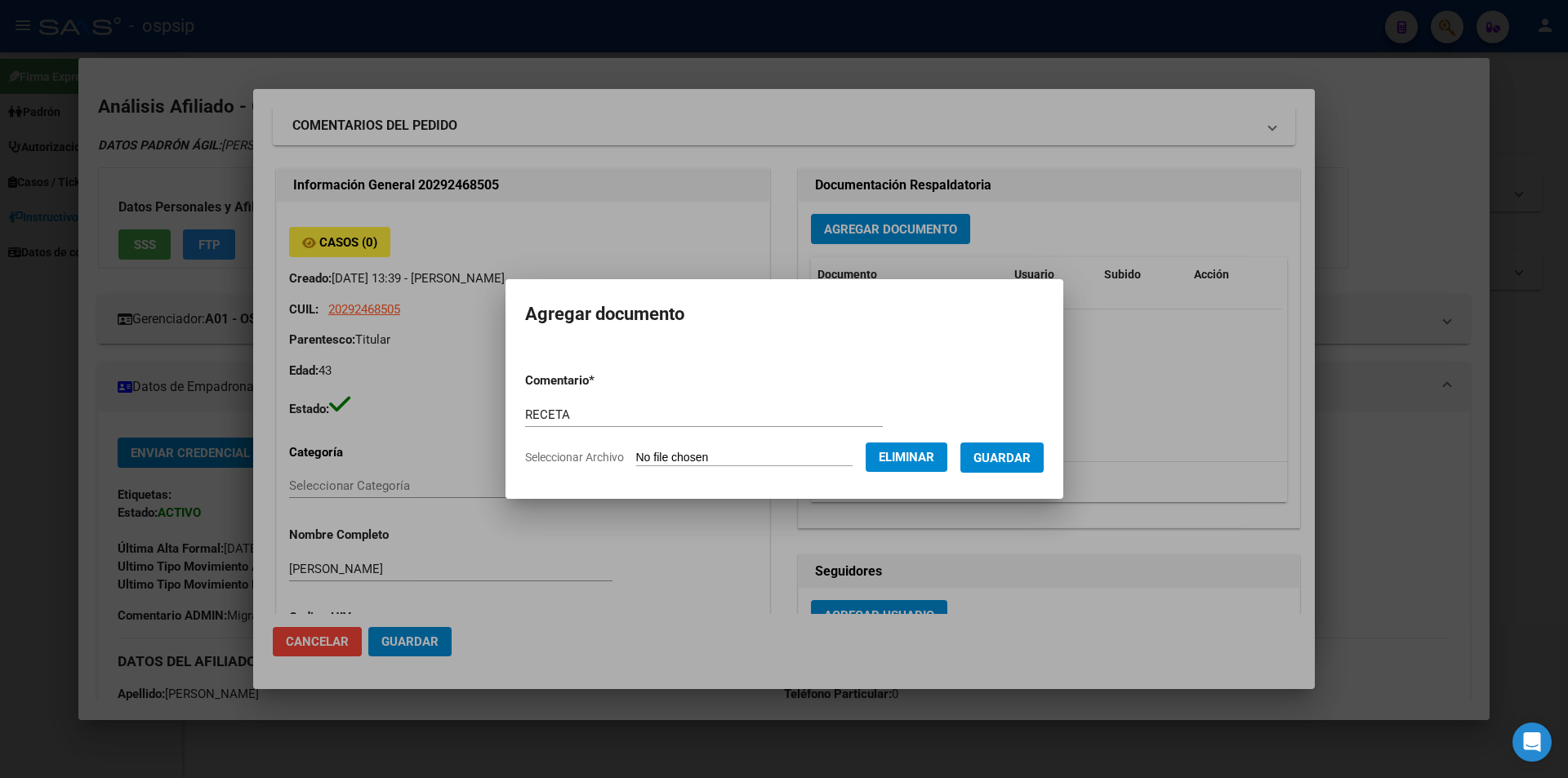
click at [1012, 448] on button "Guardar" at bounding box center [1002, 457] width 83 height 30
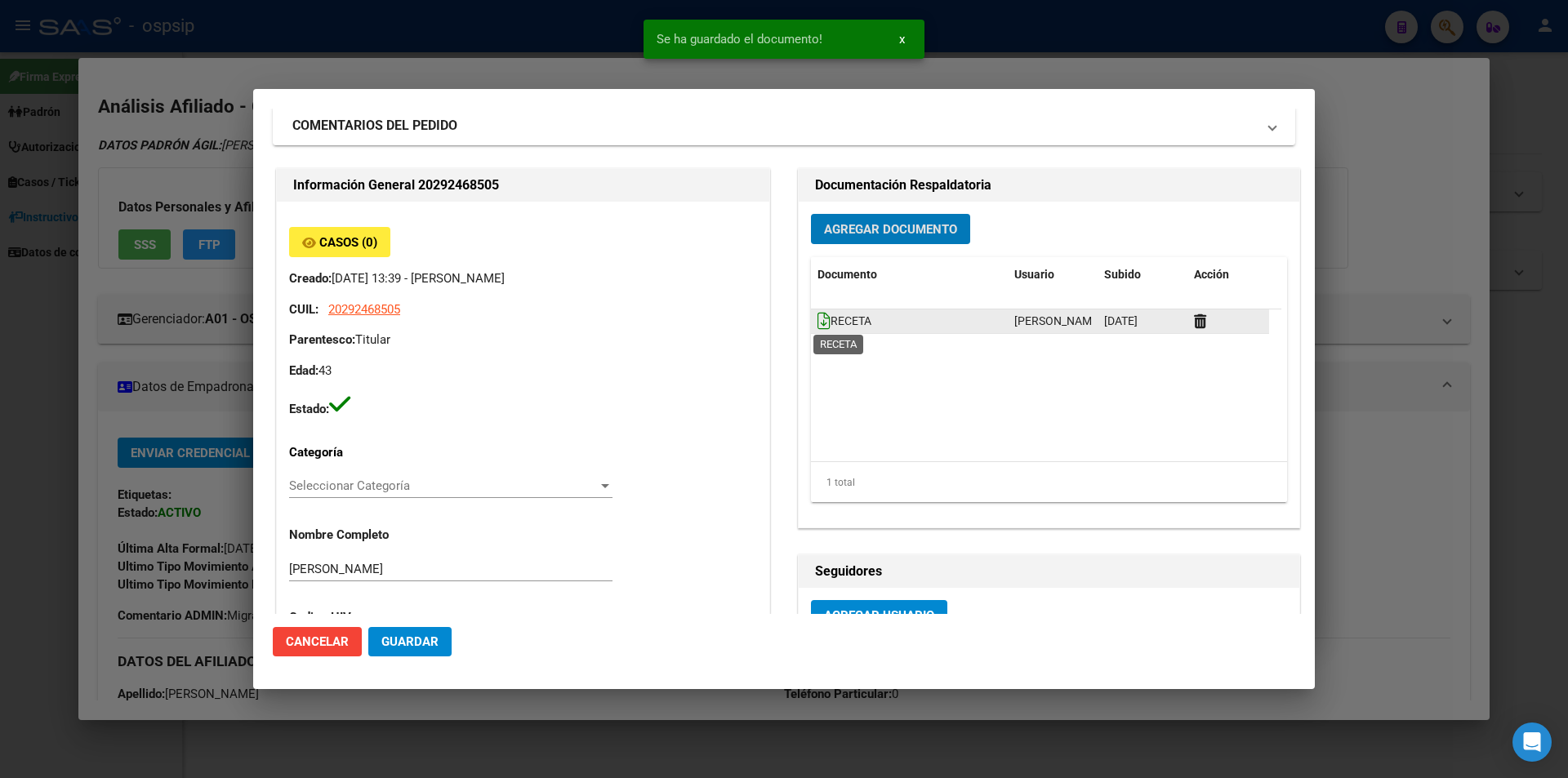
click at [817, 321] on icon at bounding box center [823, 321] width 13 height 18
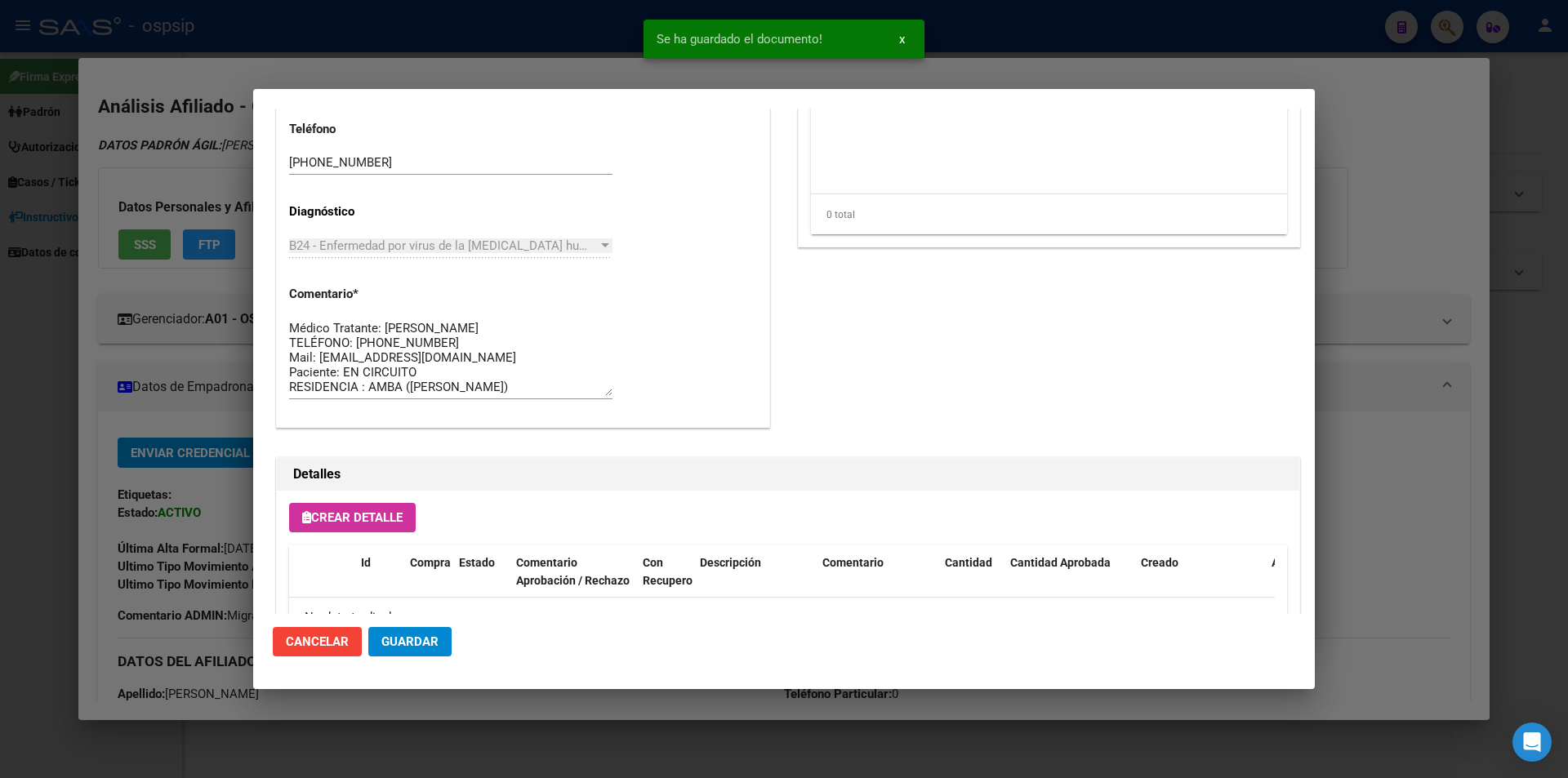
scroll to position [931, 0]
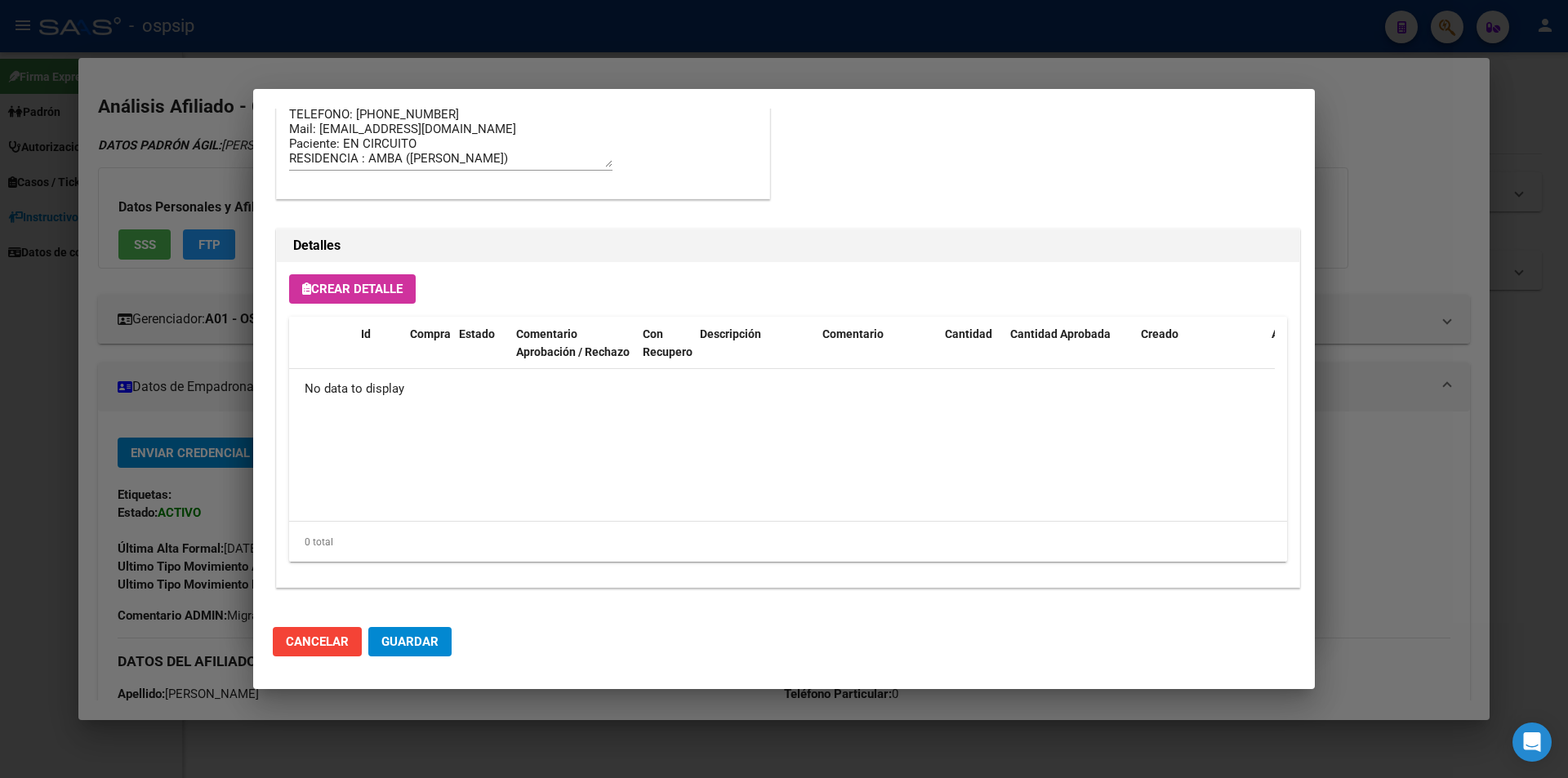
click at [317, 299] on button "Crear Detalle" at bounding box center [352, 289] width 127 height 29
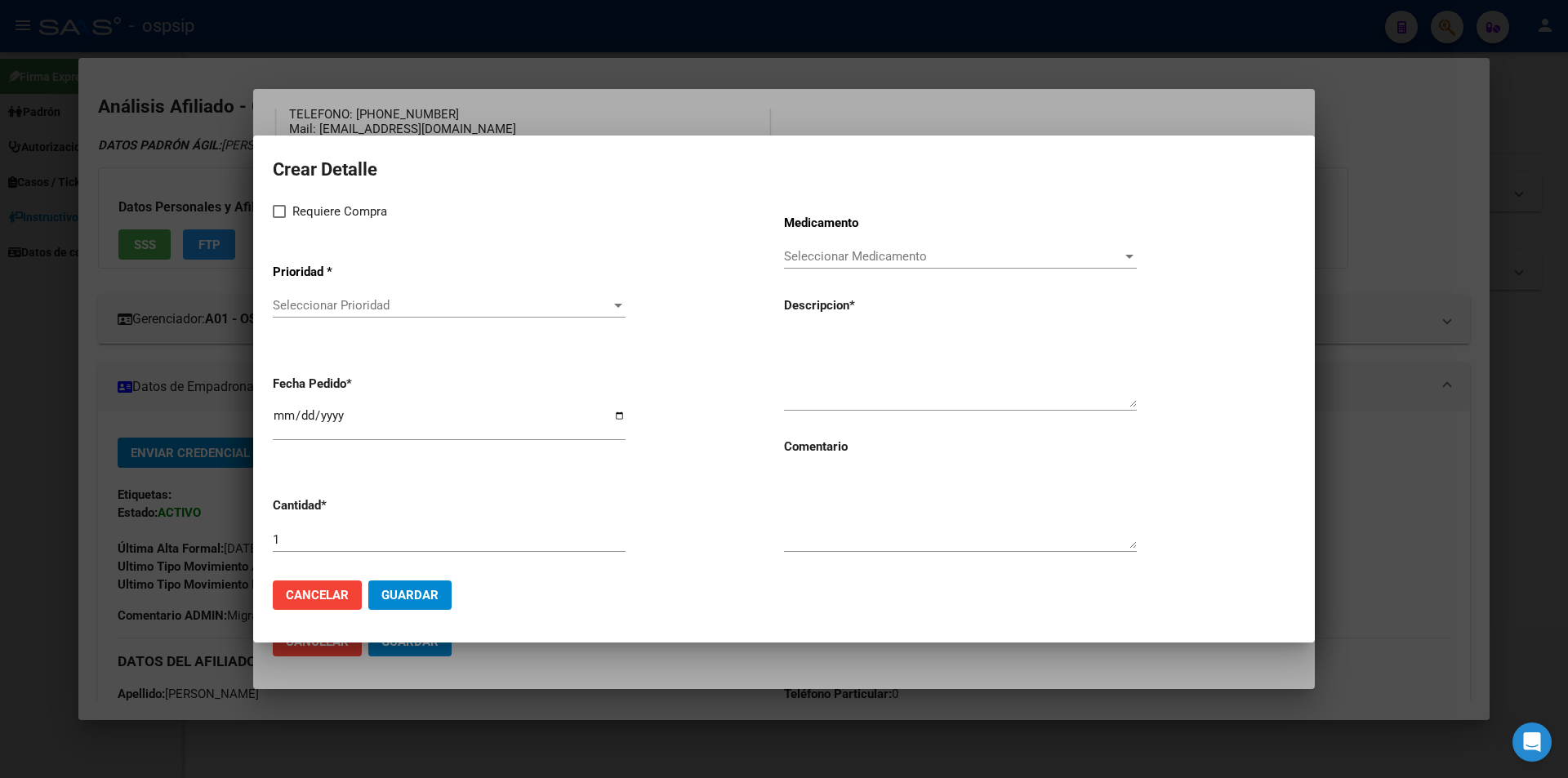
drag, startPoint x: 781, startPoint y: 336, endPoint x: 758, endPoint y: 404, distance: 71.8
click at [758, 404] on app-form-text-field "[PERSON_NAME] * [DATE]" at bounding box center [528, 409] width 511 height 93
paste textarea "[MEDICAL_DATA] disoproxil+[MEDICAL_DATA] 300mg/300mg comp.rec.x 30 (TFD/3TC)"
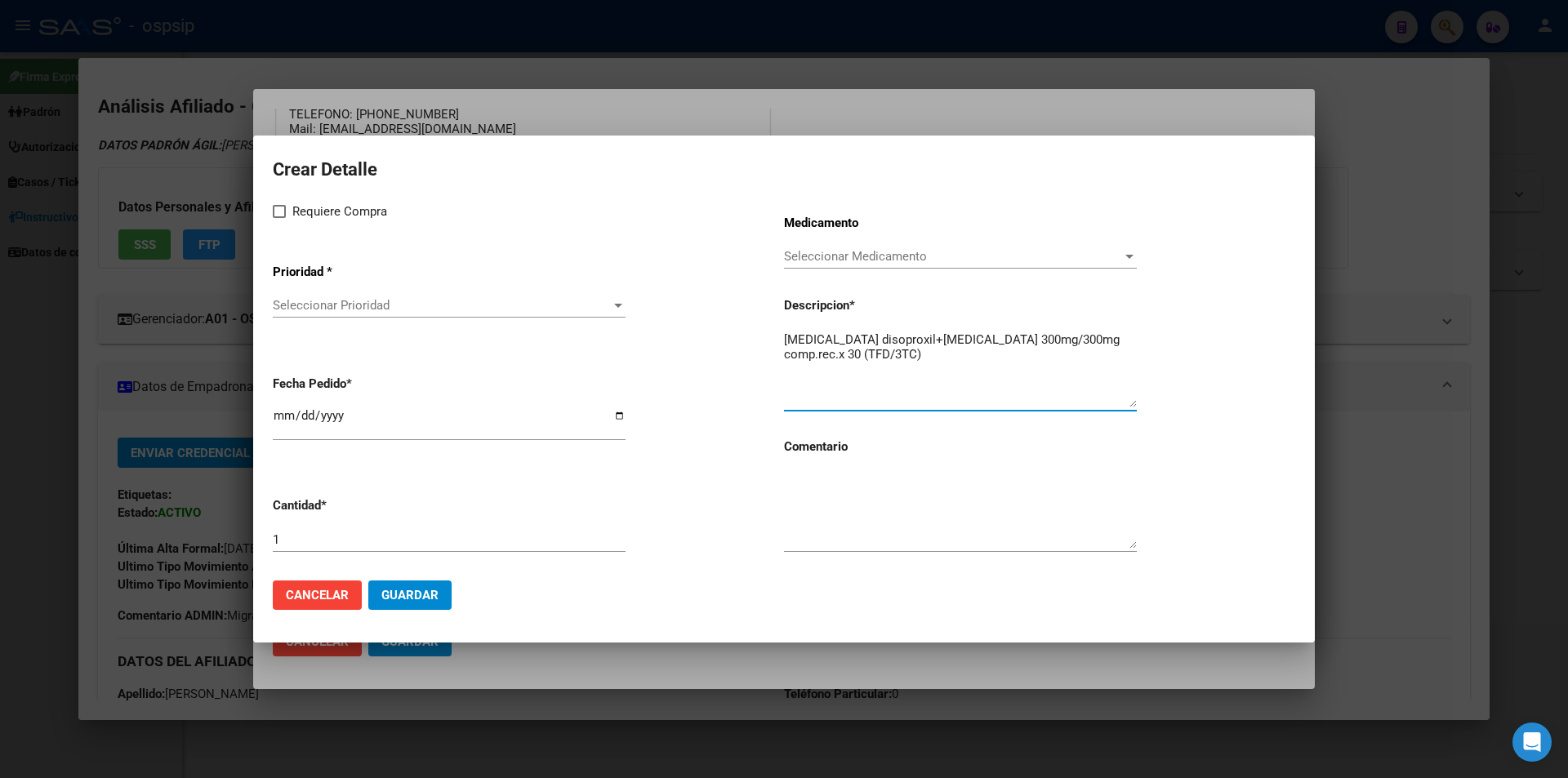
type textarea "[MEDICAL_DATA] disoproxil+[MEDICAL_DATA] 300mg/300mg comp.rec.x 30 (TFD/3TC)"
click at [845, 514] on textarea at bounding box center [961, 510] width 353 height 77
type textarea "MISMO TTO"
click at [274, 215] on span at bounding box center [279, 211] width 13 height 13
click at [279, 218] on input "Requiere Compra" at bounding box center [279, 218] width 1 height 1
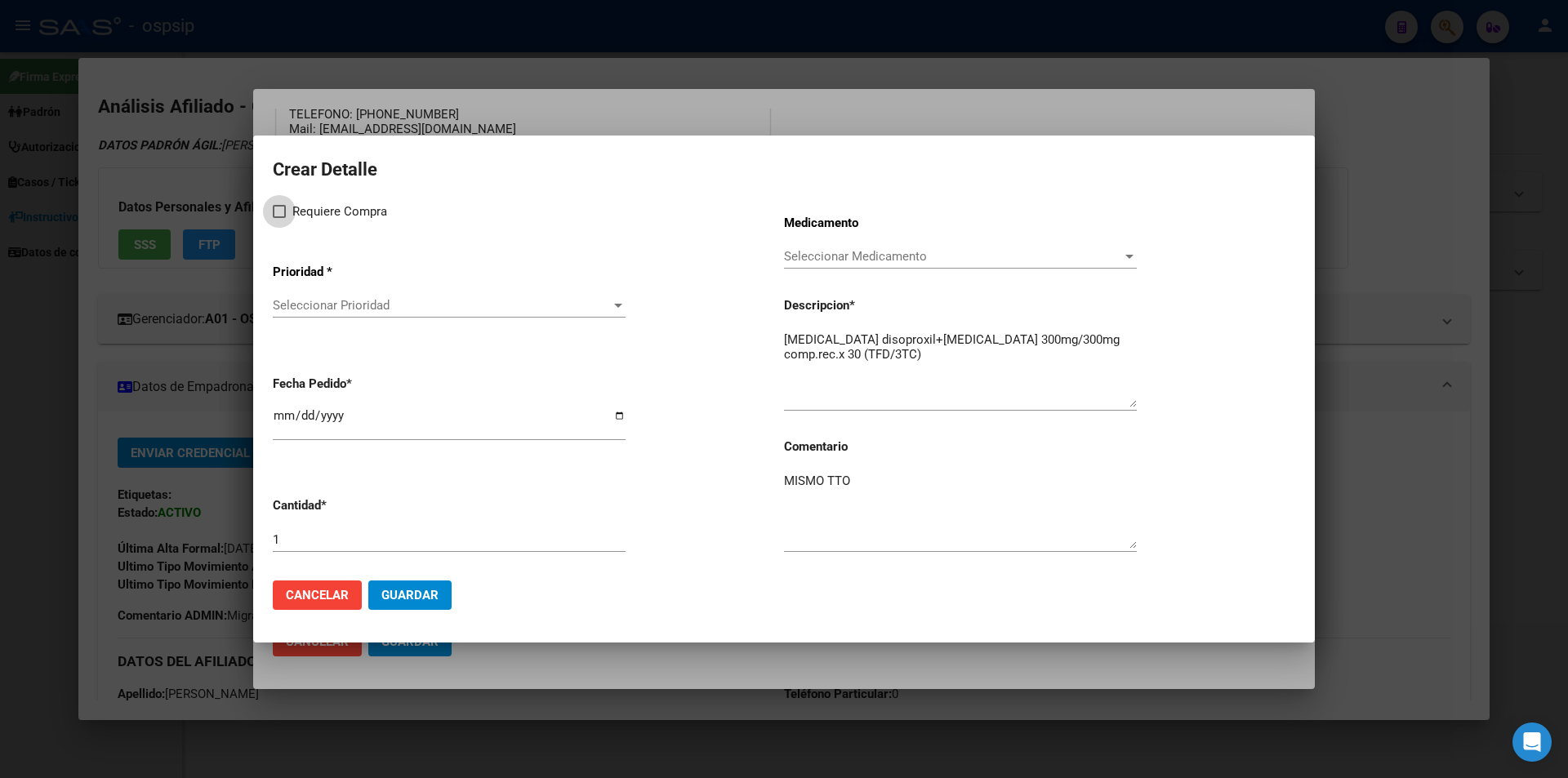
checkbox input "true"
click at [311, 291] on app-drop-down-list "Prioridad * Seleccionar Prioridad Seleccionar Prioridad" at bounding box center [528, 292] width 511 height 82
click at [316, 294] on div "Seleccionar Prioridad Seleccionar Prioridad" at bounding box center [449, 305] width 353 height 25
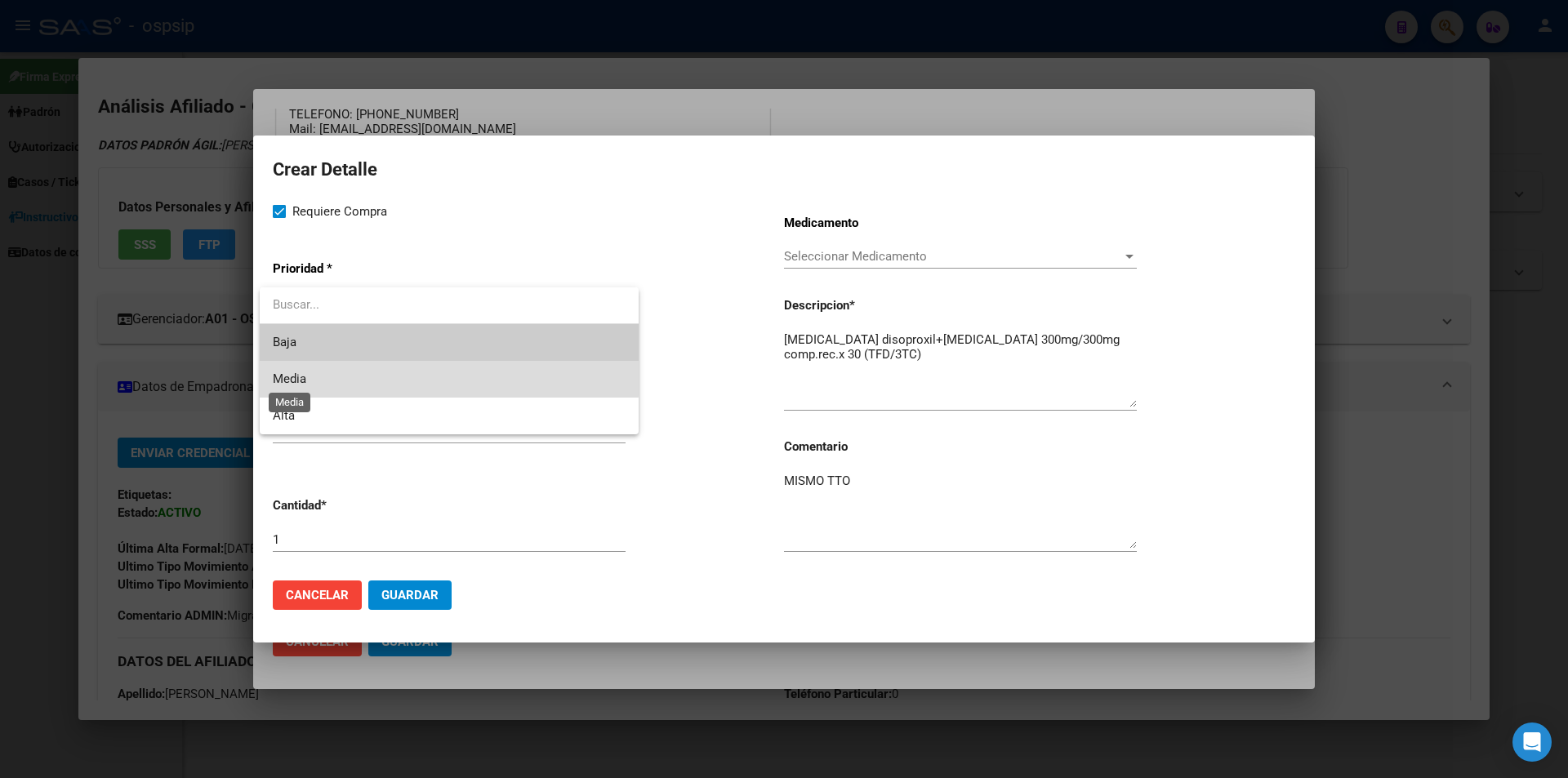
click at [304, 373] on span "Media" at bounding box center [289, 379] width 33 height 15
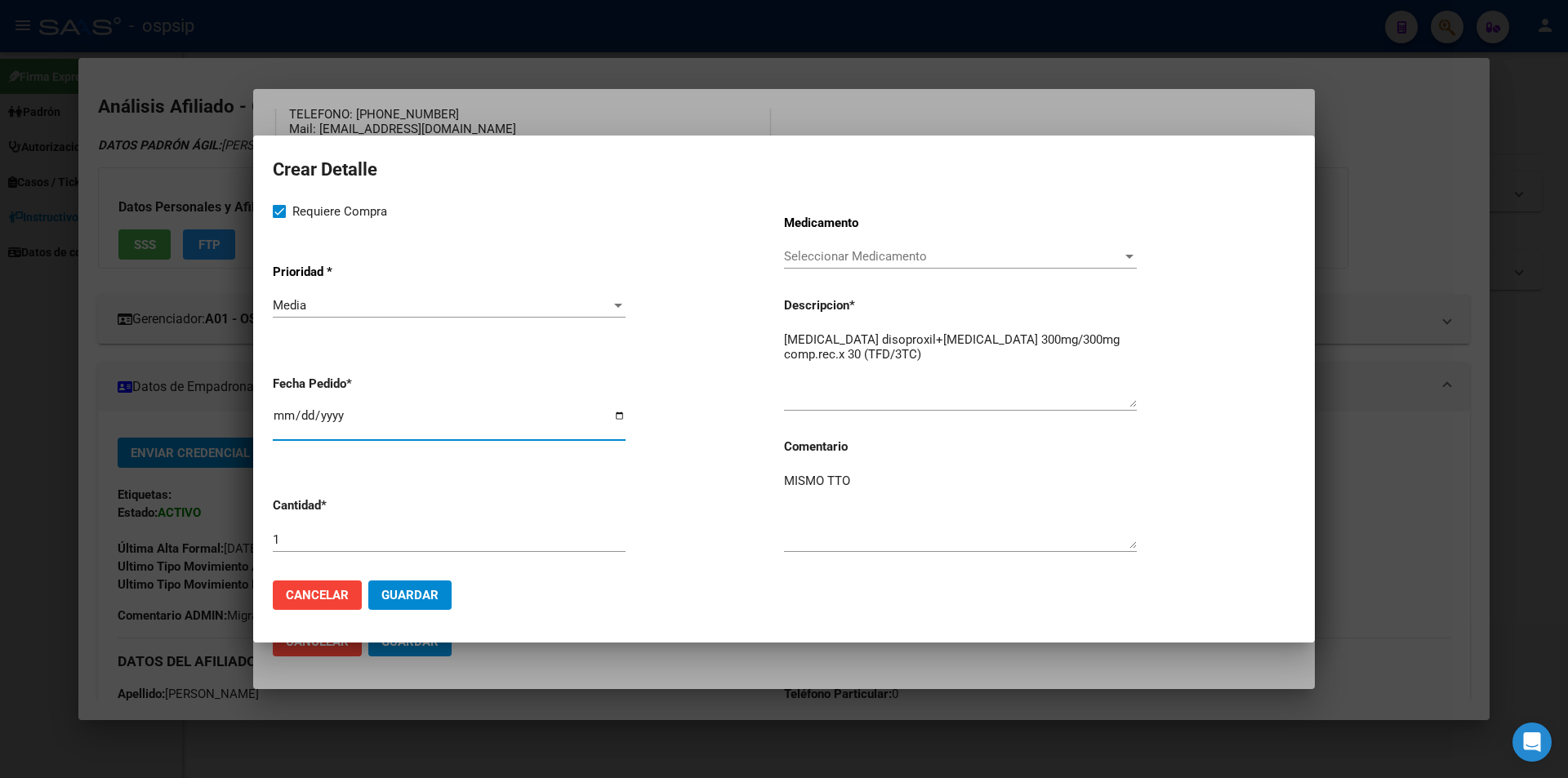
click at [287, 429] on input "[DATE]" at bounding box center [449, 422] width 353 height 26
type input "[DATE]"
click at [390, 601] on span "Guardar" at bounding box center [410, 595] width 57 height 15
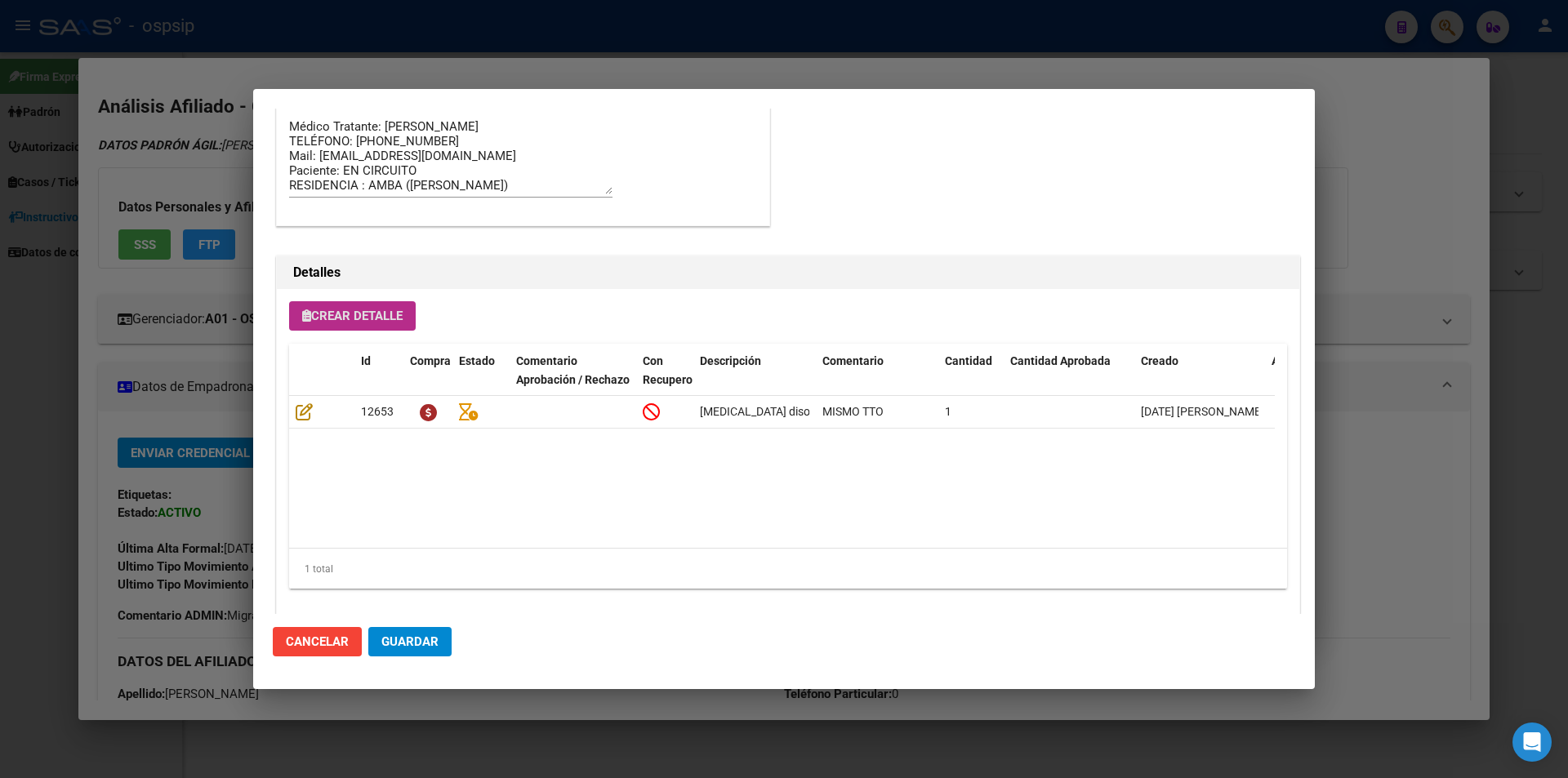
scroll to position [961, 0]
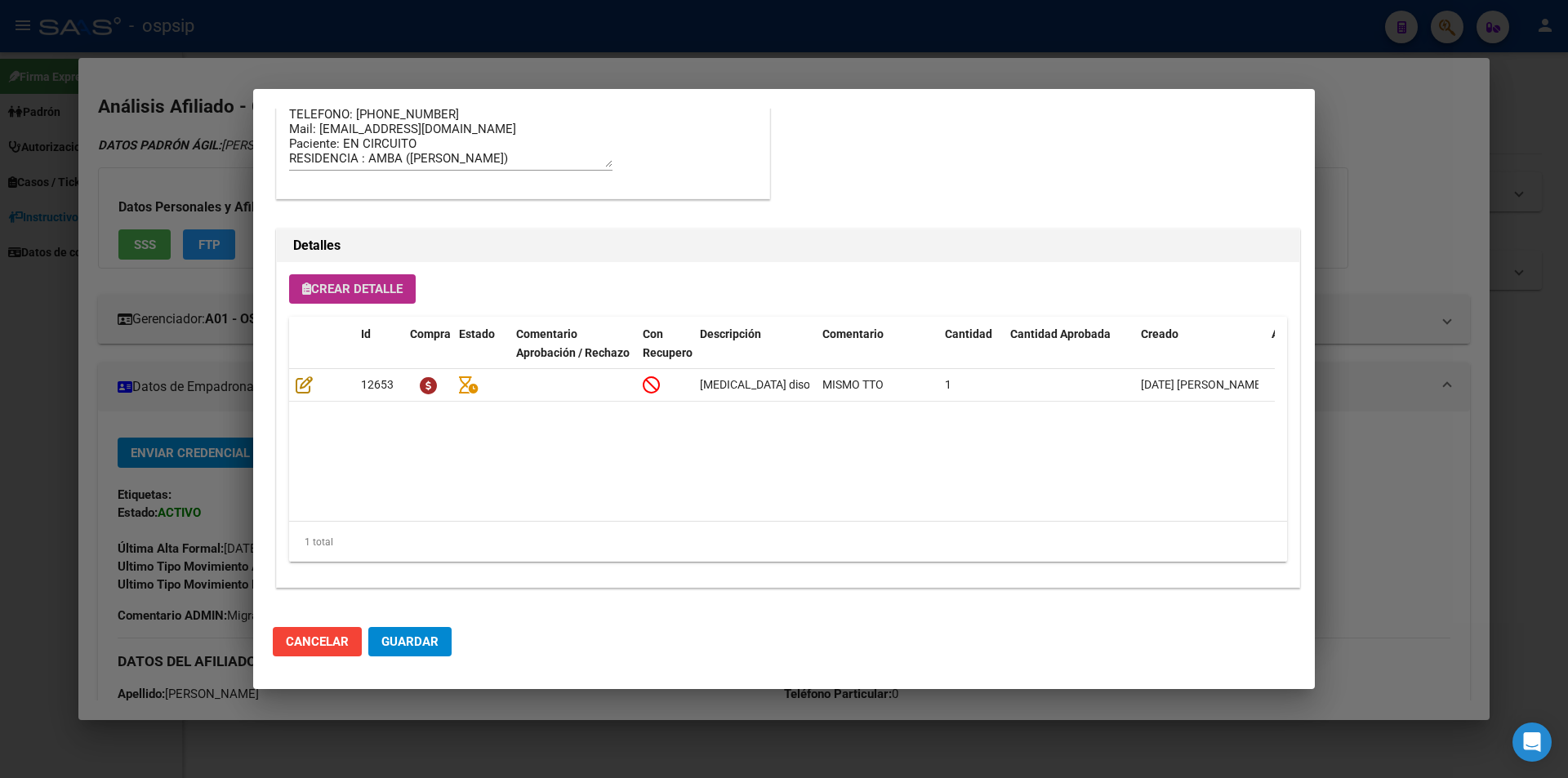
drag, startPoint x: 322, startPoint y: 266, endPoint x: 343, endPoint y: 289, distance: 31.1
click at [328, 277] on div "Crear Detalle Id Compra Estado Comentario Aprobación / Rechazo Con Recupero Des…" at bounding box center [788, 424] width 1022 height 325
click at [343, 289] on span "Crear Detalle" at bounding box center [352, 288] width 100 height 15
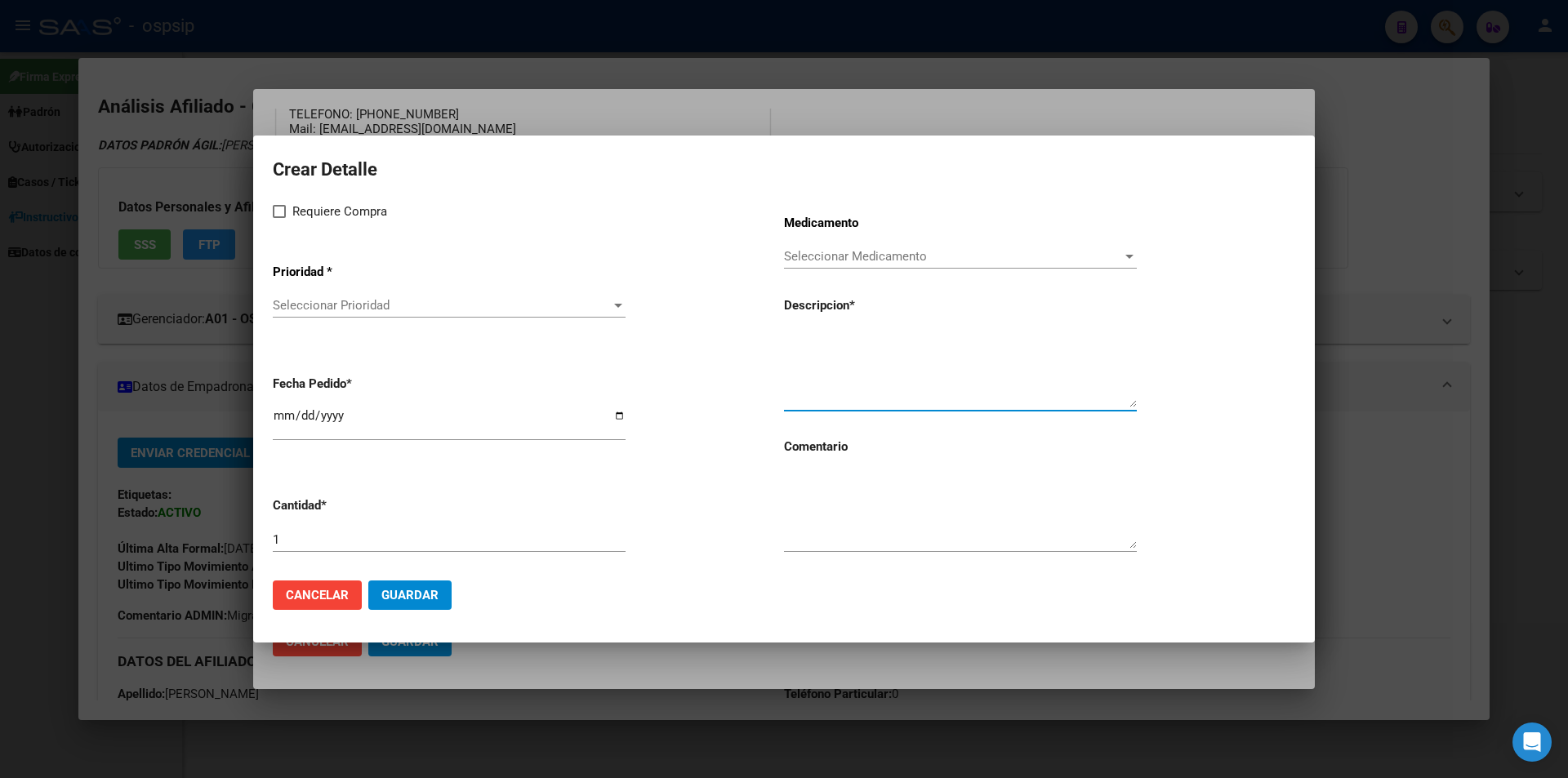
paste textarea "[MEDICAL_DATA]+[MEDICAL_DATA] 800mg/100mg comp.rec.x 30 (DRV/RTV)"
type textarea "[MEDICAL_DATA]+[MEDICAL_DATA] 800mg/100mg comp.rec.x 30 (DRV/RTV)"
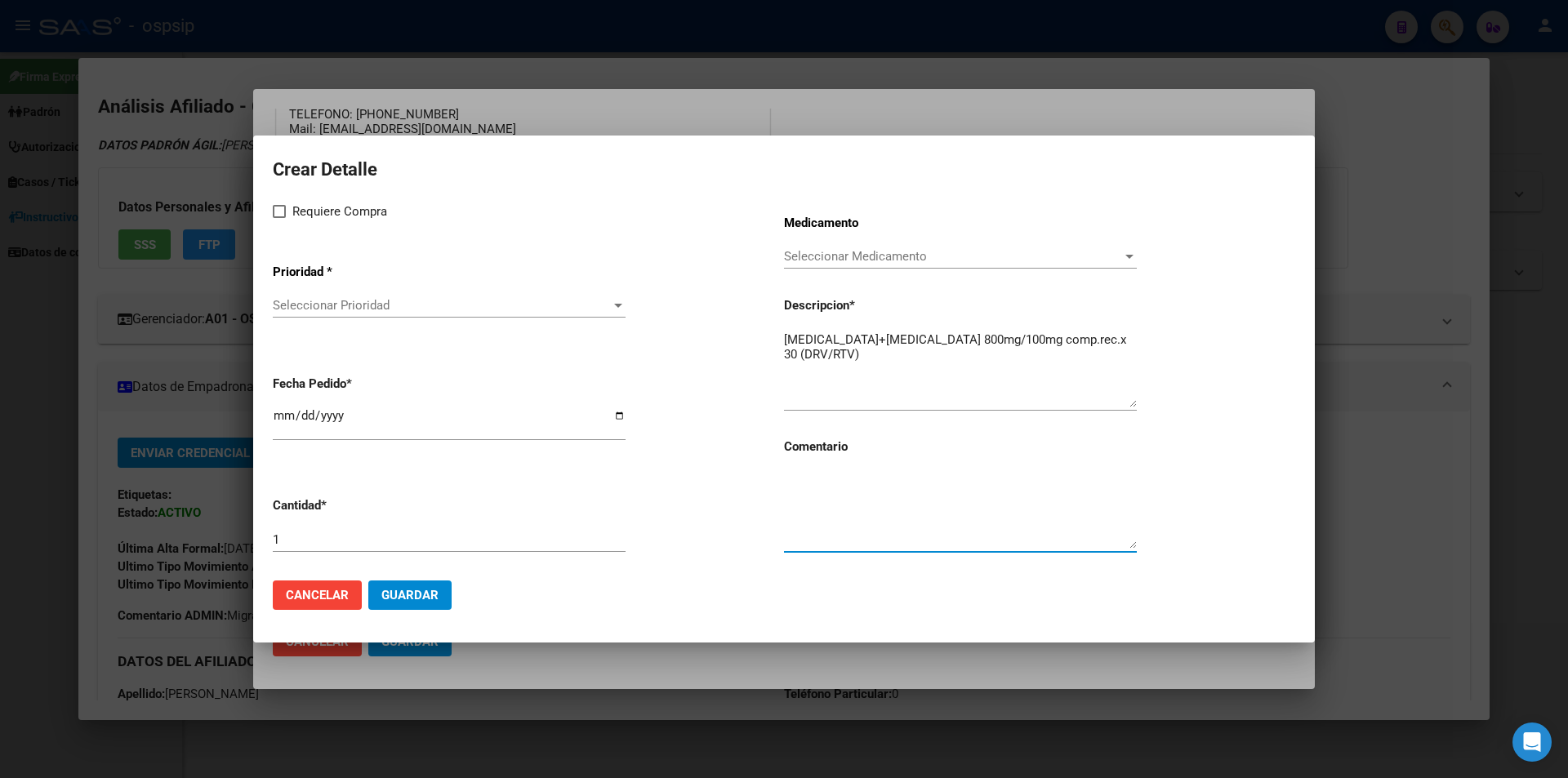
click at [841, 518] on textarea at bounding box center [961, 510] width 353 height 77
type textarea "S"
type textarea "MISMO TTO"
click at [279, 219] on label "Requiere Compra" at bounding box center [330, 212] width 115 height 20
click at [279, 219] on input "Requiere Compra" at bounding box center [279, 218] width 1 height 1
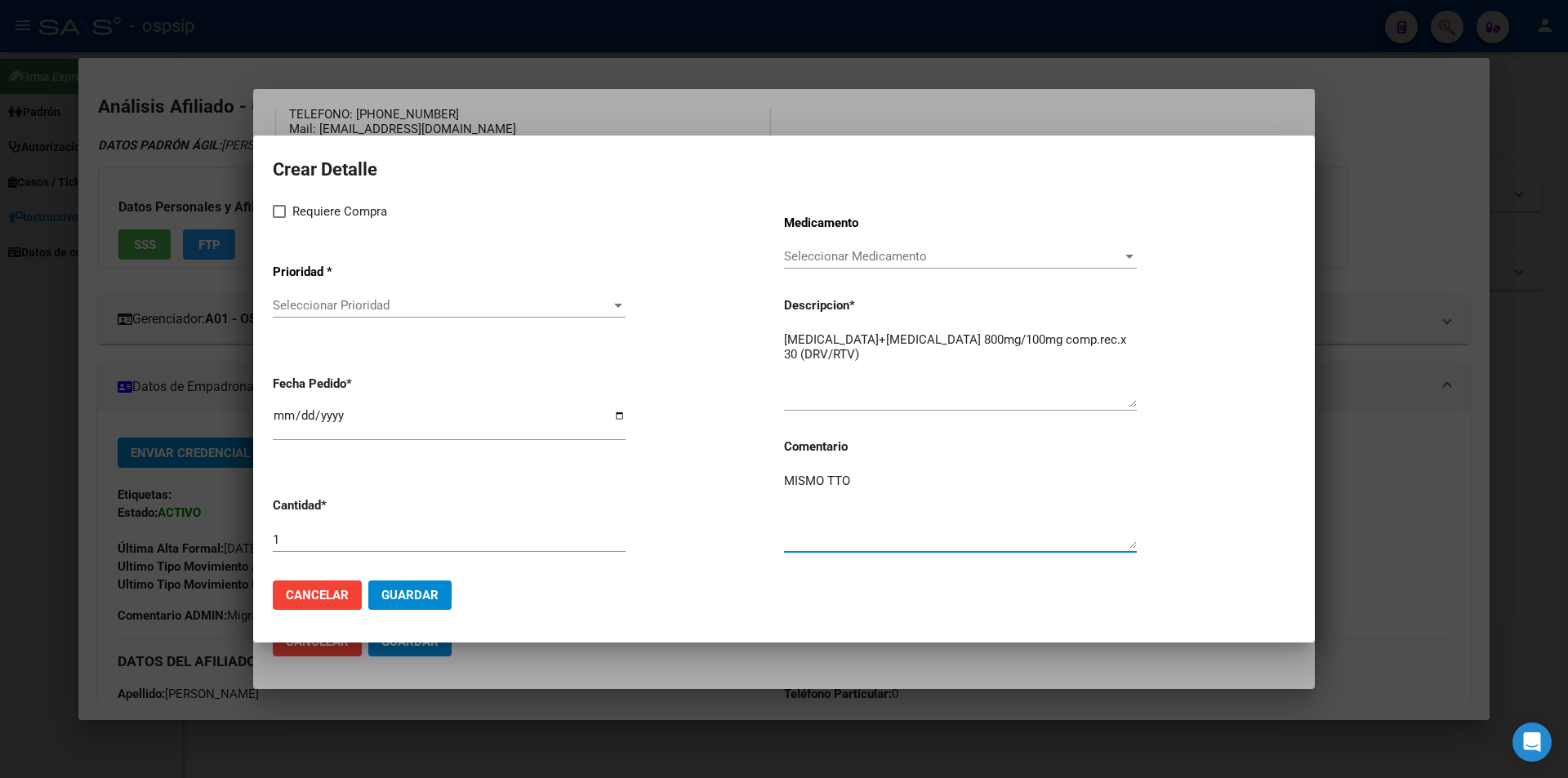
checkbox input "true"
click at [306, 291] on app-drop-down-list "Prioridad * Seleccionar Prioridad Seleccionar Prioridad" at bounding box center [528, 292] width 511 height 82
click at [295, 312] on span "Seleccionar Prioridad" at bounding box center [442, 305] width 339 height 15
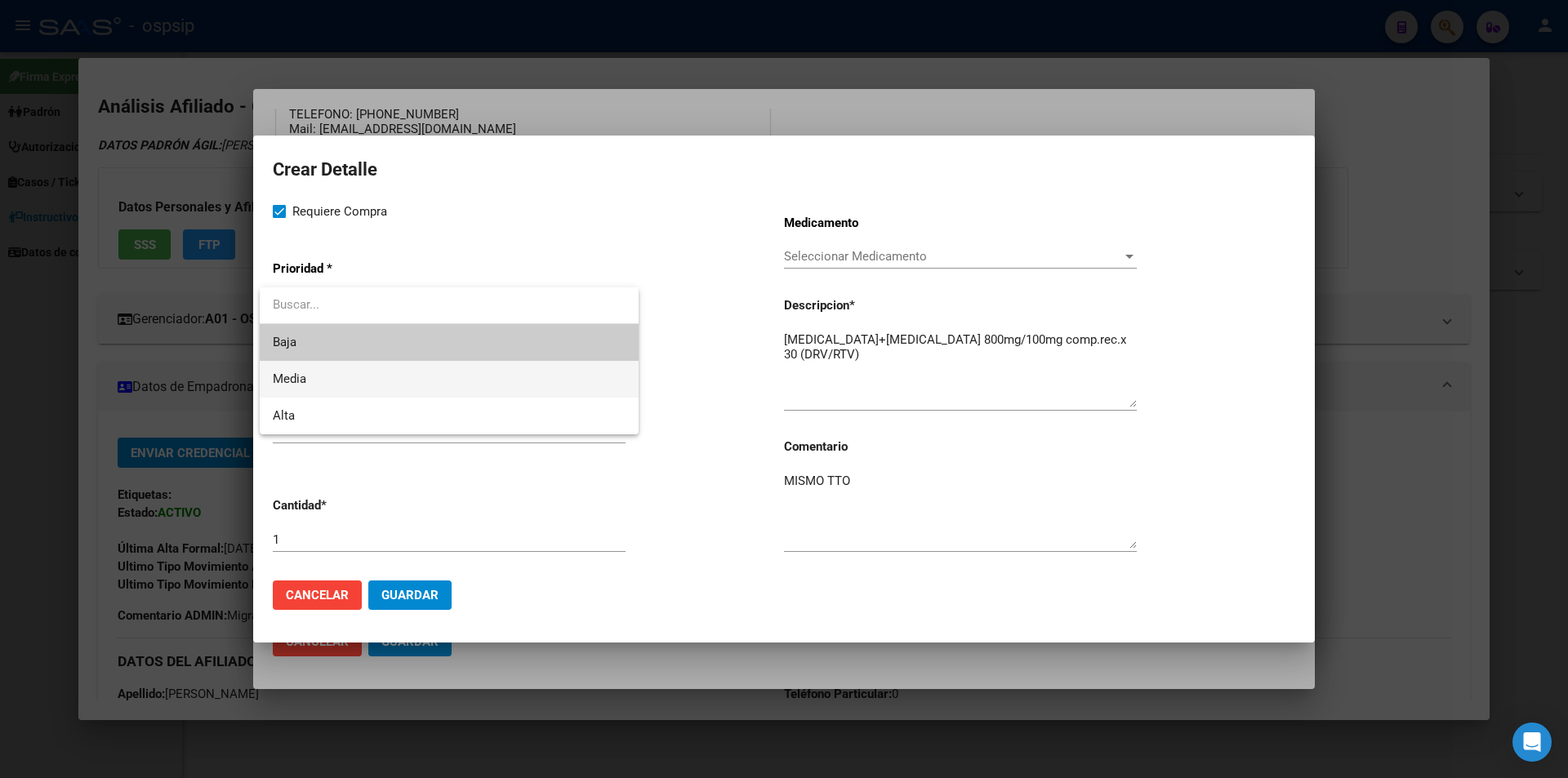
click at [325, 383] on span "Media" at bounding box center [449, 379] width 353 height 36
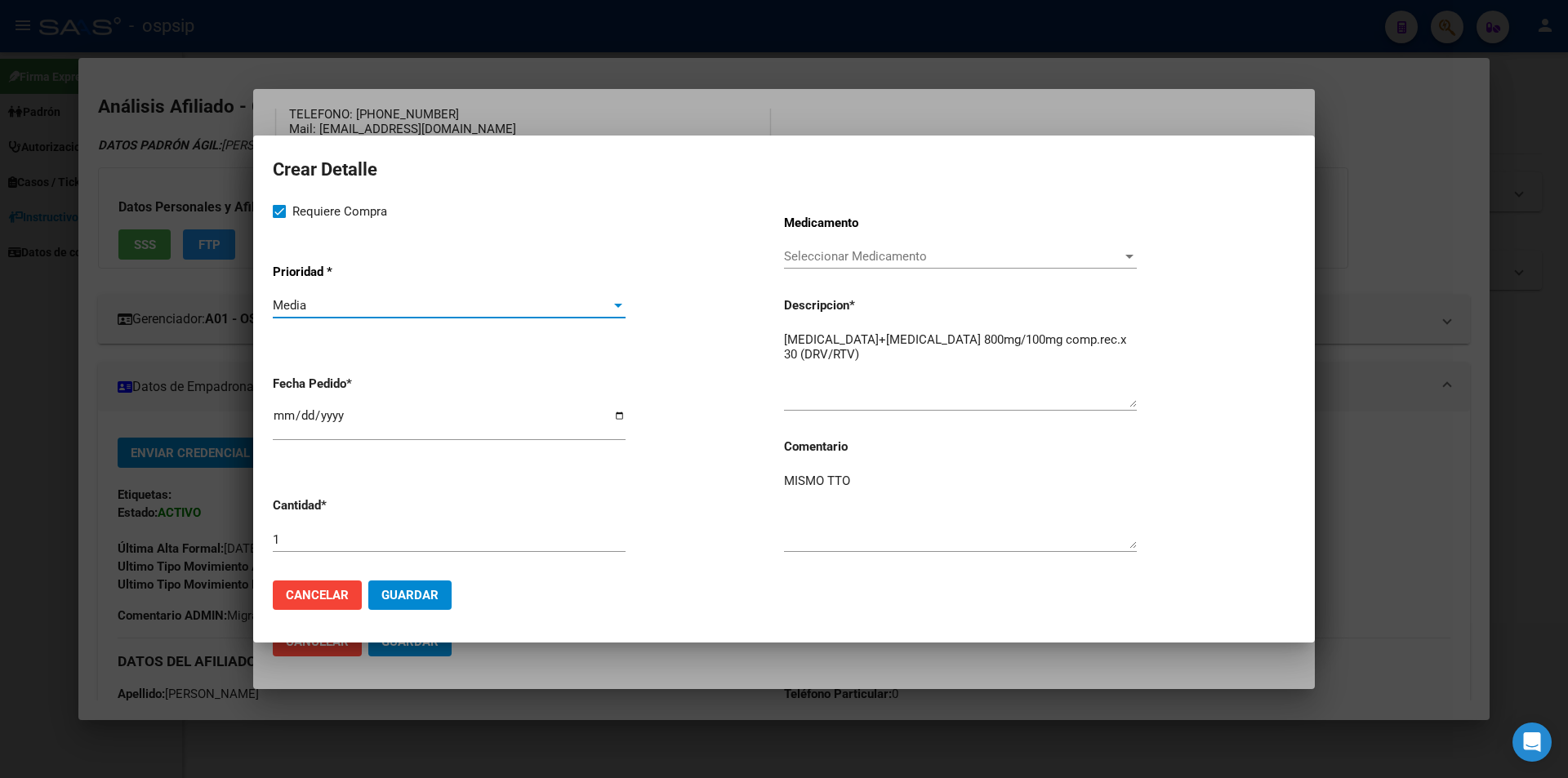
click at [265, 407] on mat-dialog-content "Crear Detalle Requiere Compra Prioridad * Media Seleccionar Prioridad Fecha Ped…" at bounding box center [784, 361] width 1062 height 412
click at [276, 412] on input "[DATE]" at bounding box center [449, 422] width 353 height 26
type input "[DATE]"
click at [391, 594] on span "Guardar" at bounding box center [410, 595] width 57 height 15
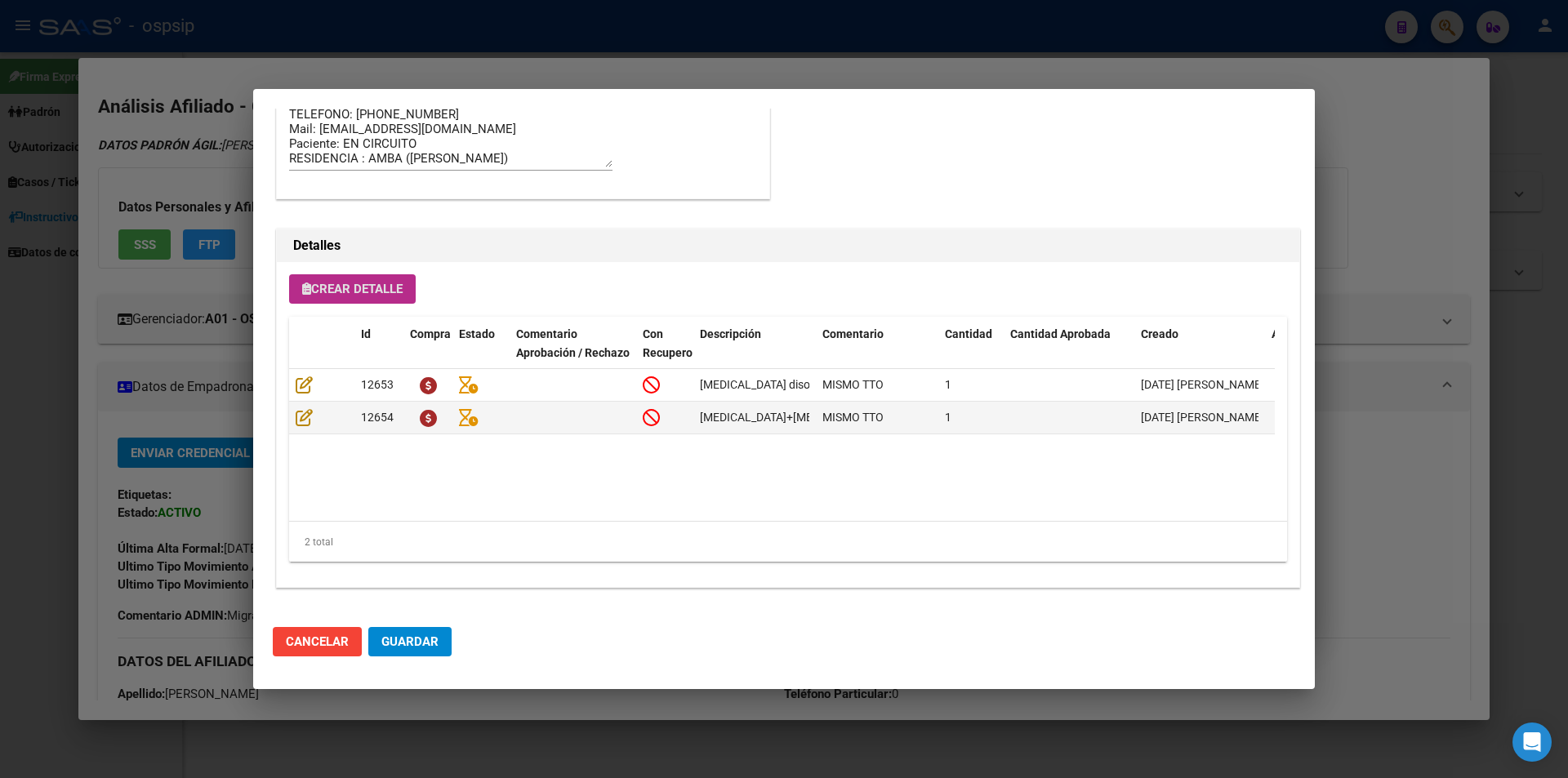
click at [422, 646] on span "Guardar" at bounding box center [410, 642] width 57 height 15
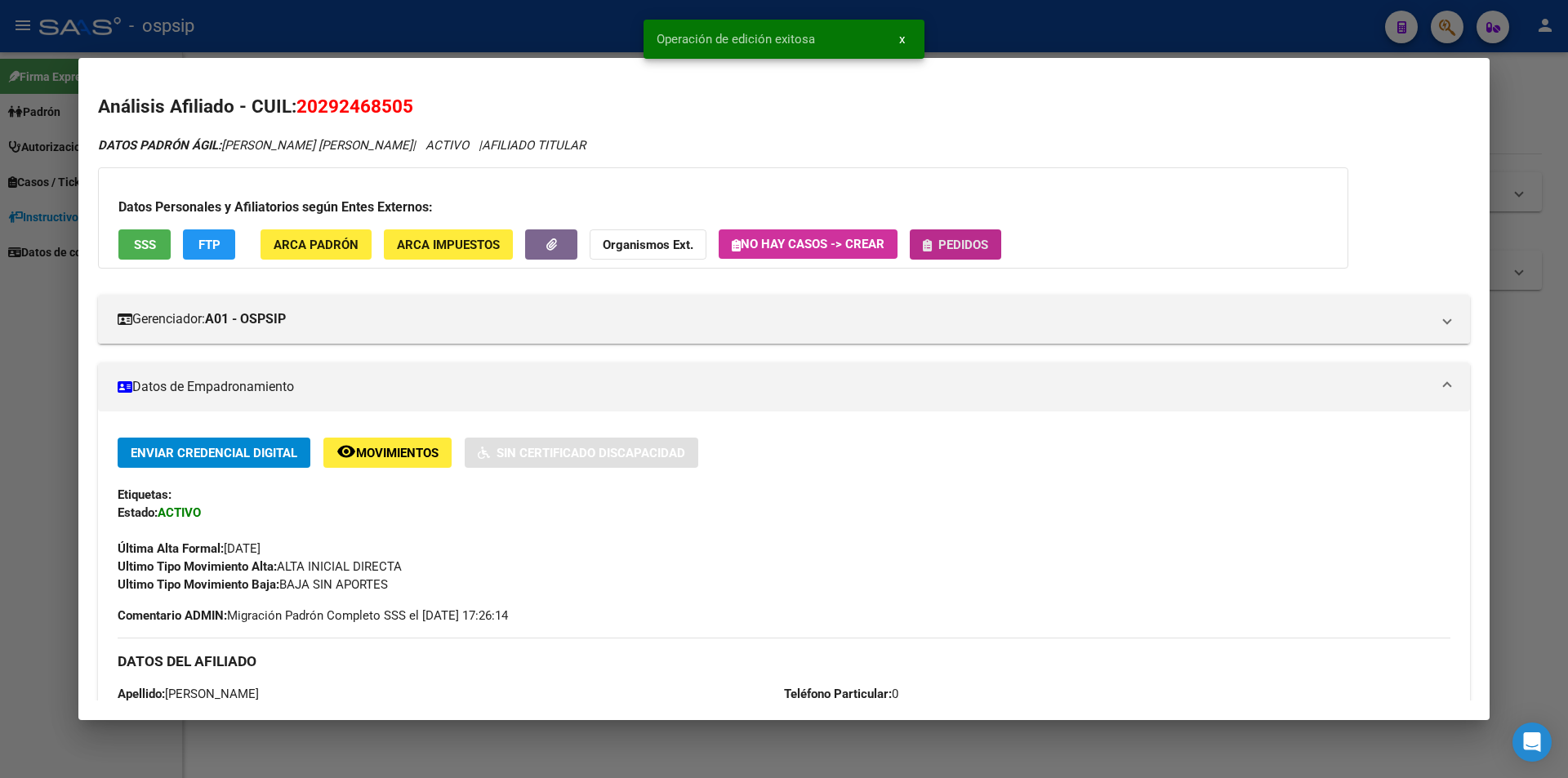
click at [981, 234] on button "Pedidos" at bounding box center [955, 244] width 91 height 30
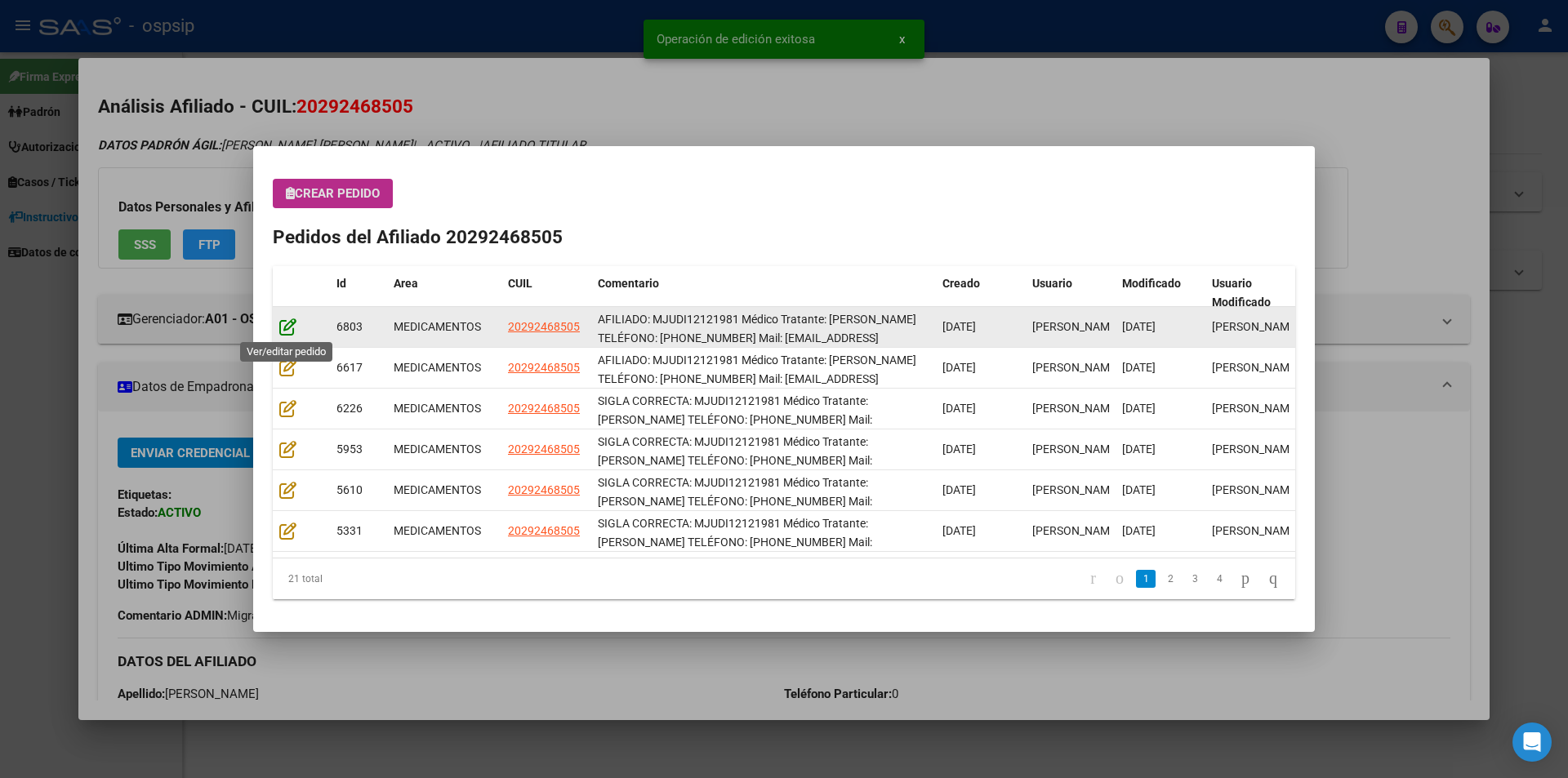
click at [280, 329] on icon at bounding box center [287, 327] width 17 height 18
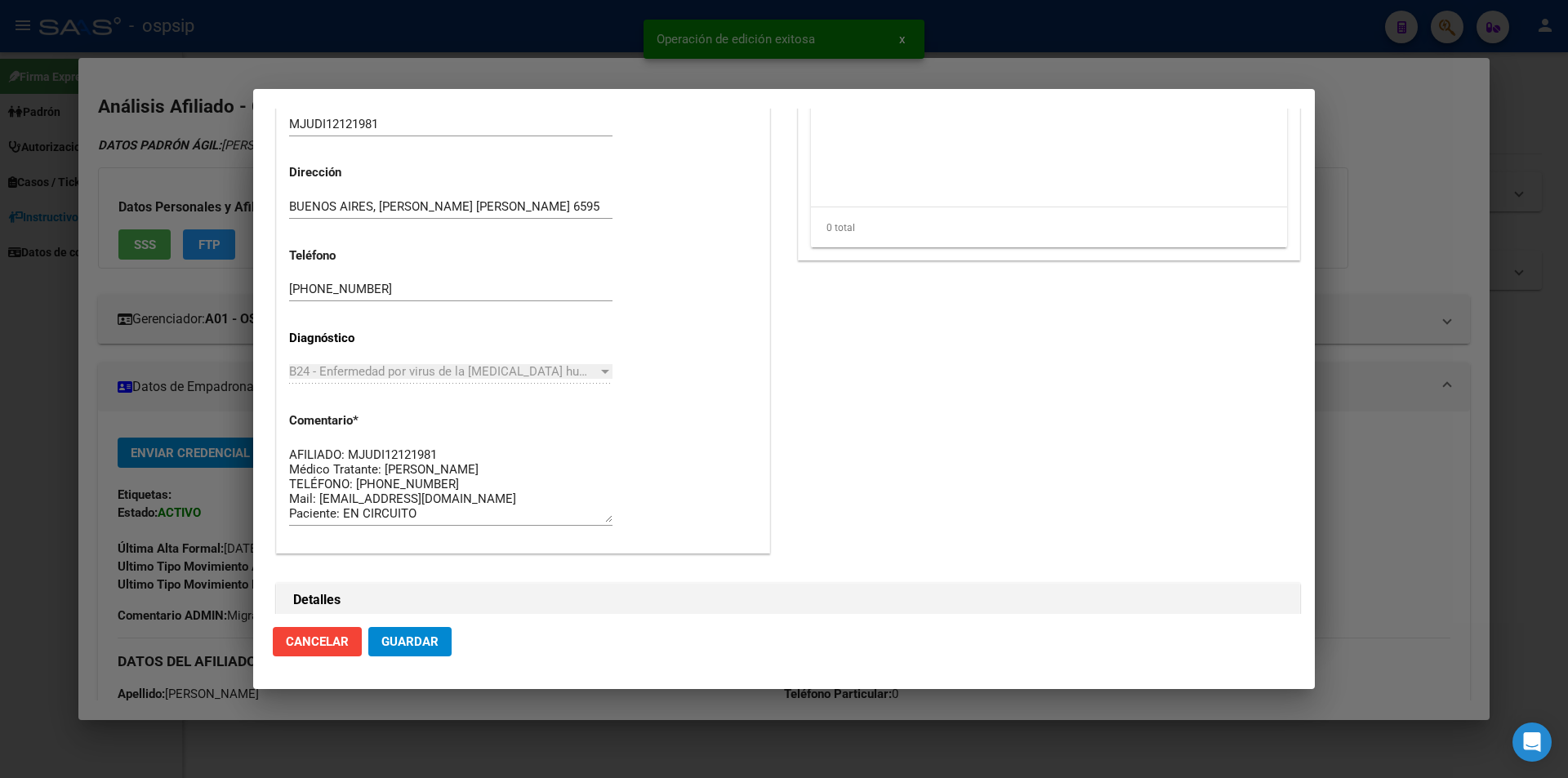
scroll to position [1044, 0]
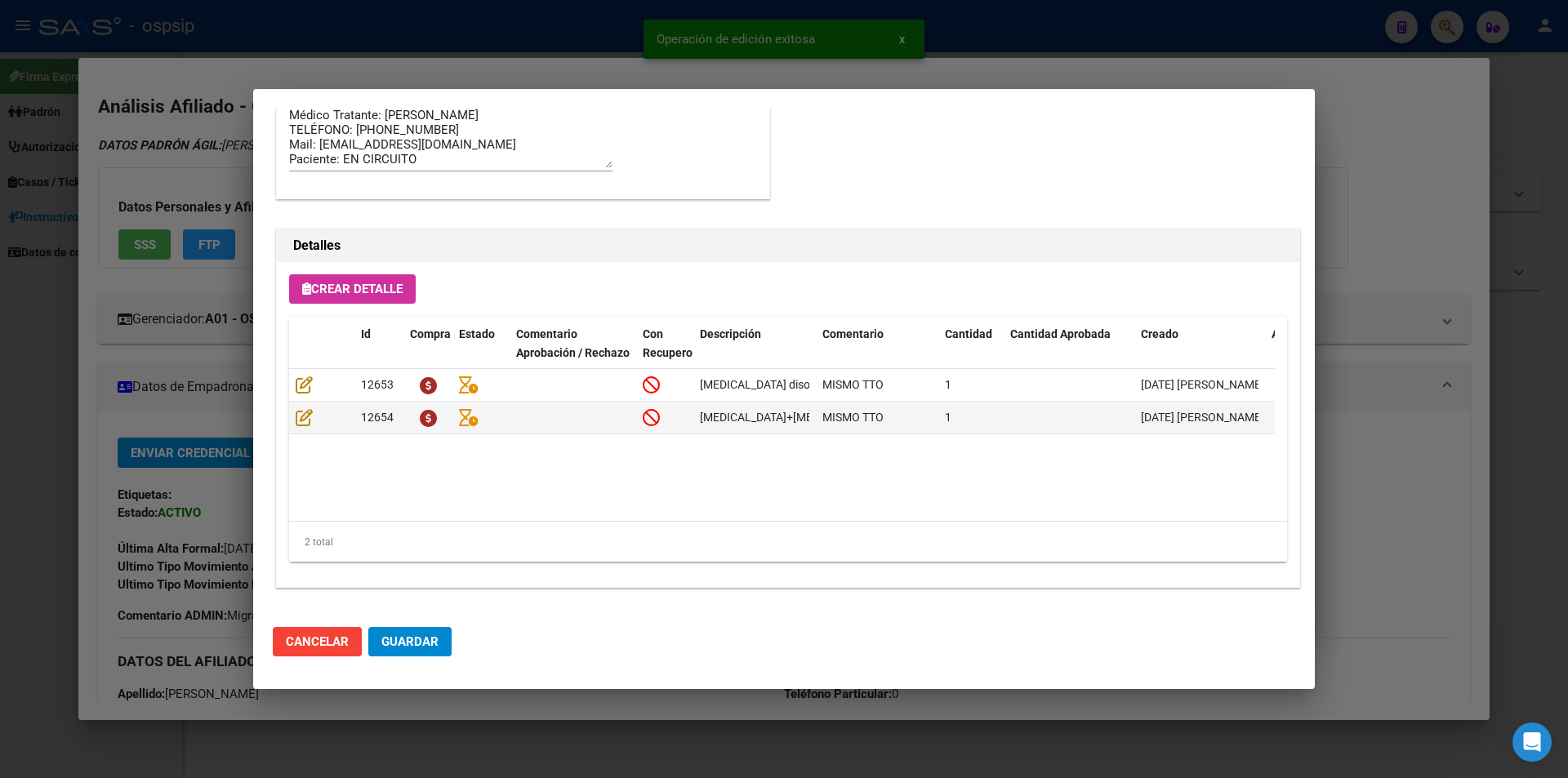
click at [441, 646] on button "Guardar" at bounding box center [409, 642] width 83 height 29
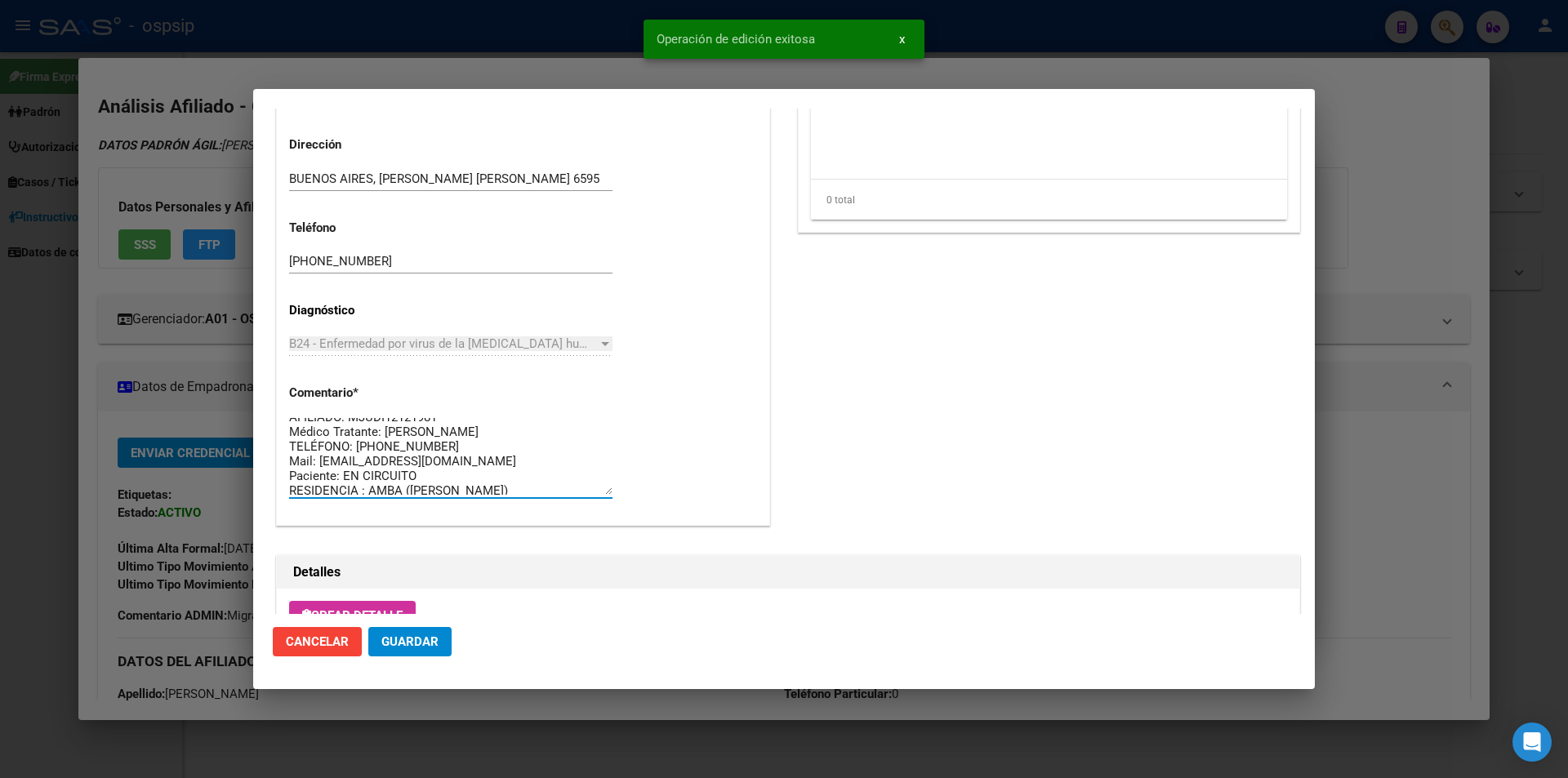
scroll to position [15, 0]
drag, startPoint x: 513, startPoint y: 483, endPoint x: 318, endPoint y: 484, distance: 195.0
click at [318, 484] on textarea "AFILIADO: MJUDI12121981 Médico Tratante: [PERSON_NAME] TELÉFONO: [PHONE_NUMBER]…" at bounding box center [451, 456] width 324 height 77
click at [547, 499] on div "AFILIADO: MJUDI12121981 Médico Tratante: [PERSON_NAME] TELÉFONO: [PHONE_NUMBER]…" at bounding box center [451, 464] width 324 height 99
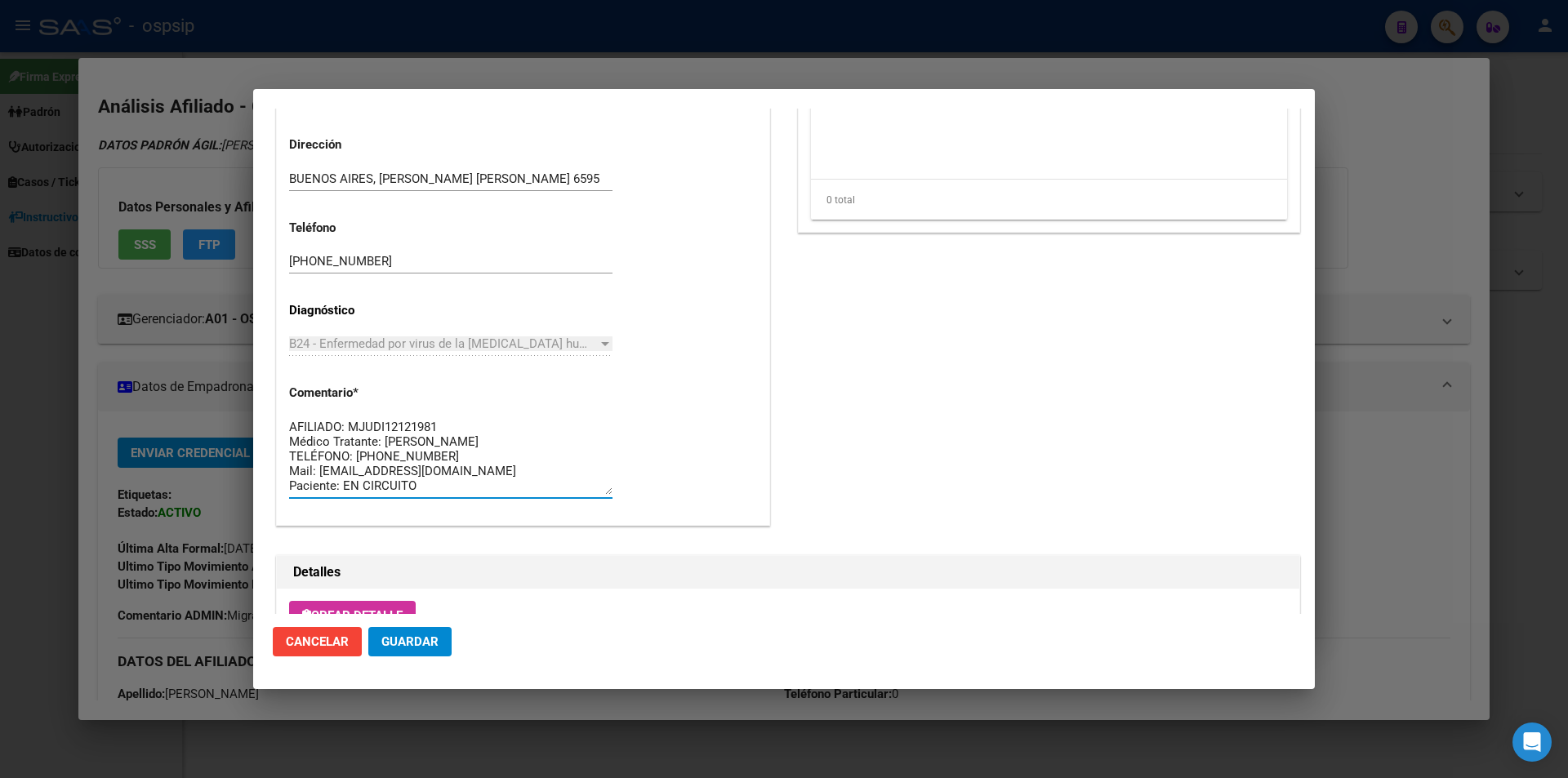
drag, startPoint x: 543, startPoint y: 490, endPoint x: 249, endPoint y: 384, distance: 312.5
click at [249, 384] on div "20292468505 Buscar (apellido, dni, cuil, nro traspaso, cuit, obra social) searc…" at bounding box center [784, 389] width 1568 height 778
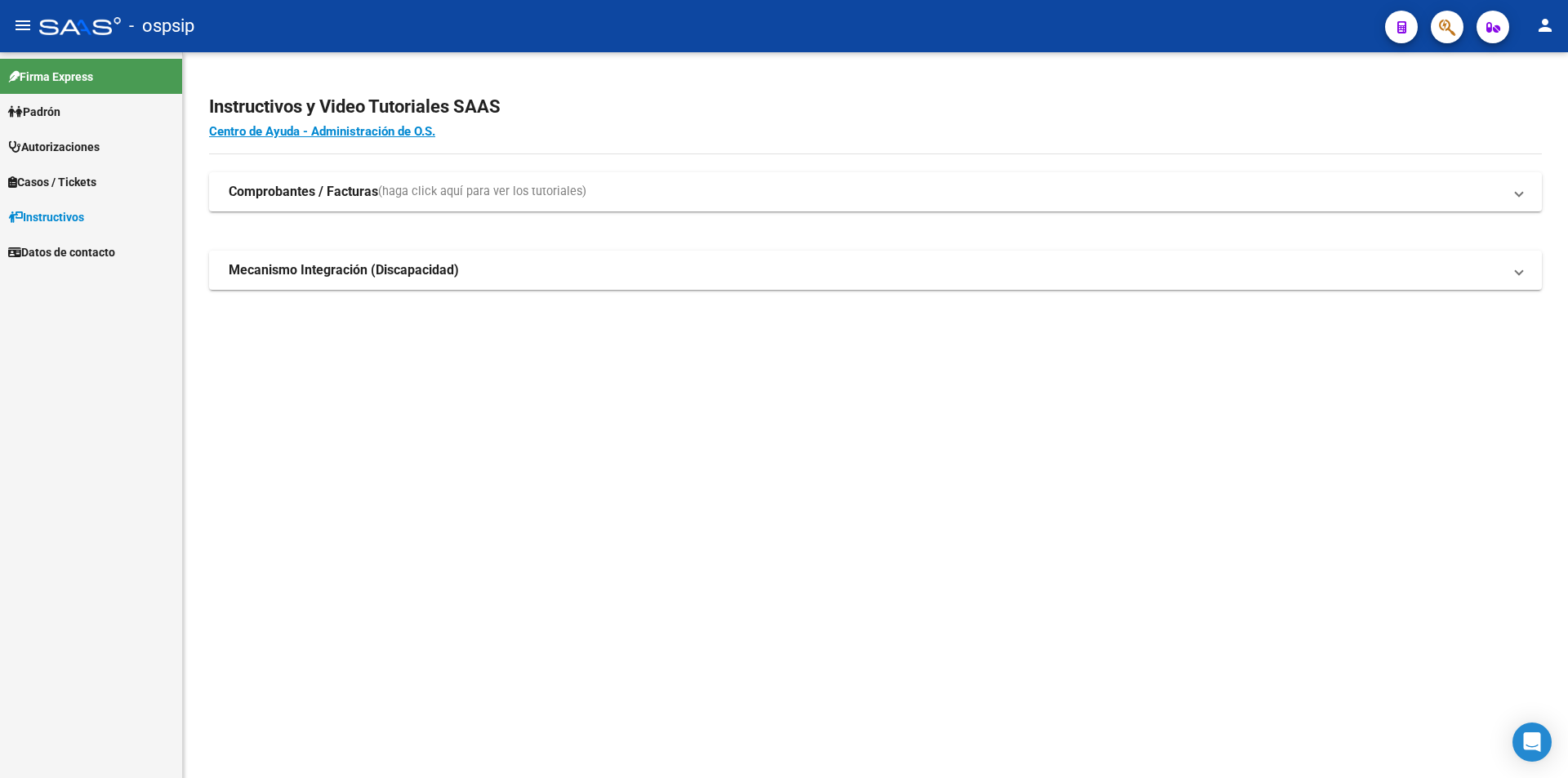
click at [1440, 26] on icon "button" at bounding box center [1447, 26] width 17 height 19
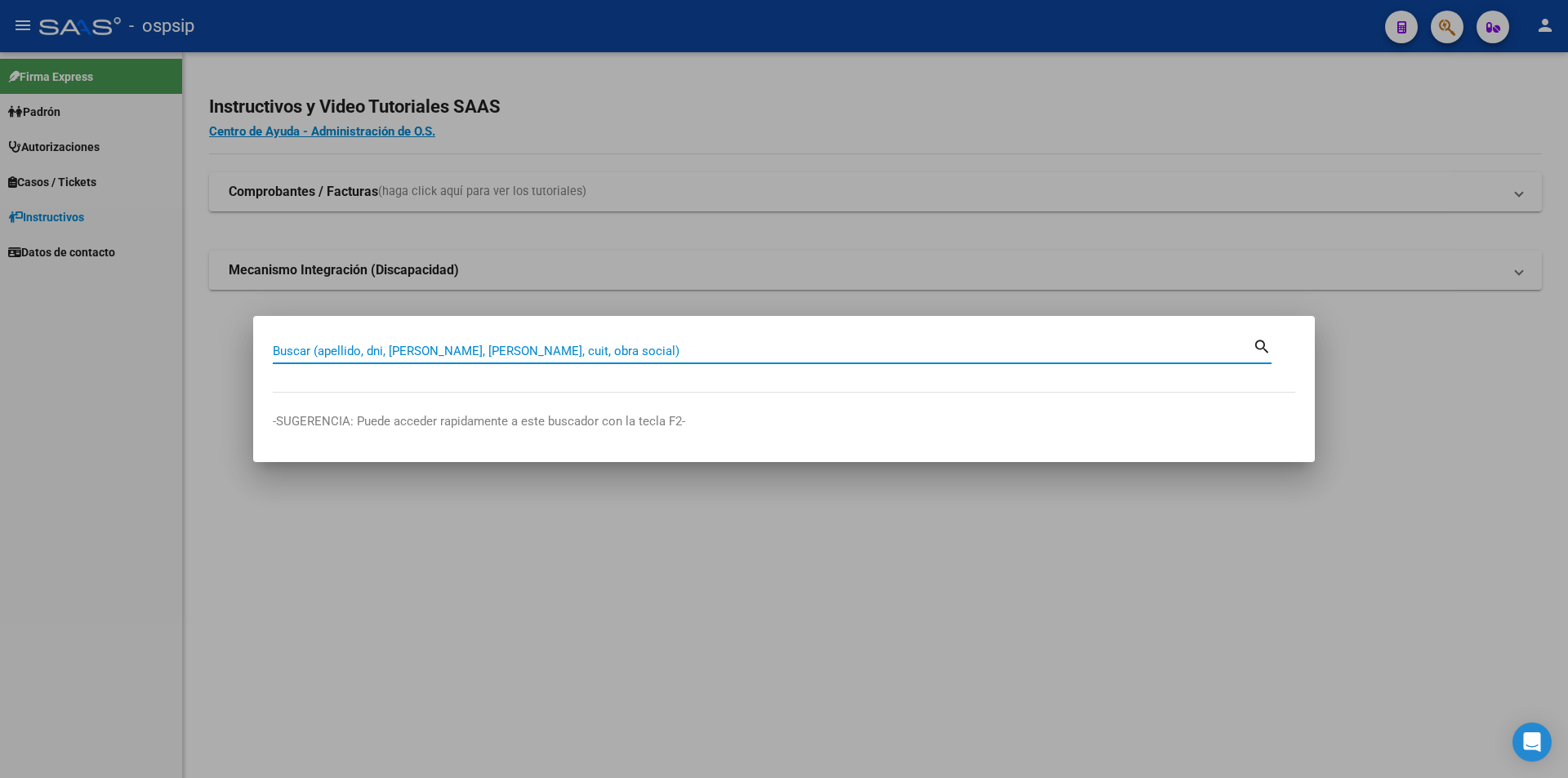
paste input "27247418194"
type input "27247418194"
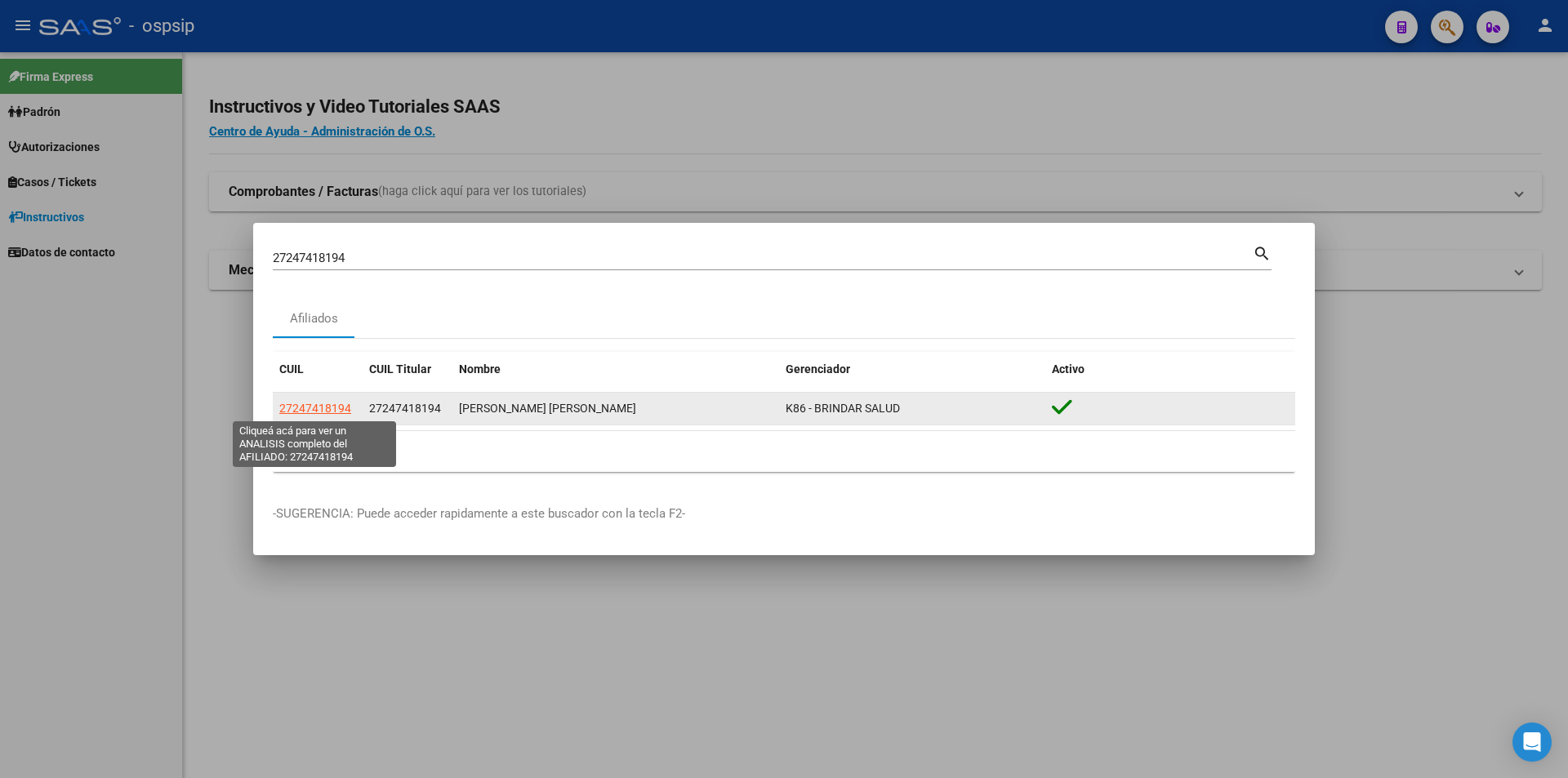
click at [329, 407] on span "27247418194" at bounding box center [315, 408] width 72 height 13
type textarea "27247418194"
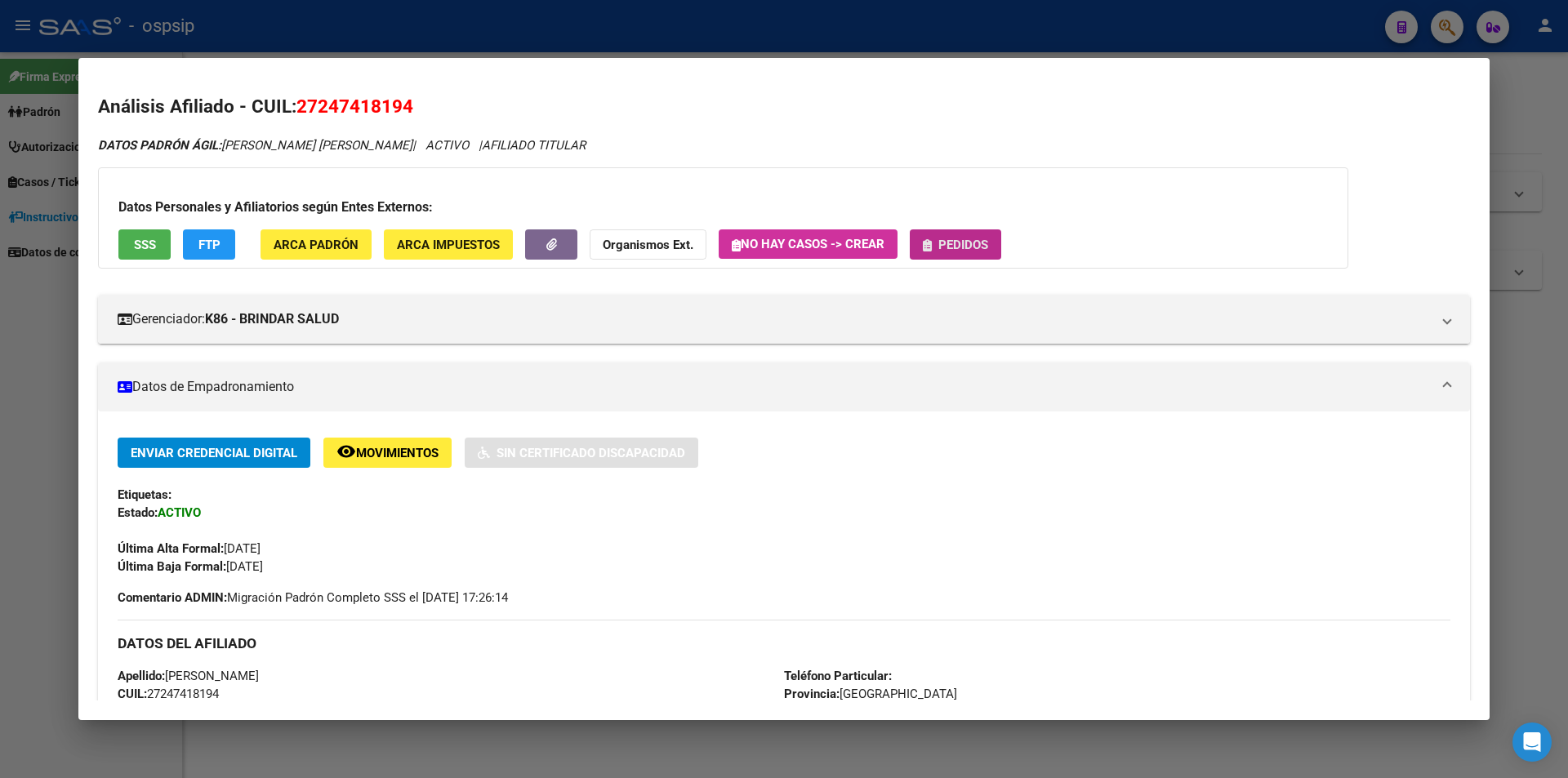
click at [969, 249] on span "Pedidos" at bounding box center [963, 244] width 50 height 15
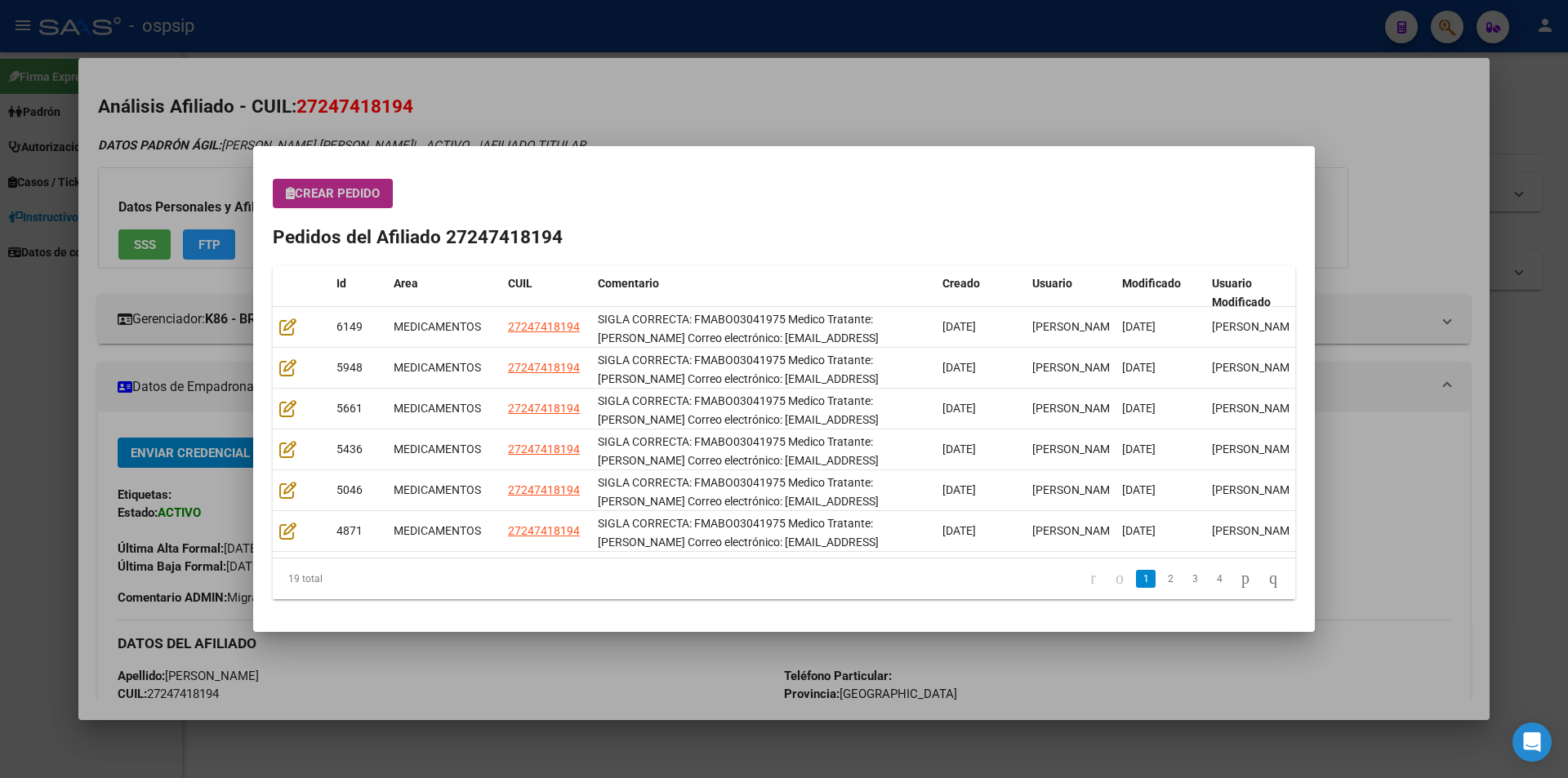
click at [320, 199] on span "Crear Pedido" at bounding box center [333, 193] width 94 height 15
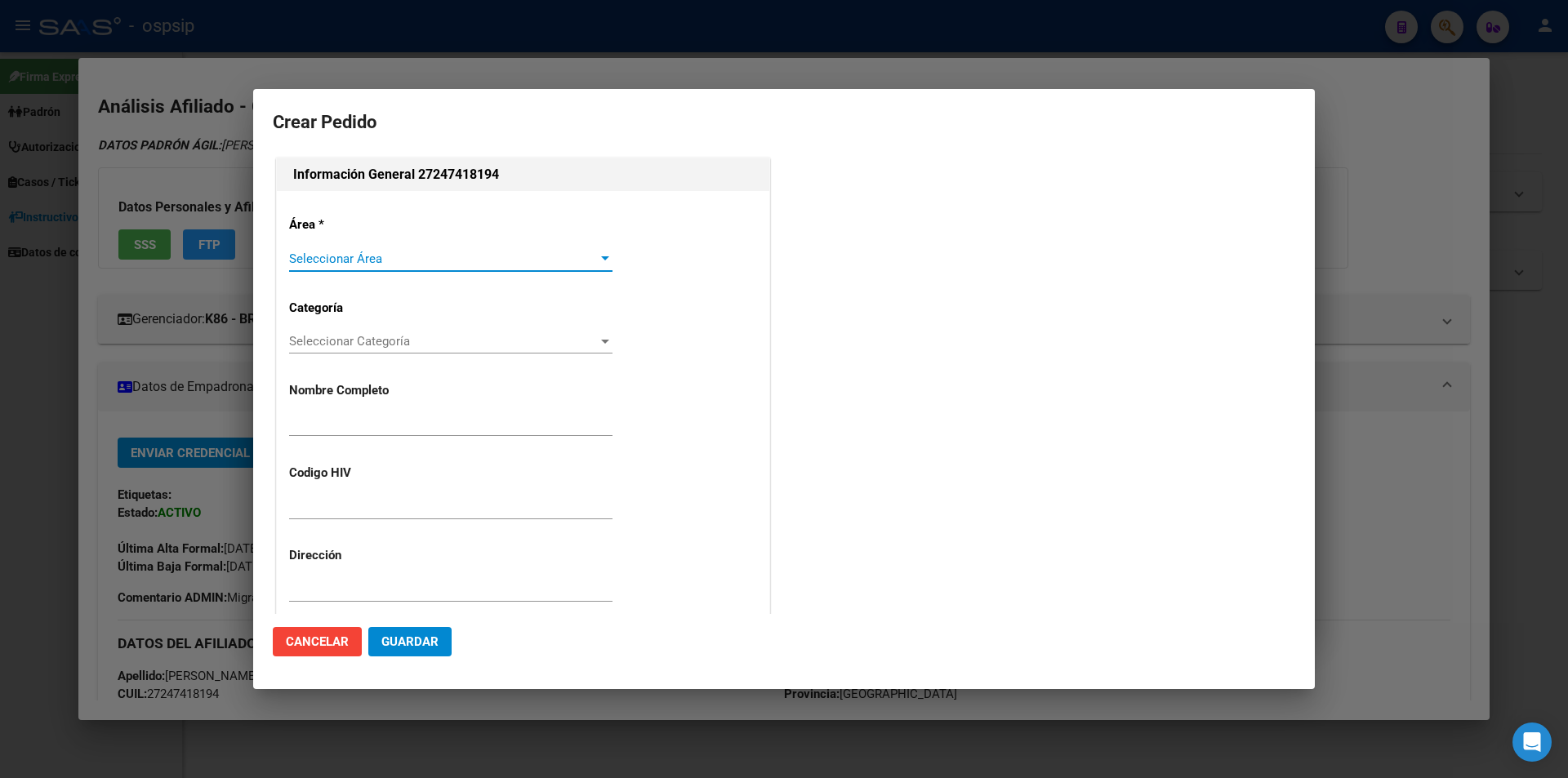
type input "[PERSON_NAME]"
type input "FMABO03041975"
type input "[GEOGRAPHIC_DATA], [GEOGRAPHIC_DATA], [GEOGRAPHIC_DATA] 866"
click at [340, 261] on span "Seleccionar Área" at bounding box center [444, 258] width 309 height 15
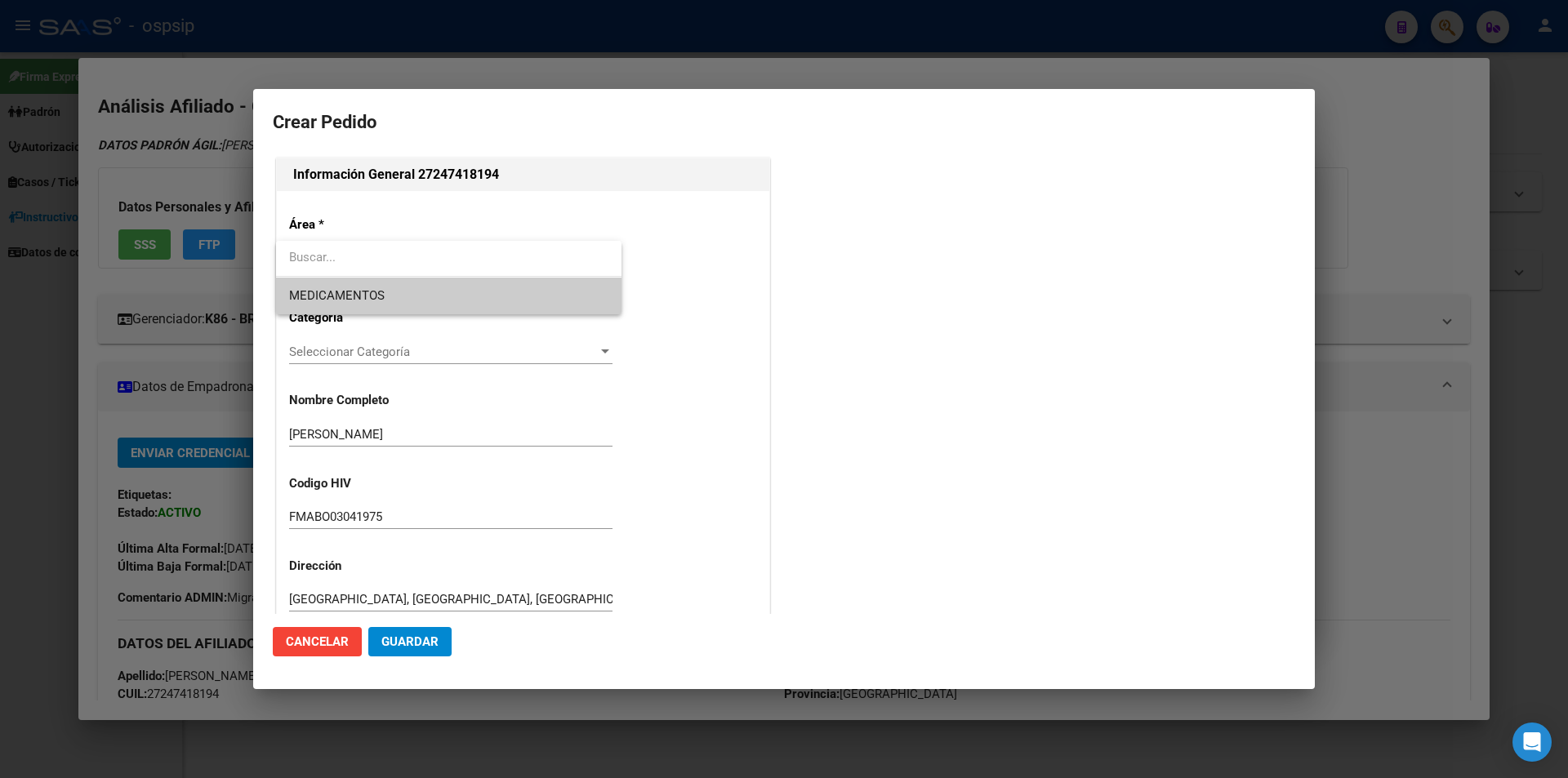
click at [339, 283] on span "MEDICAMENTOS" at bounding box center [448, 295] width 319 height 36
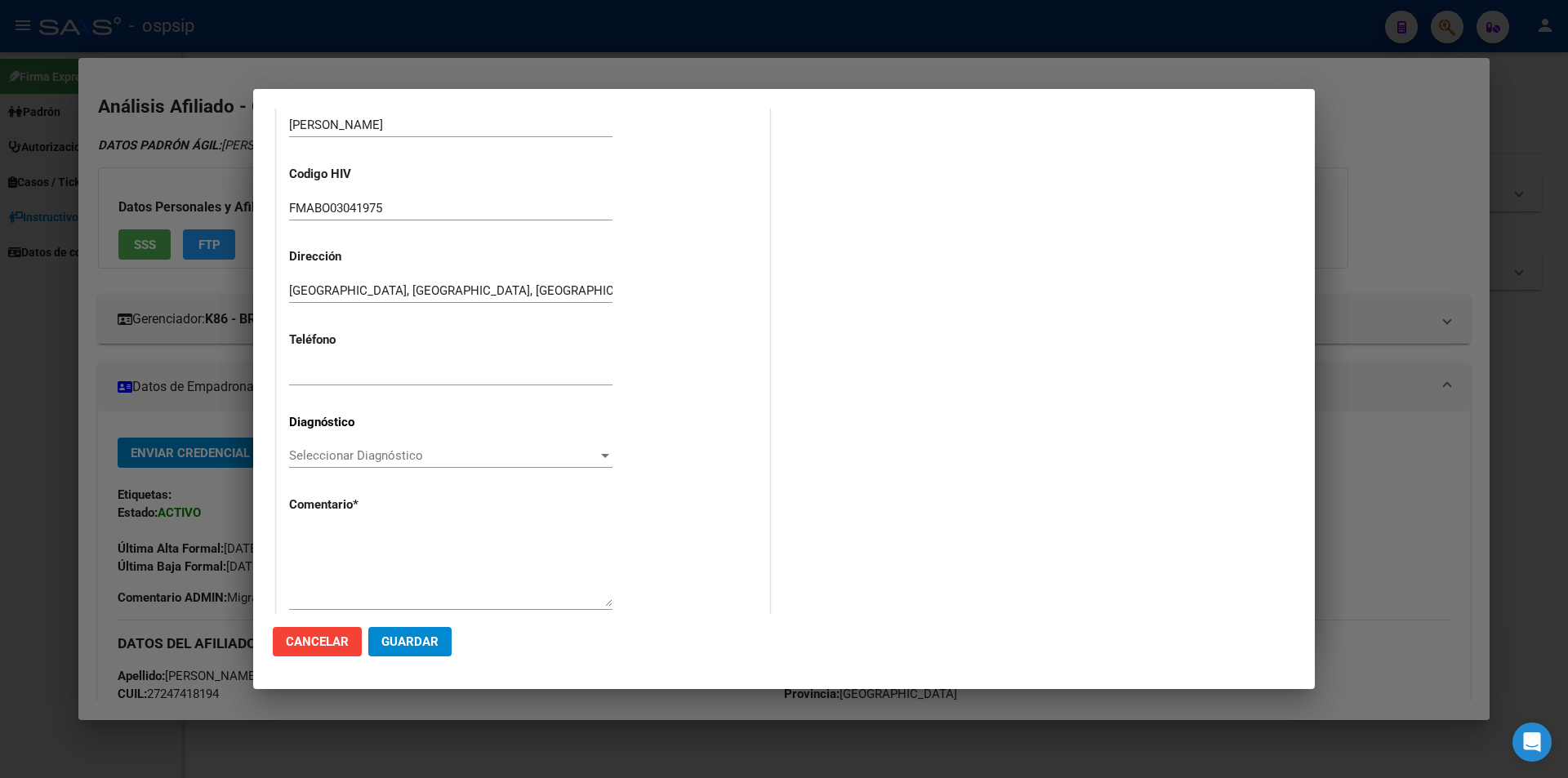
scroll to position [327, 0]
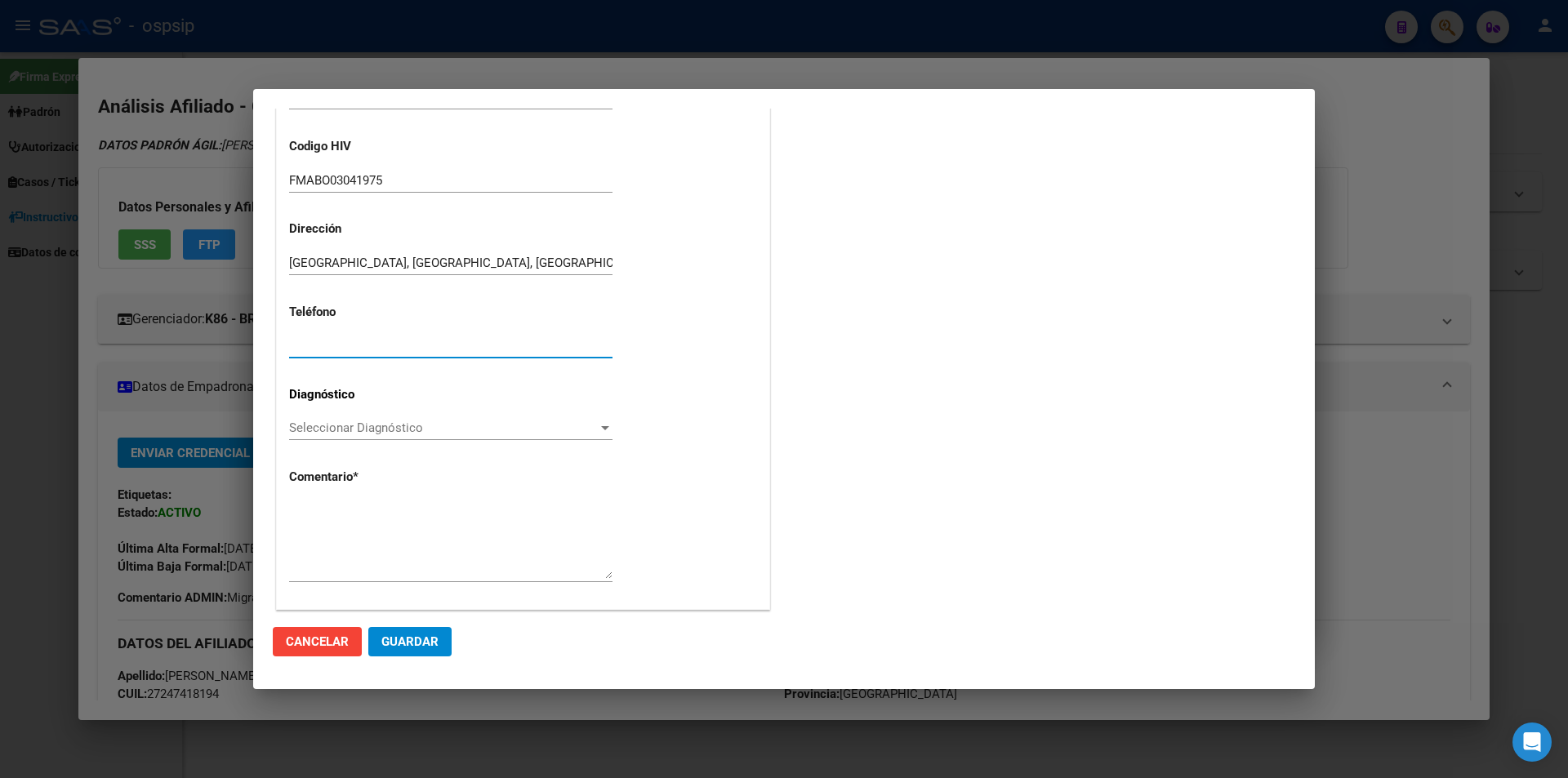
paste input "(03489) 366947"
type input "(03489) 366947"
click at [332, 431] on span "Seleccionar Diagnóstico" at bounding box center [444, 428] width 309 height 15
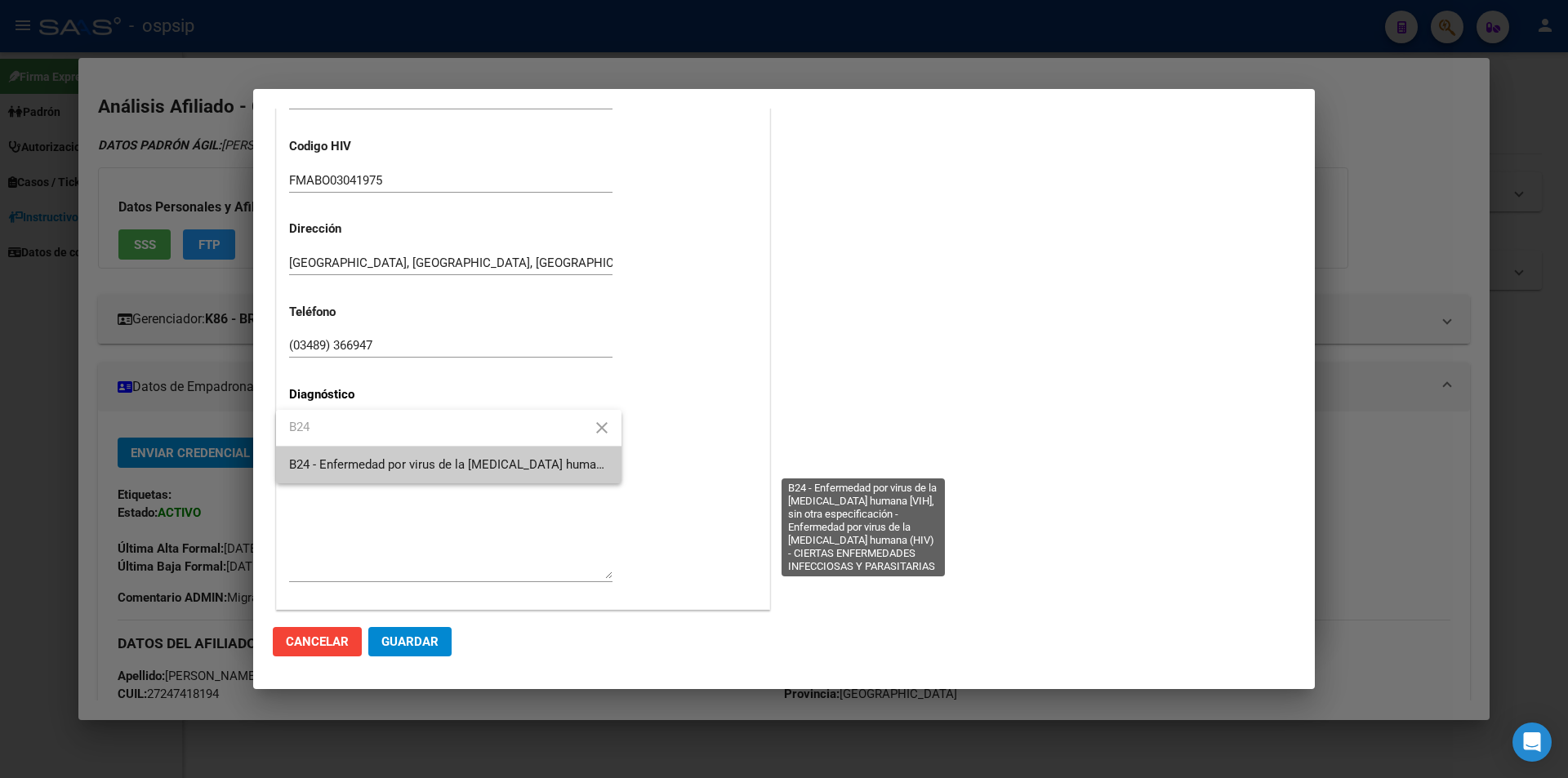
type input "B24"
click at [407, 465] on span "B24 - Enfermedad por virus de la [MEDICAL_DATA] humana [VIH], sin otra especifi…" at bounding box center [861, 464] width 1142 height 15
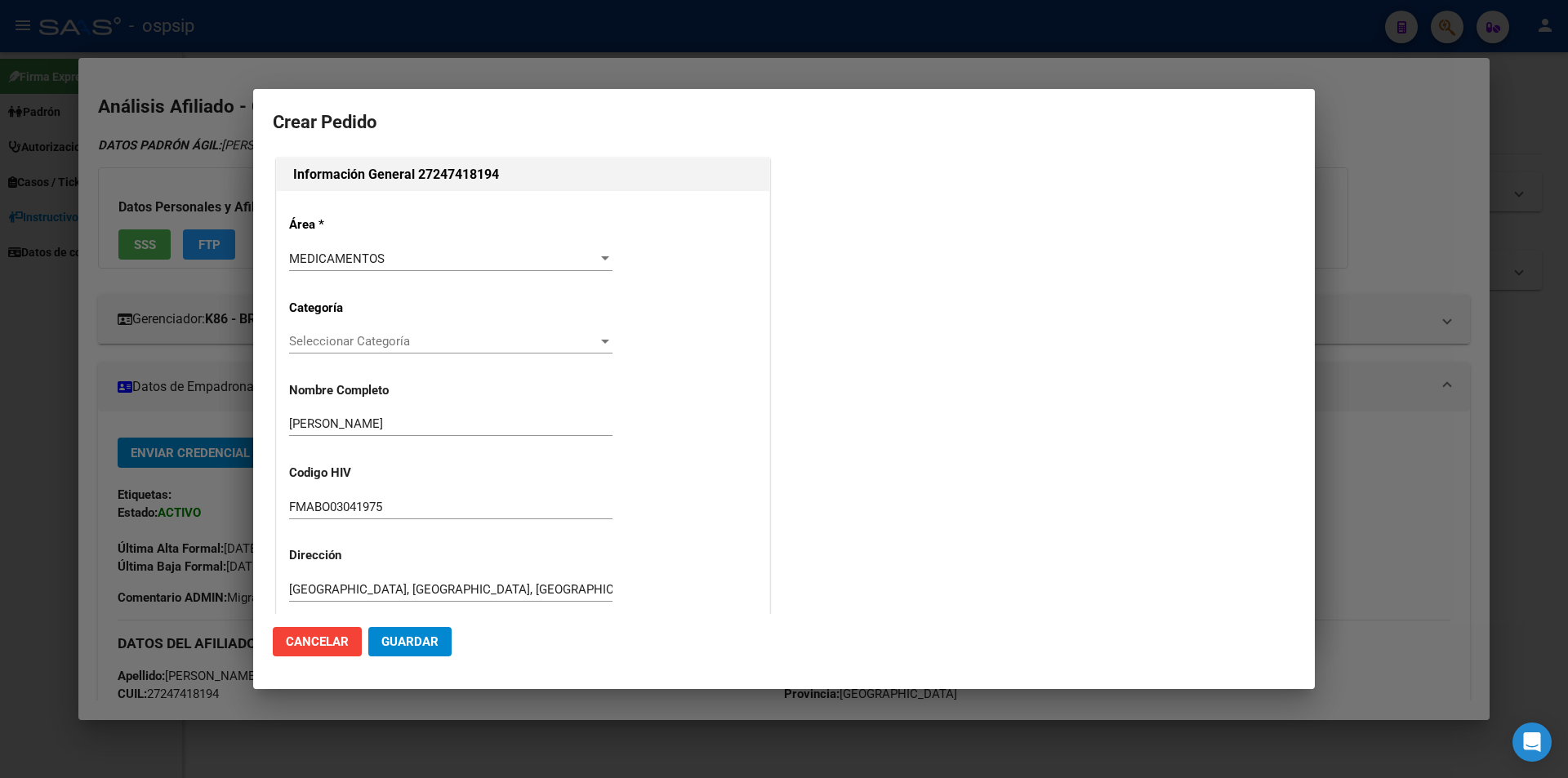
scroll to position [327, 0]
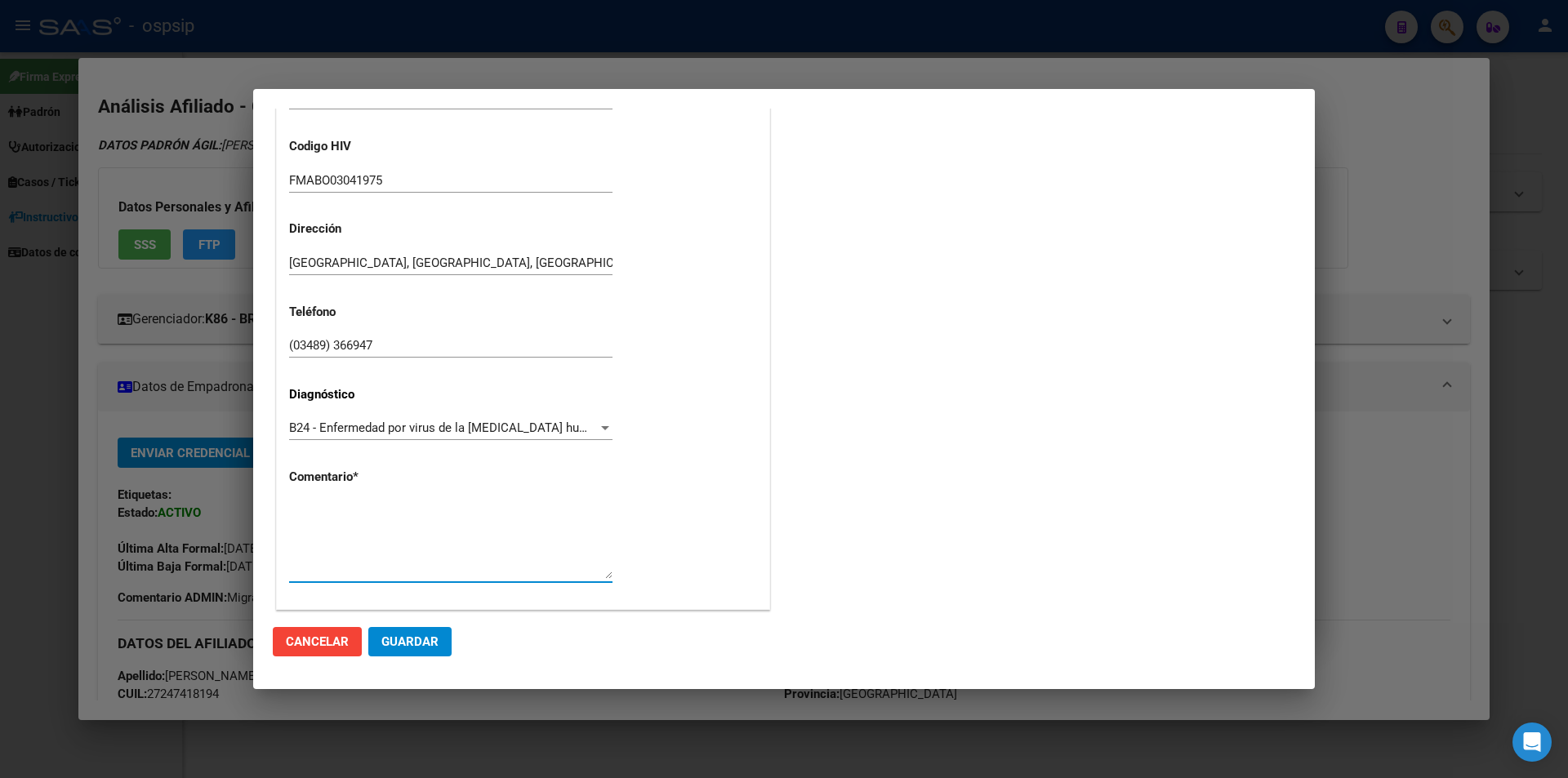
paste textarea "SIGLA CORRECTA: FMABO03041975 Medico Tratante: [PERSON_NAME] Correo electrónico…"
type textarea "SIGLA CORRECTA: FMABO03041975 Medico Tratante: ZAVALLA Correo electrónico: otom…"
click at [423, 630] on button "Guardar" at bounding box center [409, 642] width 83 height 29
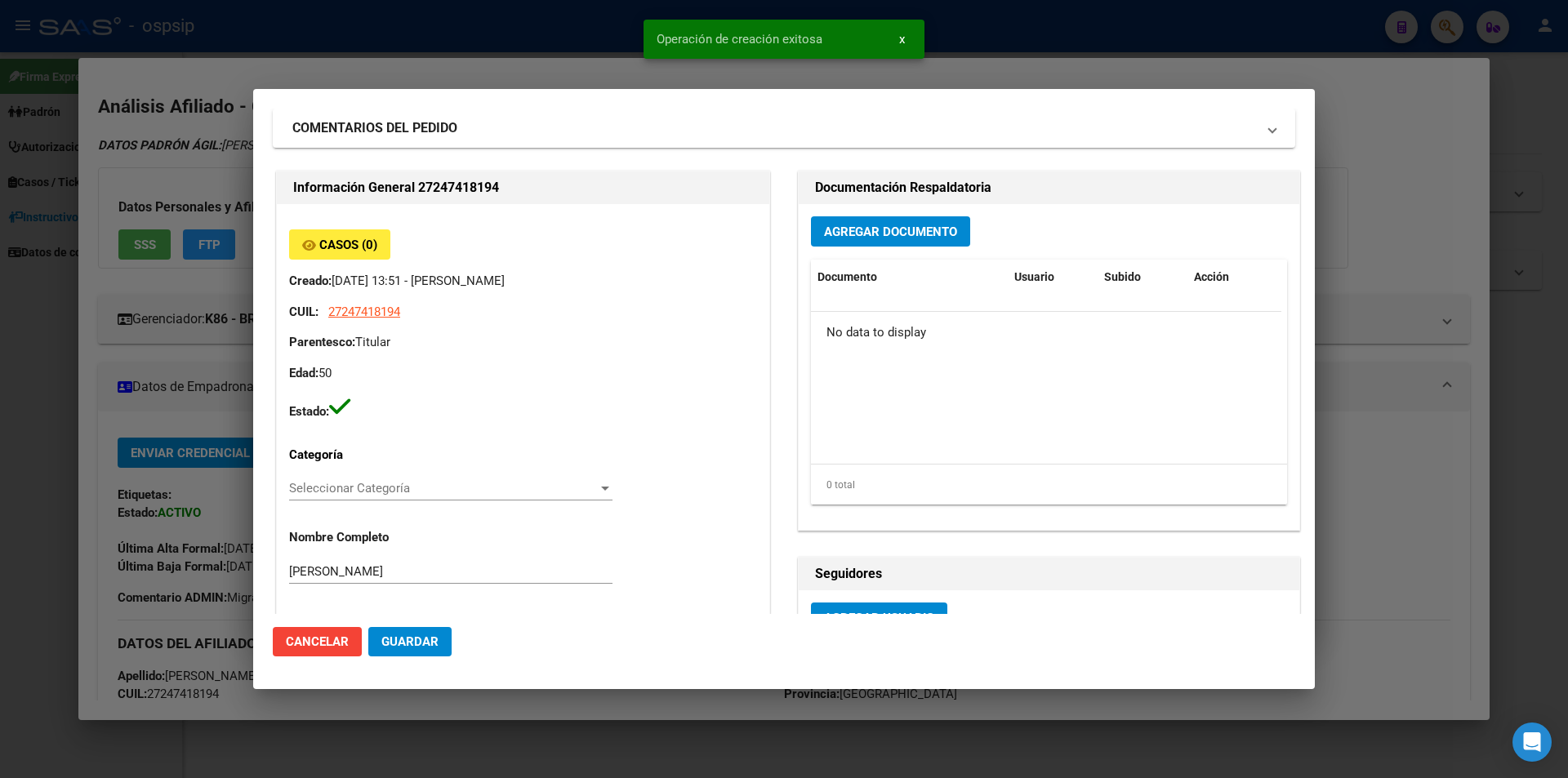
scroll to position [0, 0]
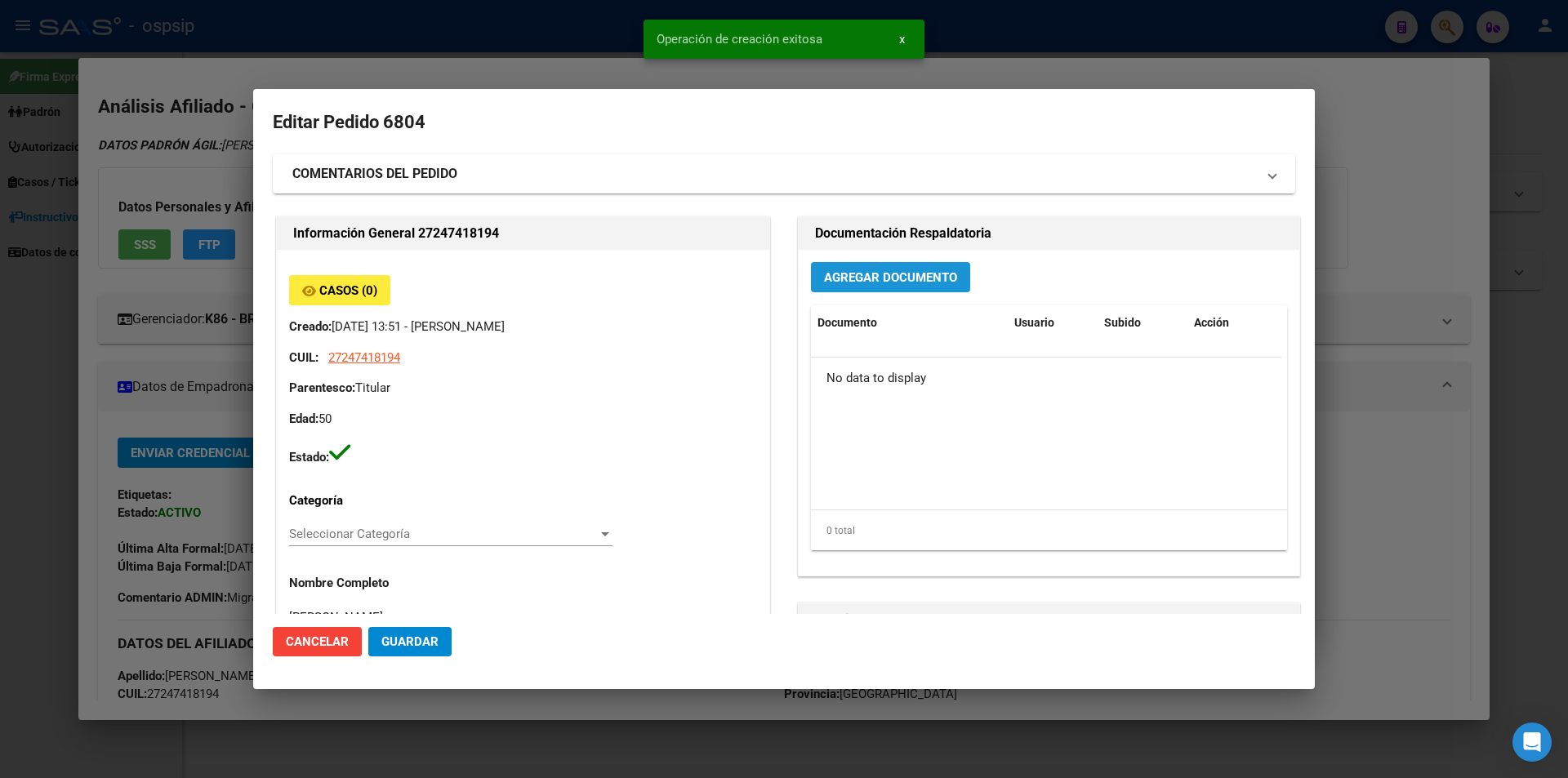
click at [908, 282] on span "Agregar Documento" at bounding box center [891, 278] width 133 height 15
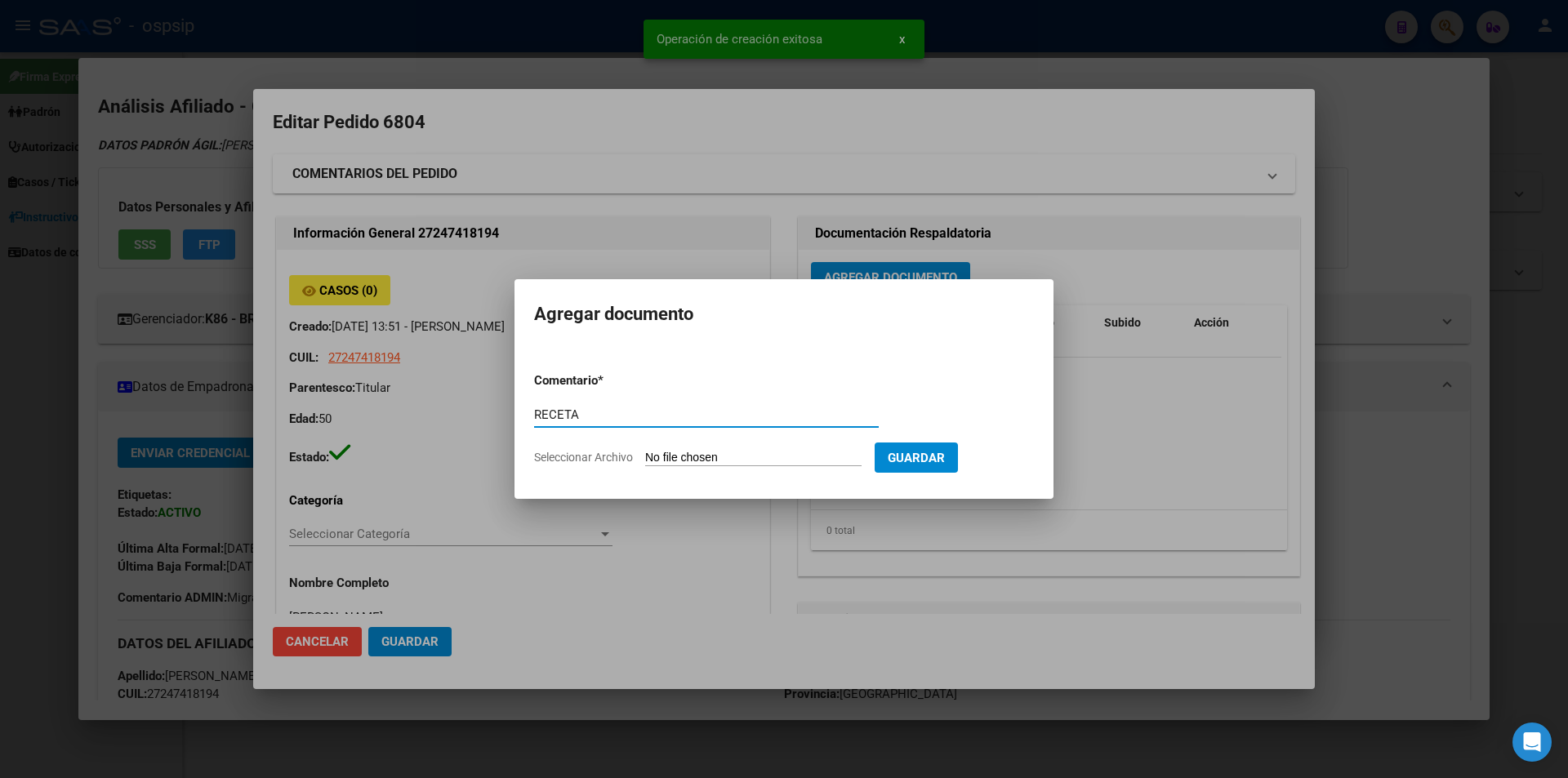
type input "RECETA"
click at [702, 456] on input "Seleccionar Archivo" at bounding box center [754, 458] width 217 height 16
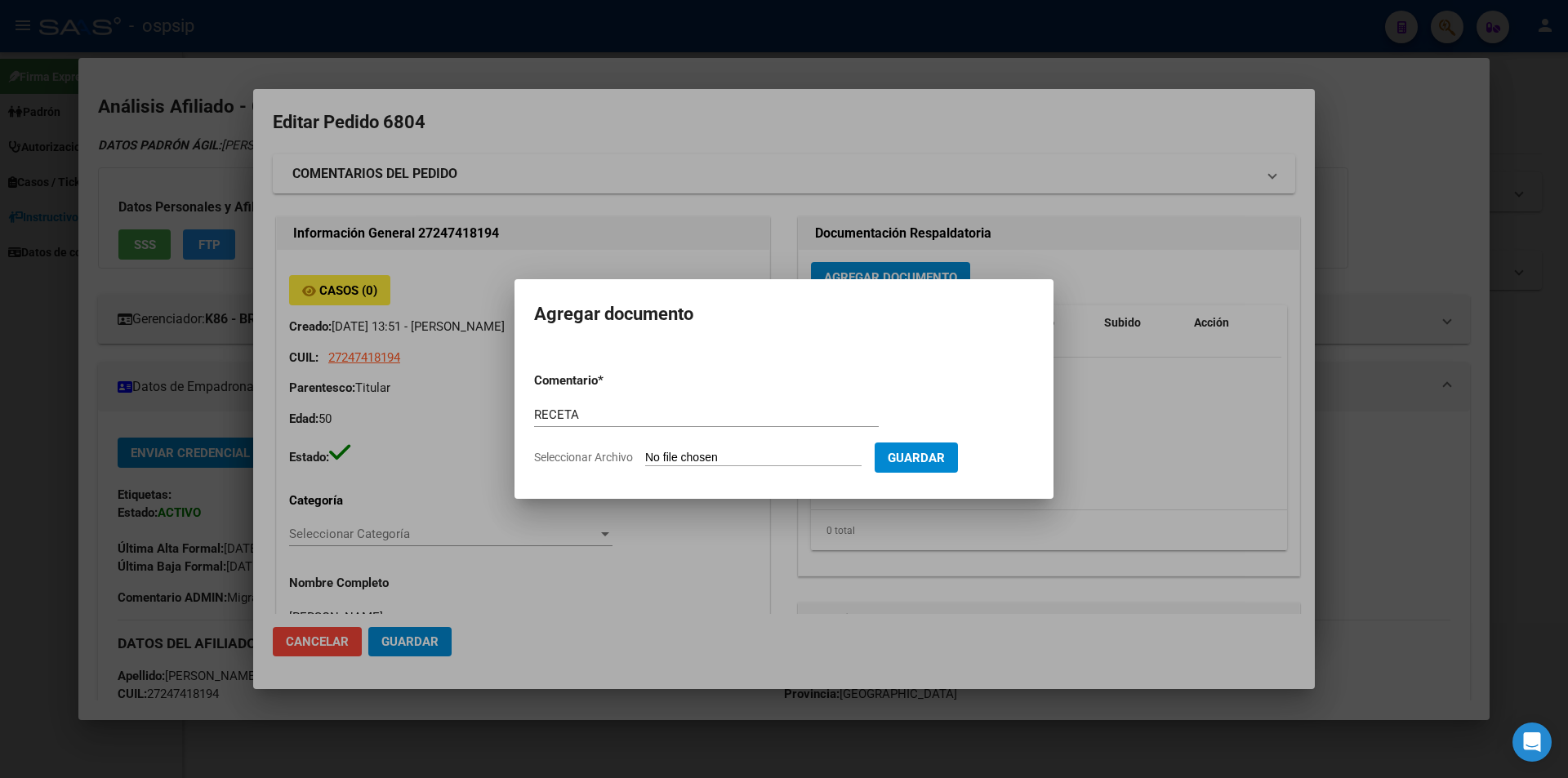
type input "C:\fakepath\receta_3_250808_163647.pdf"
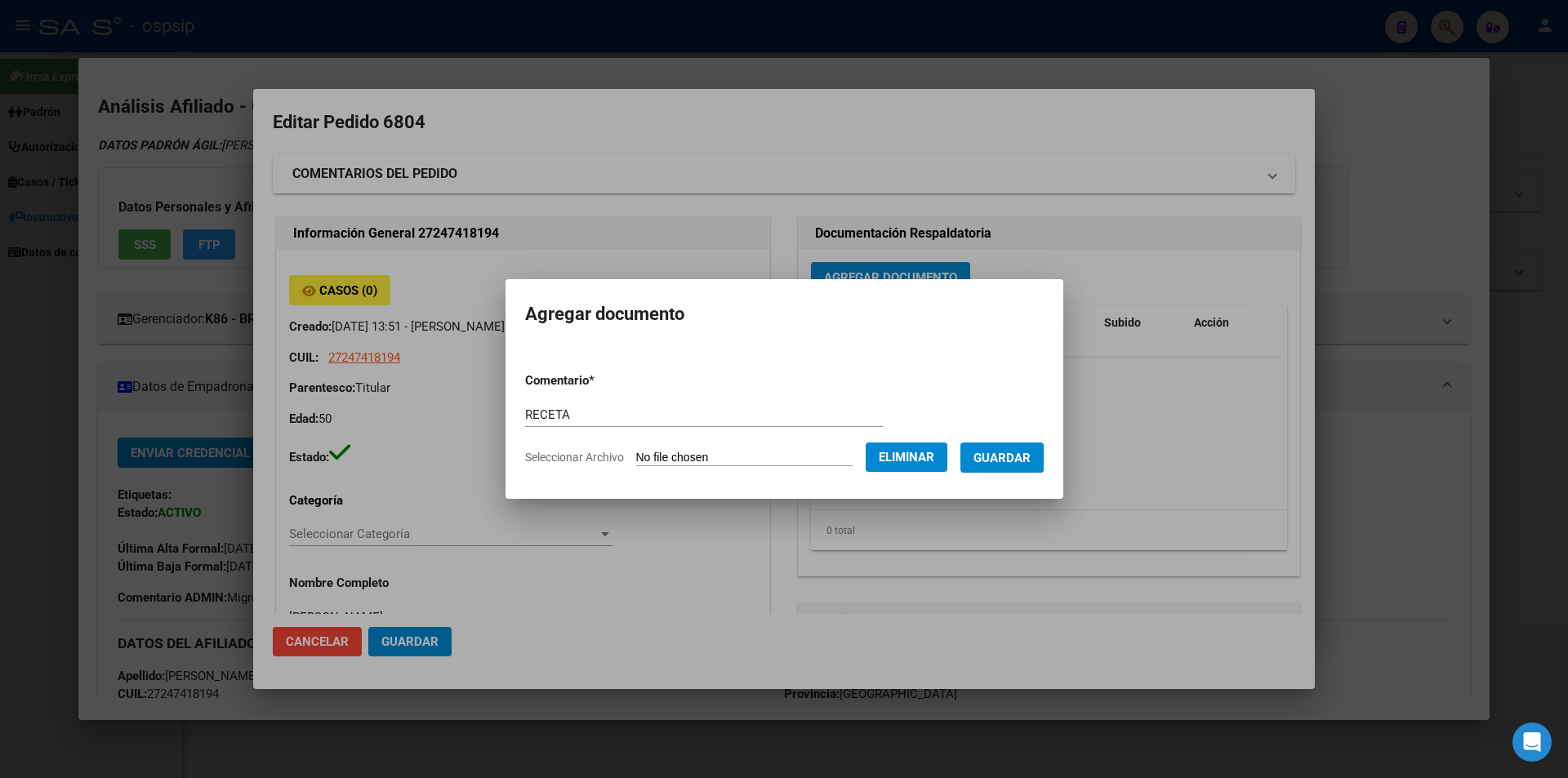
click at [1030, 452] on span "Guardar" at bounding box center [1002, 457] width 57 height 15
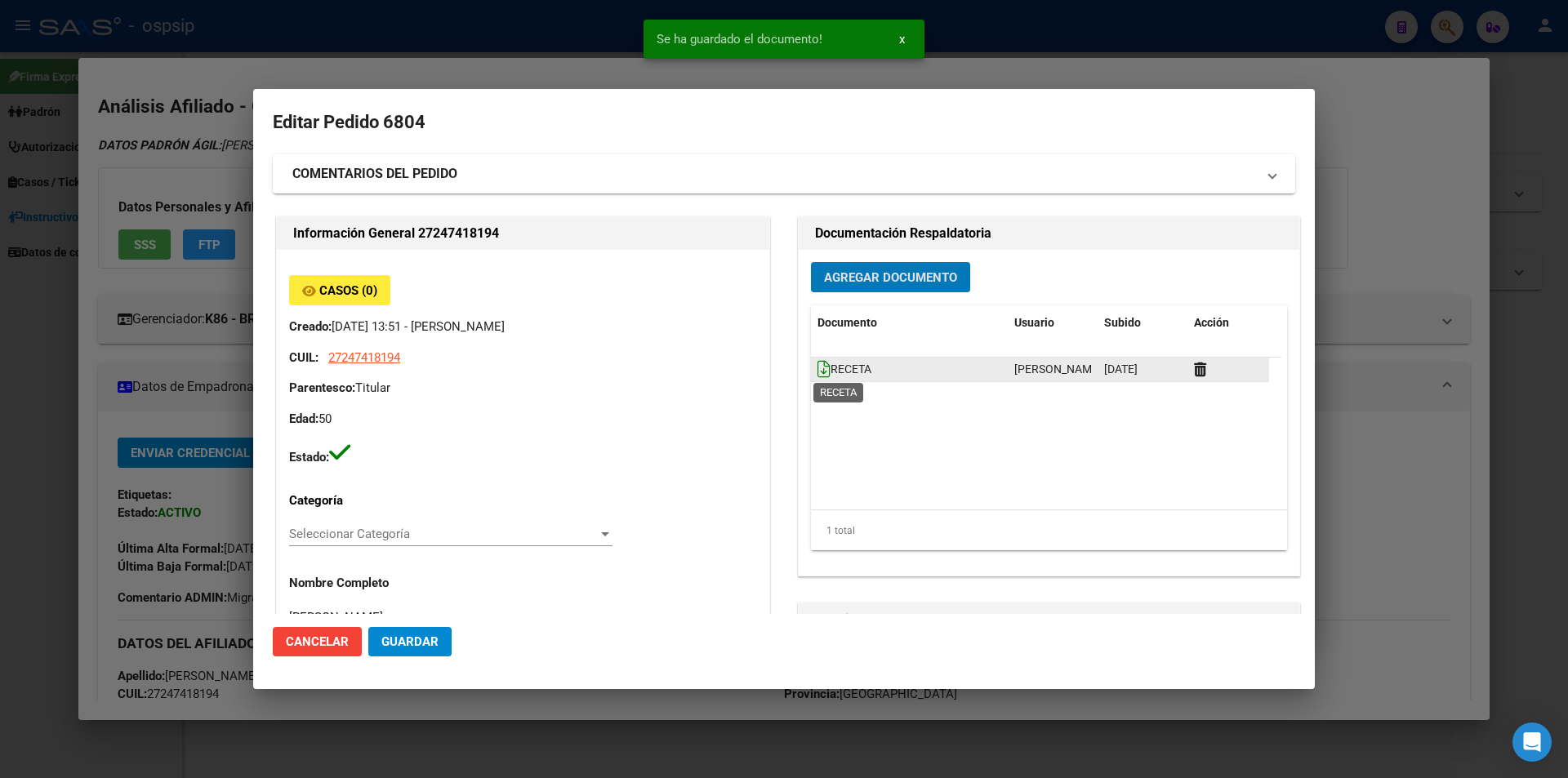
click at [822, 377] on icon at bounding box center [823, 369] width 13 height 18
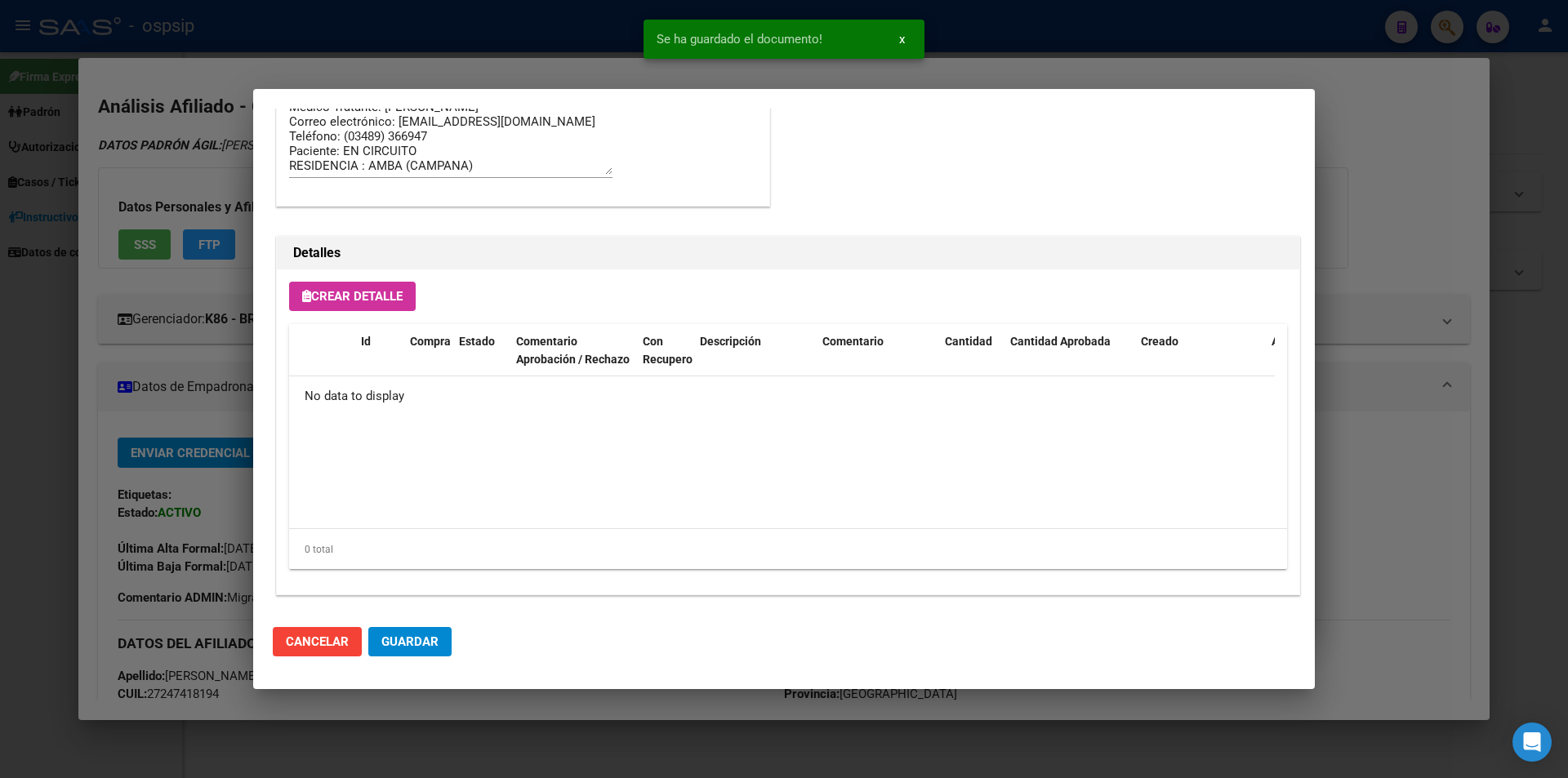
scroll to position [931, 0]
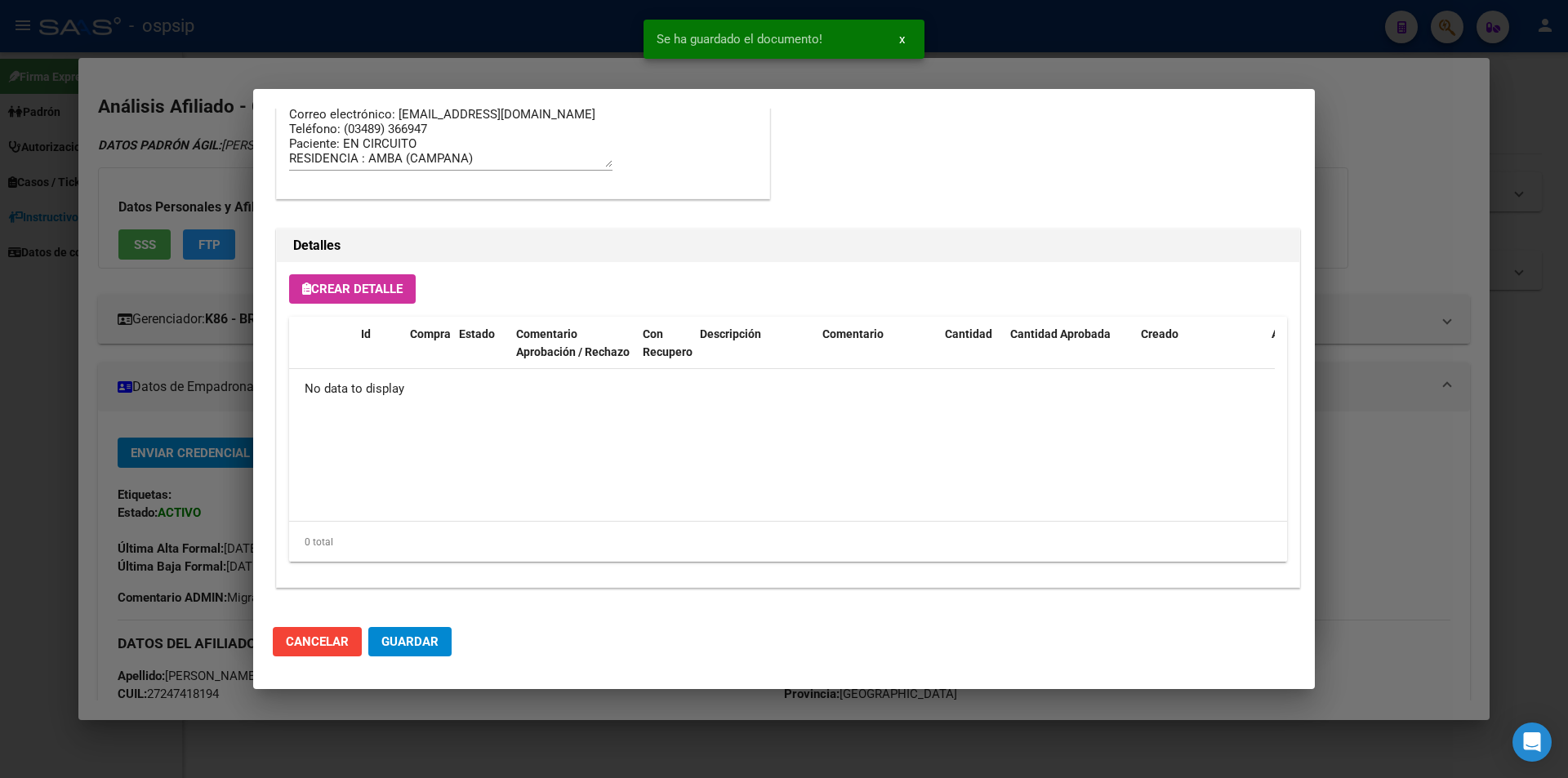
click at [378, 279] on button "Crear Detalle" at bounding box center [352, 289] width 127 height 29
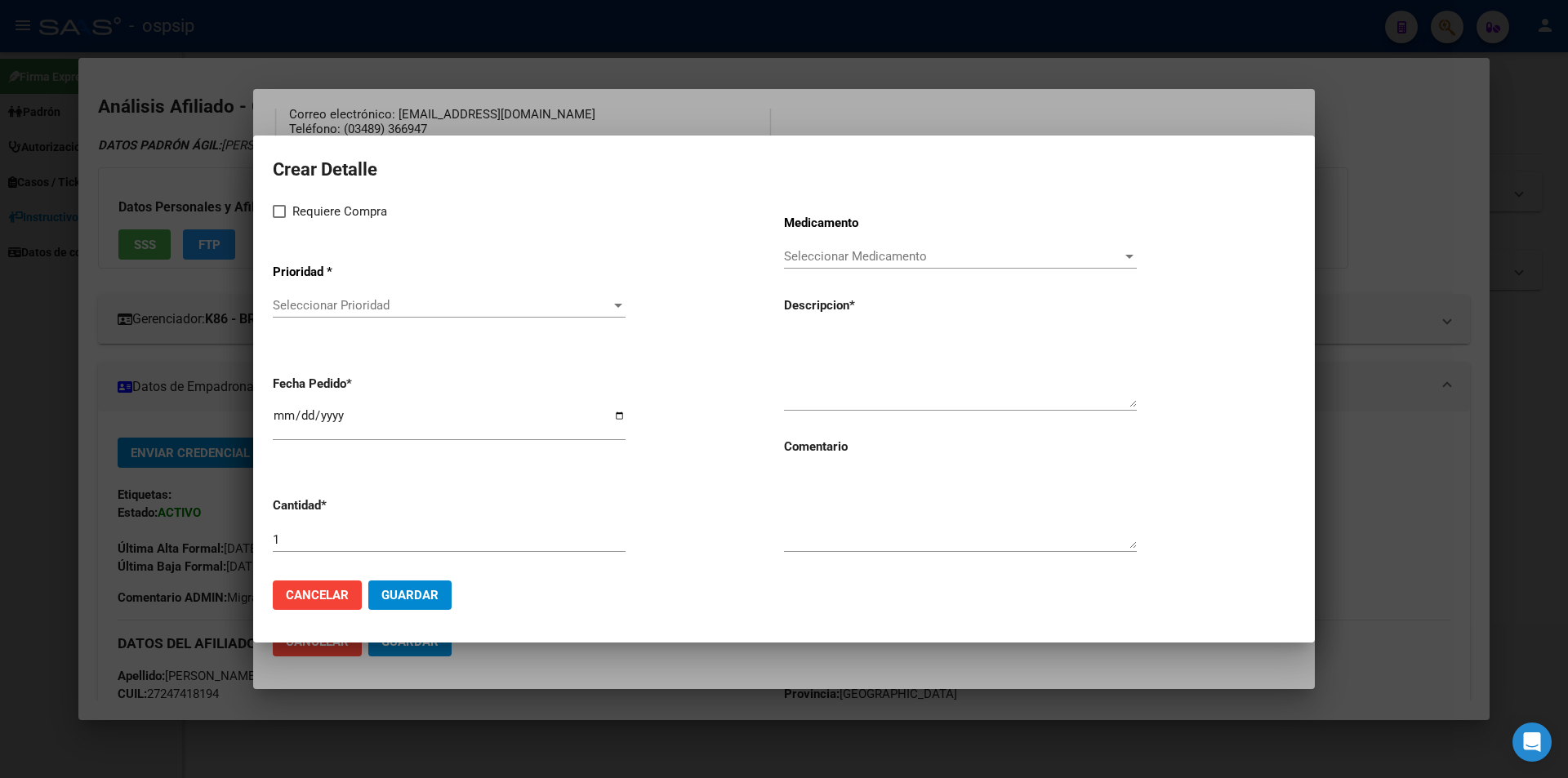
click at [280, 213] on span at bounding box center [279, 211] width 13 height 13
click at [280, 218] on input "Requiere Compra" at bounding box center [279, 218] width 1 height 1
checkbox input "true"
click at [383, 329] on div "Seleccionar Prioridad Seleccionar Prioridad" at bounding box center [449, 313] width 353 height 40
click at [387, 313] on span "Seleccionar Prioridad" at bounding box center [442, 305] width 339 height 15
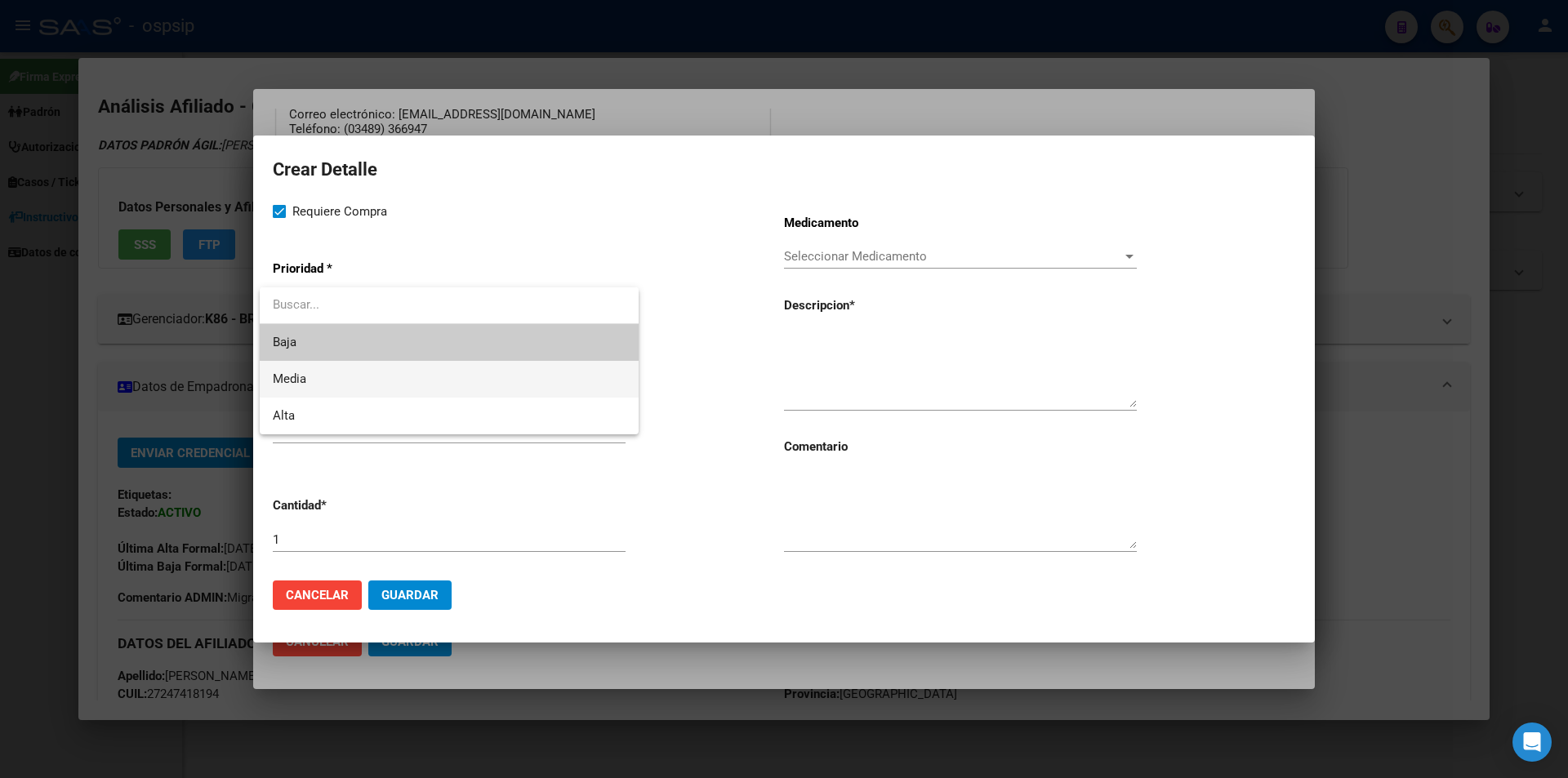
click at [343, 391] on span "Media" at bounding box center [449, 379] width 353 height 36
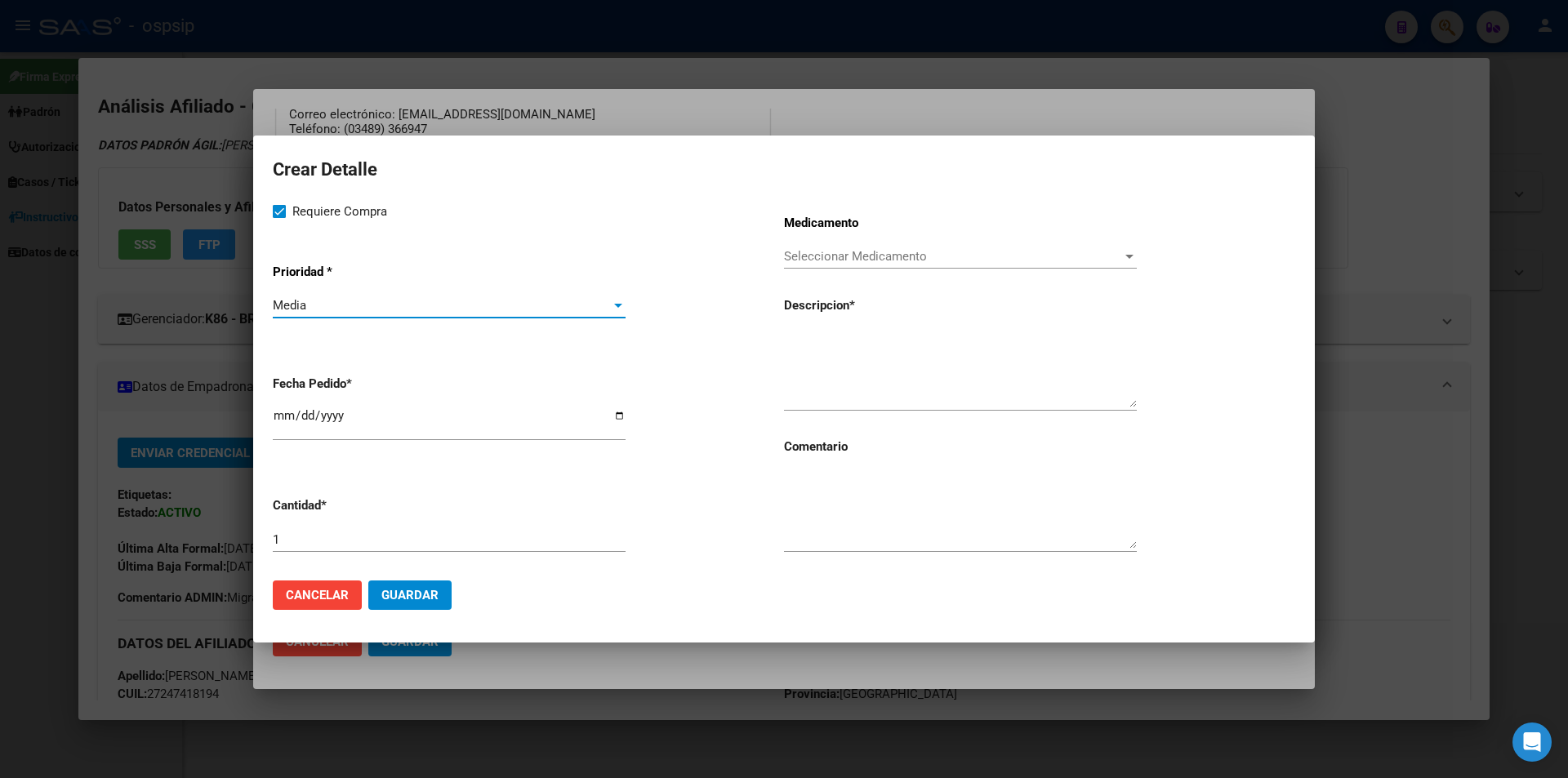
click at [274, 423] on input "[DATE]" at bounding box center [449, 422] width 353 height 26
type input "2025-08-01"
paste textarea "emtricitabina+ tenofovirdisoprox. 200mg/300 mg comp.rec.x 30 (FTC/TDF)"
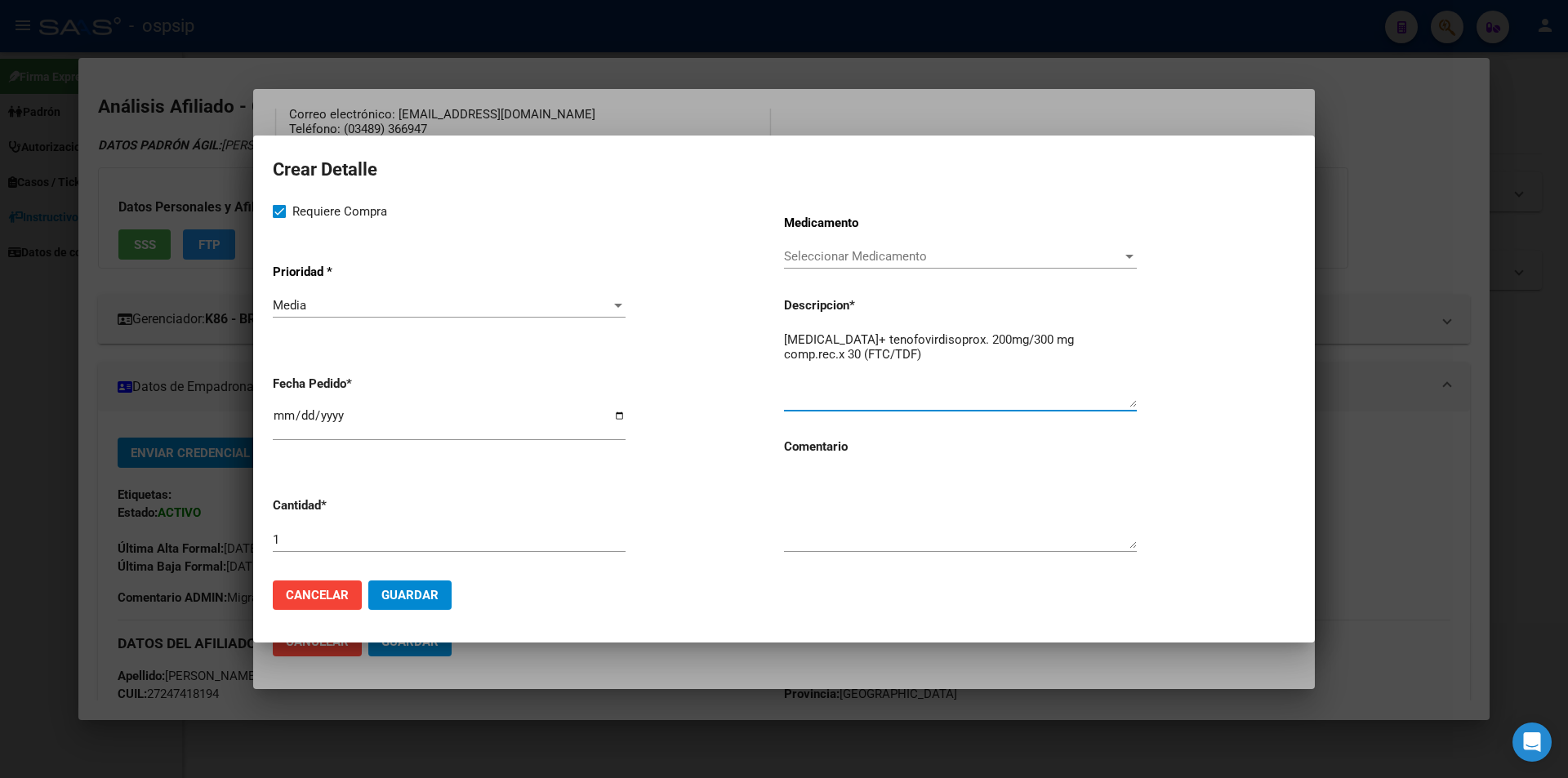
type textarea "emtricitabina+ tenofovirdisoprox. 200mg/300 mg comp.rec.x 30 (FTC/TDF)"
click at [862, 510] on textarea at bounding box center [961, 510] width 353 height 77
type textarea "MISMO TTO"
click at [415, 597] on span "Guardar" at bounding box center [410, 595] width 57 height 15
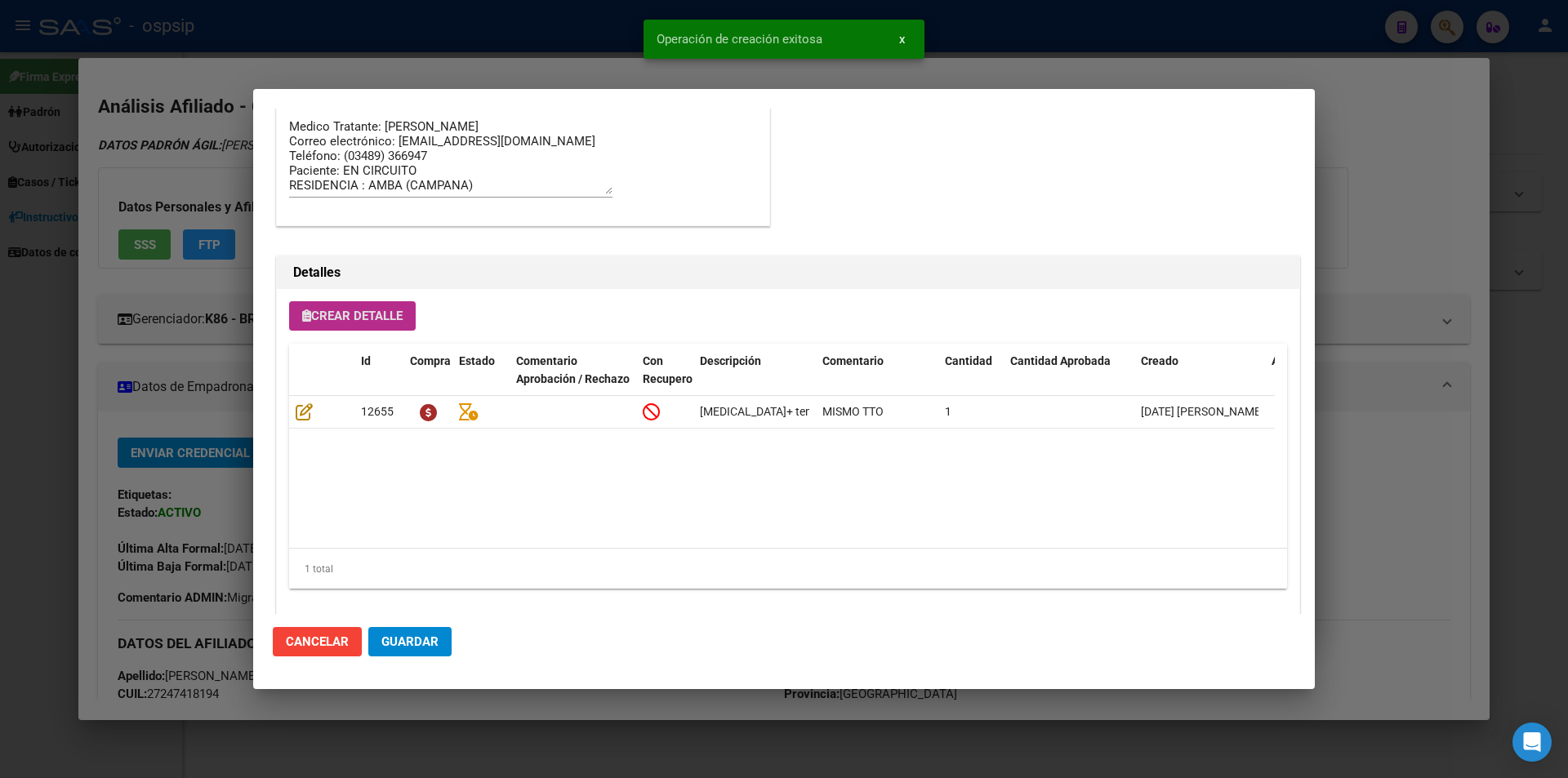
scroll to position [961, 0]
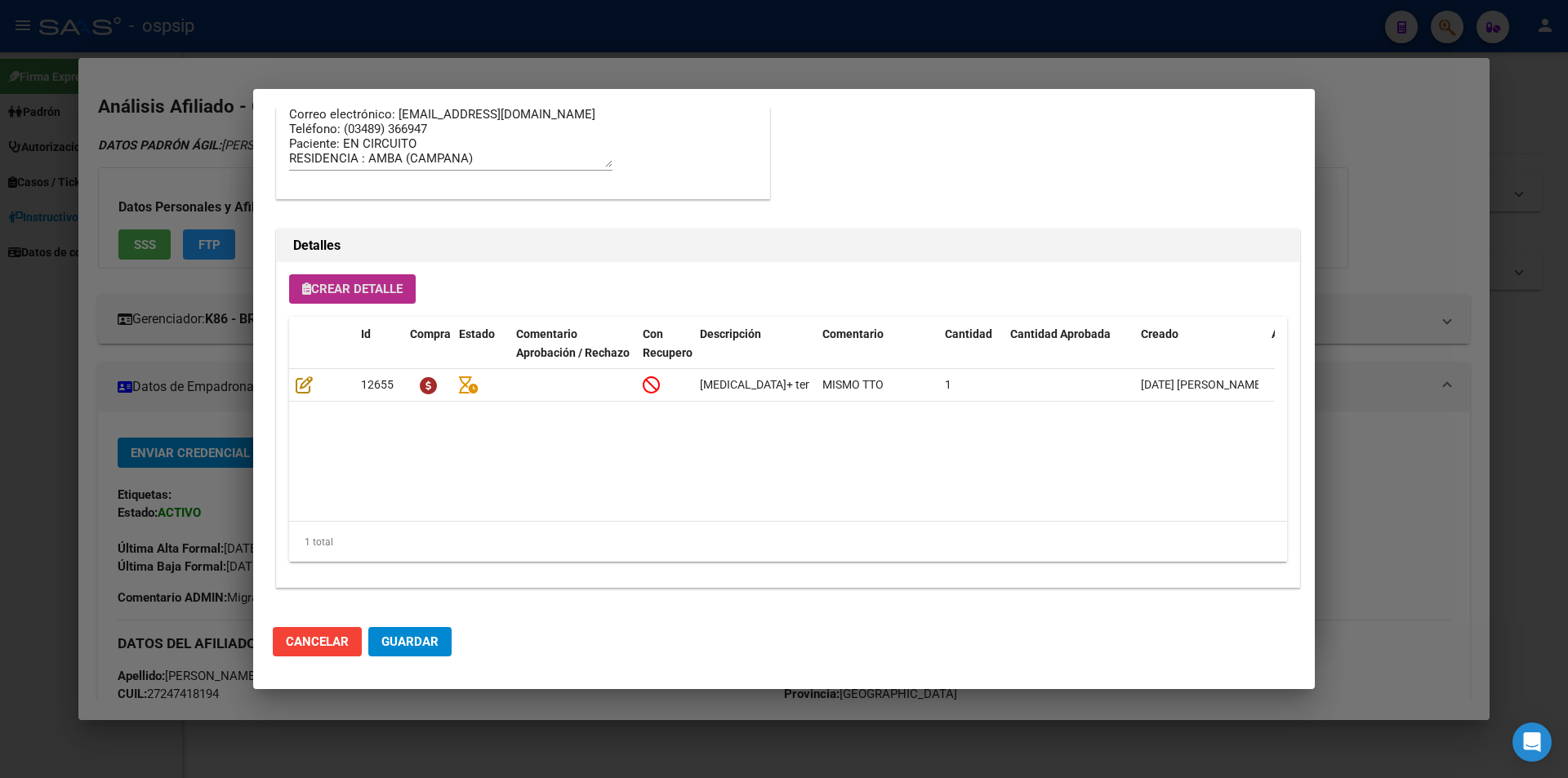
click at [339, 299] on button "Crear Detalle" at bounding box center [352, 289] width 127 height 29
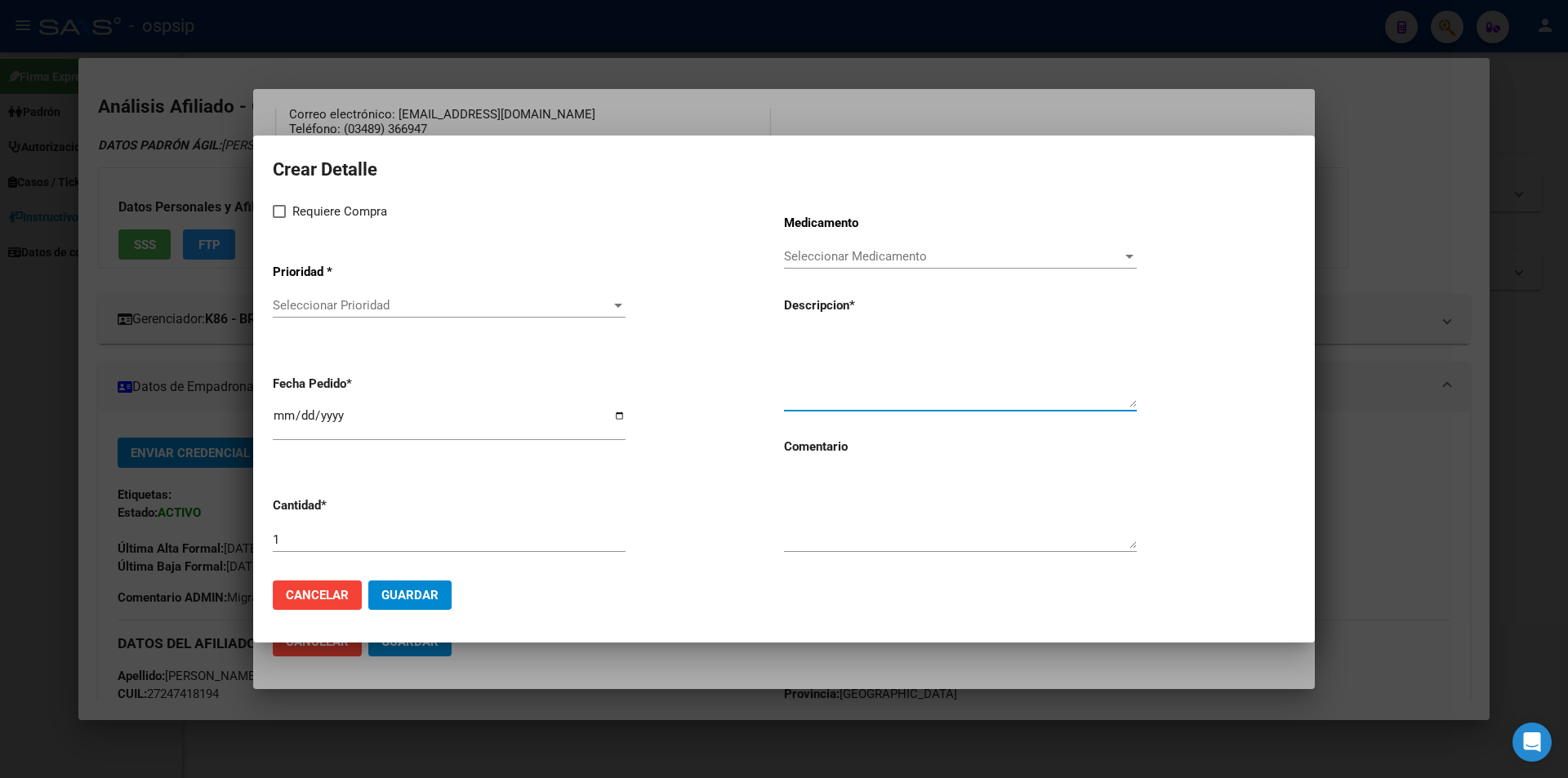
paste textarea "raltegravir 600 mg comp.rec.x 60 (RAL)"
type textarea "raltegravir 600 mg comp.rec.x 60 (RAL)"
click at [850, 515] on textarea at bounding box center [961, 510] width 353 height 77
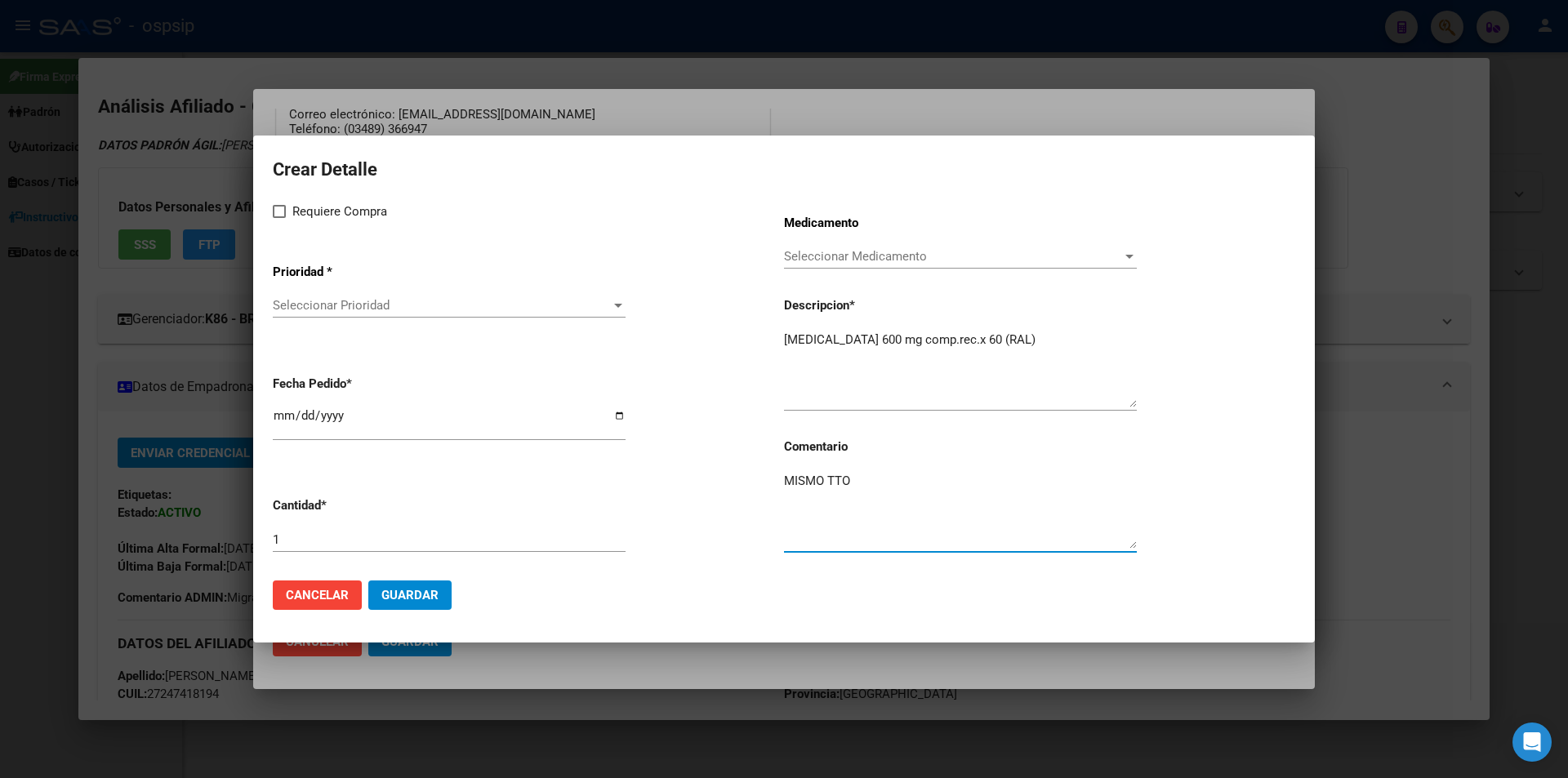
type textarea "MISMO TTO"
click at [281, 209] on span at bounding box center [279, 211] width 13 height 13
click at [280, 218] on input "Requiere Compra" at bounding box center [279, 218] width 1 height 1
checkbox input "true"
click at [313, 301] on span "Seleccionar Prioridad" at bounding box center [442, 305] width 339 height 15
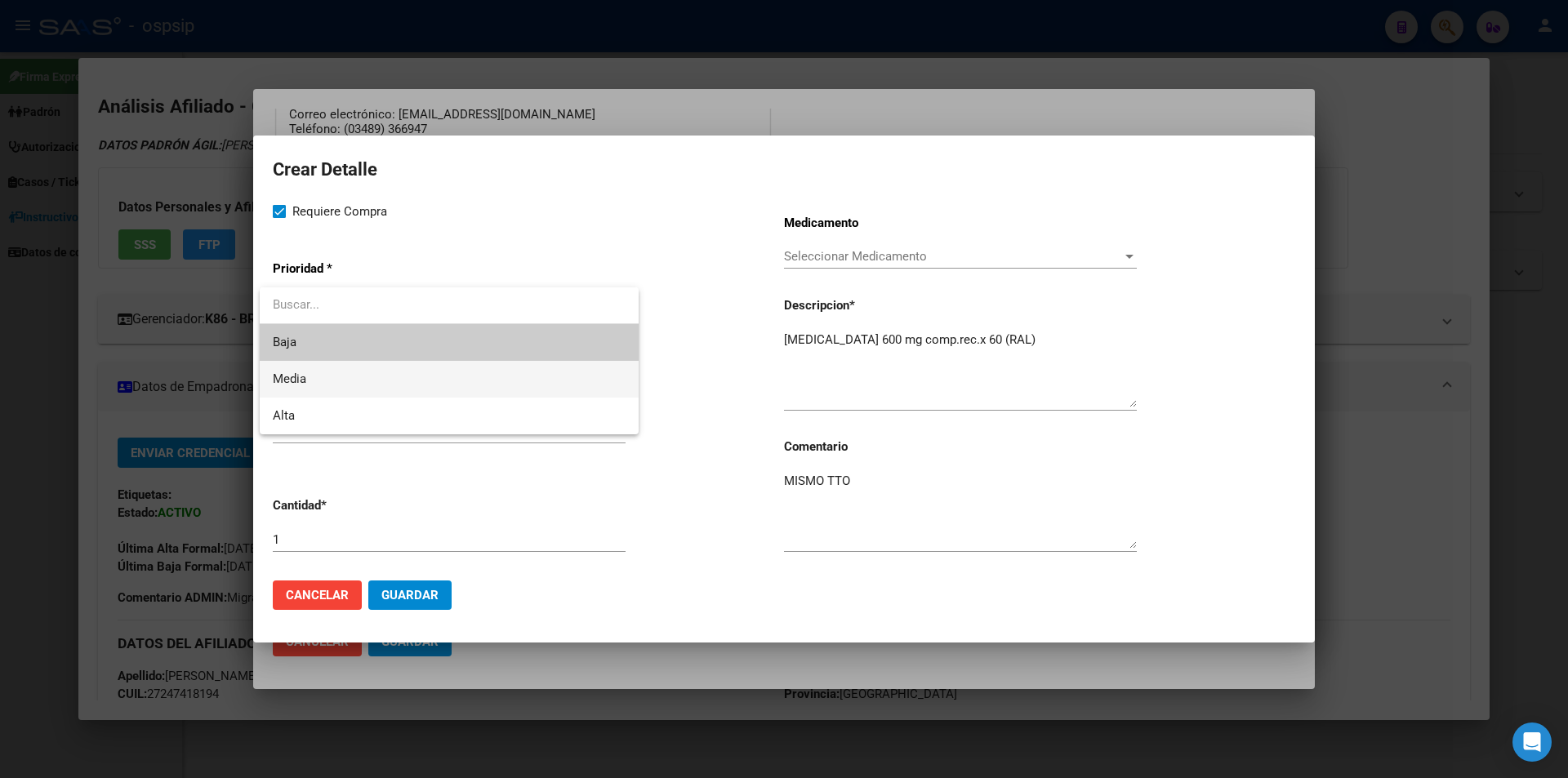
click at [338, 390] on span "Media" at bounding box center [449, 379] width 353 height 36
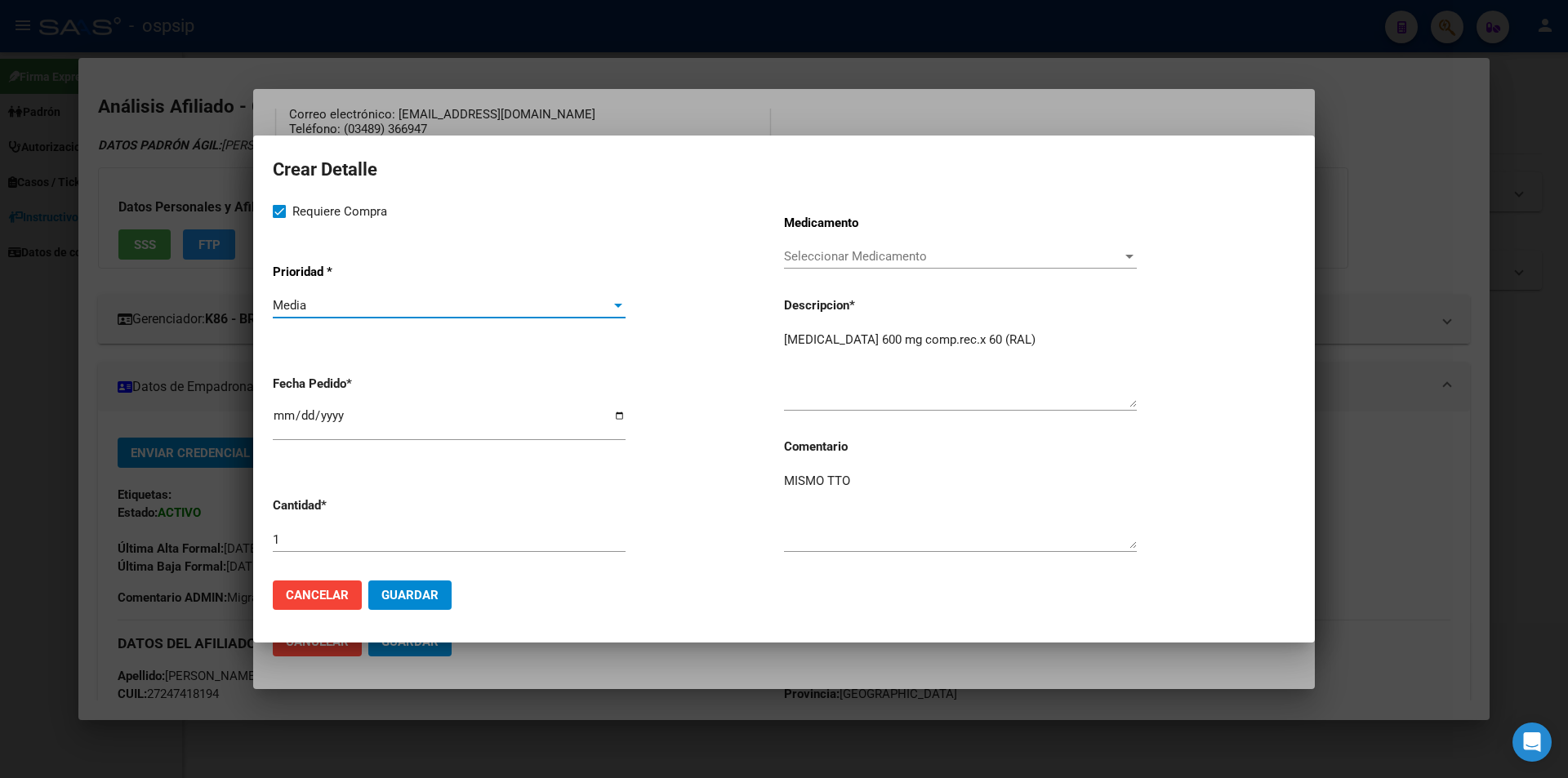
click at [285, 413] on input "[DATE]" at bounding box center [449, 422] width 353 height 26
type input "2025-08-01"
click at [418, 594] on span "Guardar" at bounding box center [410, 595] width 57 height 15
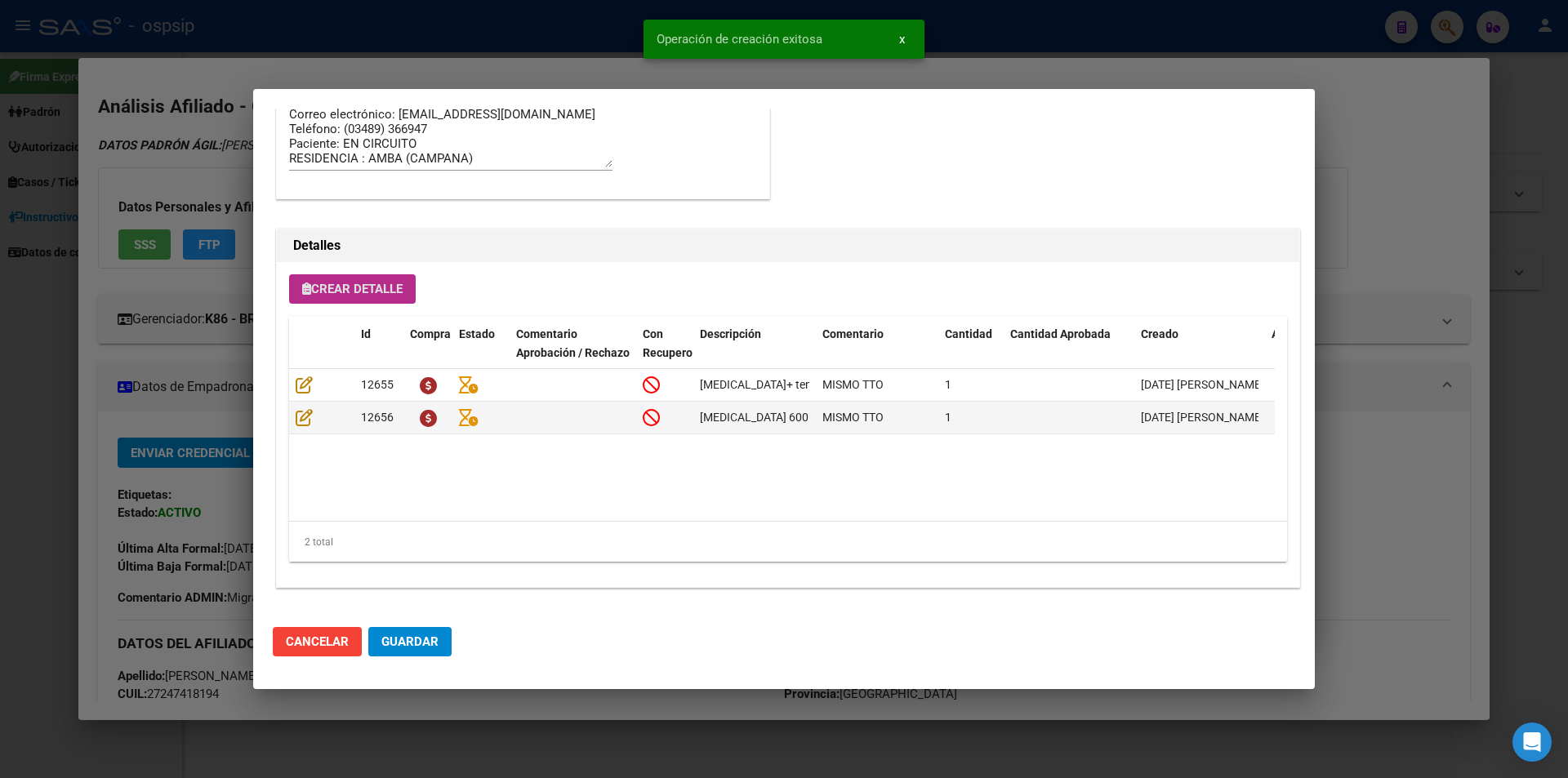
click at [431, 648] on span "Guardar" at bounding box center [410, 642] width 57 height 15
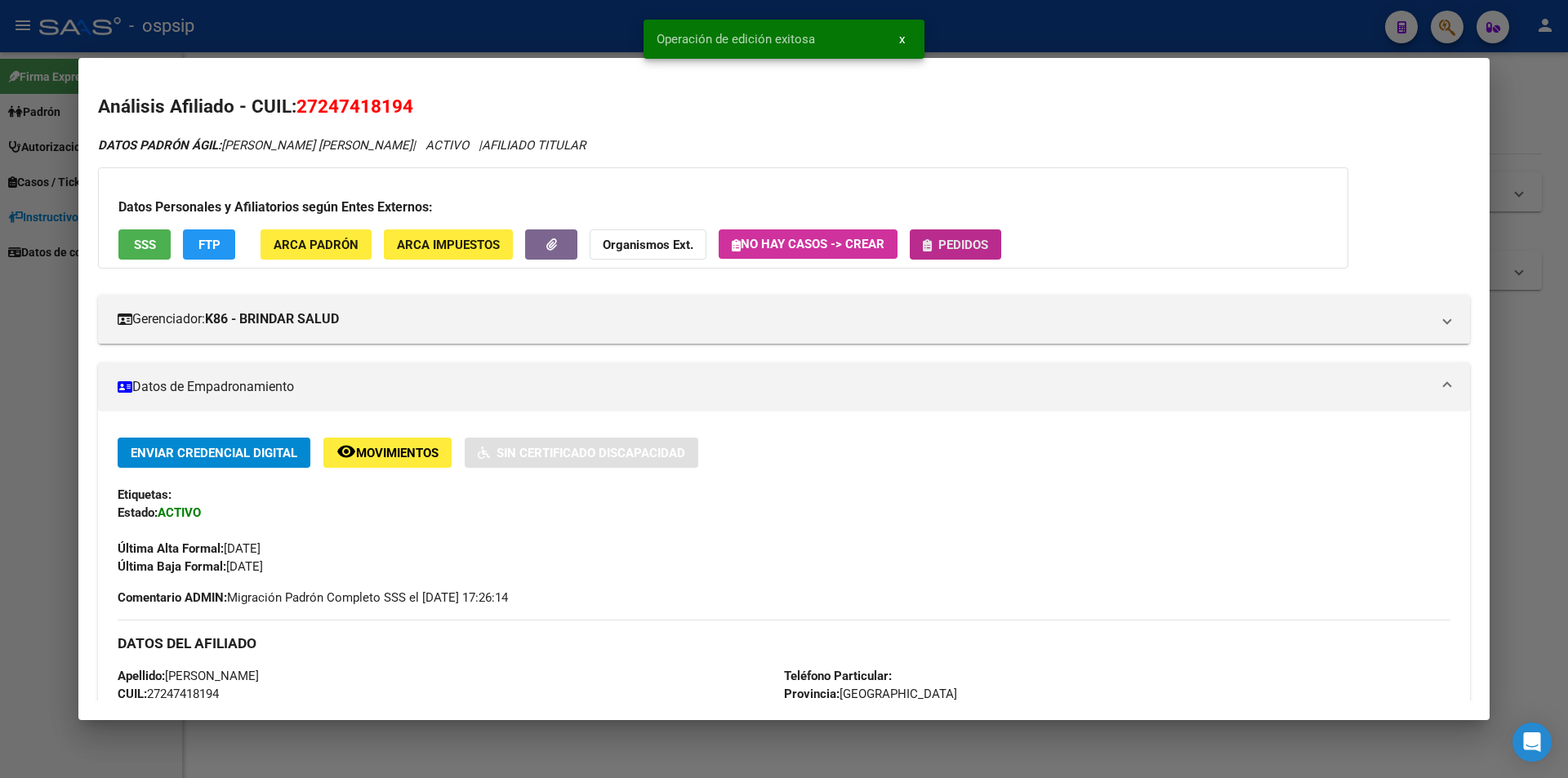
click at [972, 249] on span "Pedidos" at bounding box center [963, 244] width 50 height 15
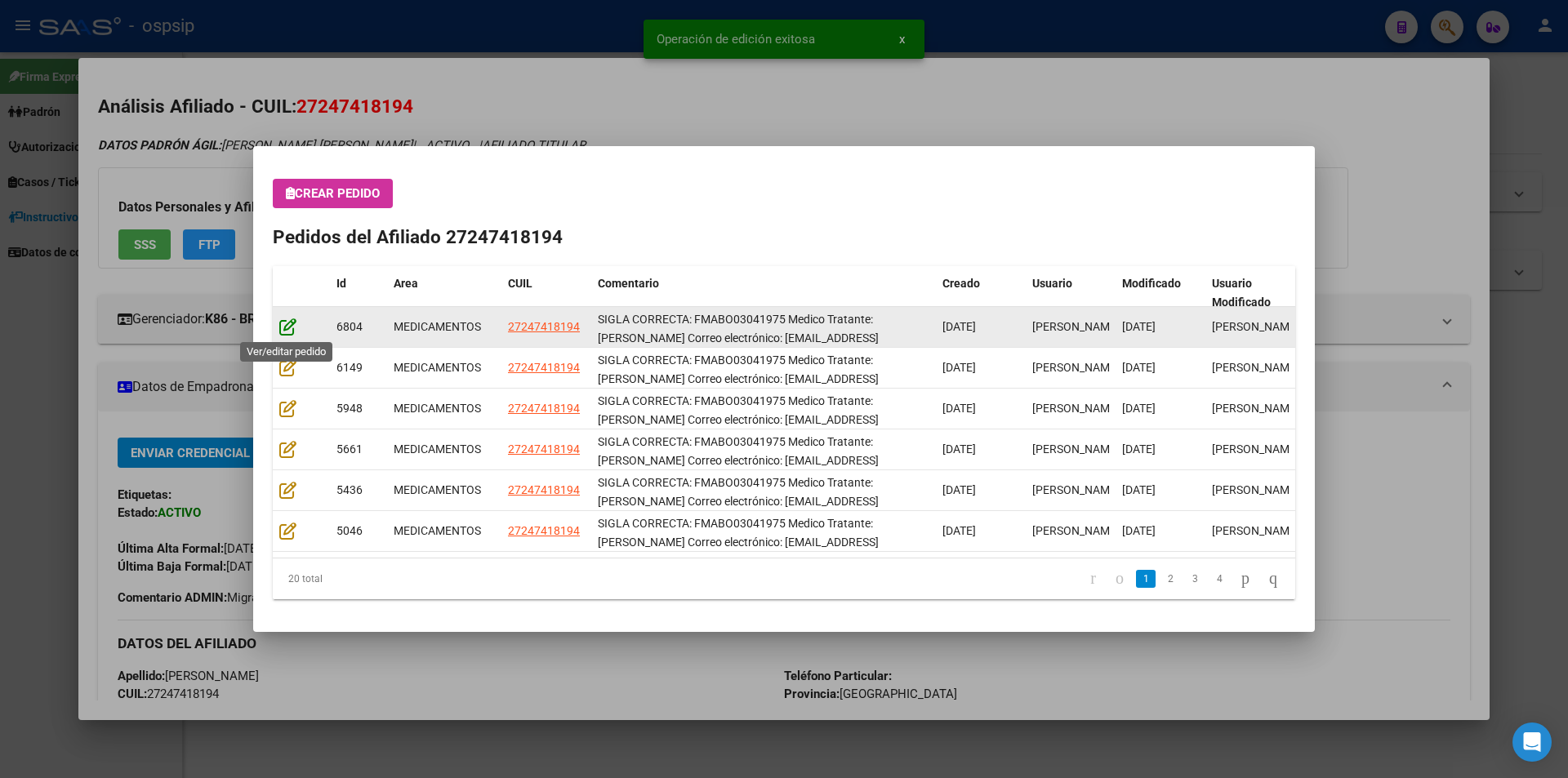
click at [286, 329] on icon at bounding box center [287, 327] width 17 height 18
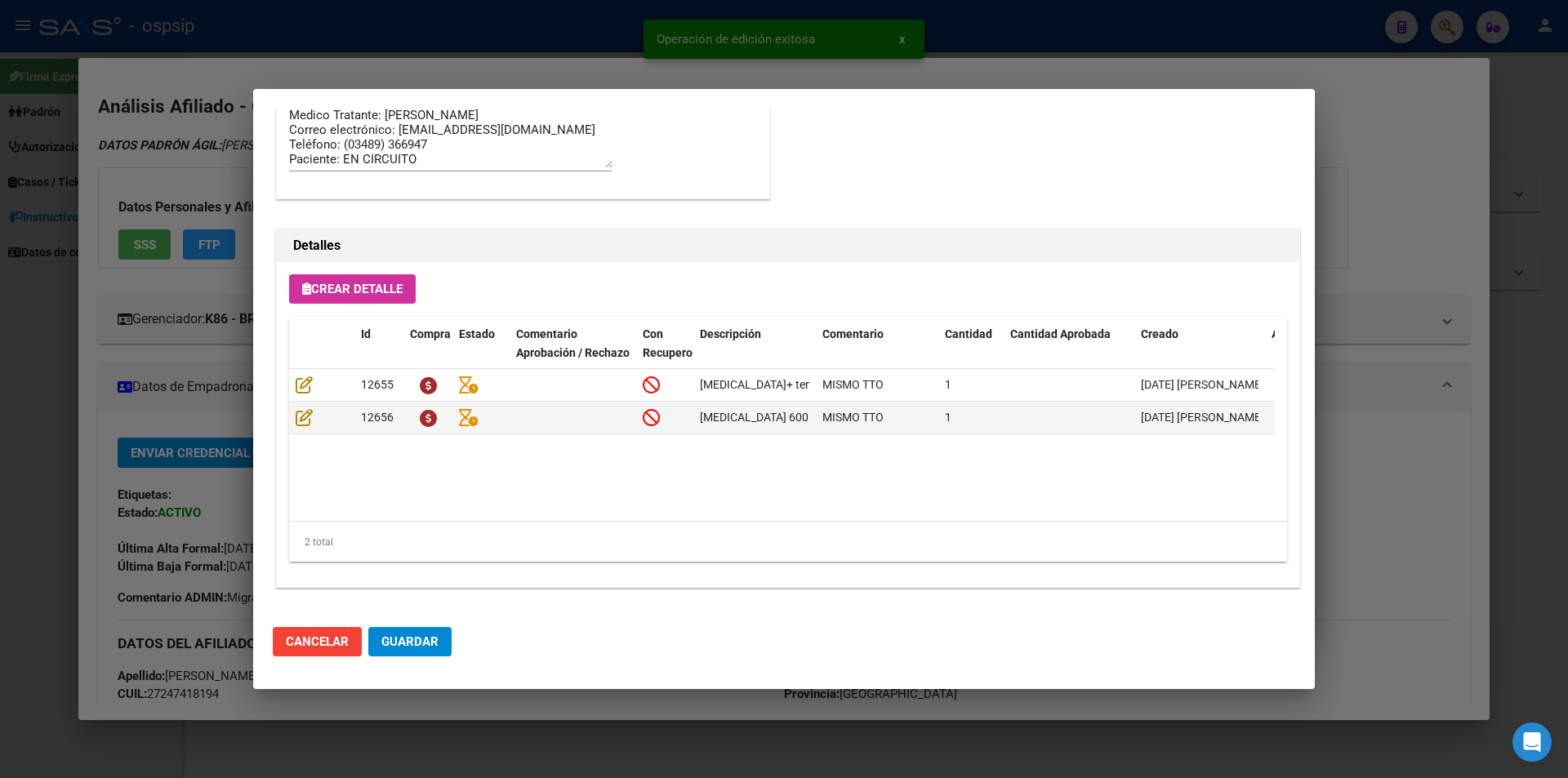
click at [392, 656] on button "Guardar" at bounding box center [409, 642] width 83 height 29
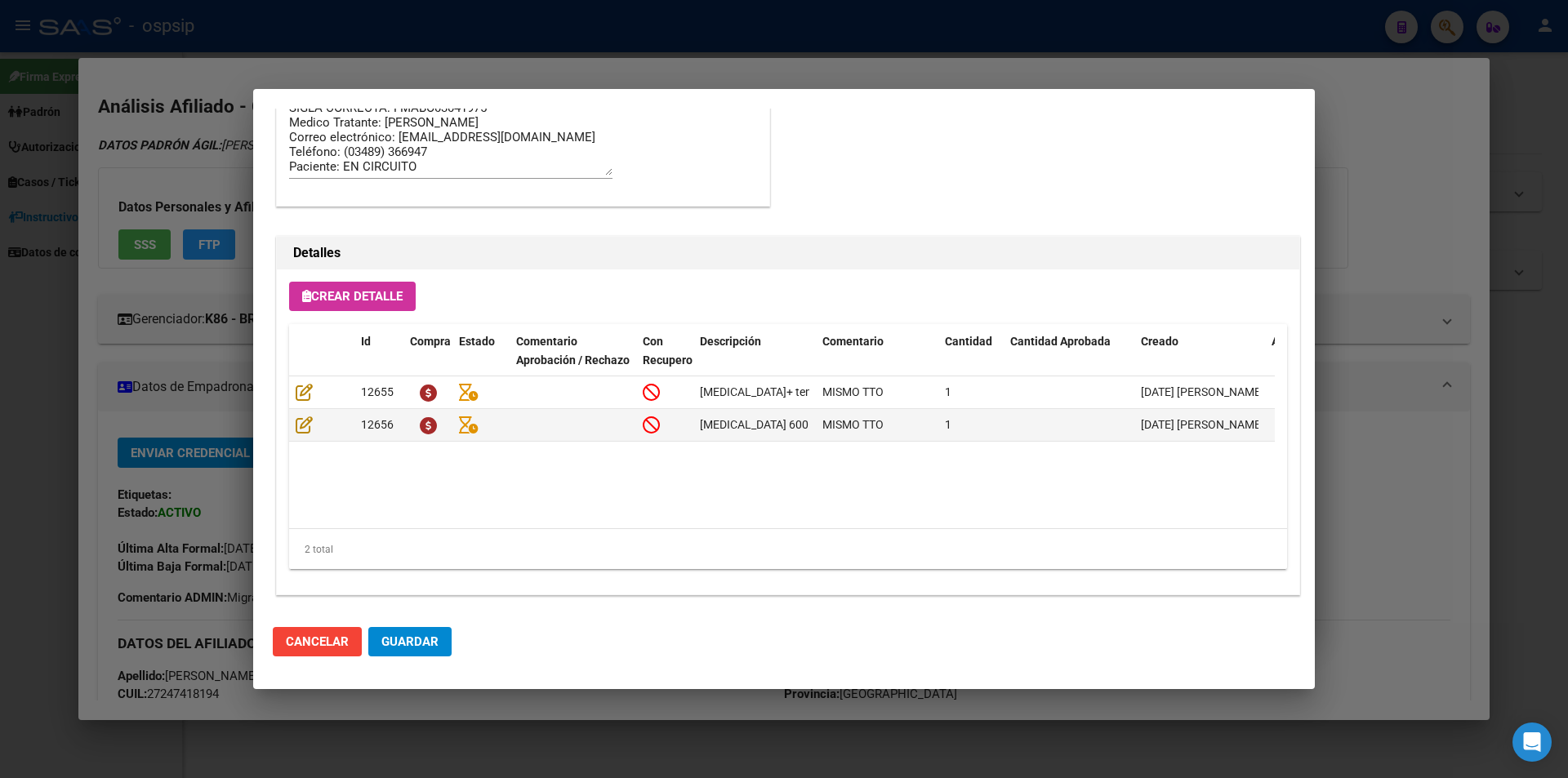
scroll to position [1044, 0]
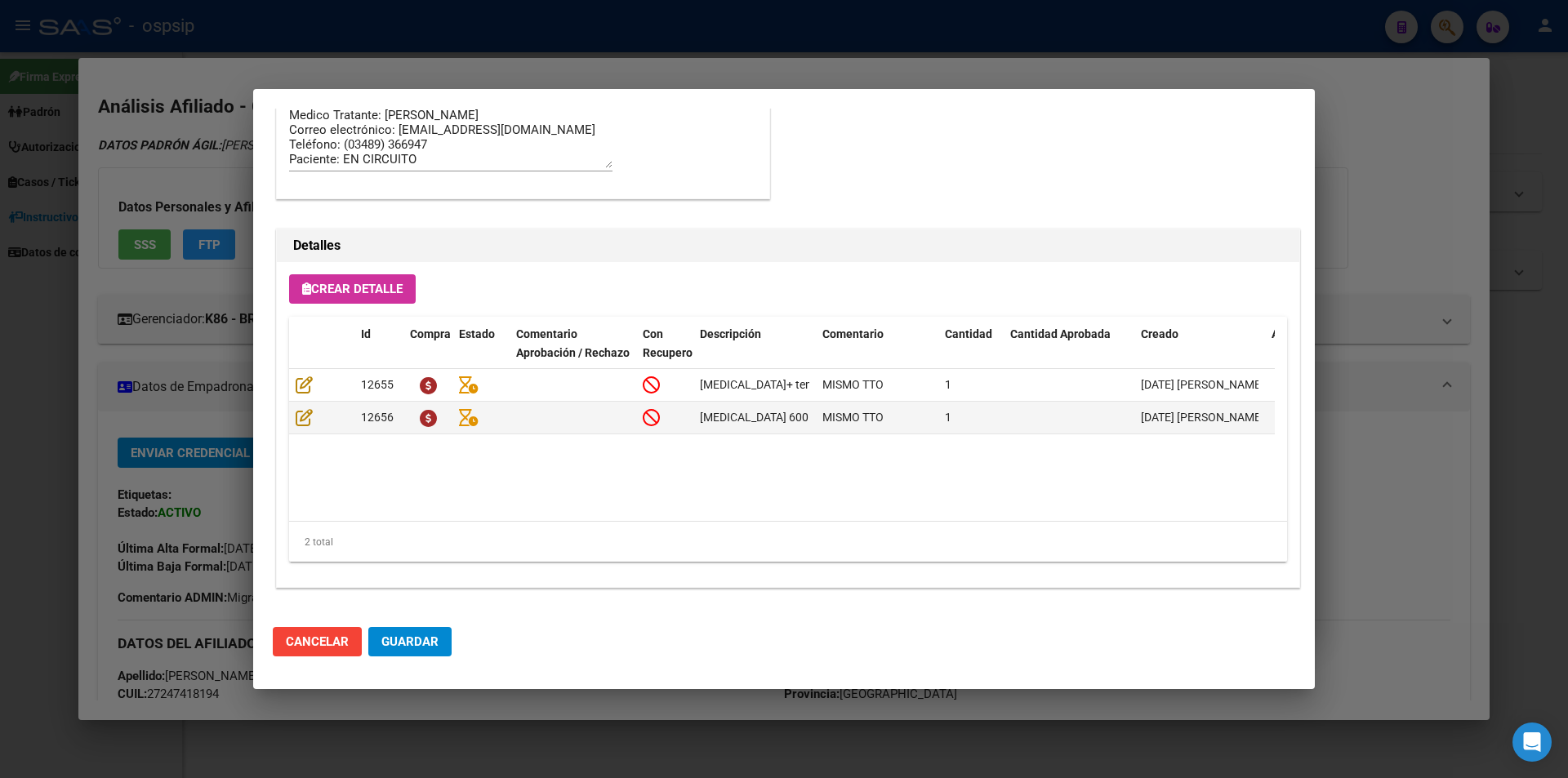
click at [425, 638] on span "Guardar" at bounding box center [410, 642] width 57 height 15
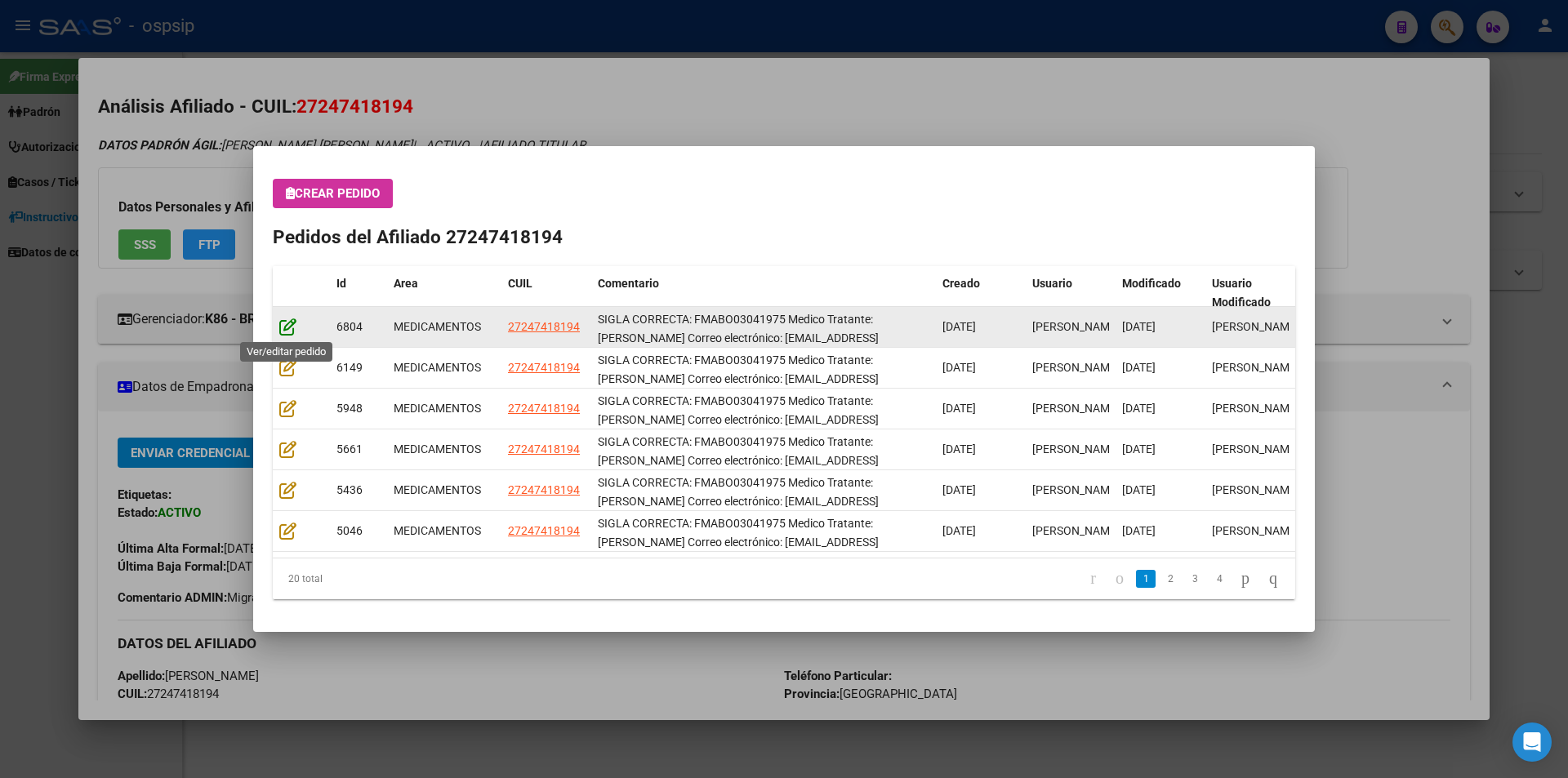
click at [289, 320] on icon at bounding box center [287, 327] width 17 height 18
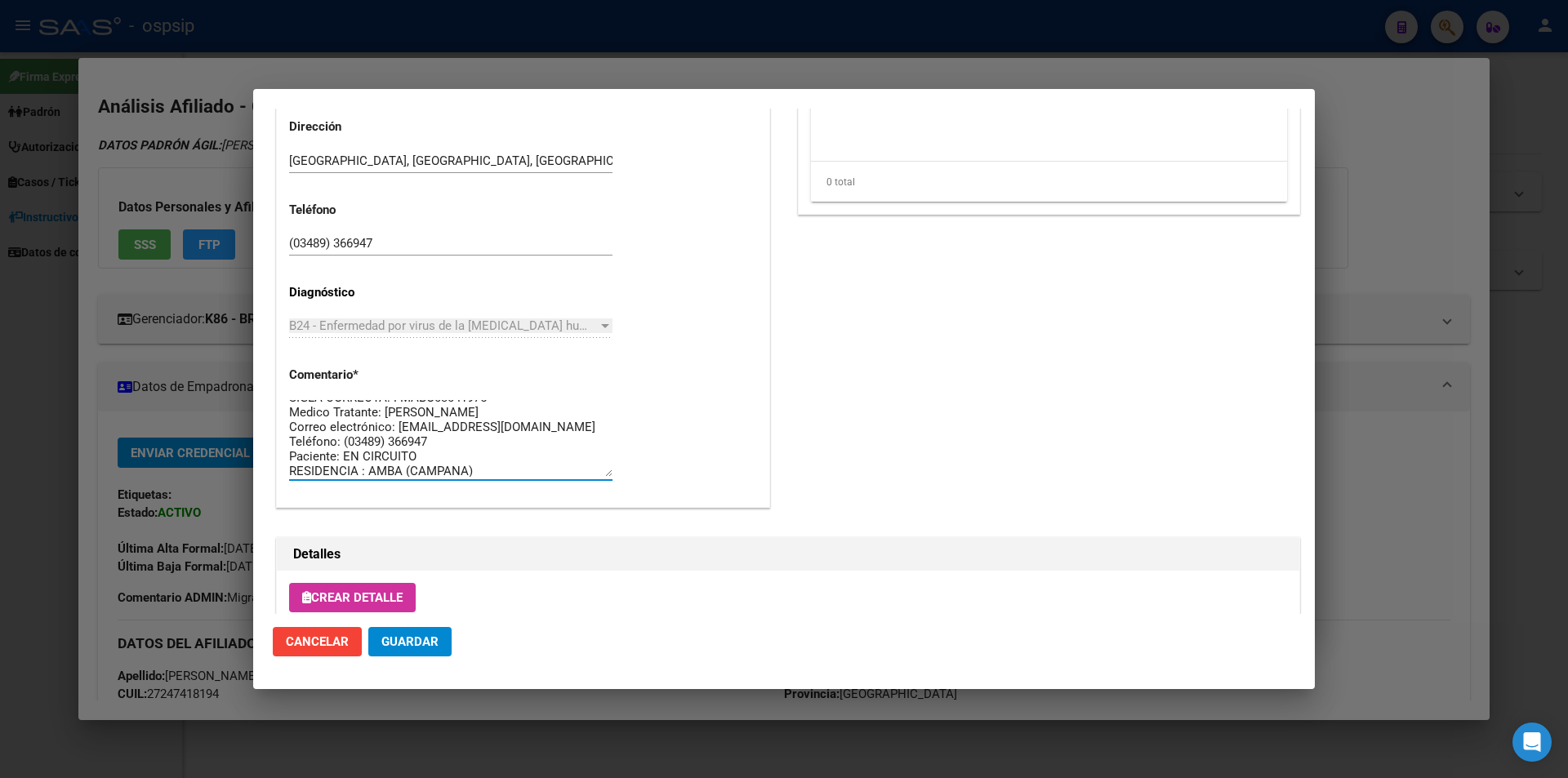
scroll to position [15, 0]
drag, startPoint x: 500, startPoint y: 480, endPoint x: 424, endPoint y: 466, distance: 77.3
click at [424, 466] on div "SIGLA CORRECTA: FMABO03041975 Medico Tratante: ZAVALLA Correo electrónico: otom…" at bounding box center [451, 439] width 324 height 83
drag, startPoint x: 495, startPoint y: 464, endPoint x: 260, endPoint y: 357, distance: 258.2
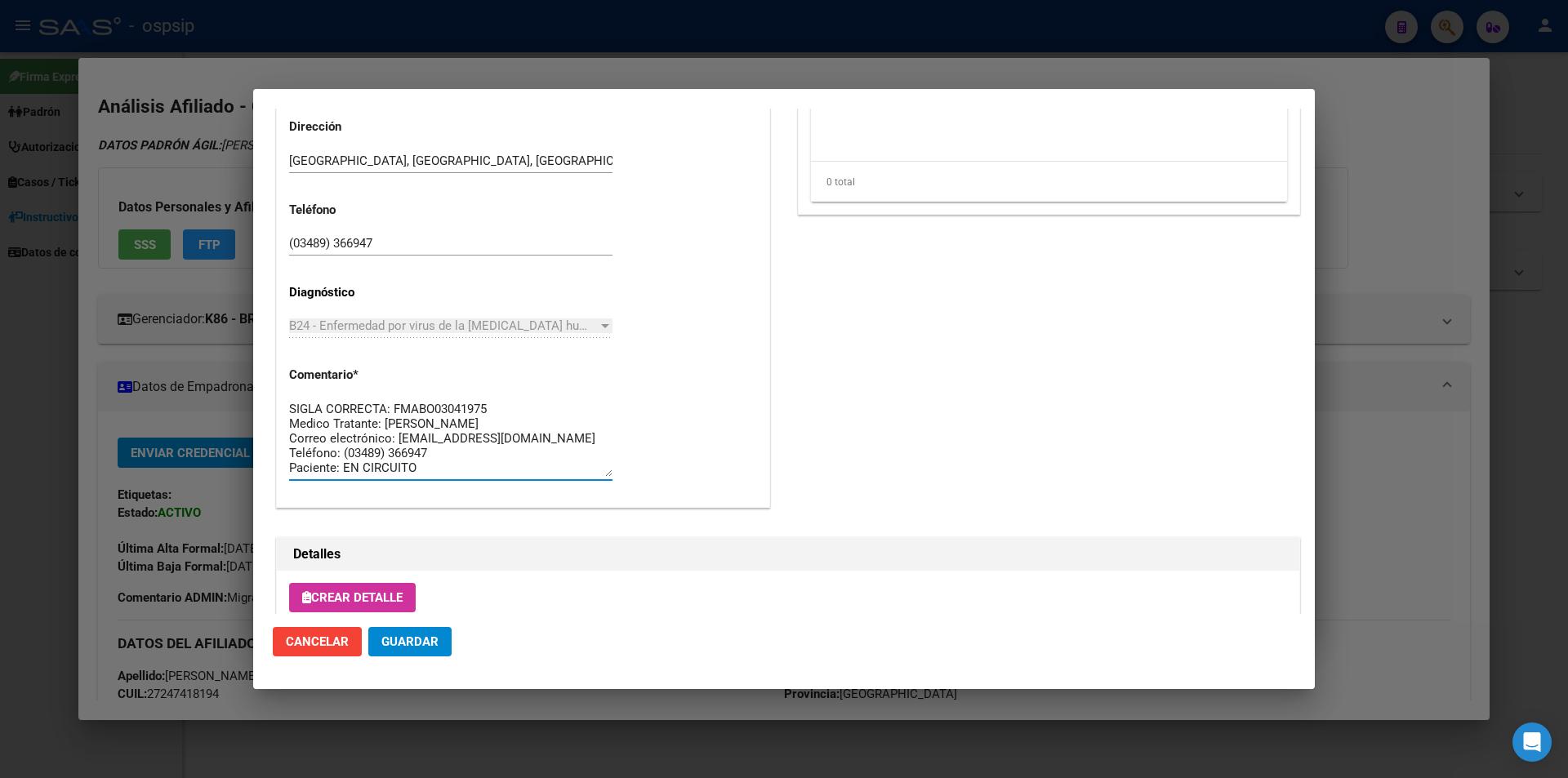
click at [260, 357] on mat-dialog-content "Editar Pedido 6804 COMENTARIOS DEL PEDIDO Escriba su comentario aquí. Enviar co…" at bounding box center [784, 361] width 1062 height 505
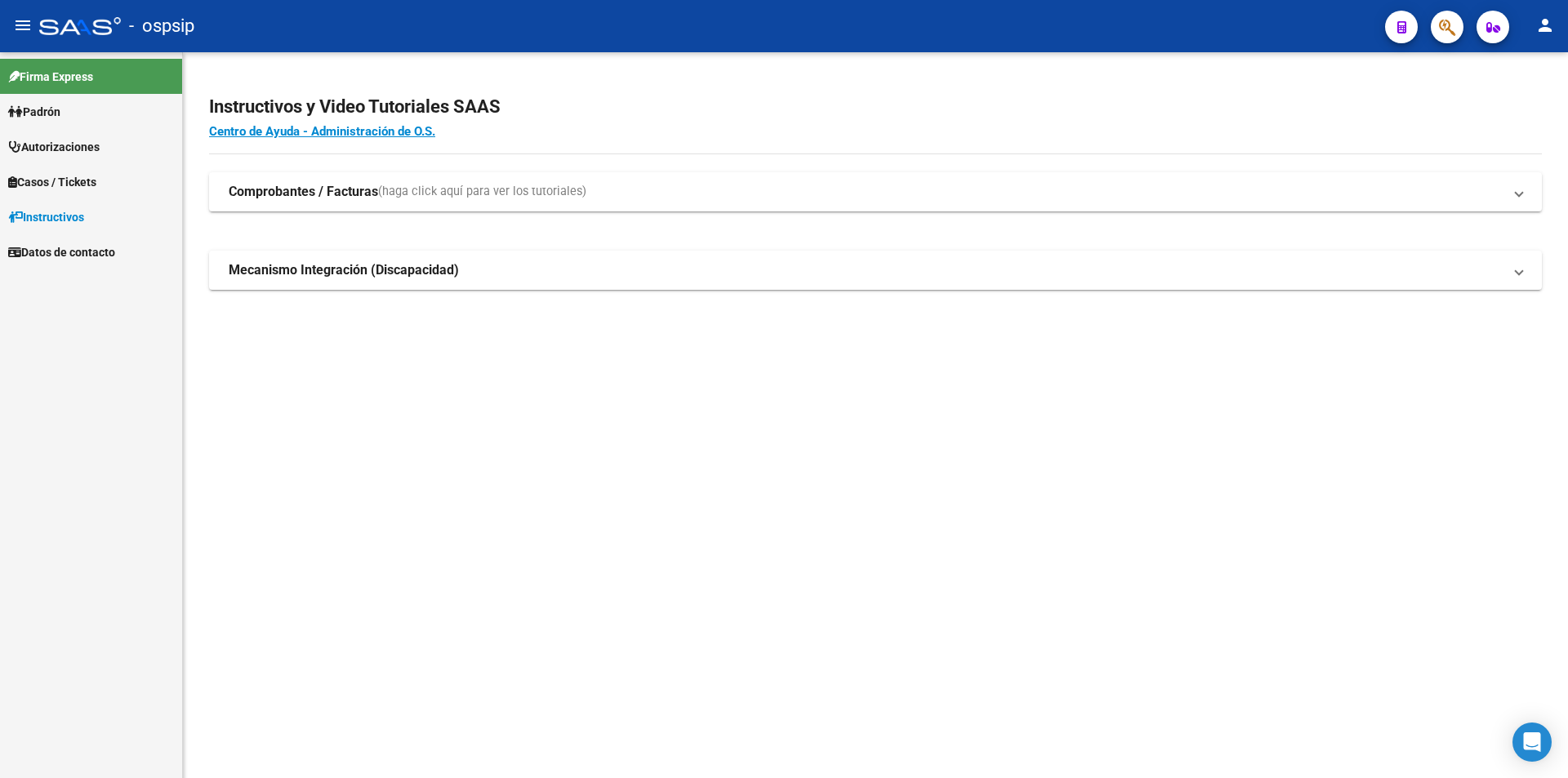
click at [1437, 32] on button "button" at bounding box center [1446, 26] width 32 height 32
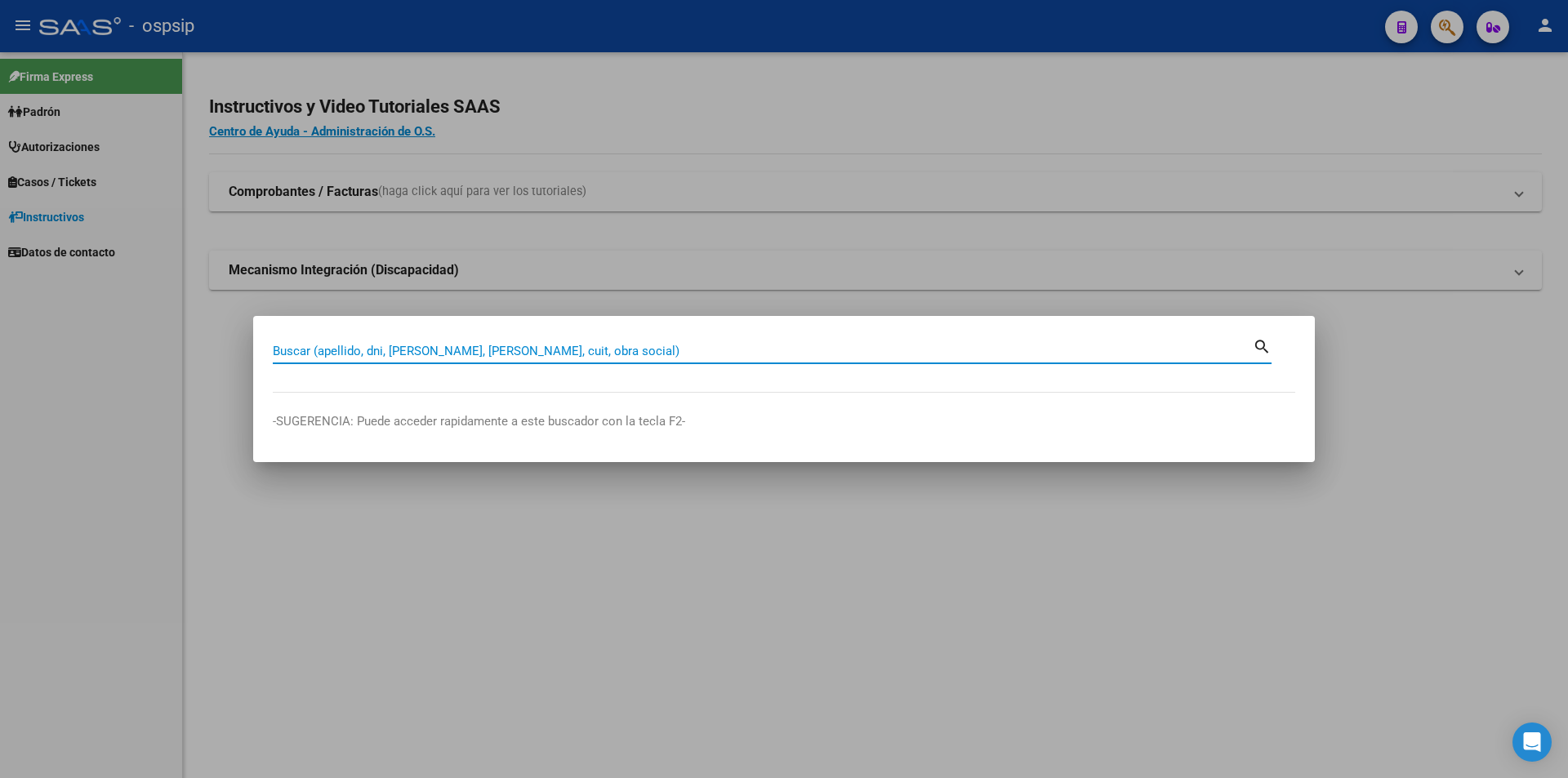
paste input "27343992055"
type input "27343992055"
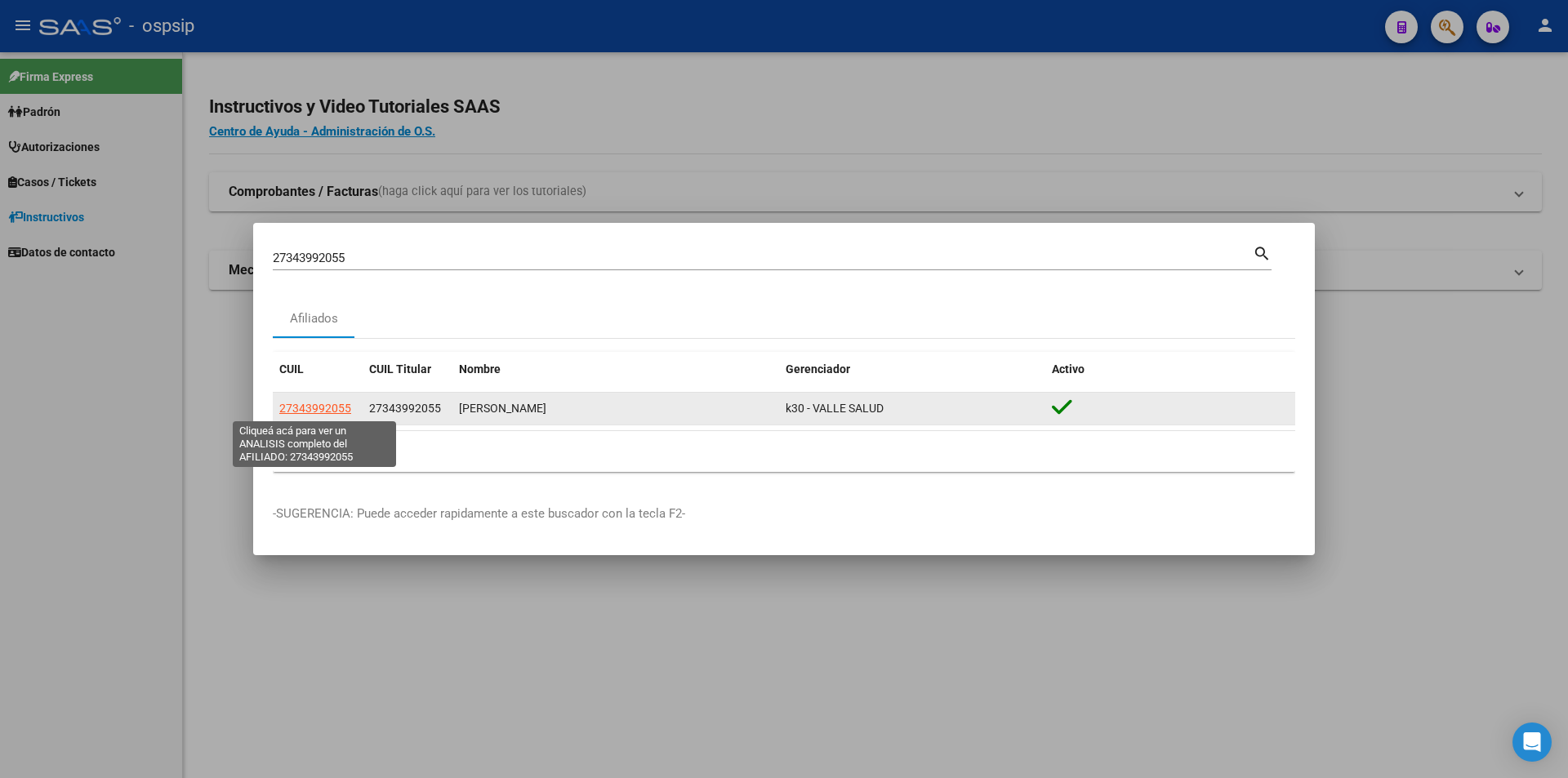
click at [328, 403] on span "27343992055" at bounding box center [315, 408] width 72 height 13
type textarea "27343992055"
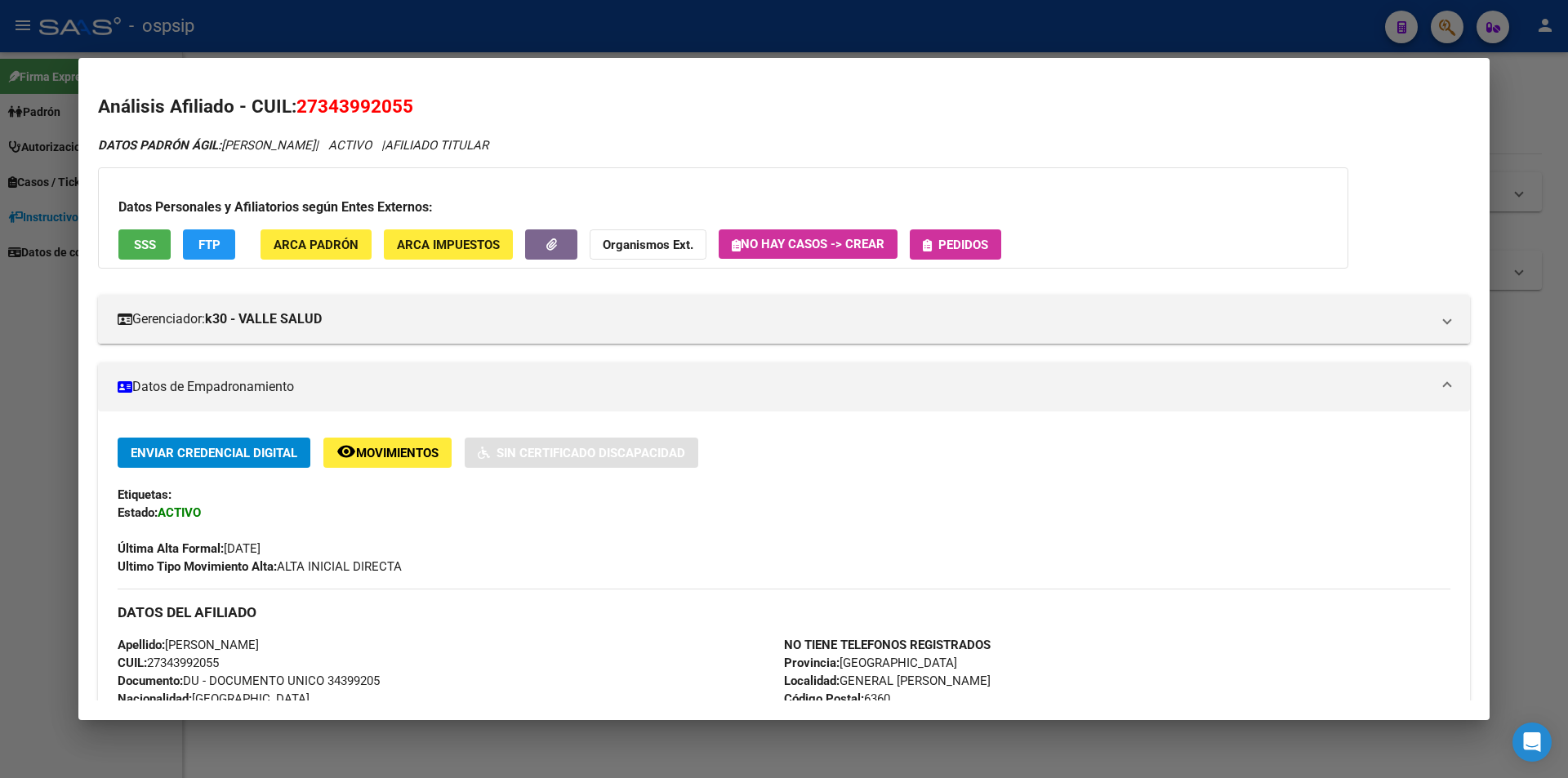
click at [951, 249] on span "Pedidos" at bounding box center [963, 244] width 50 height 15
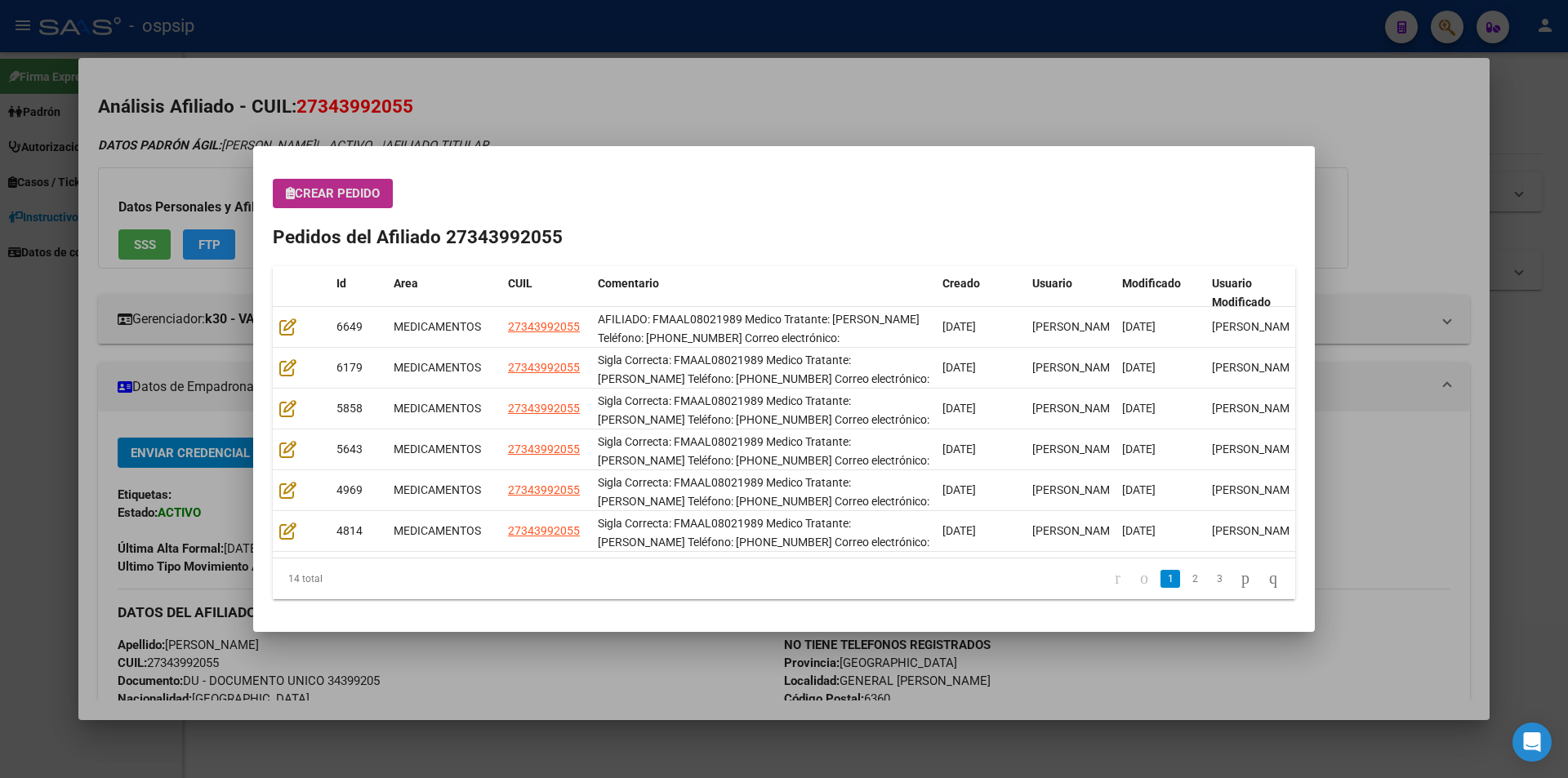
click at [348, 186] on span "Crear Pedido" at bounding box center [333, 193] width 94 height 15
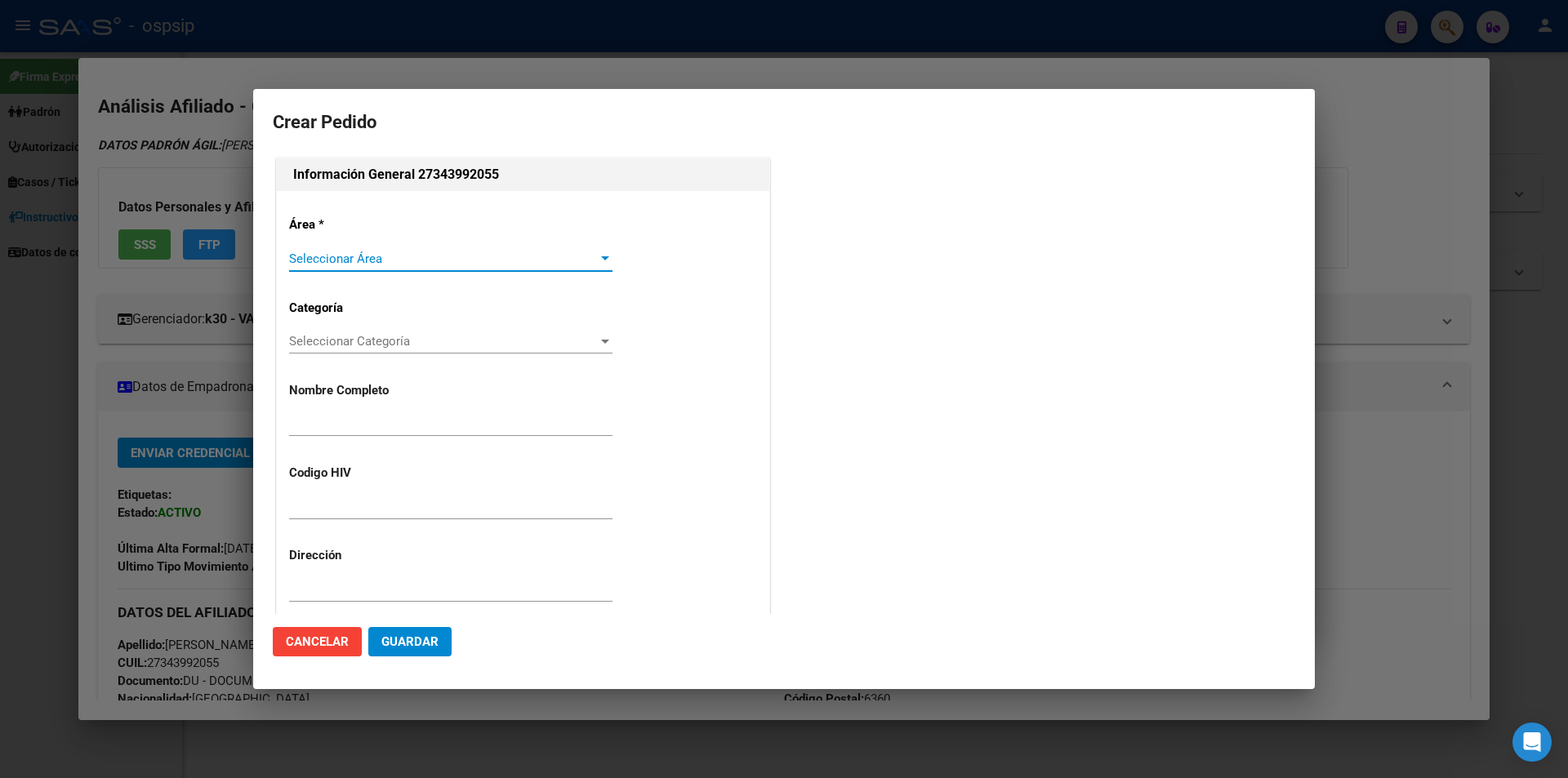
type input "MARIA CECILIA ALLAIS"
type input "FMAAL08021989"
type input "LA PAMPA, GENERAL PICO, CALLE 6 1376"
click at [333, 257] on span "Seleccionar Área" at bounding box center [444, 258] width 309 height 15
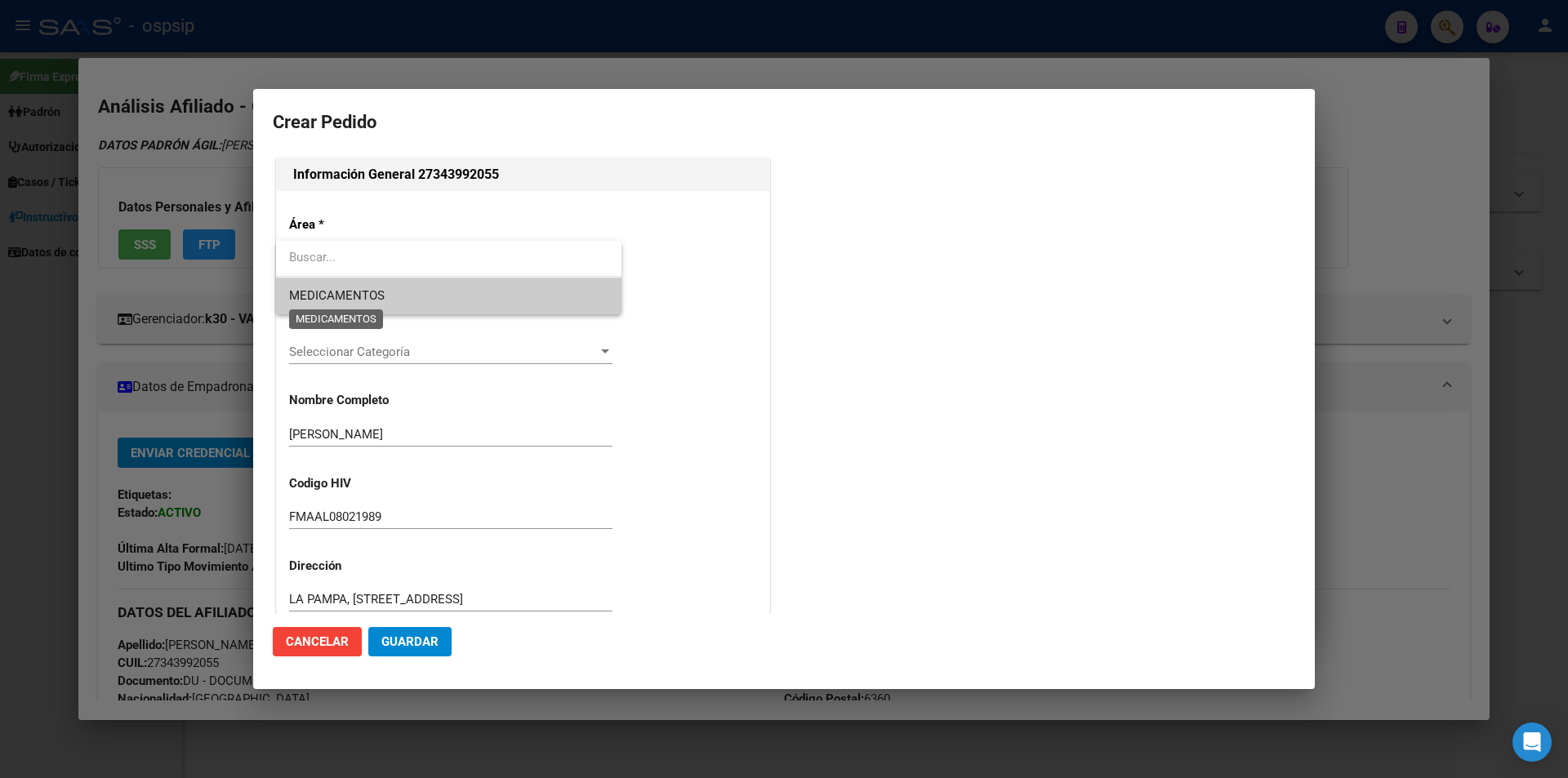
click at [333, 302] on span "MEDICAMENTOS" at bounding box center [337, 295] width 95 height 15
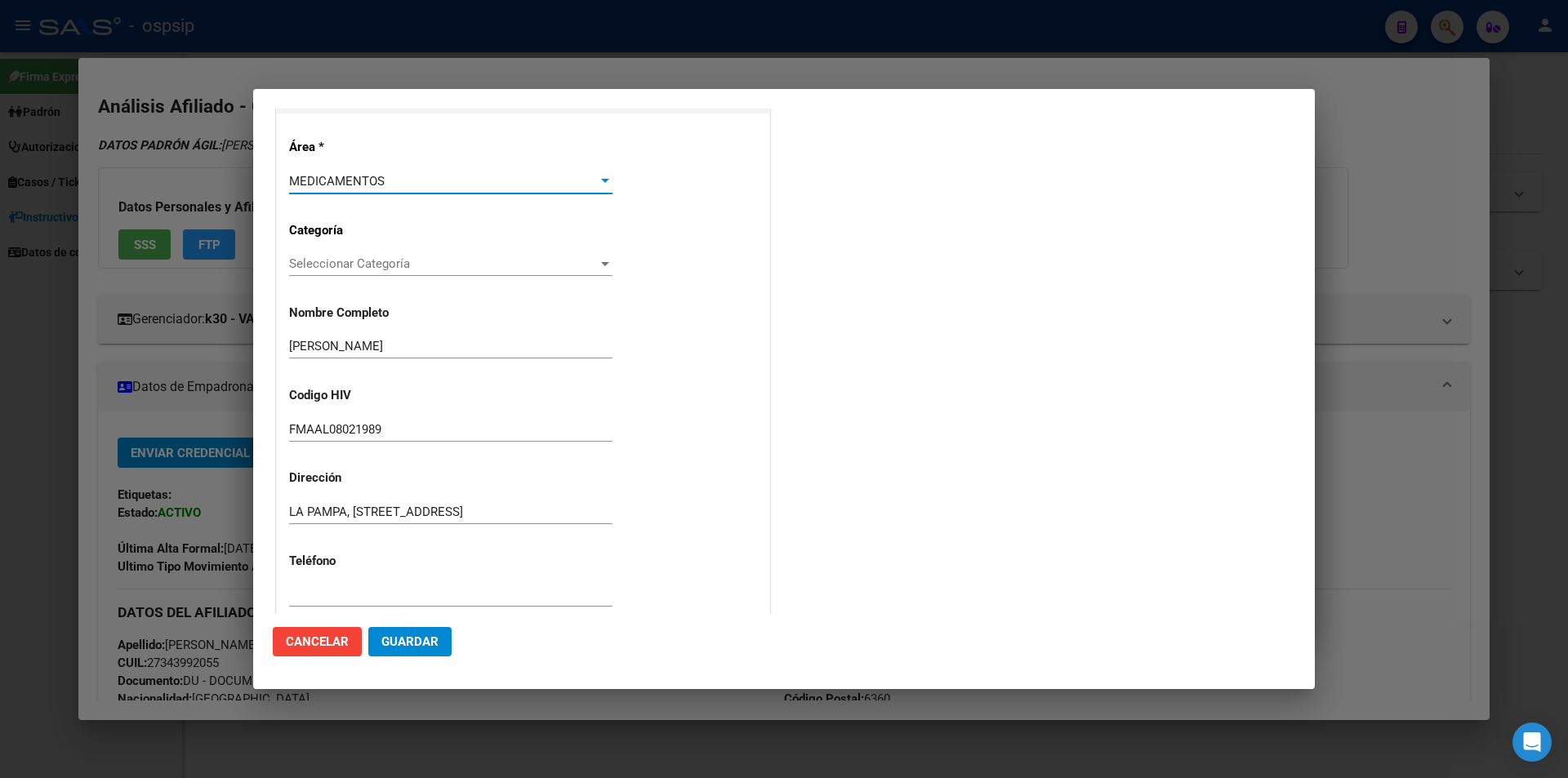
scroll to position [163, 0]
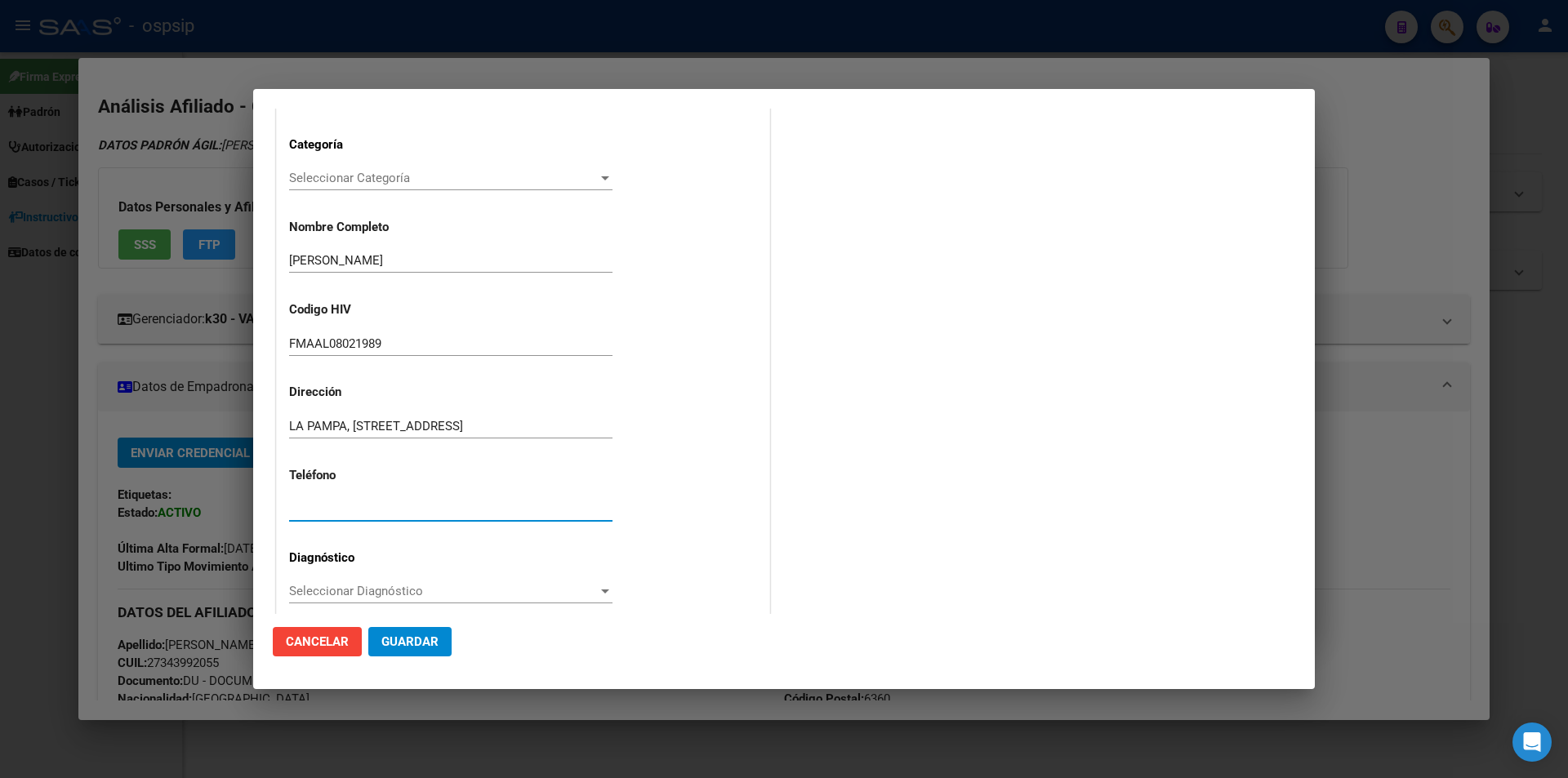
paste input "0230-2379193"
type input "0230-2379193"
click at [318, 595] on span "Seleccionar Diagnóstico" at bounding box center [444, 591] width 309 height 15
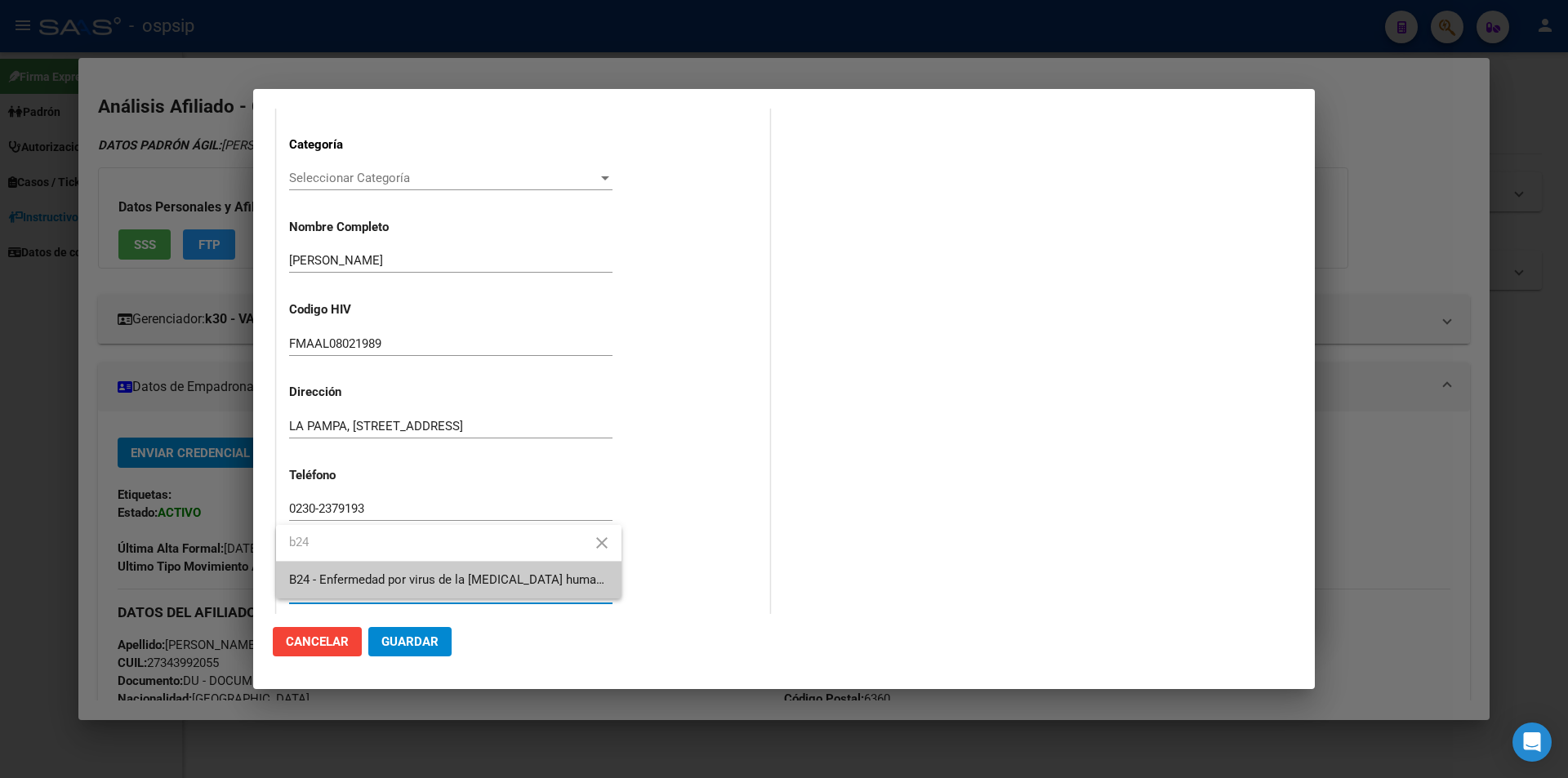
type input "b24"
click at [323, 589] on span "B24 - Enfermedad por virus de la [MEDICAL_DATA] humana [VIH], sin otra especifi…" at bounding box center [448, 580] width 319 height 36
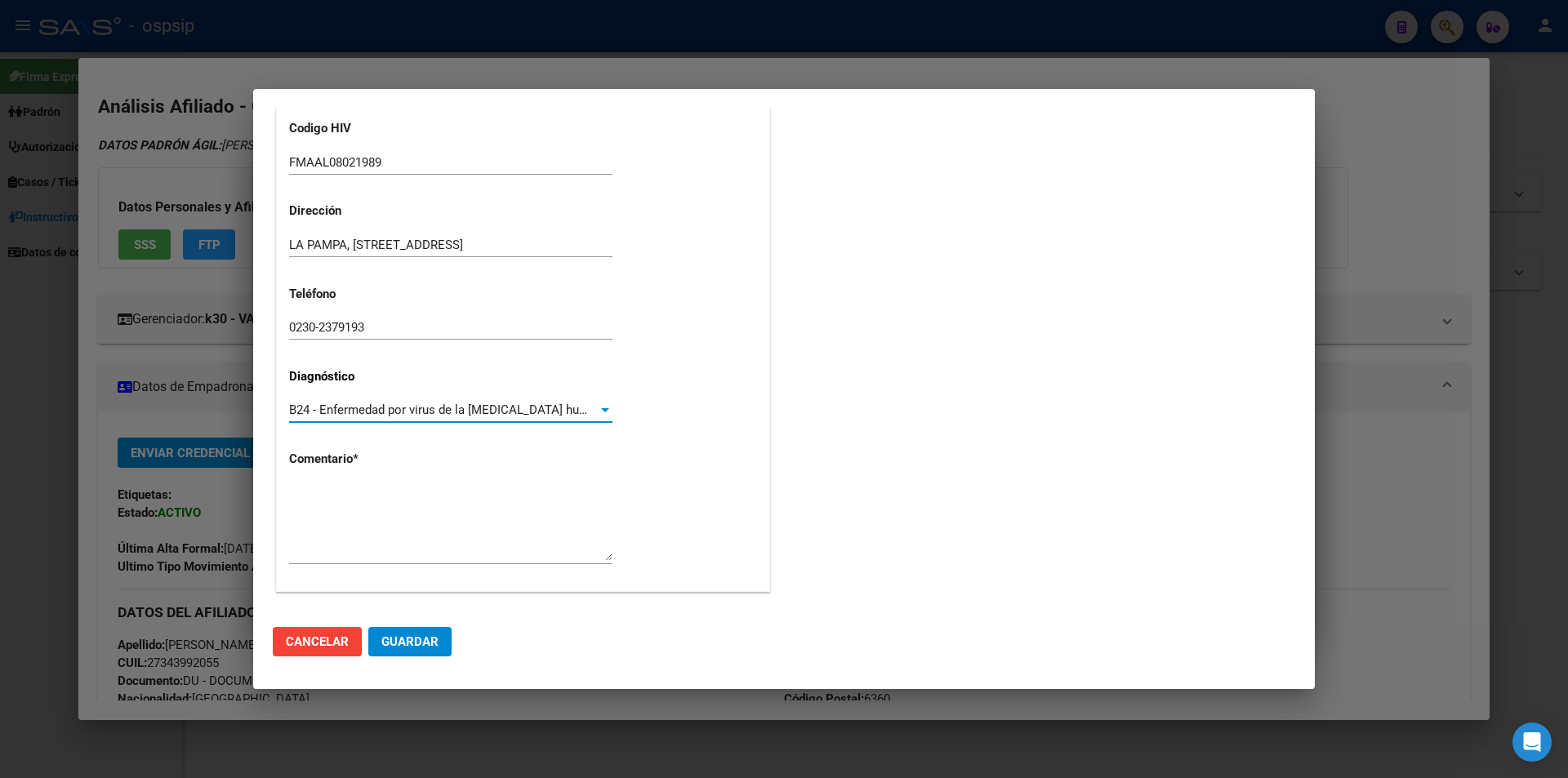
scroll to position [348, 0]
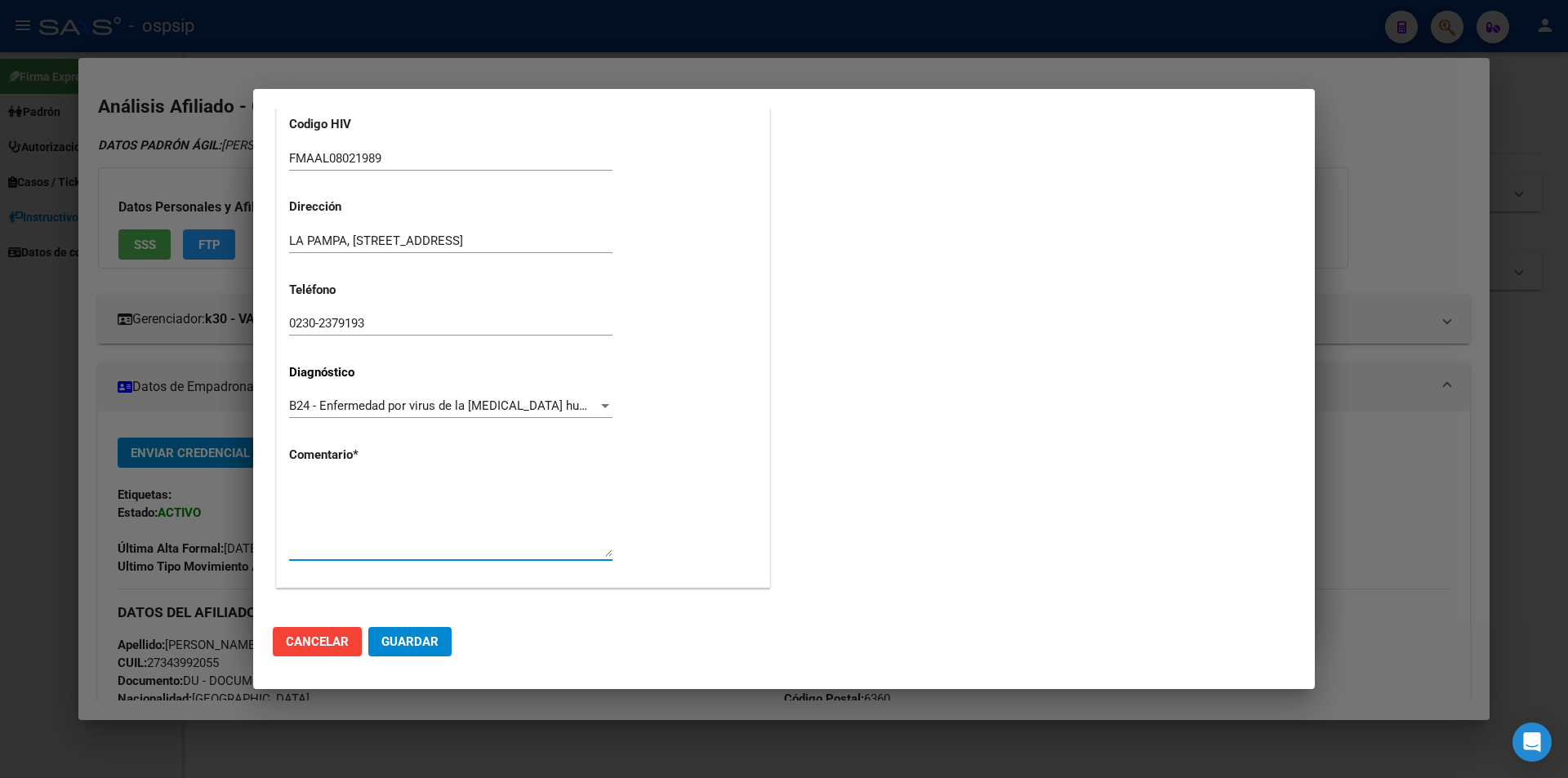
paste textarea "AFILIADO: FMAAL08021989 Medico Tratante: RUDERMAN Teléfono: 0230-2379193 Correo…"
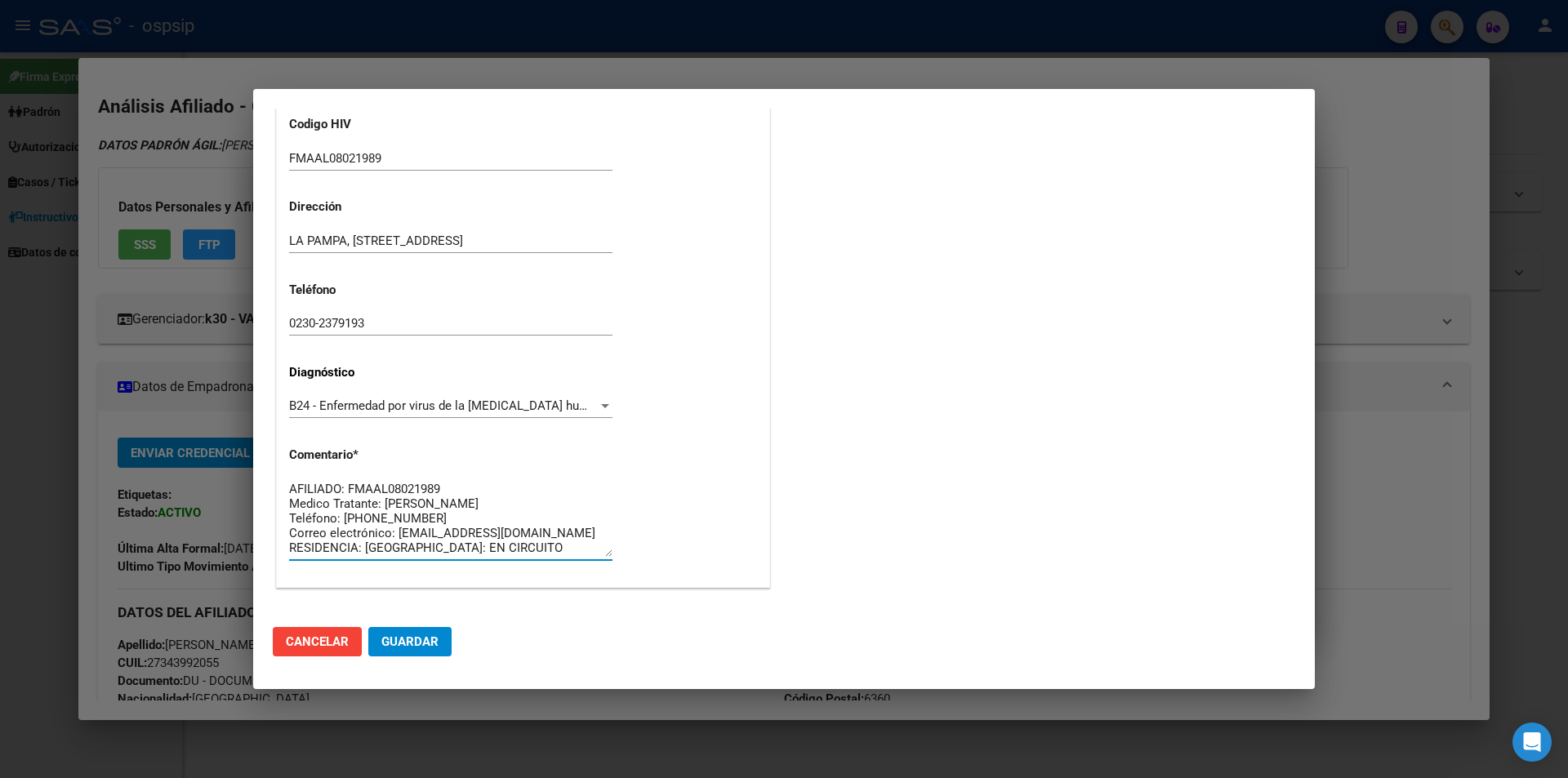
type textarea "AFILIADO: FMAAL08021989 Medico Tratante: RUDERMAN Teléfono: 0230-2379193 Correo…"
click at [436, 650] on button "Guardar" at bounding box center [409, 642] width 83 height 29
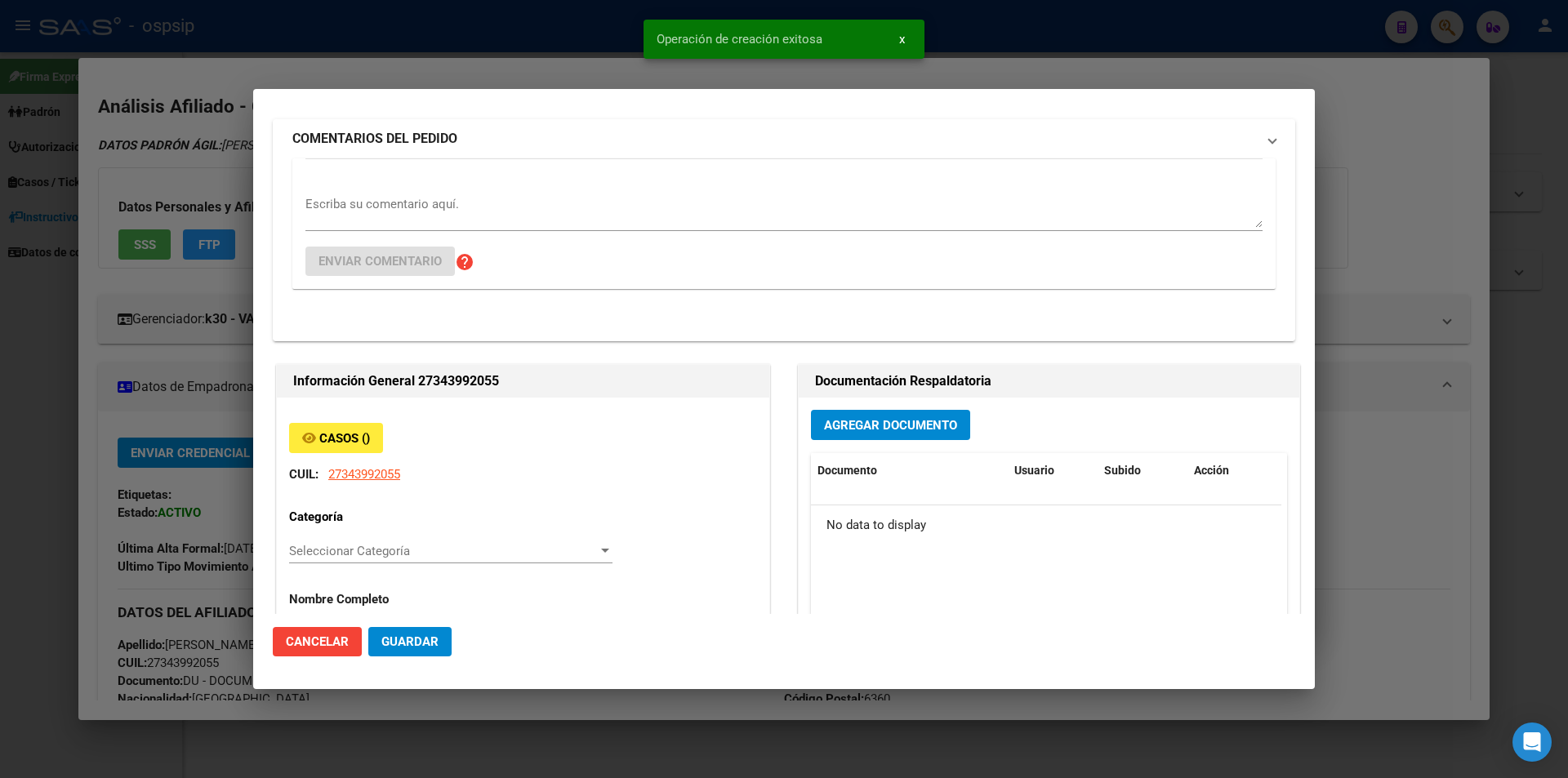
scroll to position [0, 0]
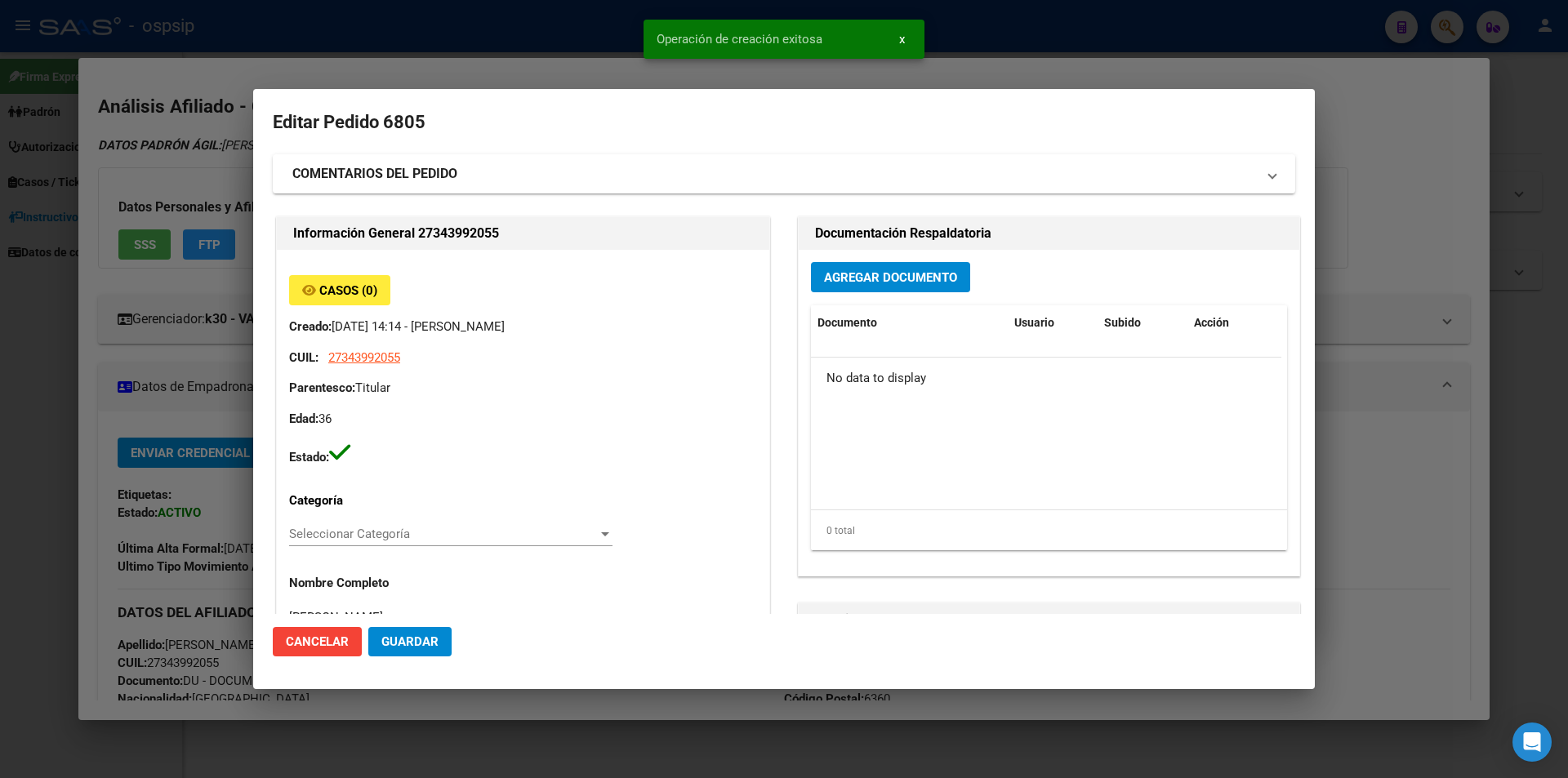
click at [856, 286] on button "Agregar Documento" at bounding box center [891, 277] width 159 height 30
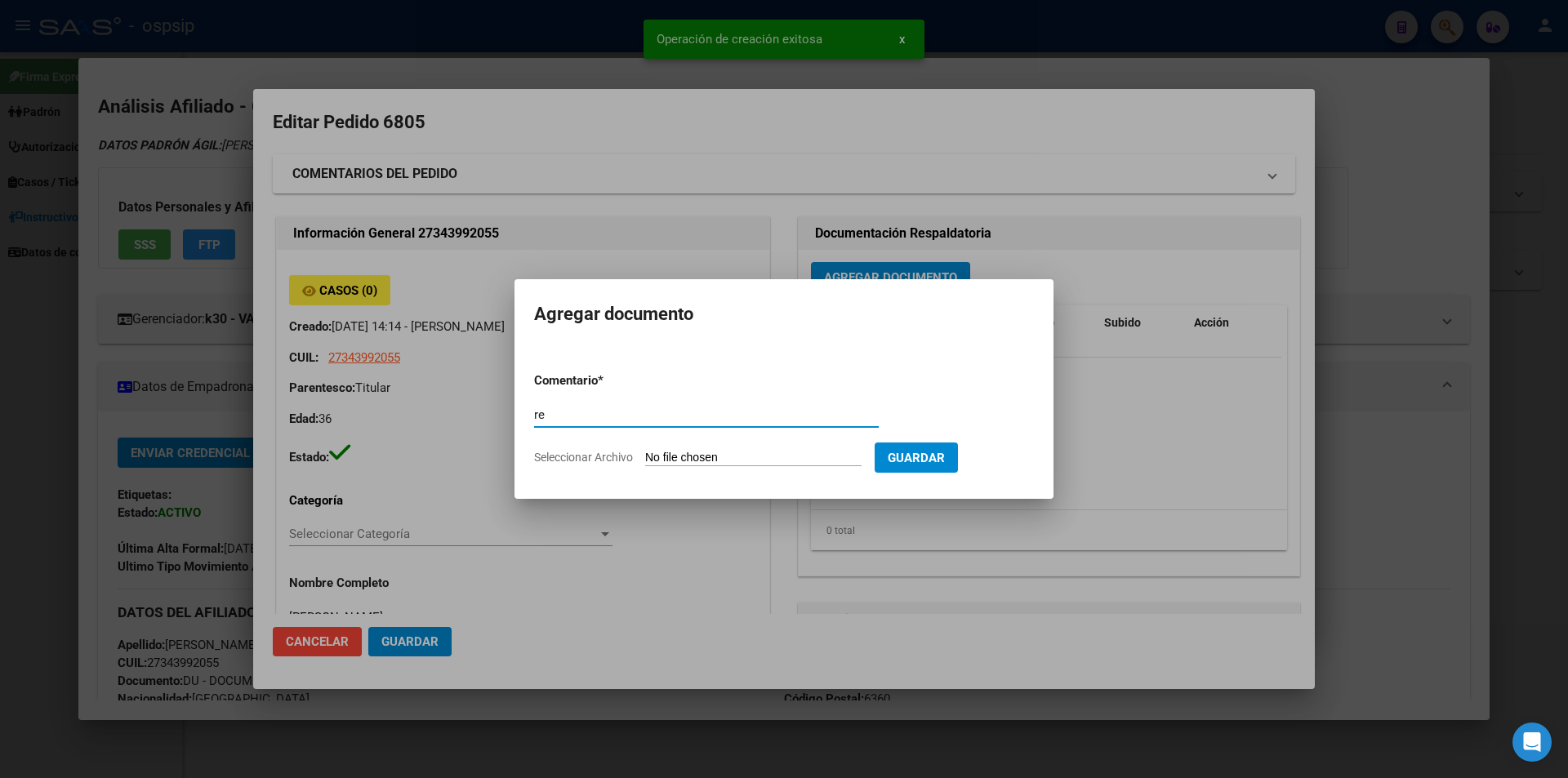
type input "r"
type input "RECETA"
click at [725, 455] on input "Seleccionar Archivo" at bounding box center [754, 458] width 217 height 16
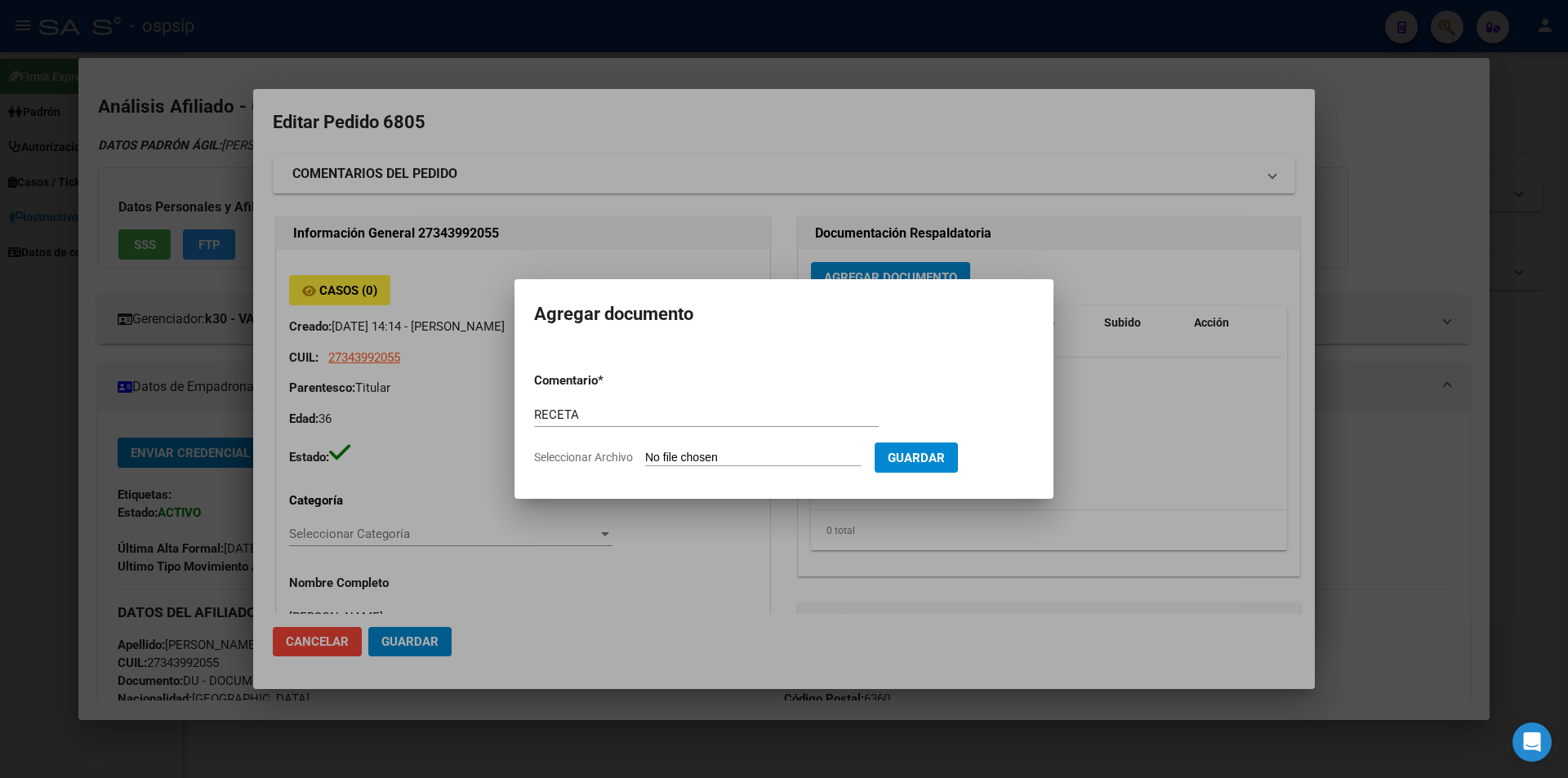
type input "C:\fakepath\1000277125.jpg"
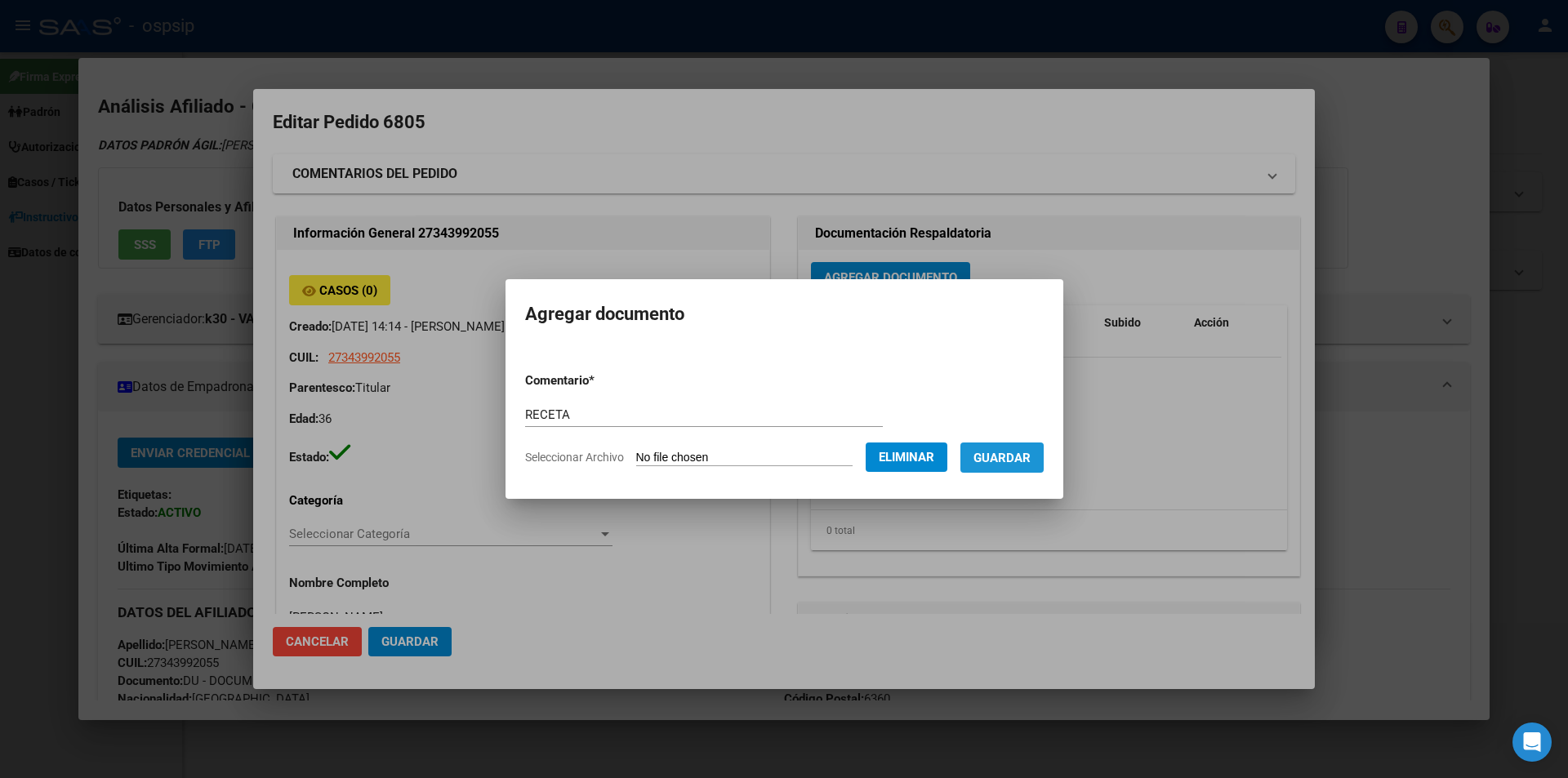
click at [1015, 462] on span "Guardar" at bounding box center [1002, 457] width 57 height 15
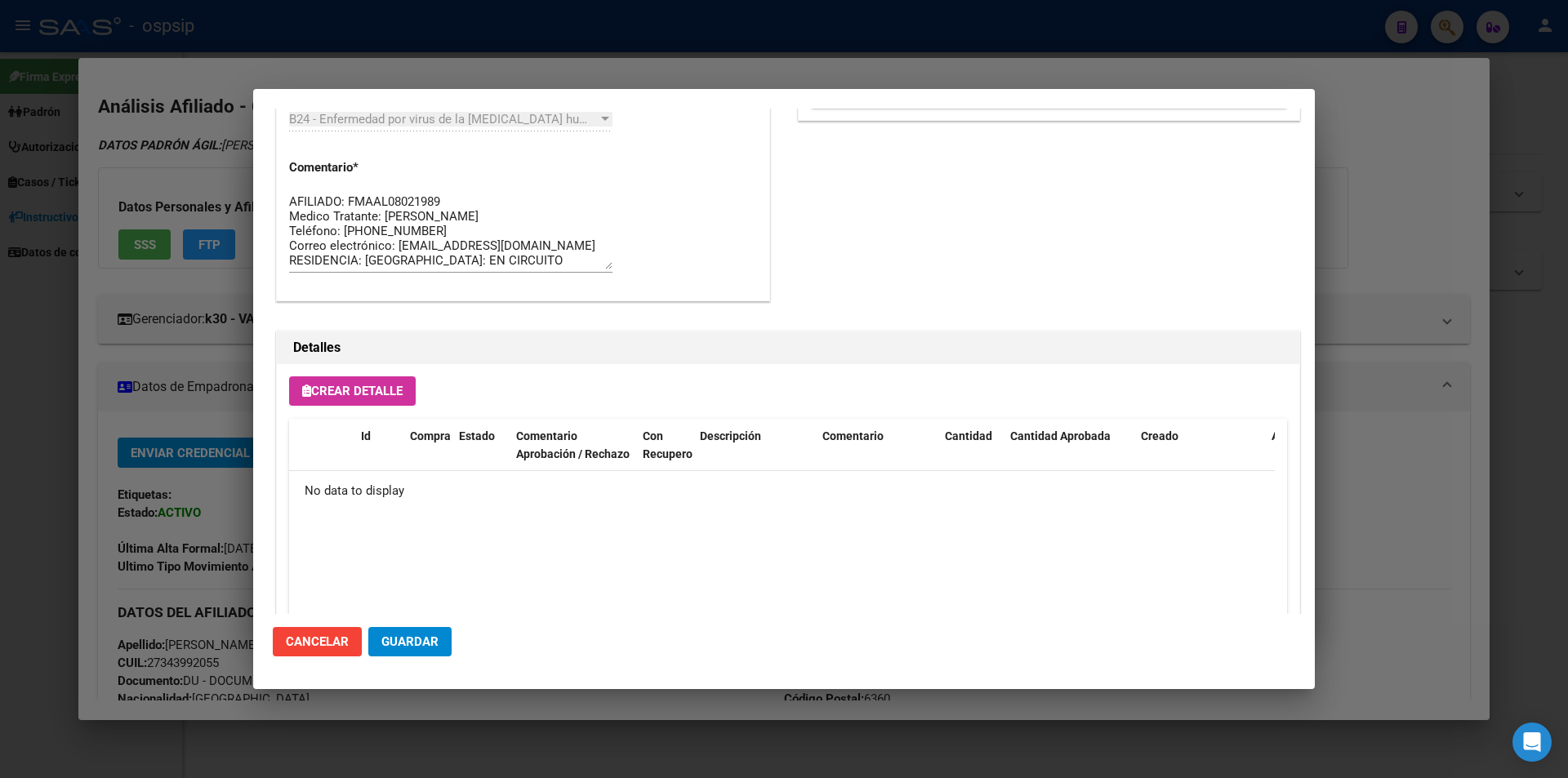
scroll to position [931, 0]
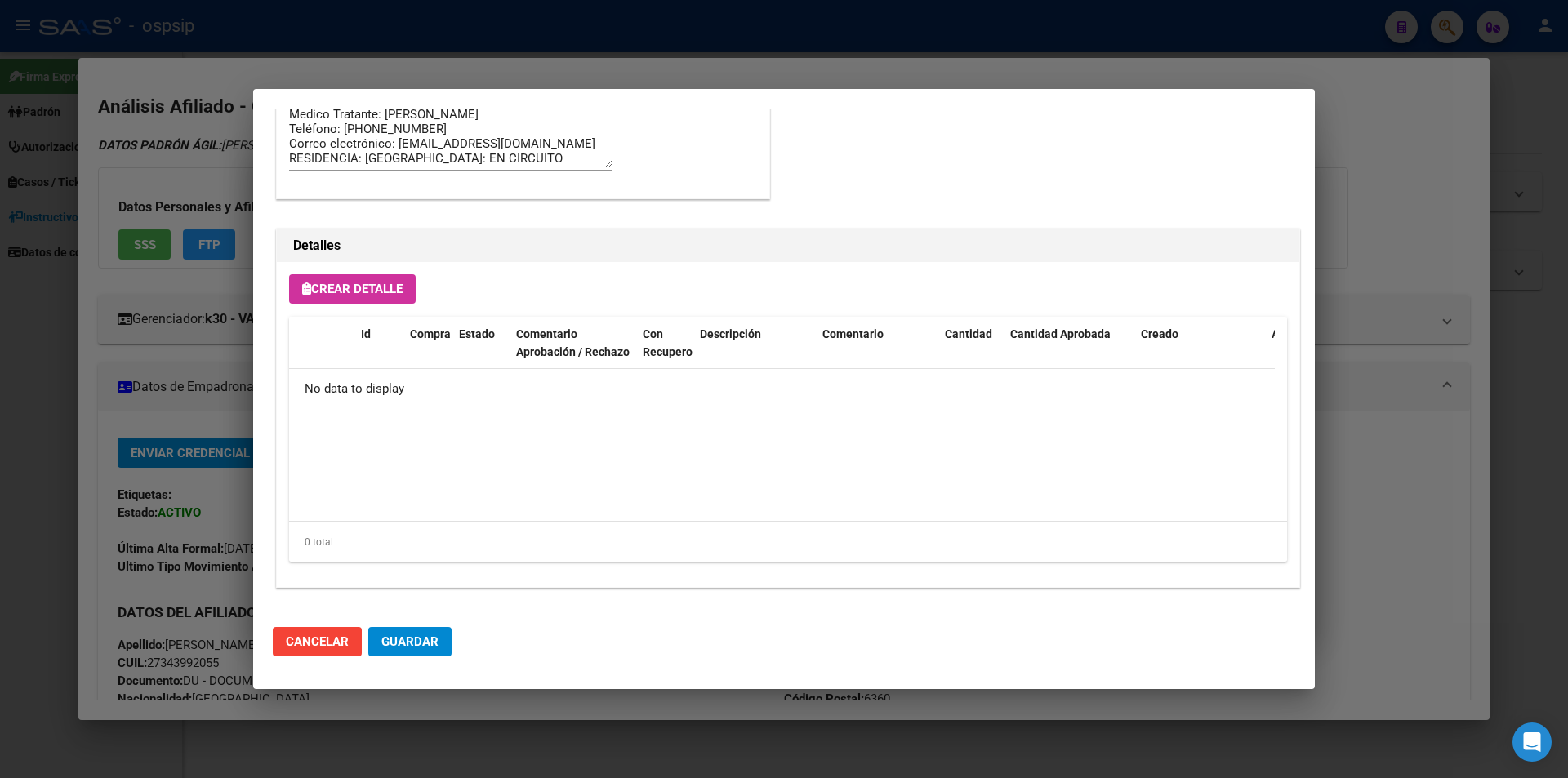
click at [365, 299] on button "Crear Detalle" at bounding box center [352, 289] width 127 height 29
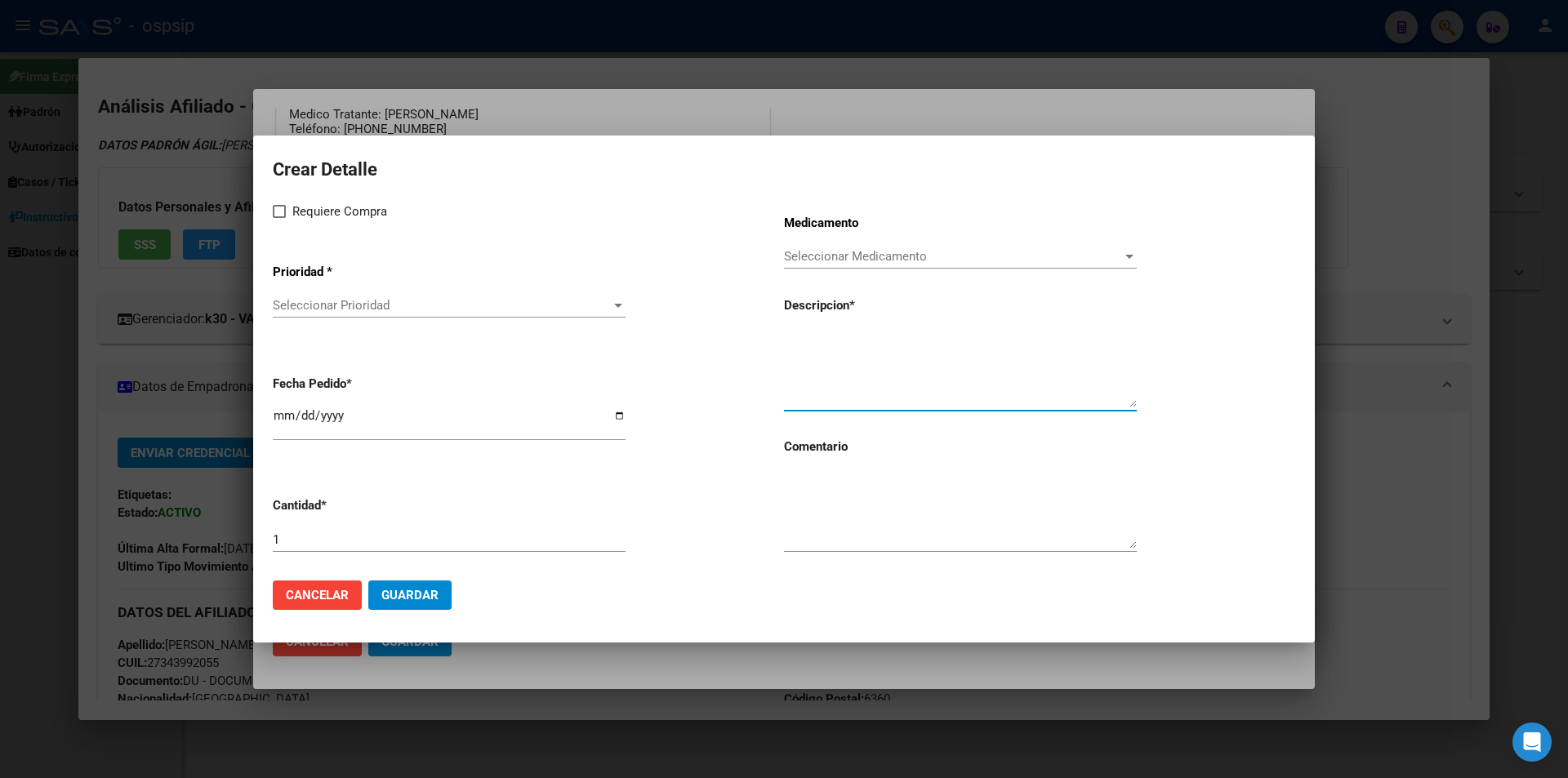
paste textarea "[MEDICAL_DATA]+[MEDICAL_DATA]+tenofov. 600mg/200mg/300mg comp.rec.x 30 (EFV/ FT…"
type textarea "[MEDICAL_DATA]+[MEDICAL_DATA]+tenofov. 600mg/200mg/300mg comp.rec.x 30 (EFV/ FT…"
click at [841, 512] on textarea at bounding box center [961, 510] width 353 height 77
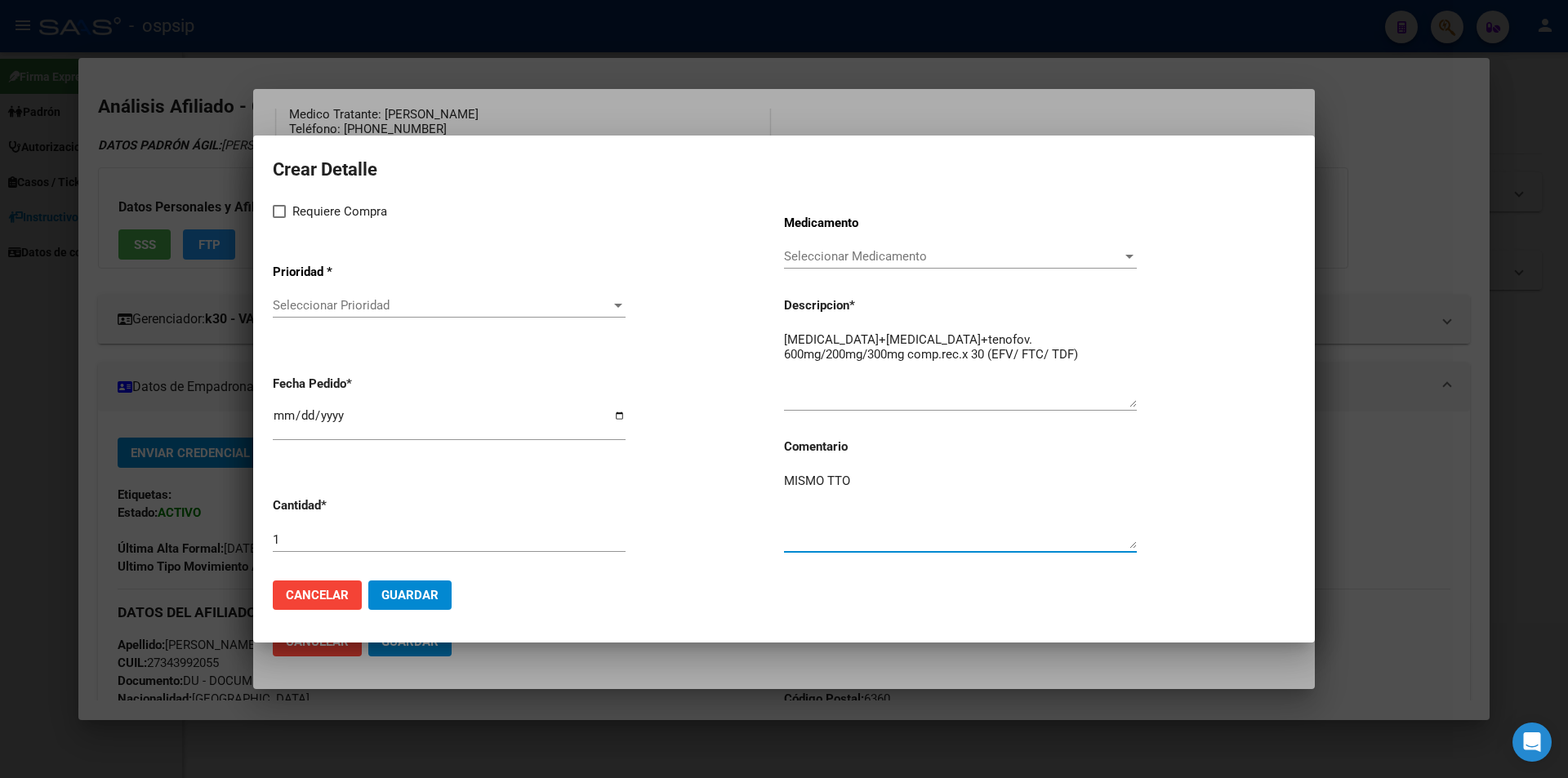
type textarea "MISMO TTO"
click at [276, 213] on span at bounding box center [279, 211] width 13 height 13
click at [279, 218] on input "Requiere Compra" at bounding box center [279, 218] width 1 height 1
checkbox input "true"
click at [290, 305] on span "Seleccionar Prioridad" at bounding box center [442, 305] width 339 height 15
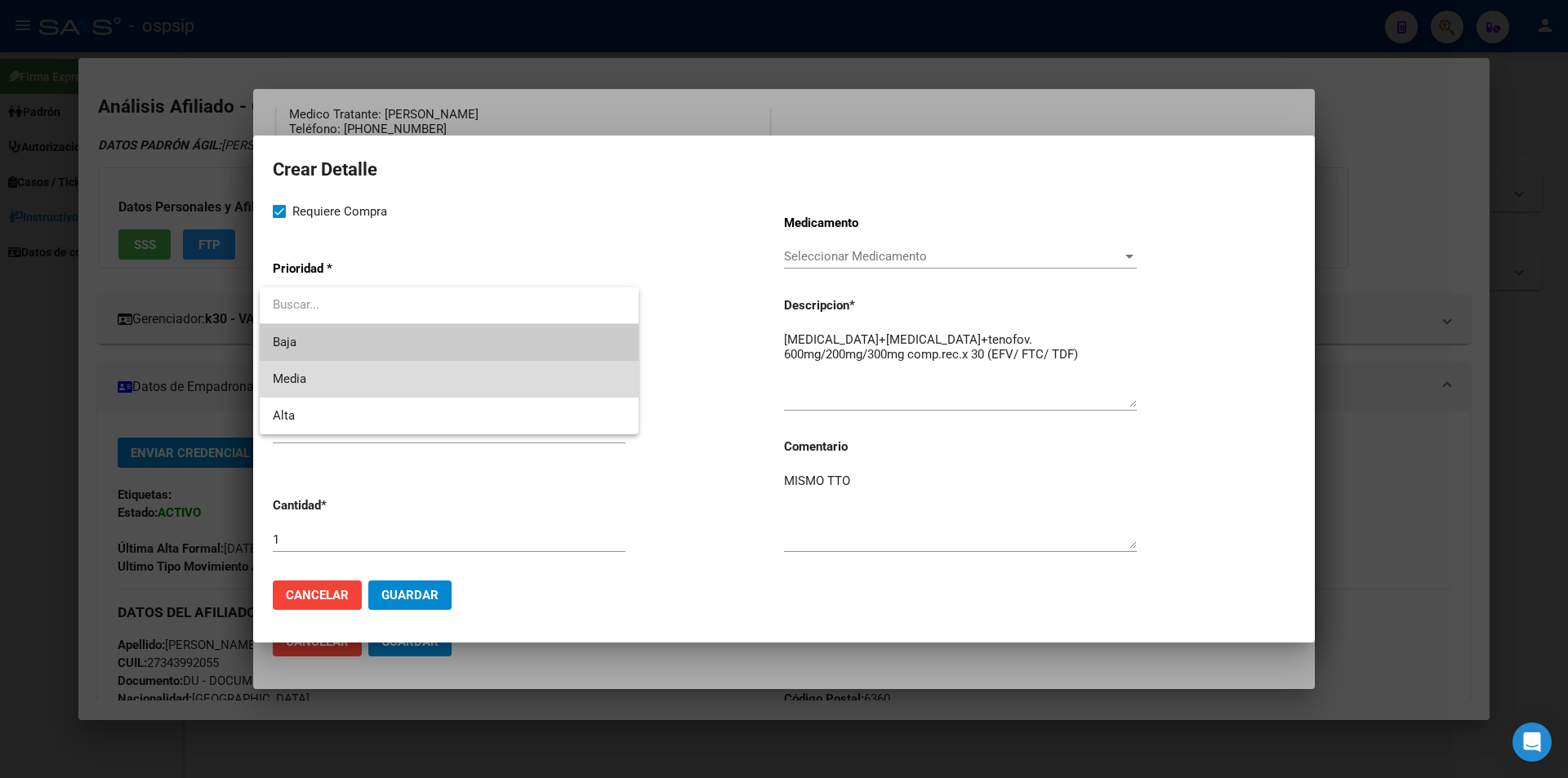
click at [300, 388] on span "Media" at bounding box center [449, 379] width 353 height 36
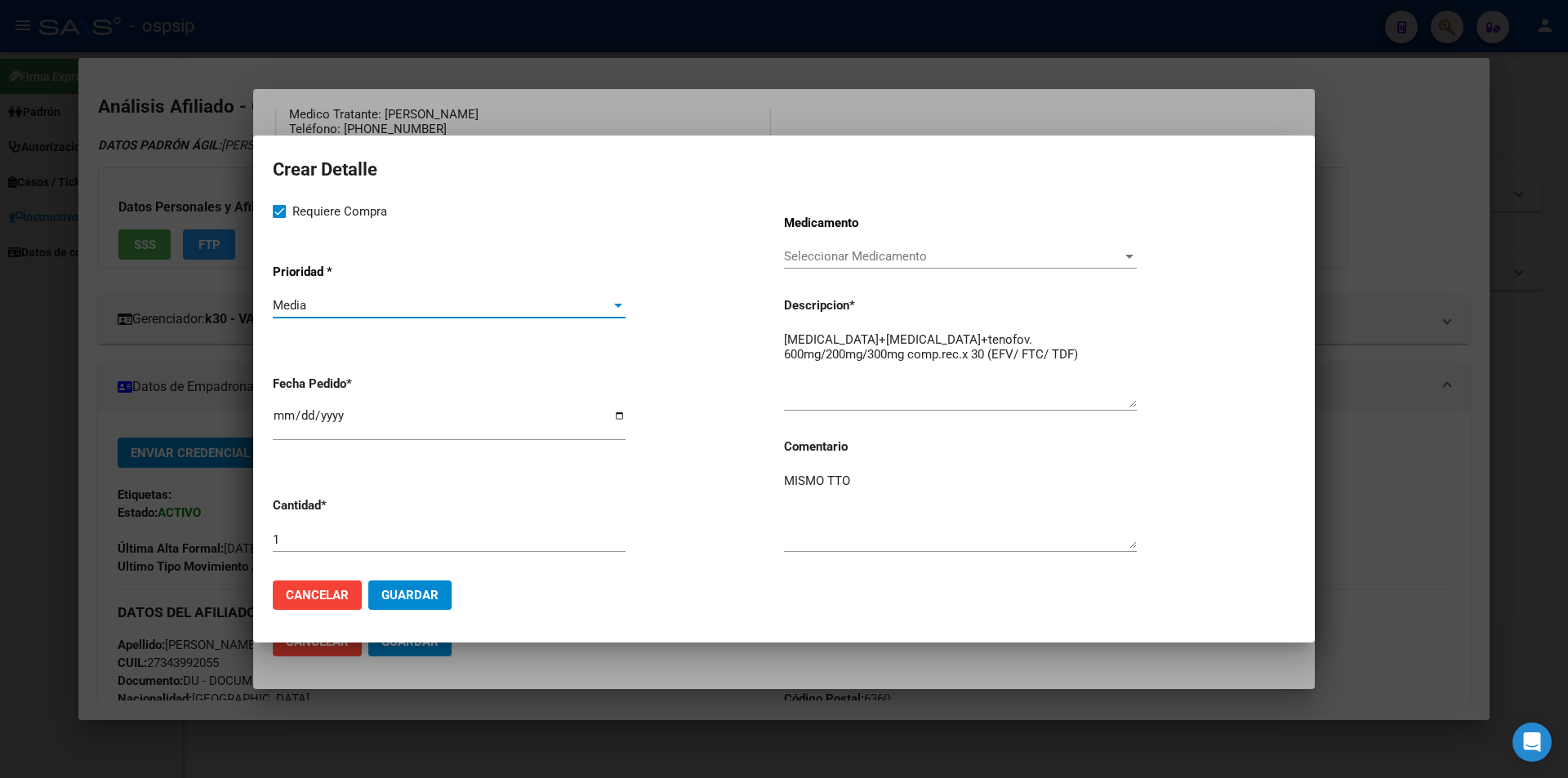
click at [283, 414] on input "[DATE]" at bounding box center [449, 422] width 353 height 26
type input "2025-08-06"
click at [395, 593] on span "Guardar" at bounding box center [410, 595] width 57 height 15
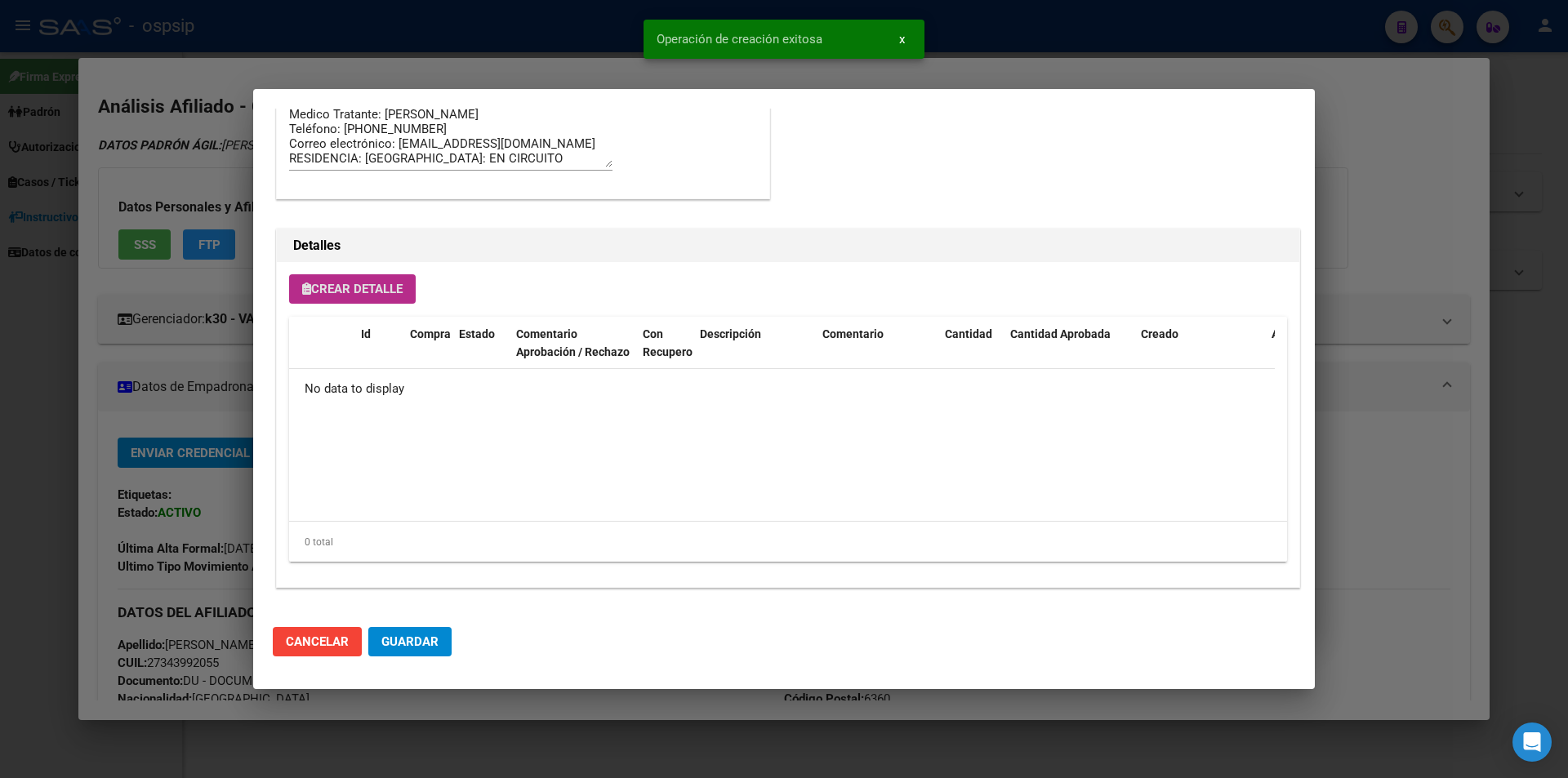
scroll to position [961, 0]
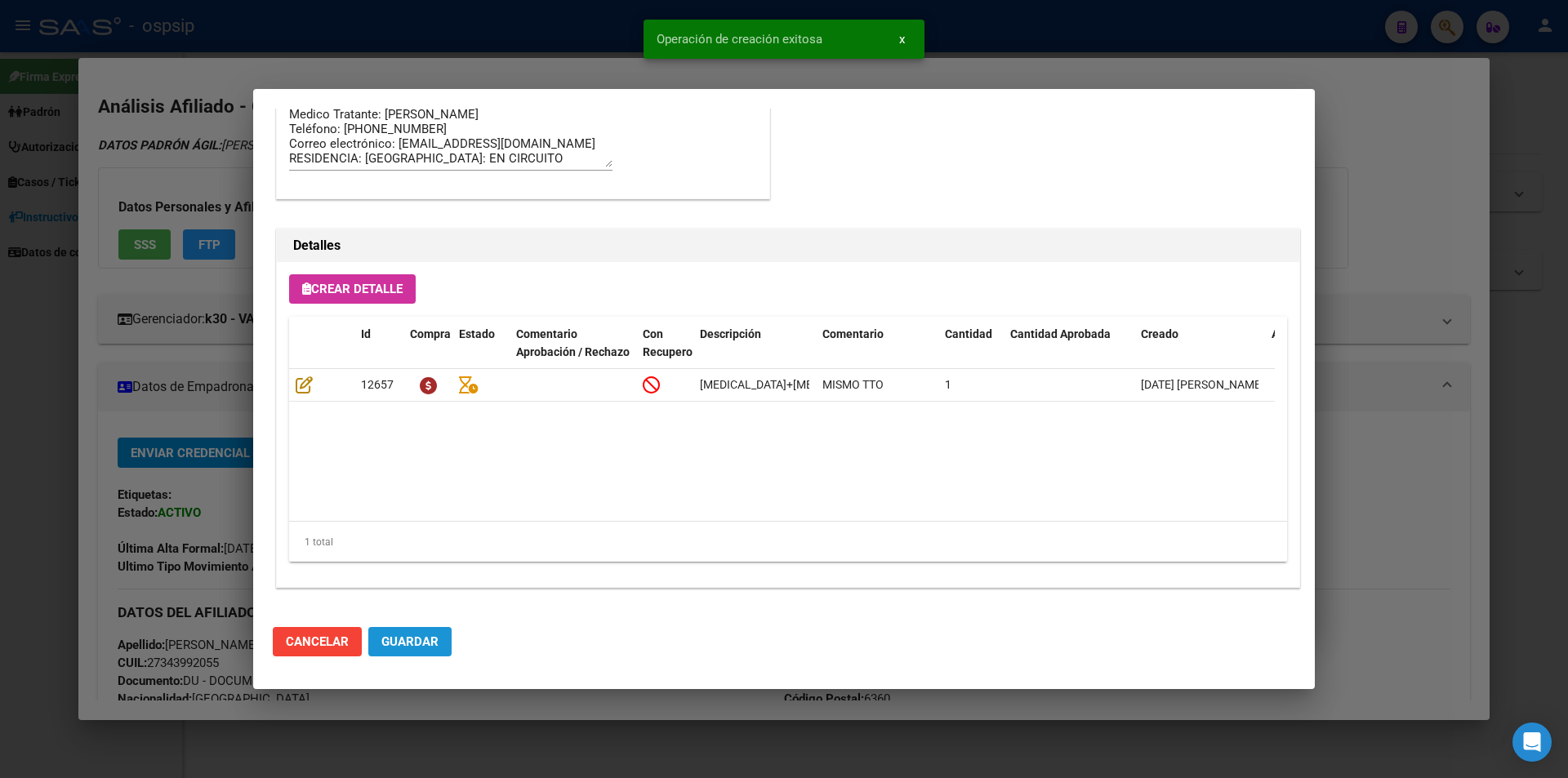
click at [407, 641] on span "Guardar" at bounding box center [410, 642] width 57 height 15
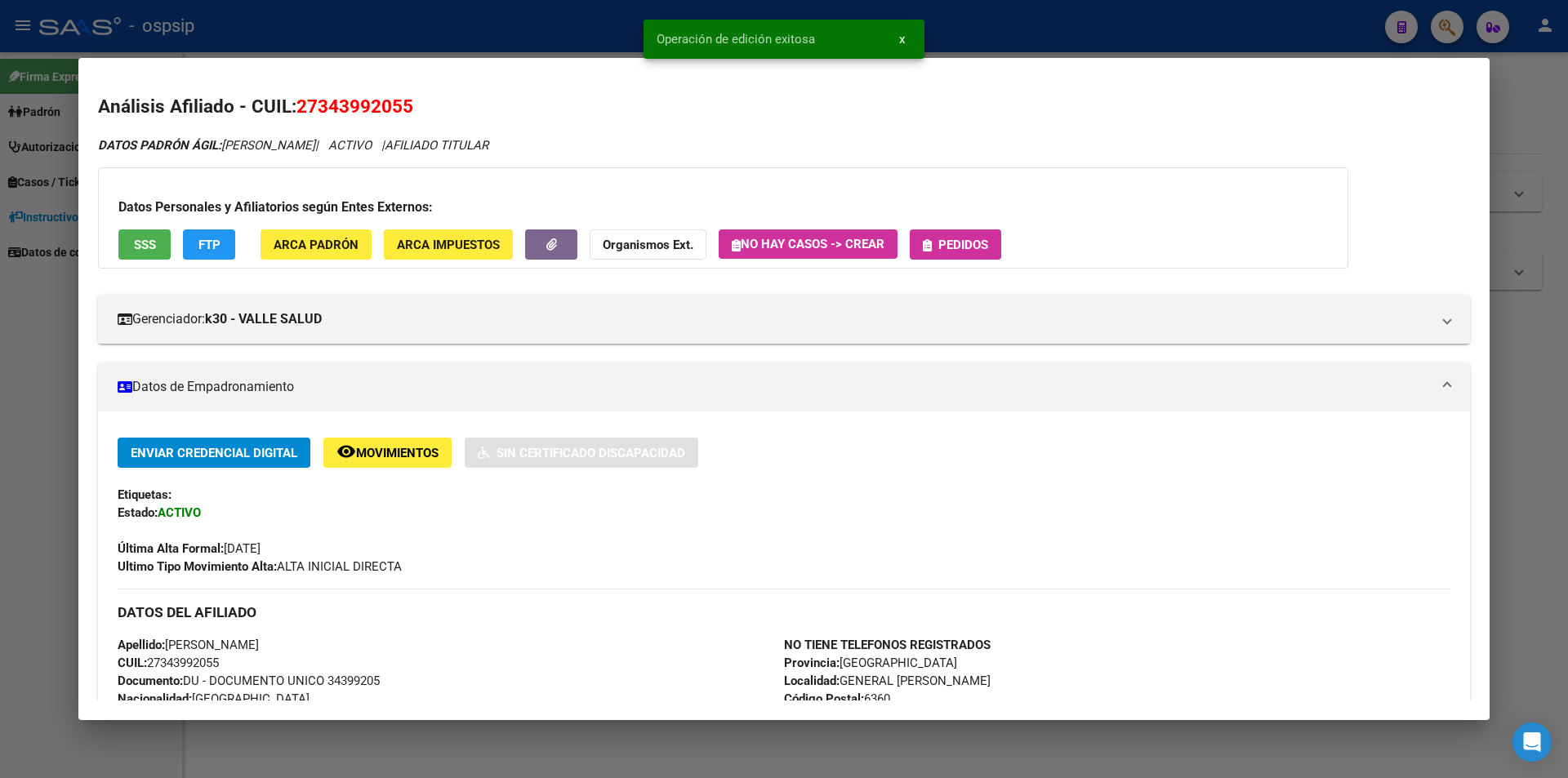
click at [971, 248] on span "Pedidos" at bounding box center [963, 244] width 50 height 15
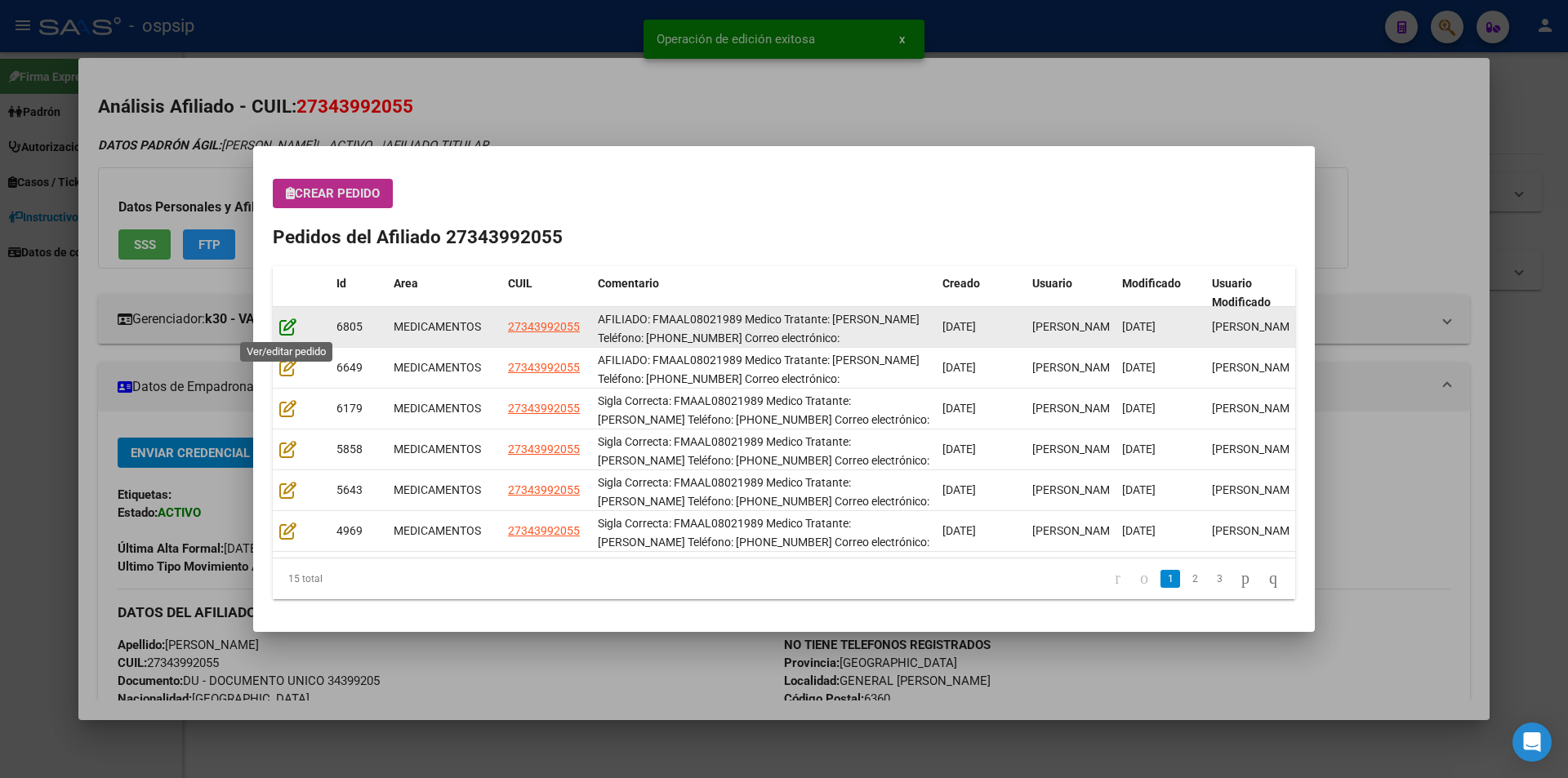
click at [285, 326] on icon at bounding box center [287, 327] width 17 height 18
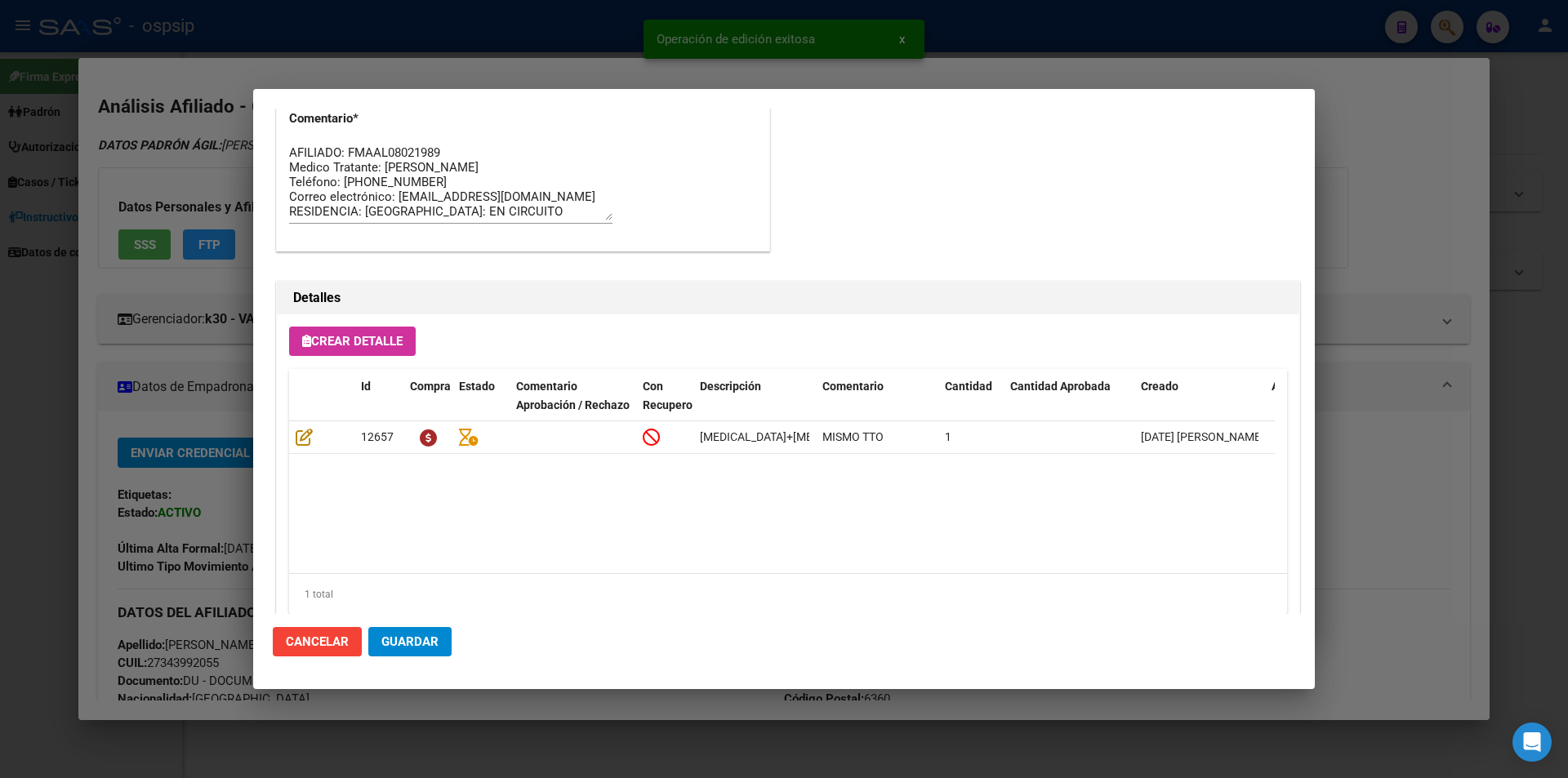
scroll to position [1044, 0]
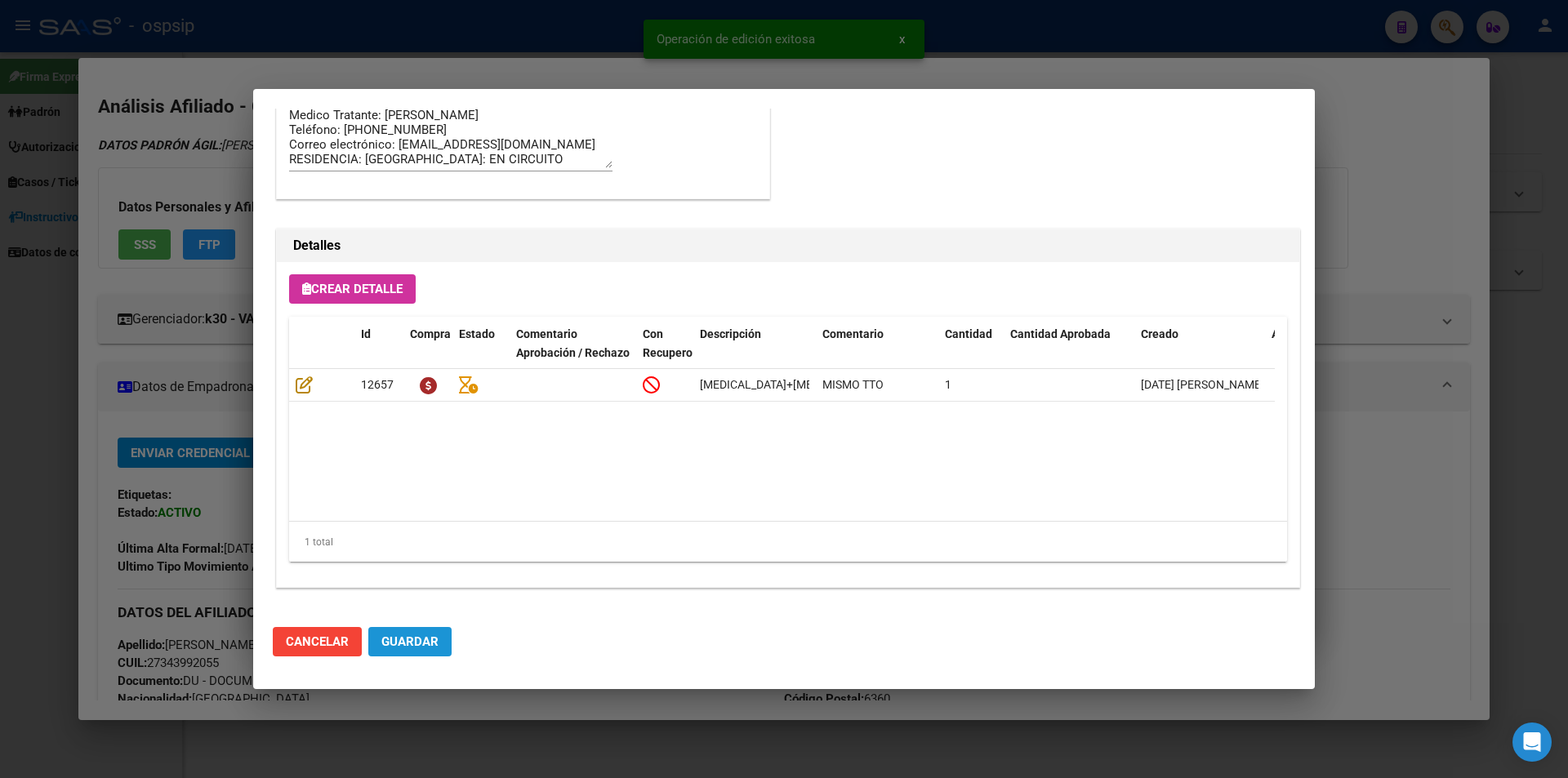
click at [411, 646] on span "Guardar" at bounding box center [410, 642] width 57 height 15
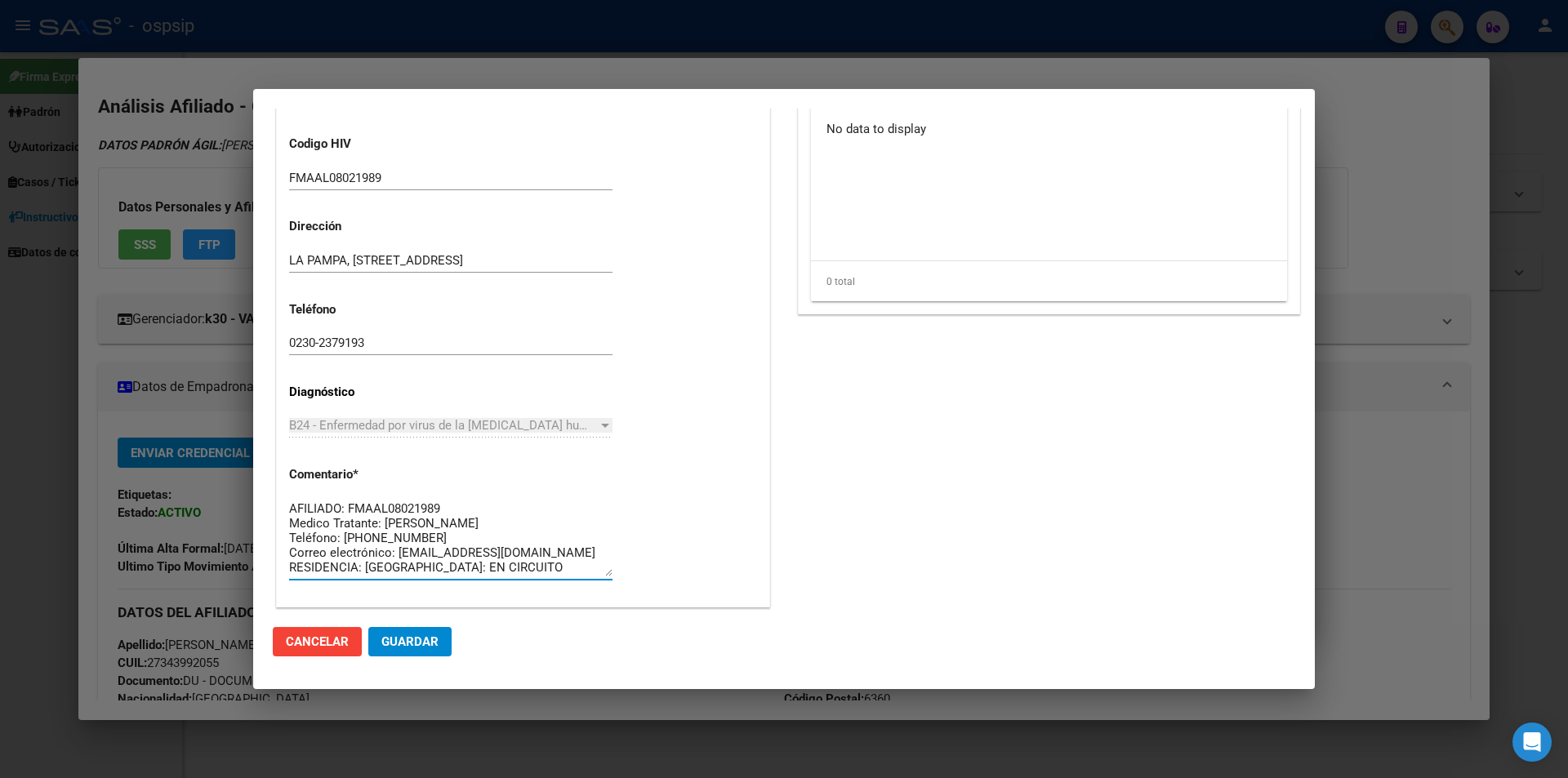
scroll to position [0, 0]
drag, startPoint x: 450, startPoint y: 561, endPoint x: 246, endPoint y: 483, distance: 218.4
click at [246, 483] on div "27343992055 Buscar (apellido, dni, cuil, nro traspaso, cuit, obra social) searc…" at bounding box center [784, 389] width 1568 height 778
